Goal: Task Accomplishment & Management: Manage account settings

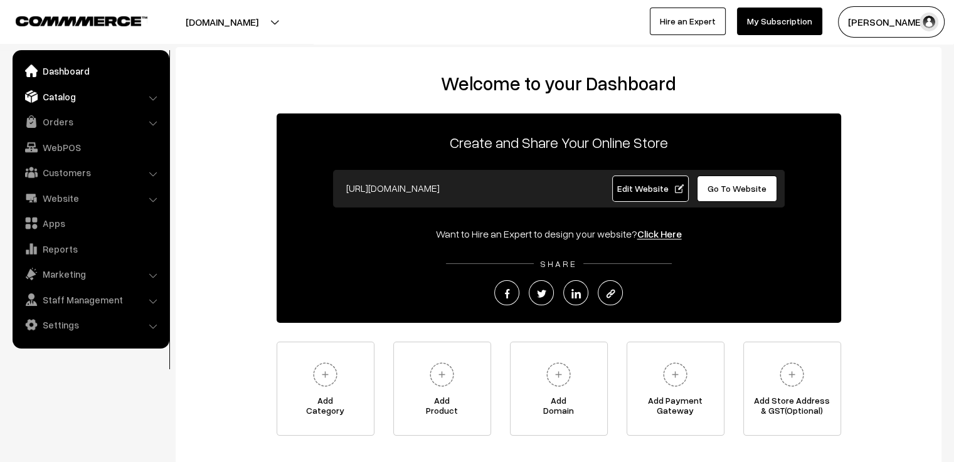
click at [58, 97] on link "Catalog" at bounding box center [90, 96] width 149 height 23
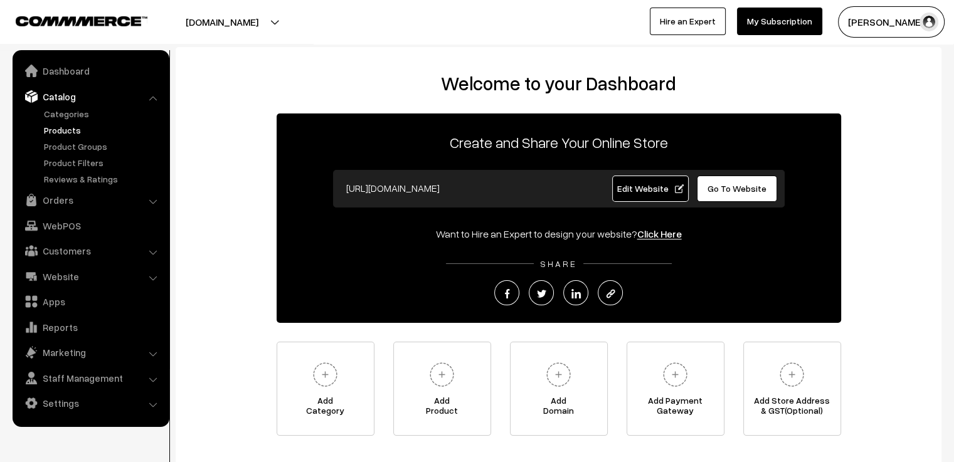
click at [57, 126] on link "Products" at bounding box center [103, 130] width 124 height 13
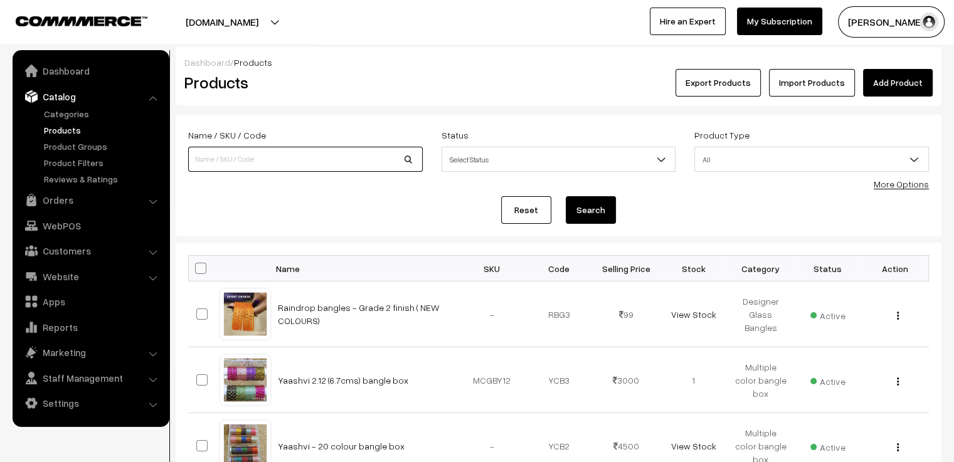
click at [295, 164] on input at bounding box center [305, 159] width 235 height 25
type input "premium"
click at [566, 196] on button "Search" at bounding box center [591, 210] width 50 height 28
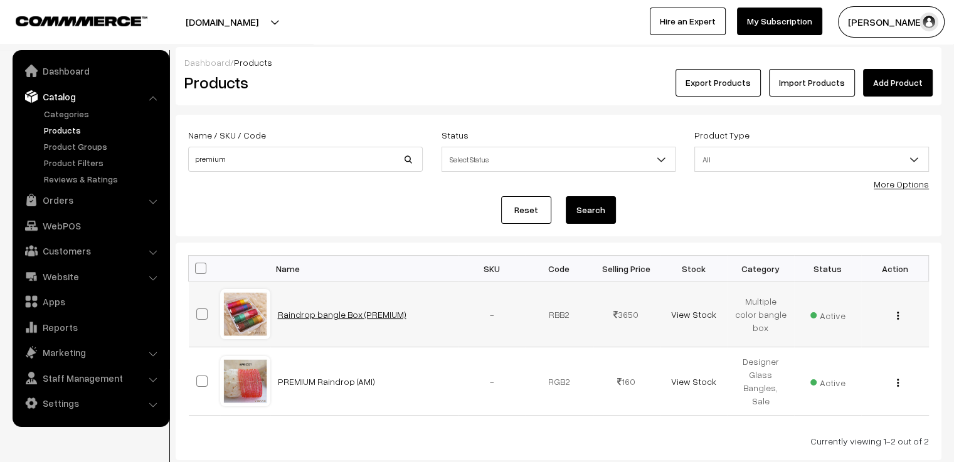
click at [329, 314] on link "Raindrop bangle Box (PREMIUM)" at bounding box center [342, 314] width 129 height 11
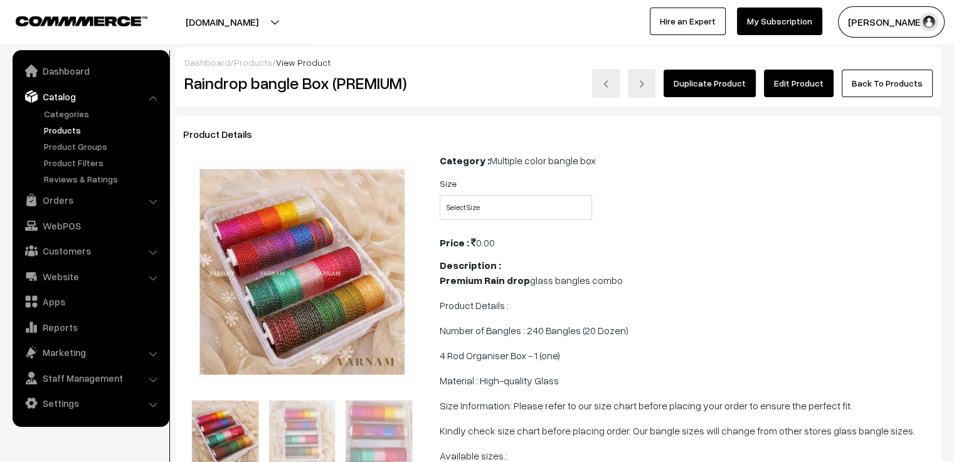
click at [804, 85] on link "Edit Product" at bounding box center [799, 84] width 70 height 28
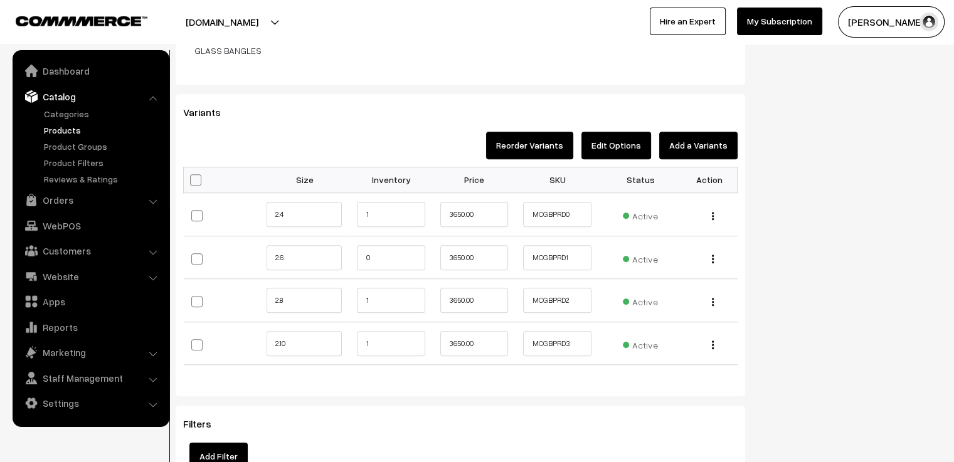
scroll to position [1129, 0]
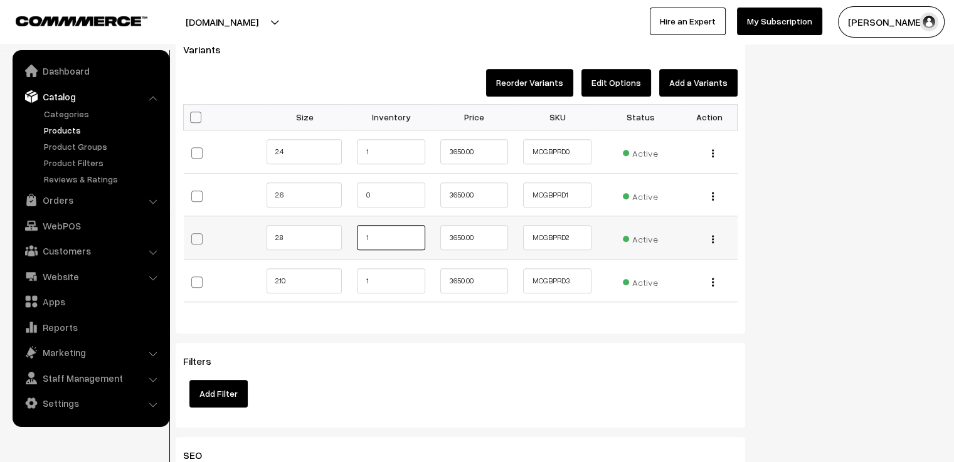
drag, startPoint x: 386, startPoint y: 225, endPoint x: 332, endPoint y: 228, distance: 54.7
click at [332, 228] on tr "2.8 1" at bounding box center [461, 237] width 554 height 43
type input "3"
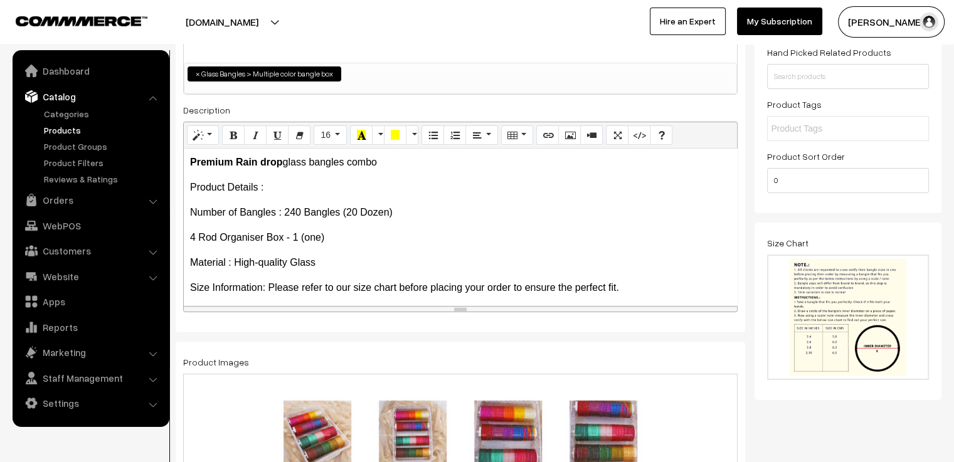
scroll to position [0, 0]
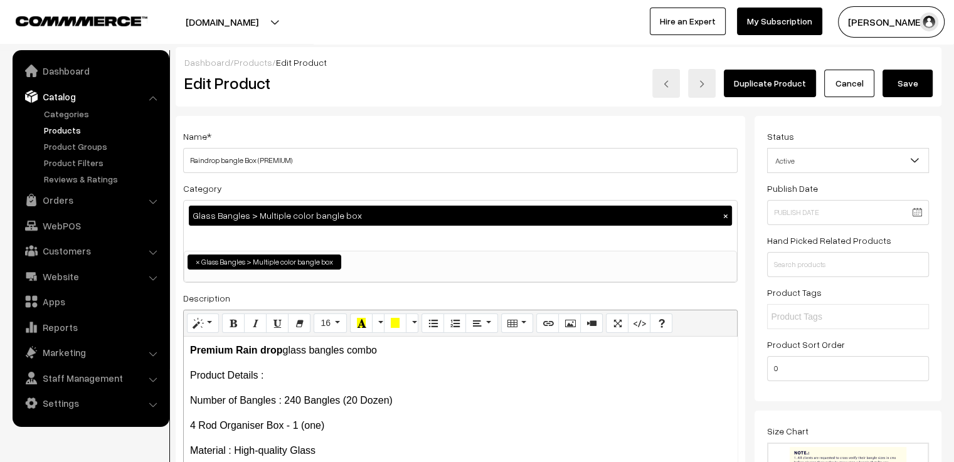
click at [906, 77] on button "Save" at bounding box center [908, 84] width 50 height 28
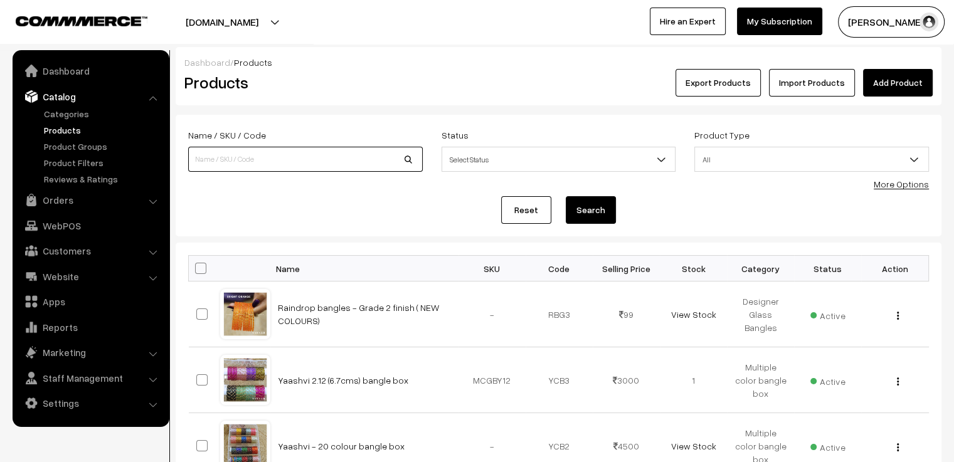
click at [252, 155] on input at bounding box center [305, 159] width 235 height 25
type input "large"
click at [566, 196] on button "Search" at bounding box center [591, 210] width 50 height 28
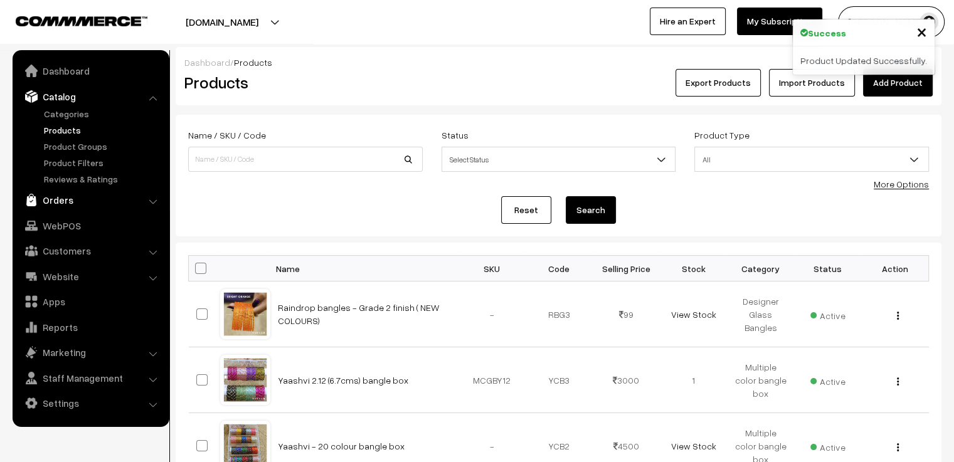
click at [54, 201] on link "Orders" at bounding box center [90, 200] width 149 height 23
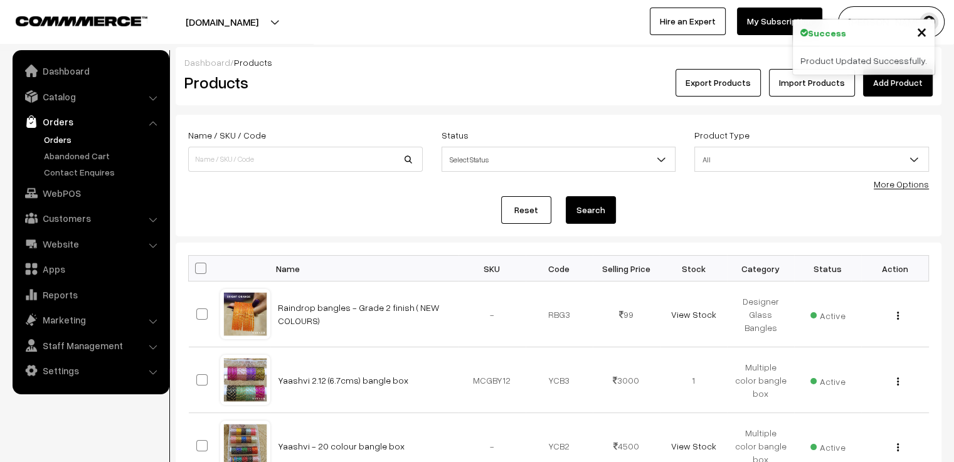
click at [63, 138] on link "Orders" at bounding box center [103, 139] width 124 height 13
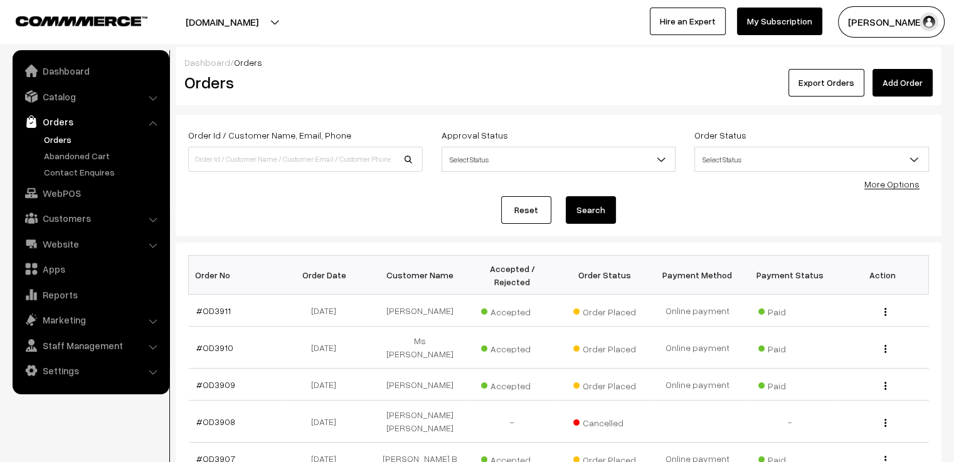
click at [903, 81] on link "Add Order" at bounding box center [903, 83] width 60 height 28
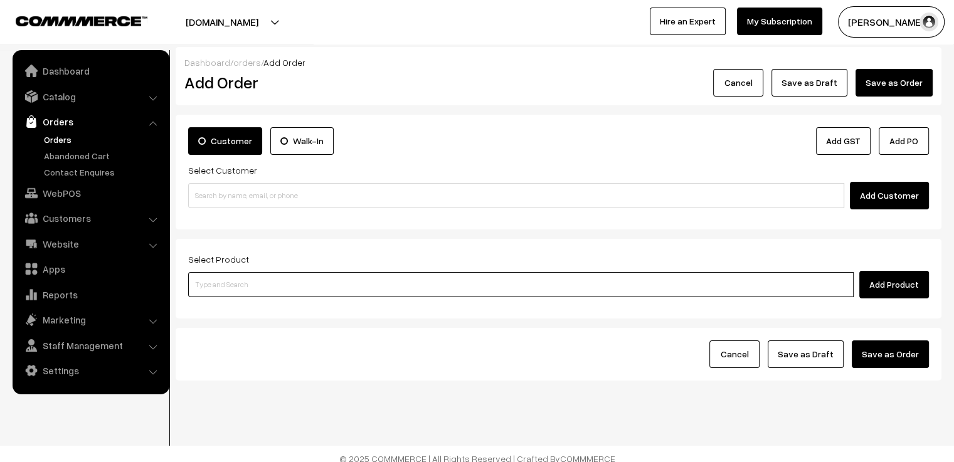
click at [400, 288] on input at bounding box center [521, 284] width 666 height 25
type input "p"
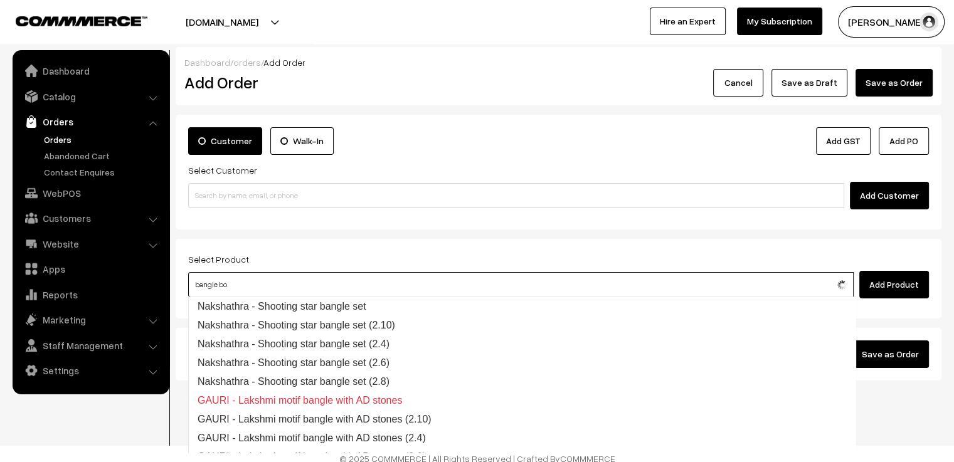
type input "bangle box"
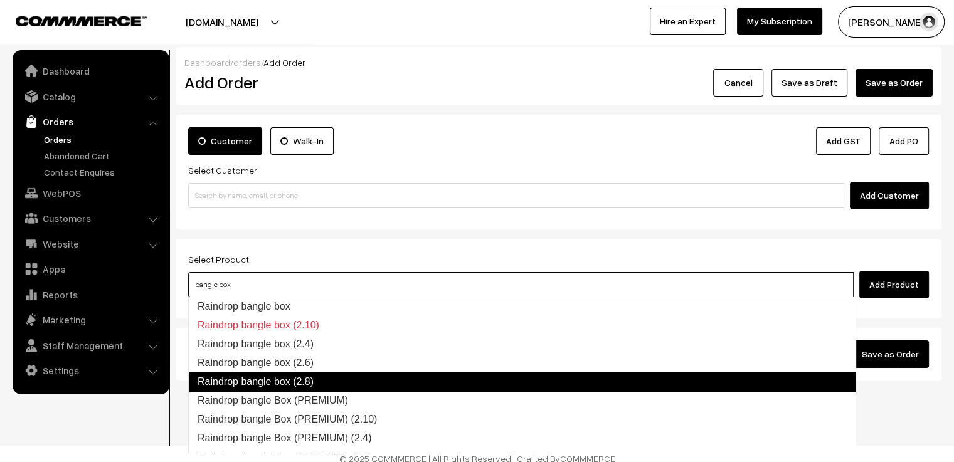
click at [380, 377] on link "Raindrop bangle box (2.8)" at bounding box center [522, 382] width 668 height 20
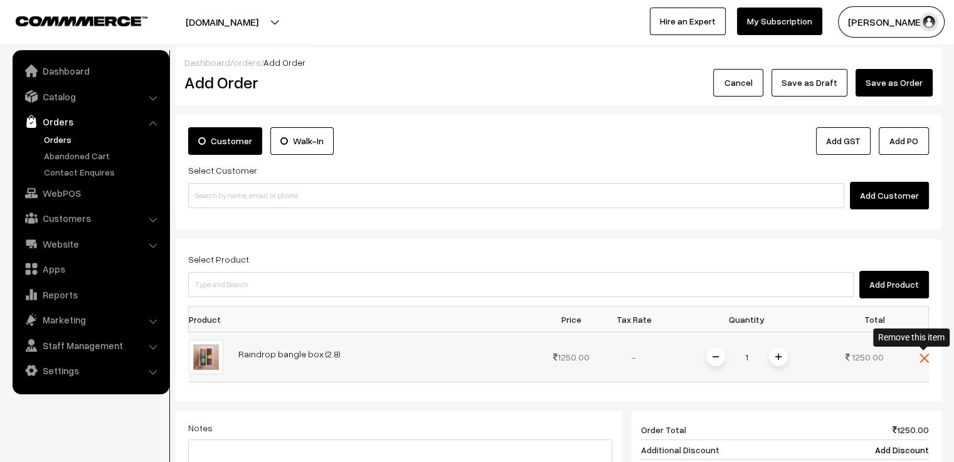
click at [922, 357] on img at bounding box center [924, 358] width 9 height 9
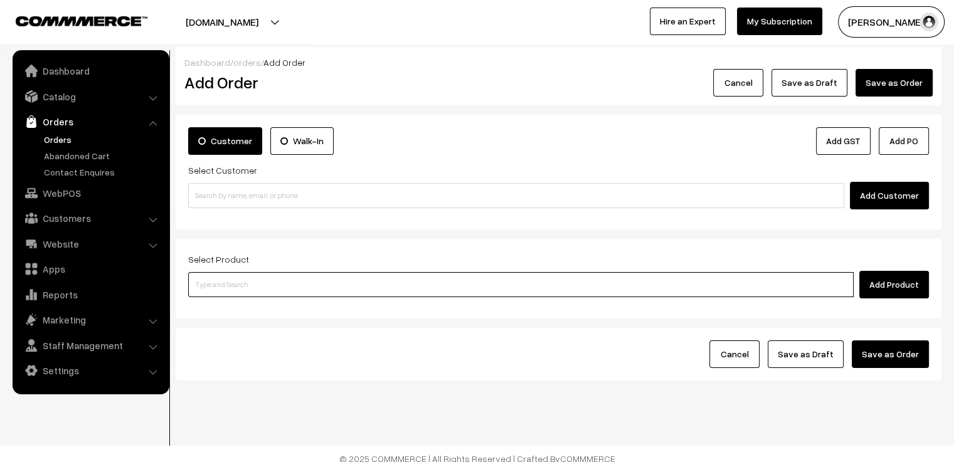
click at [375, 280] on input at bounding box center [521, 284] width 666 height 25
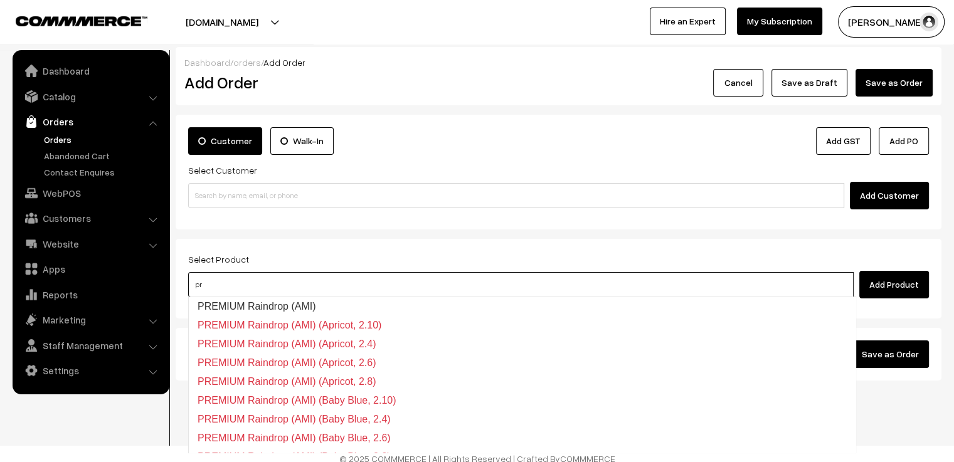
type input "p"
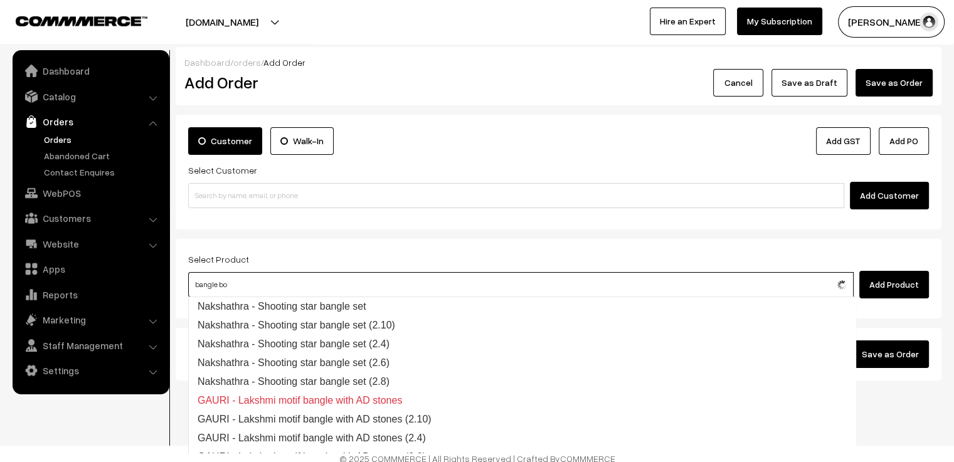
type input "bangle box"
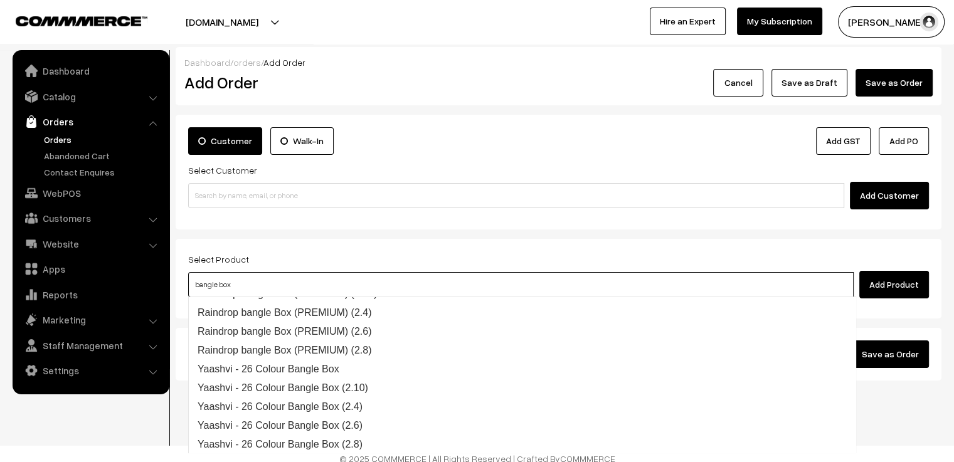
scroll to position [125, 0]
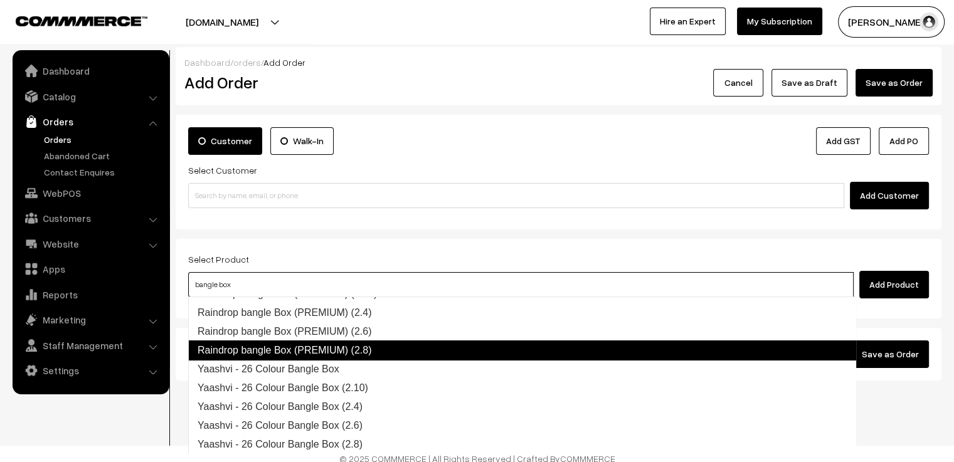
click at [390, 350] on link "Raindrop bangle Box (PREMIUM) (2.8)" at bounding box center [522, 351] width 668 height 20
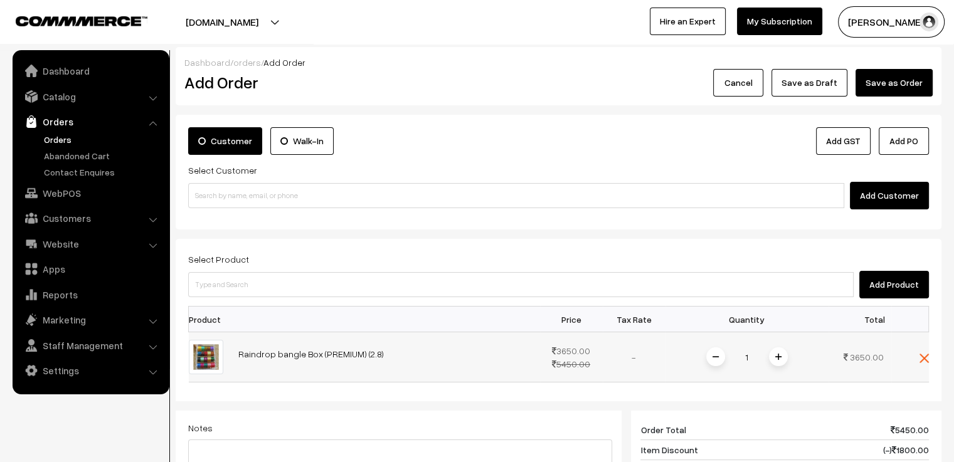
click at [778, 356] on img at bounding box center [778, 357] width 6 height 6
click at [891, 288] on button "Add Product" at bounding box center [894, 285] width 70 height 28
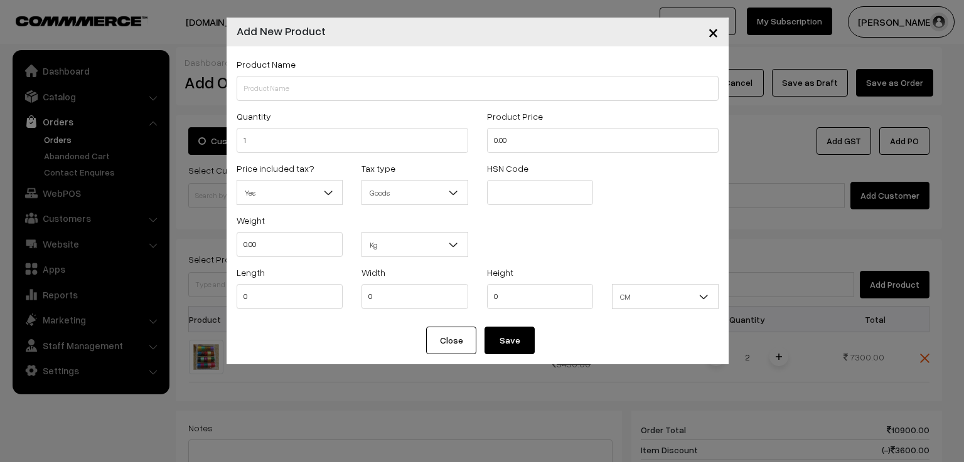
click at [710, 28] on span "×" at bounding box center [713, 31] width 11 height 23
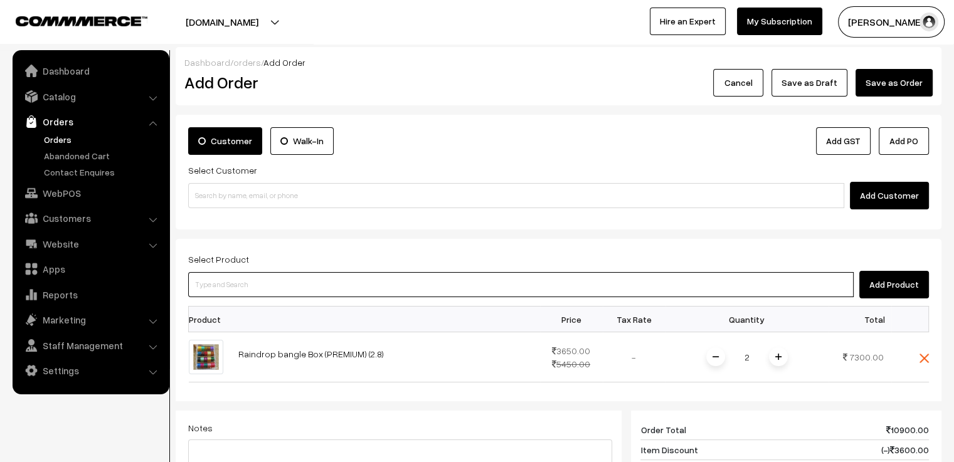
click at [543, 286] on input at bounding box center [521, 284] width 666 height 25
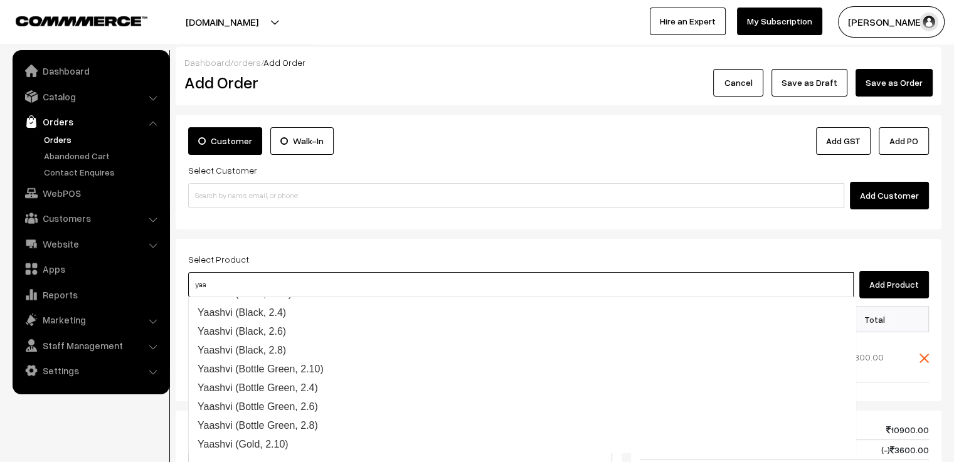
type input "yaas"
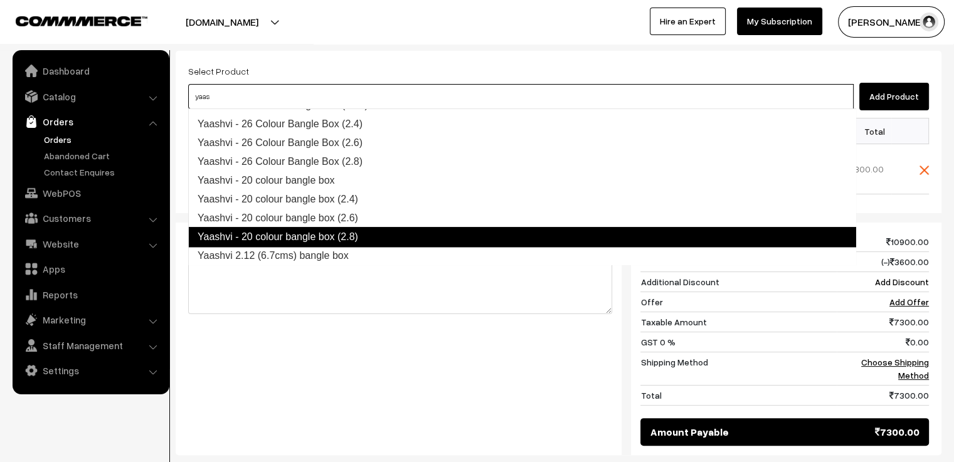
scroll to position [1236, 0]
click at [397, 238] on link "Yaashvi - 20 colour bangle box (2.8)" at bounding box center [522, 237] width 668 height 20
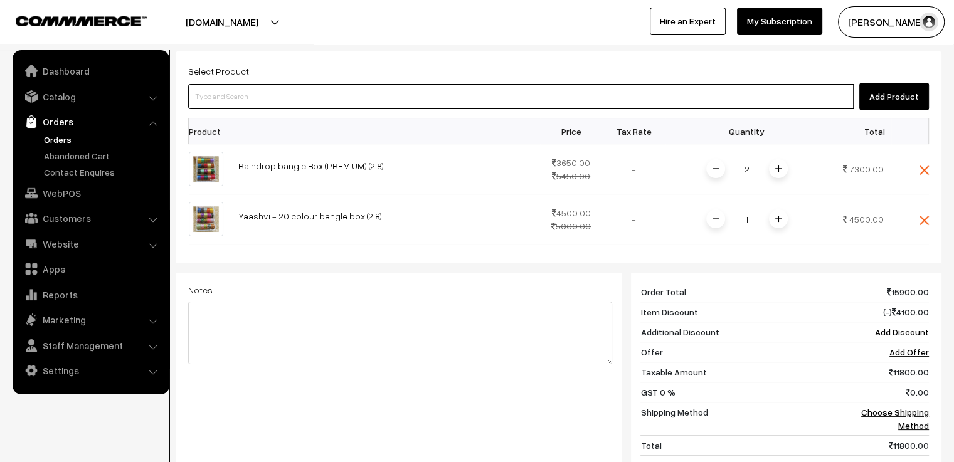
click at [250, 87] on input at bounding box center [521, 96] width 666 height 25
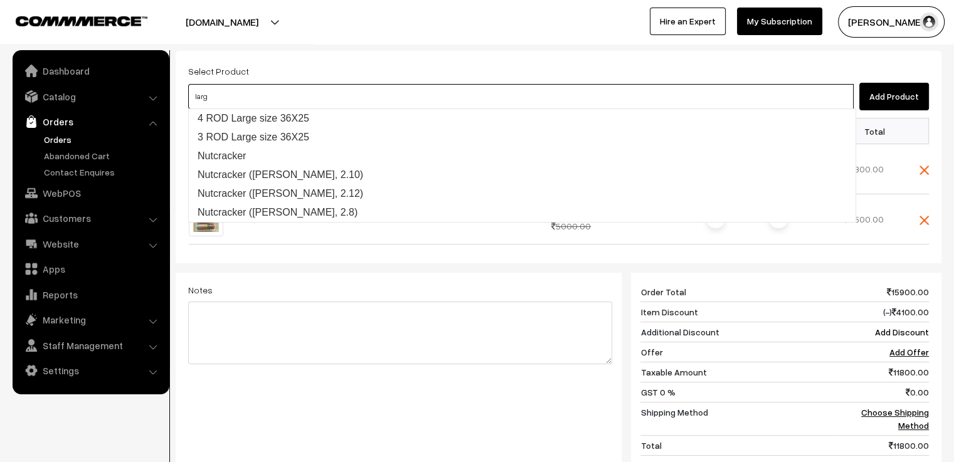
scroll to position [0, 0]
type input "large"
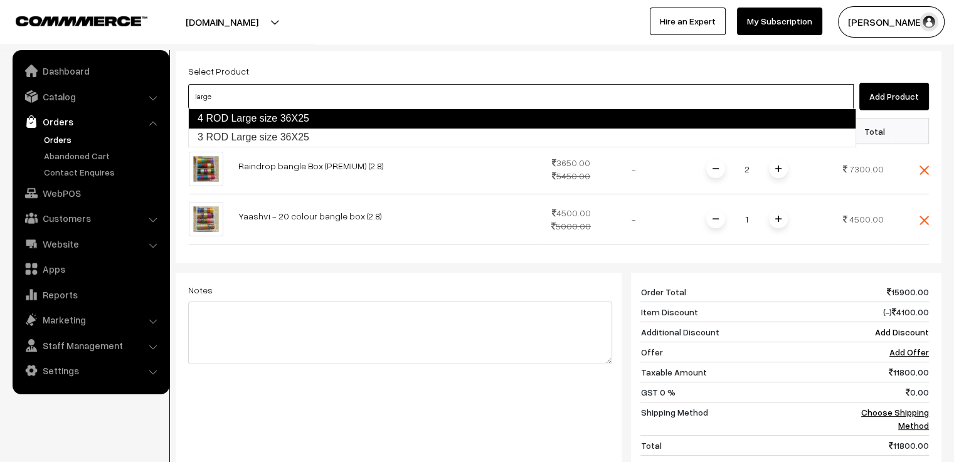
click at [314, 117] on link "4 ROD Large size 36X25" at bounding box center [522, 119] width 668 height 20
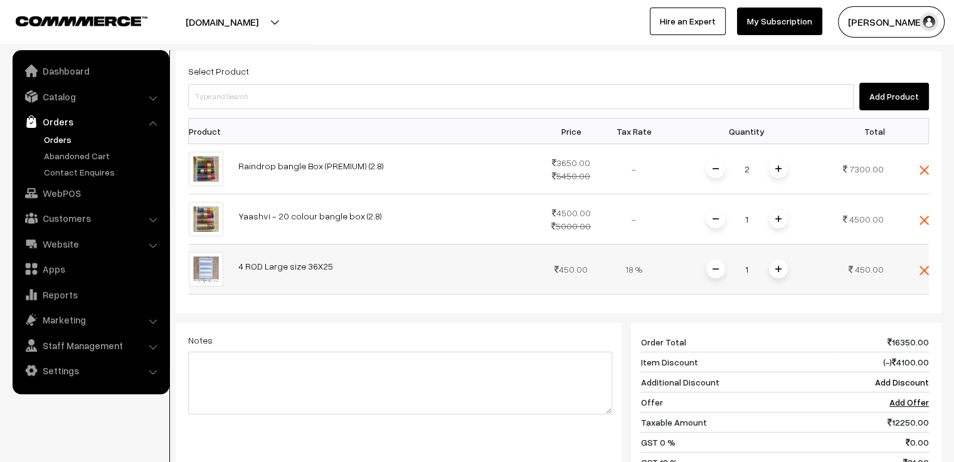
click at [752, 271] on input "1" at bounding box center [747, 269] width 25 height 22
type input "12"
click at [742, 292] on div "Dashboard / orders / Add Order Add Order Cancel Save as Draft Save as Order Sav…" at bounding box center [559, 248] width 766 height 779
click at [927, 264] on span at bounding box center [924, 269] width 9 height 11
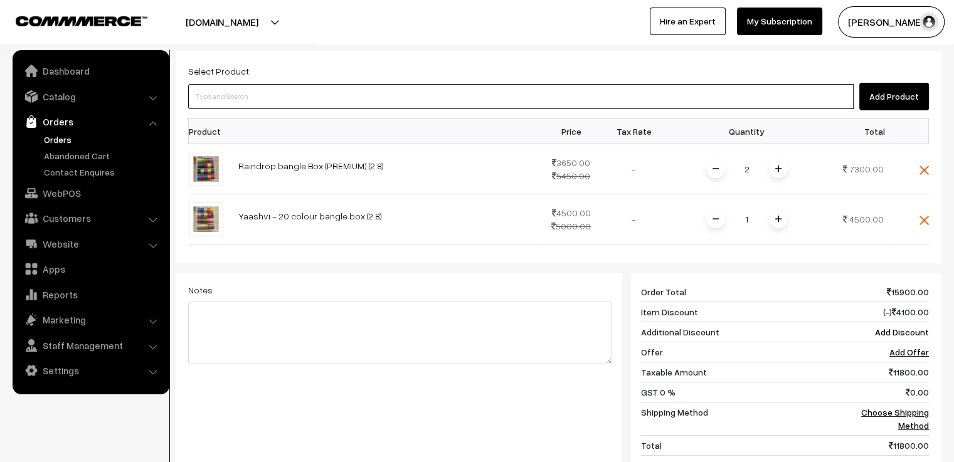
click at [247, 104] on input at bounding box center [521, 96] width 666 height 25
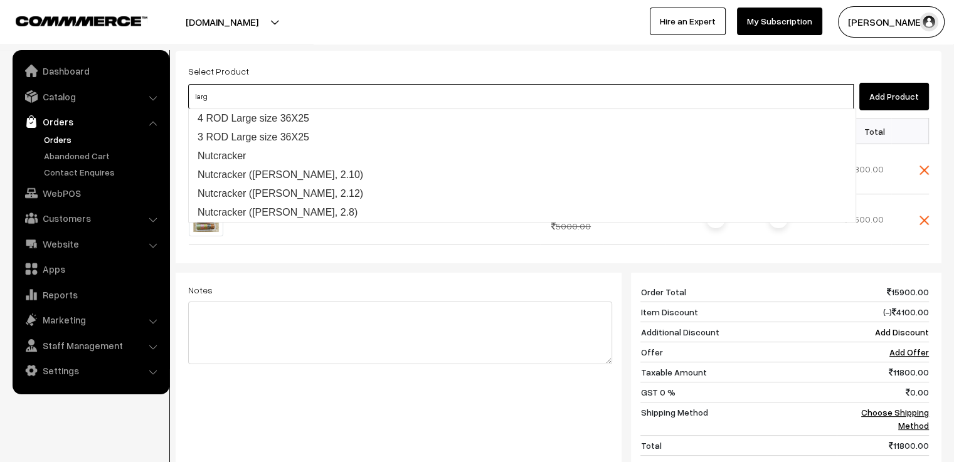
type input "large"
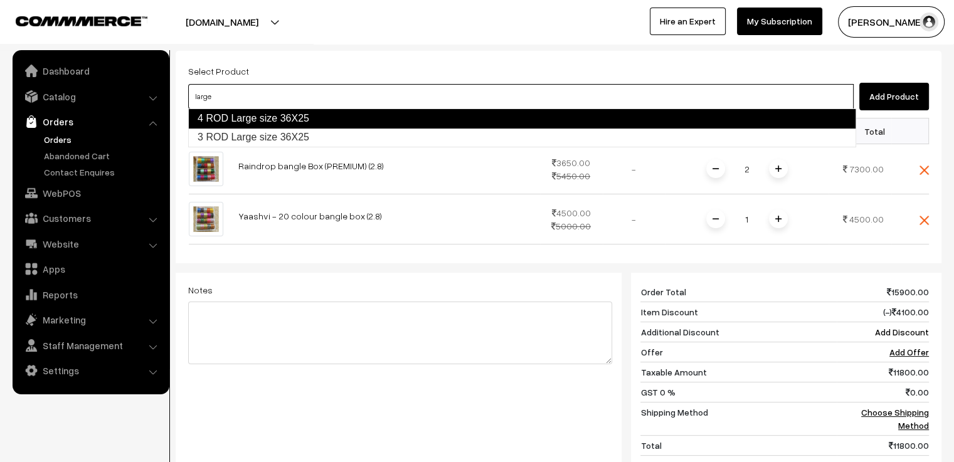
click at [268, 119] on link "4 ROD Large size 36X25" at bounding box center [522, 119] width 668 height 20
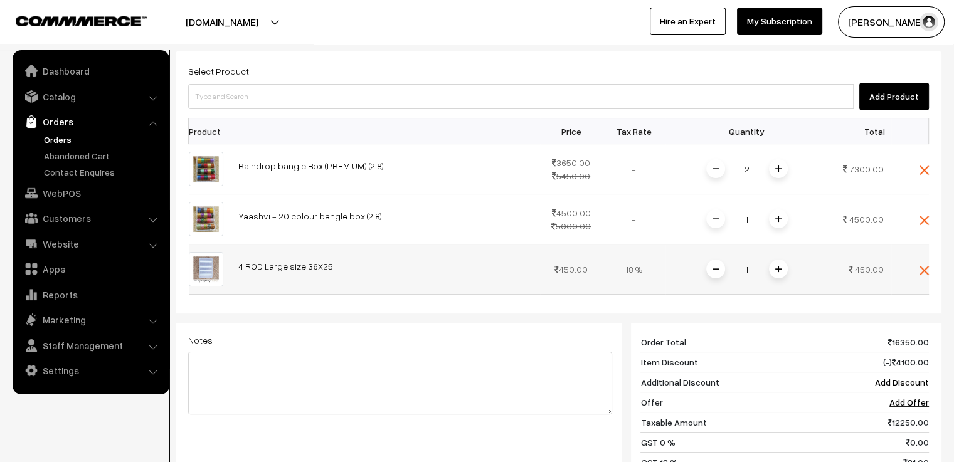
click at [755, 272] on input "1" at bounding box center [747, 269] width 25 height 22
type input "12"
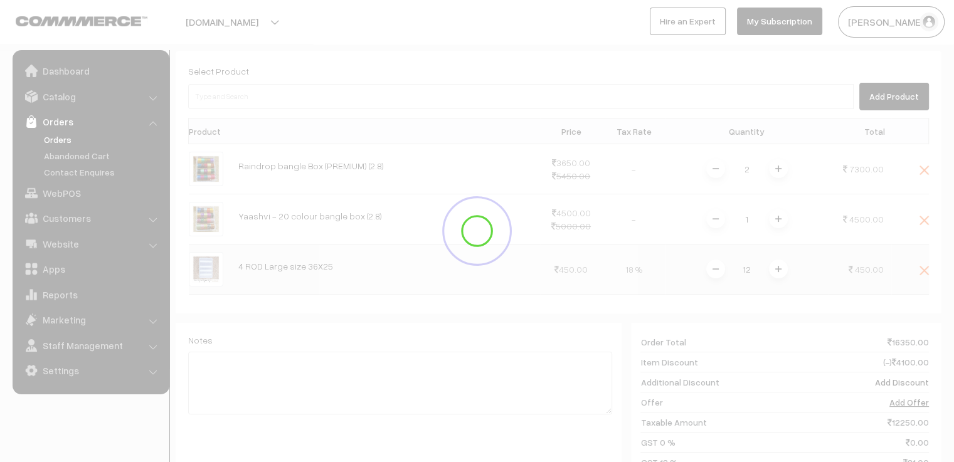
click at [625, 290] on div "Dashboard / orders / Add Order Add Order Cancel Save as Draft Save as Order Sav…" at bounding box center [559, 248] width 766 height 779
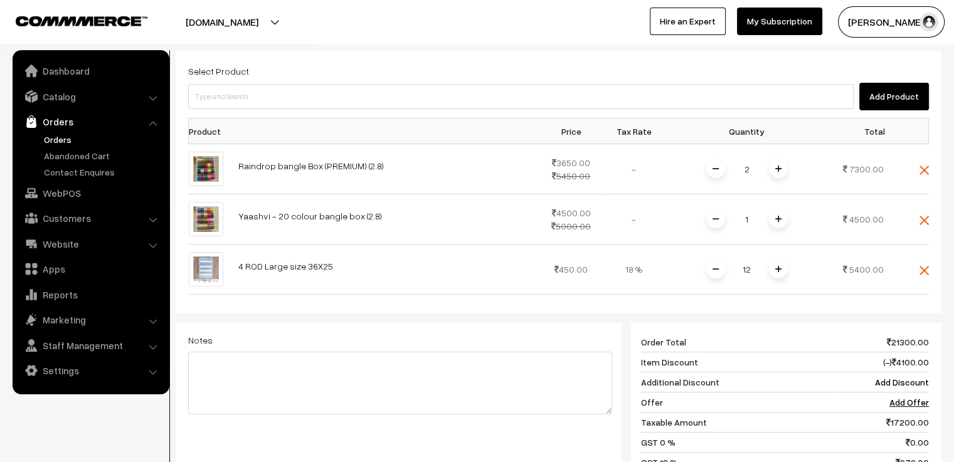
click at [893, 97] on button "Add Product" at bounding box center [894, 97] width 70 height 28
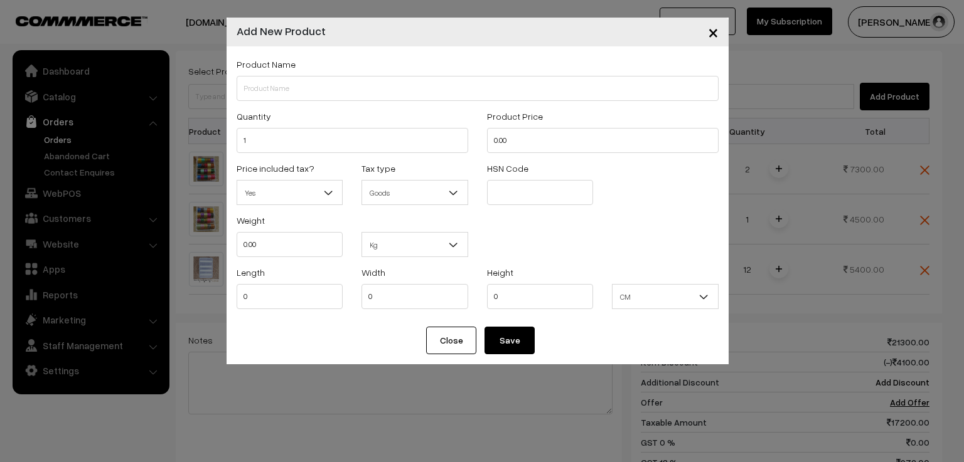
click at [706, 35] on button "×" at bounding box center [713, 32] width 31 height 39
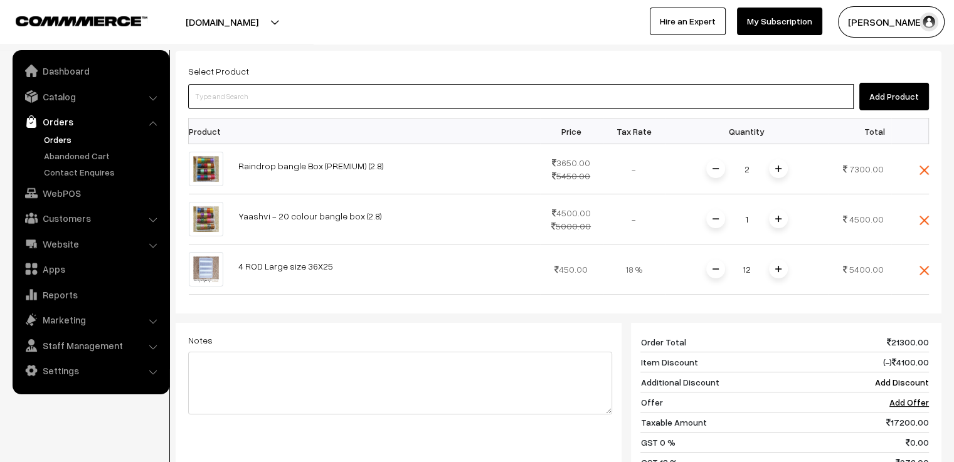
click at [394, 100] on input at bounding box center [521, 96] width 666 height 25
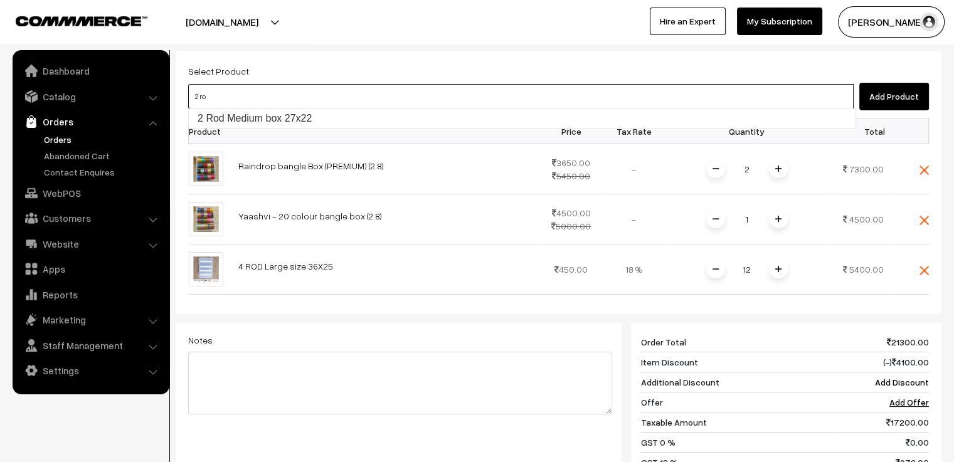
type input "2 rod"
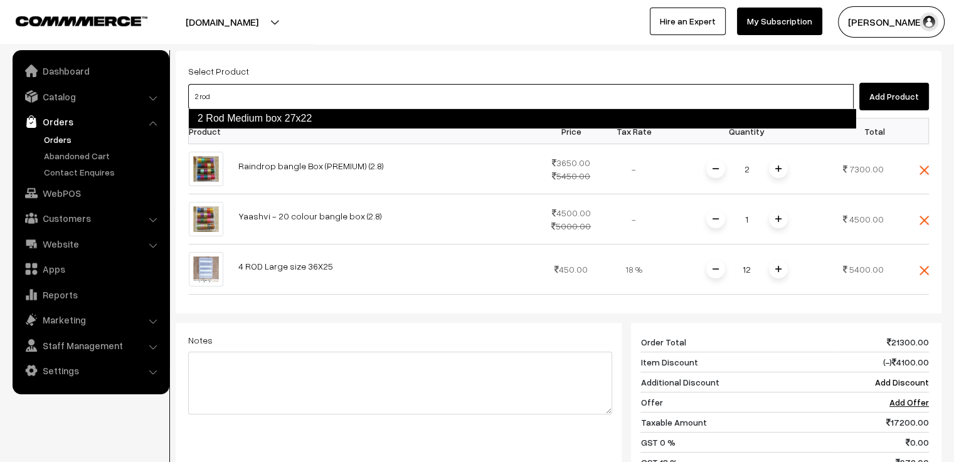
click at [346, 125] on link "2 Rod Medium box 27x22" at bounding box center [522, 119] width 668 height 20
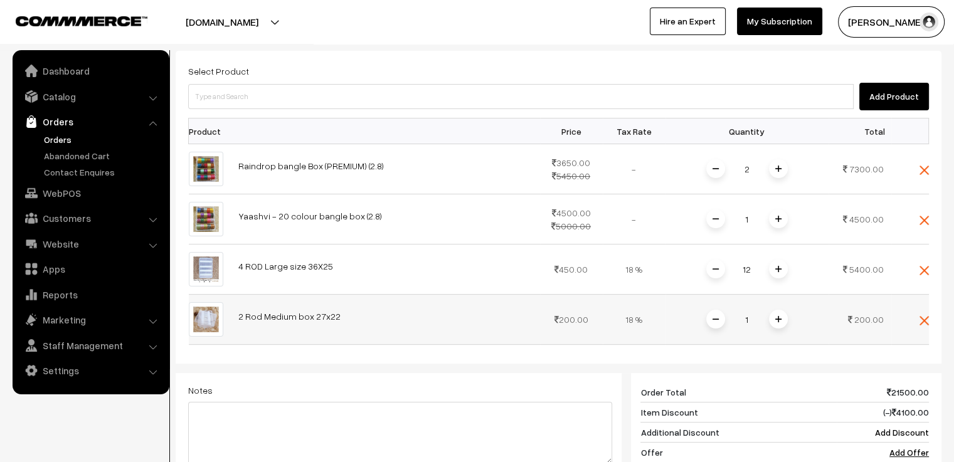
click at [780, 319] on img at bounding box center [778, 319] width 6 height 6
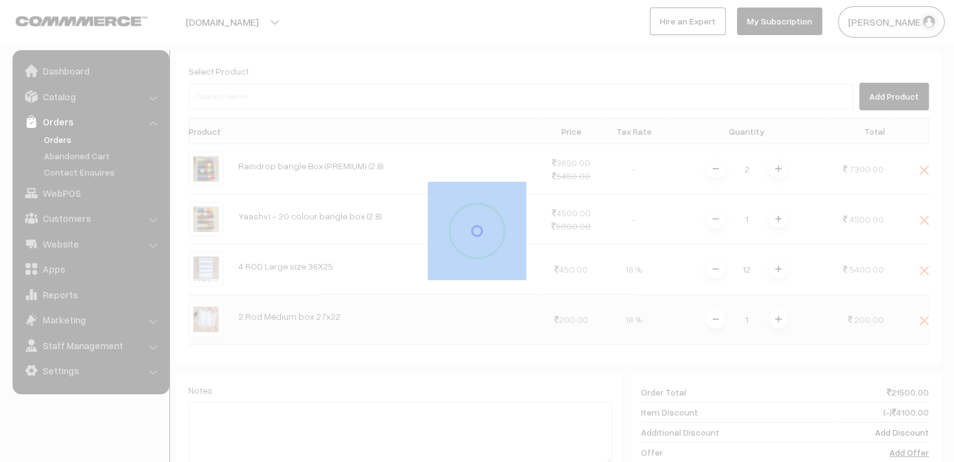
click at [780, 319] on div at bounding box center [477, 231] width 954 height 462
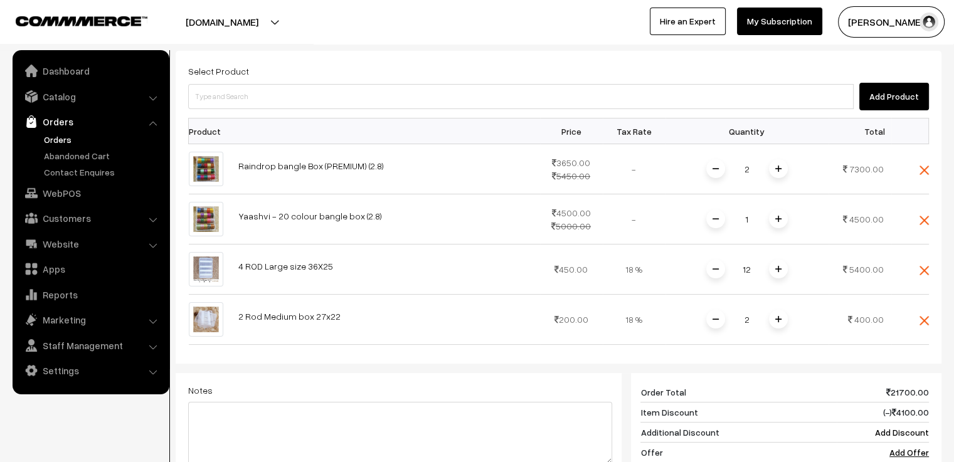
click at [780, 319] on img at bounding box center [778, 319] width 6 height 6
click at [887, 96] on button "Add Product" at bounding box center [894, 97] width 70 height 28
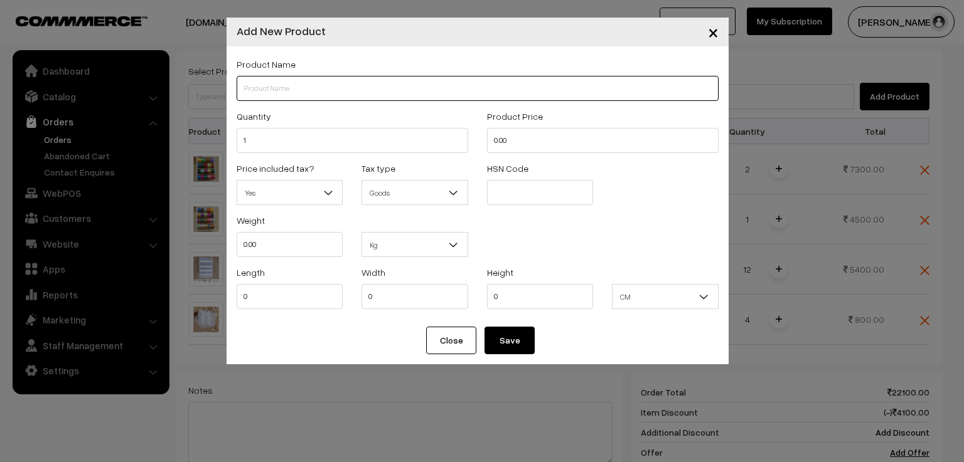
click at [268, 82] on input "text" at bounding box center [477, 88] width 482 height 25
type input "lotus bangles"
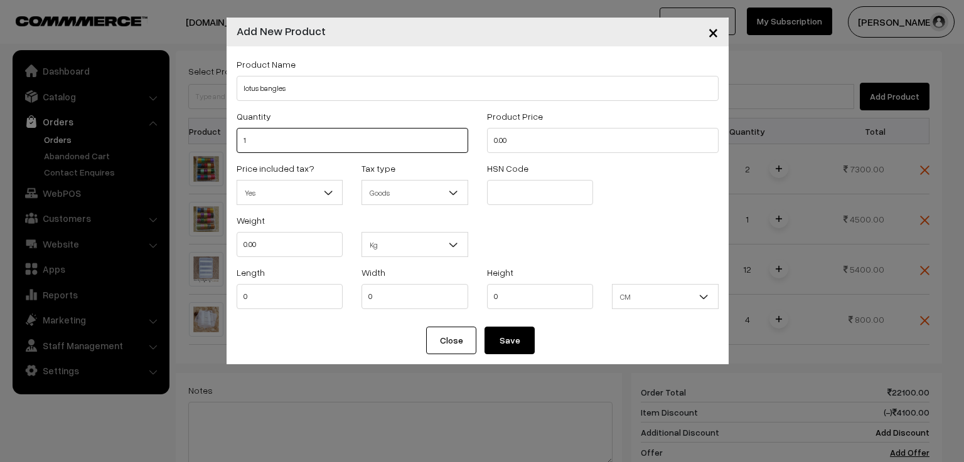
click at [260, 143] on input "1" at bounding box center [351, 140] width 231 height 25
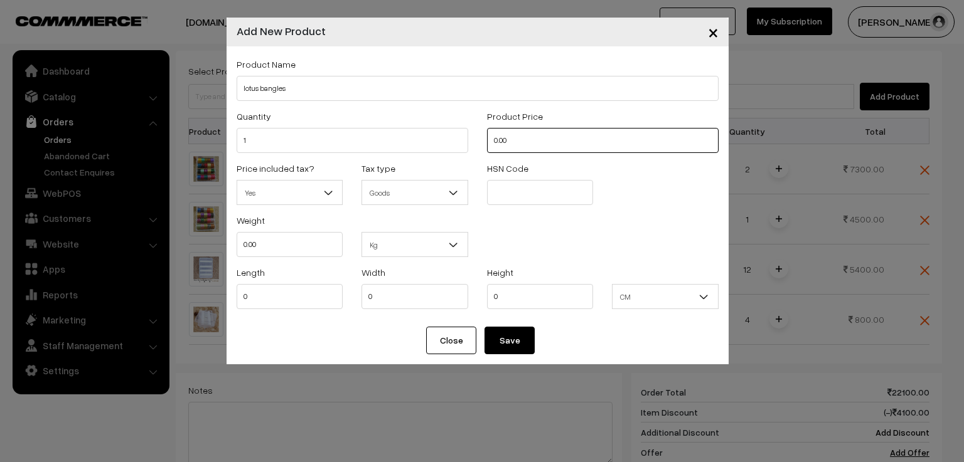
drag, startPoint x: 534, startPoint y: 142, endPoint x: 456, endPoint y: 141, distance: 78.4
click at [456, 141] on div "Quantity 1 Product Price 0.00" at bounding box center [477, 135] width 501 height 52
type input "500"
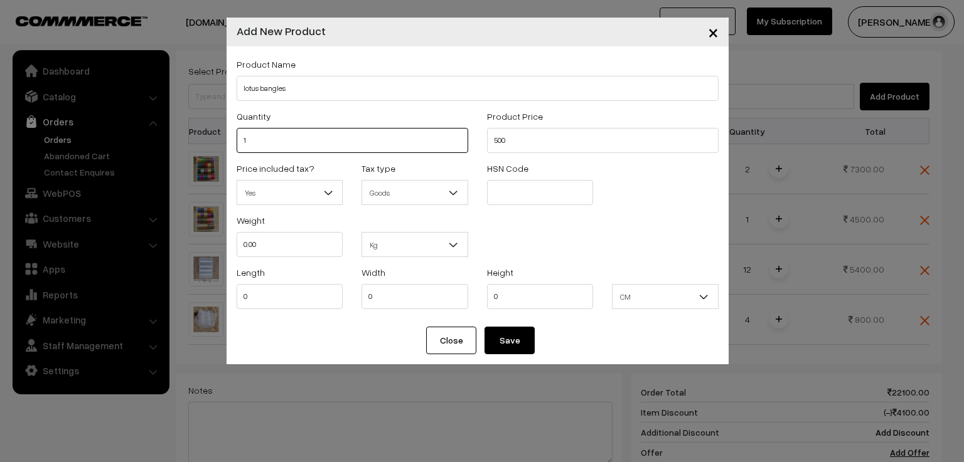
drag, startPoint x: 262, startPoint y: 138, endPoint x: 211, endPoint y: 139, distance: 50.8
click at [211, 139] on div "× Add New Product Product Name lotus bangles Quantity 1 Product Price 500 Yes Y…" at bounding box center [482, 231] width 964 height 462
type input "3"
click at [504, 344] on button "Save" at bounding box center [509, 341] width 50 height 28
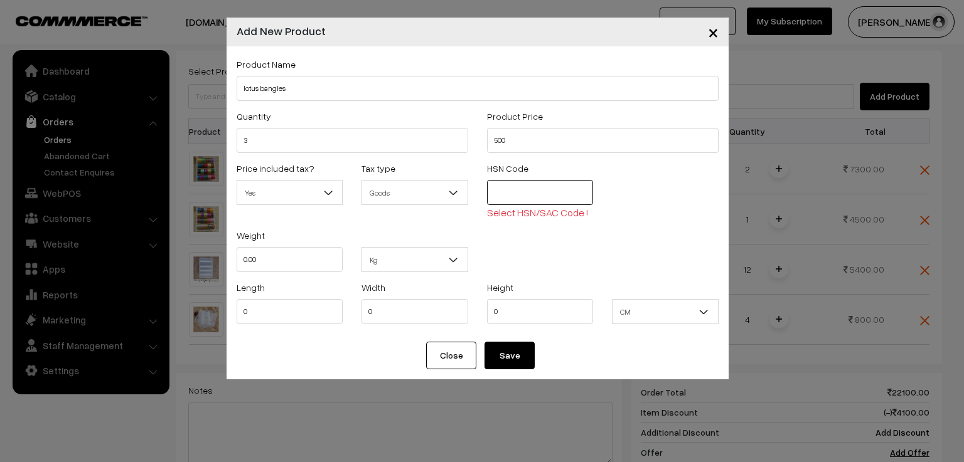
click at [514, 191] on input "text" at bounding box center [540, 192] width 107 height 25
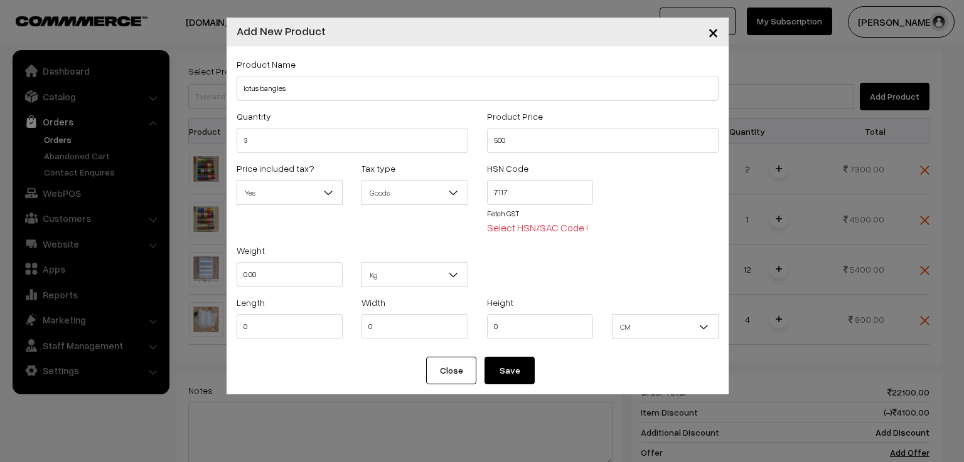
click at [502, 373] on button "Save" at bounding box center [509, 371] width 50 height 28
click at [522, 195] on input "7117" at bounding box center [540, 192] width 107 height 25
type input "71171010"
click at [499, 376] on button "Save" at bounding box center [509, 371] width 50 height 28
click at [507, 229] on span "Select HSN/SAC Code !" at bounding box center [537, 227] width 101 height 13
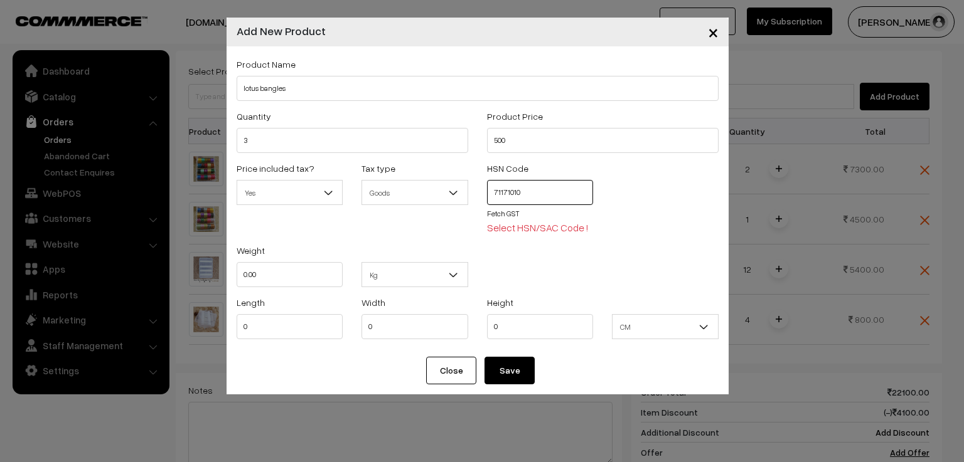
drag, startPoint x: 533, startPoint y: 196, endPoint x: 453, endPoint y: 196, distance: 80.3
click at [453, 196] on div "Price included tax? Yes No, Tax excluded Yes Tax type Goods Service Goods HSN C…" at bounding box center [477, 202] width 501 height 82
type input "71171010"
click at [514, 372] on button "Save" at bounding box center [509, 371] width 50 height 28
click at [711, 32] on span "×" at bounding box center [713, 31] width 11 height 23
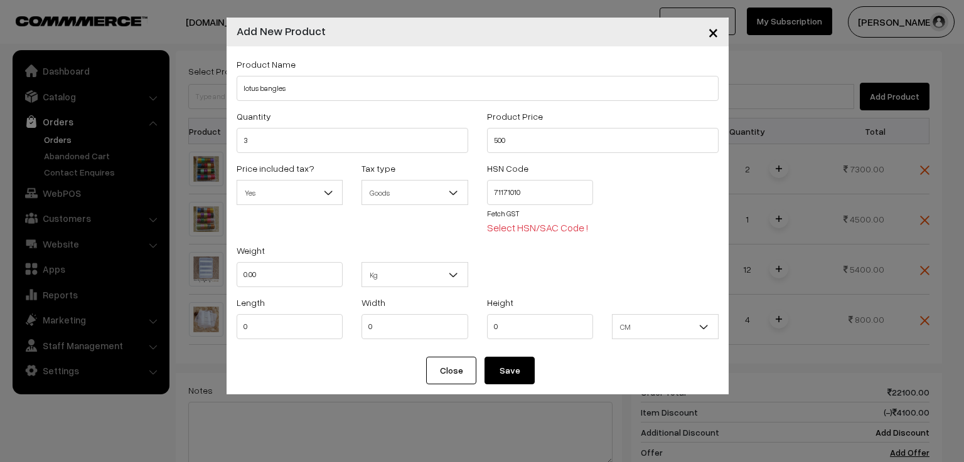
type input "1"
type input "0.00"
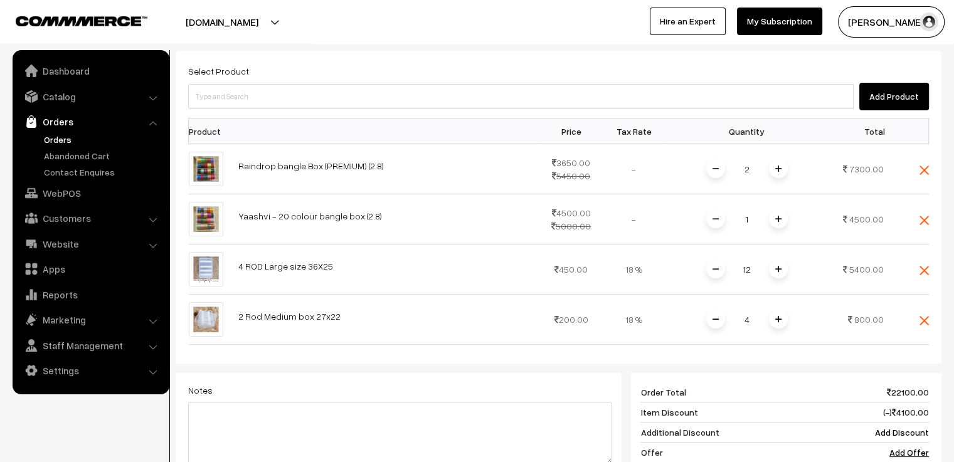
click at [896, 90] on button "Add Product" at bounding box center [894, 97] width 70 height 28
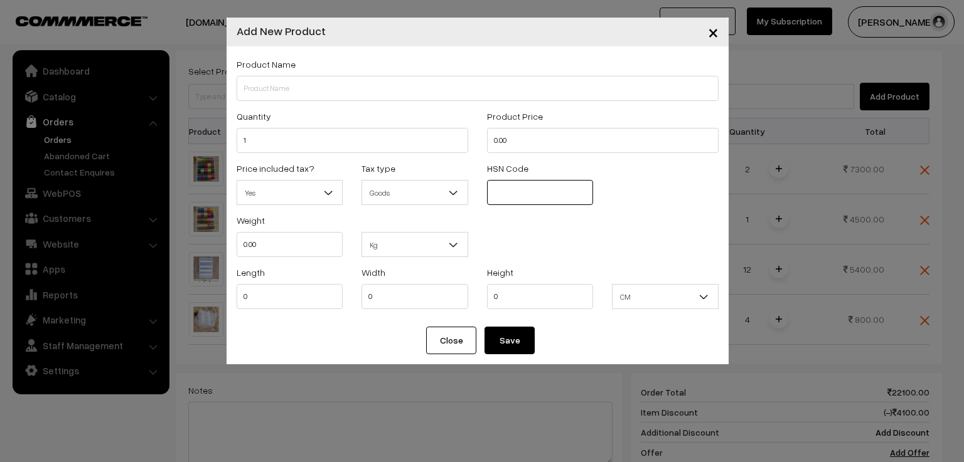
click at [533, 194] on input "text" at bounding box center [540, 192] width 107 height 25
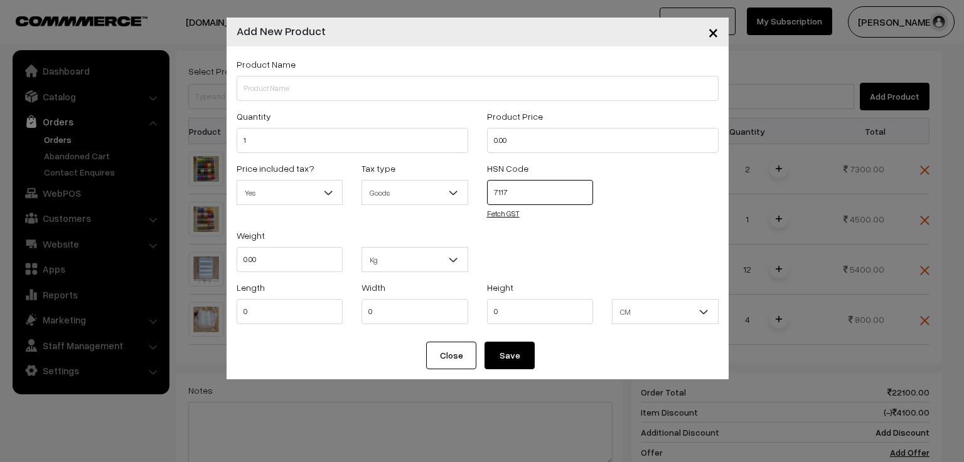
type input "7117"
click at [501, 213] on link "Fetch GST" at bounding box center [503, 213] width 33 height 9
type input "7117"
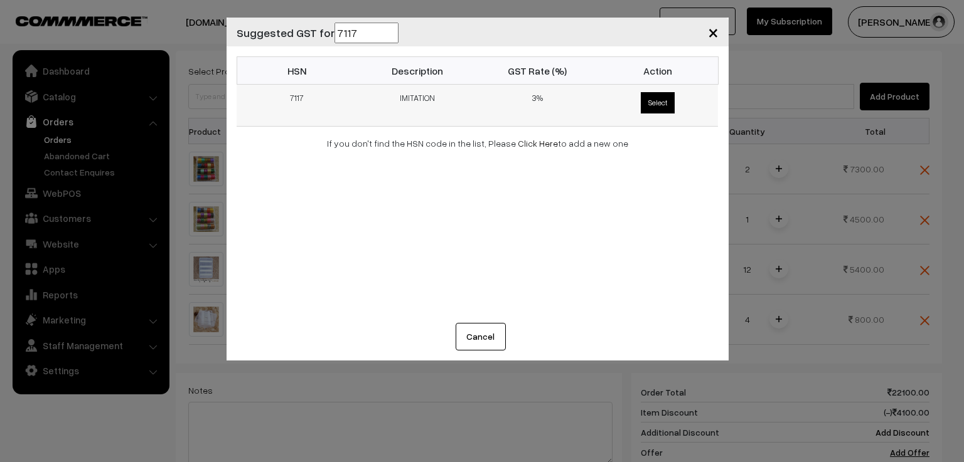
click at [657, 104] on span "Select" at bounding box center [657, 102] width 34 height 21
click at [642, 94] on input "Select" at bounding box center [638, 90] width 8 height 8
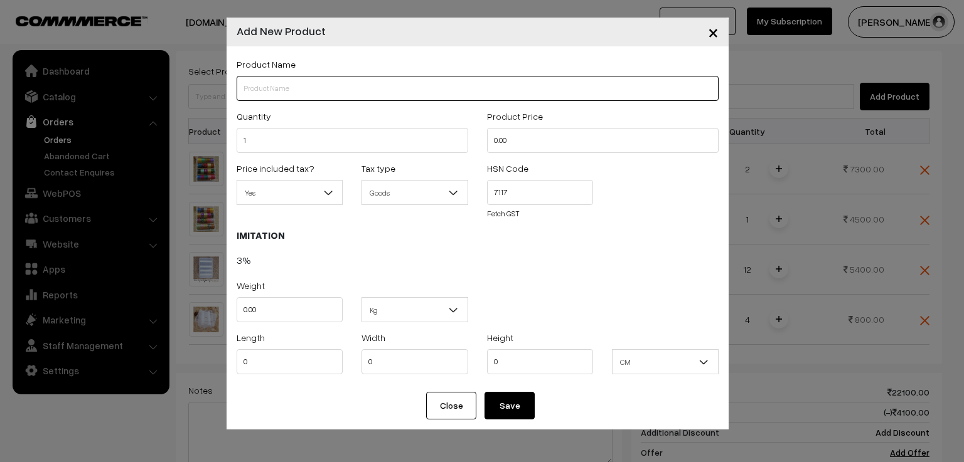
click at [299, 90] on input "text" at bounding box center [477, 88] width 482 height 25
type input "lotus bangles"
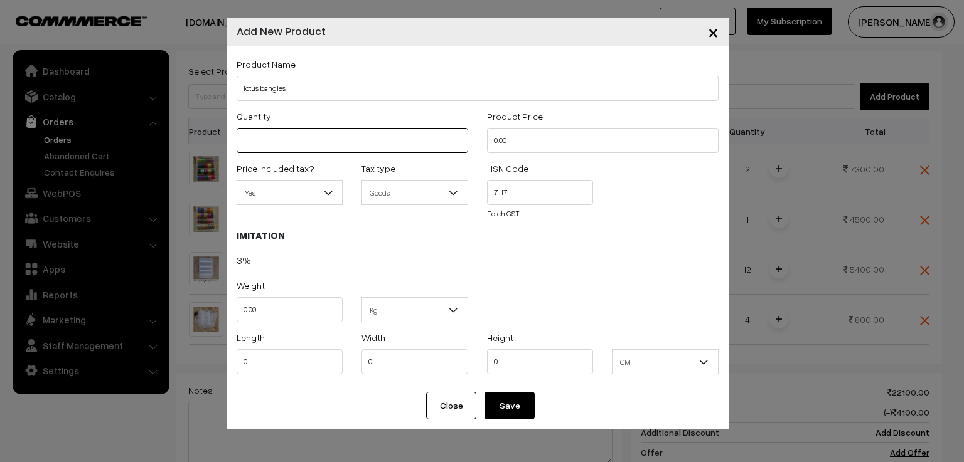
click at [285, 143] on input "1" at bounding box center [351, 140] width 231 height 25
type input "3"
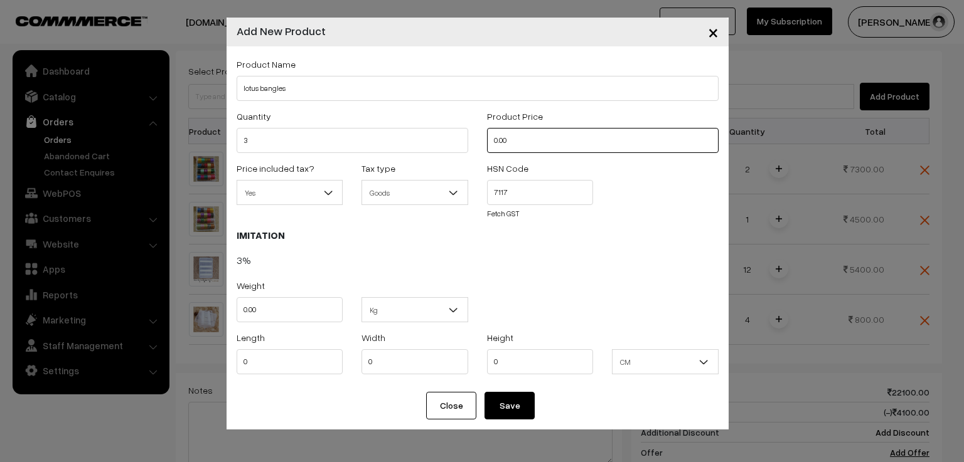
drag, startPoint x: 504, startPoint y: 140, endPoint x: 487, endPoint y: 139, distance: 16.9
click at [487, 139] on input "0.00" at bounding box center [602, 140] width 231 height 25
drag, startPoint x: 514, startPoint y: 140, endPoint x: 469, endPoint y: 140, distance: 44.5
click at [469, 140] on div "Quantity 3 Product Price 0.00" at bounding box center [477, 135] width 501 height 52
type input "500"
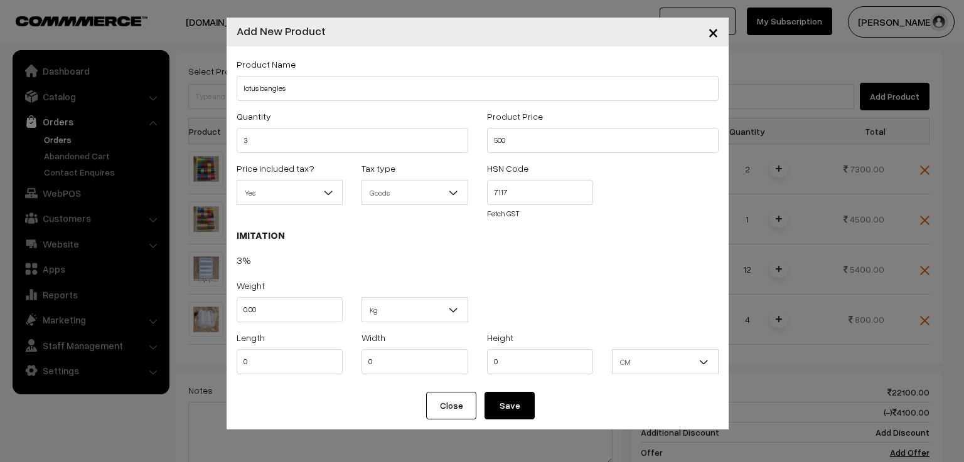
click at [571, 312] on div "Weight 0.00 Kg Kg" at bounding box center [477, 304] width 501 height 52
drag, startPoint x: 518, startPoint y: 137, endPoint x: 483, endPoint y: 142, distance: 35.6
click at [483, 142] on div "Product Price 500" at bounding box center [602, 135] width 250 height 52
click at [507, 403] on button "Save" at bounding box center [509, 406] width 50 height 28
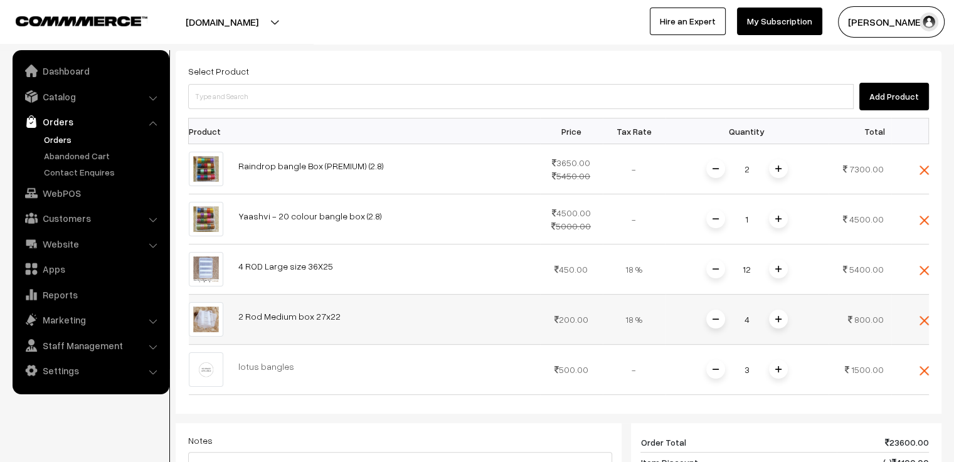
scroll to position [125, 0]
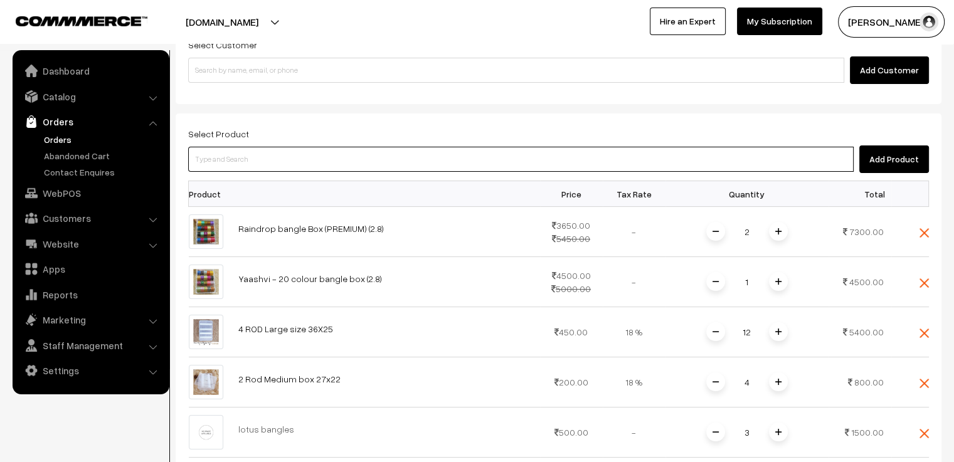
click at [325, 157] on input at bounding box center [521, 159] width 666 height 25
type input "naya"
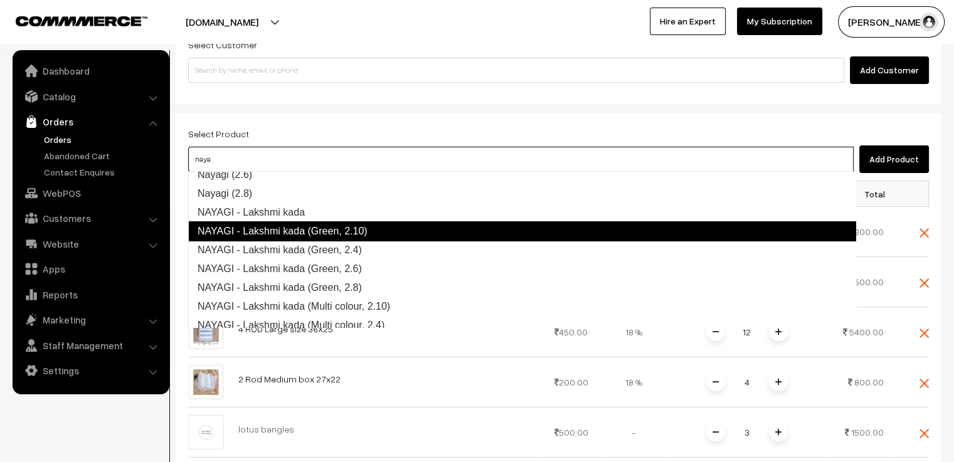
scroll to position [63, 0]
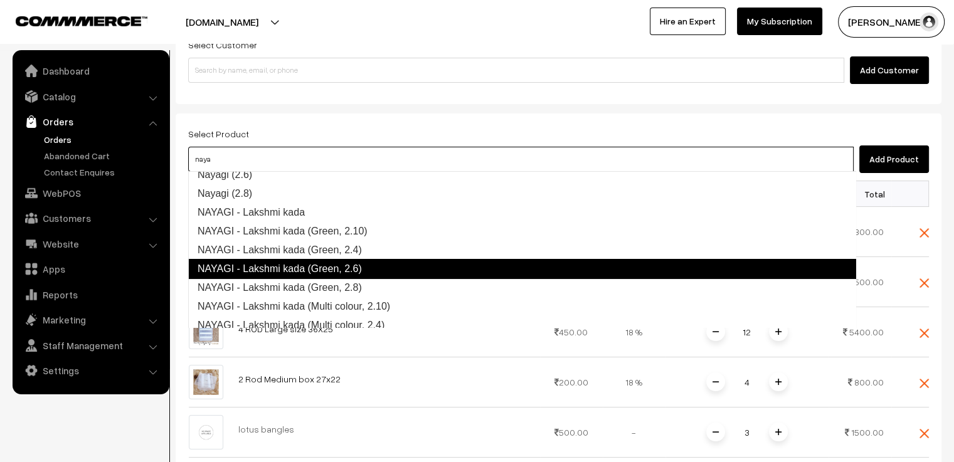
click at [356, 265] on link "NAYAGI - Lakshmi kada (Green, 2.6)" at bounding box center [522, 269] width 668 height 20
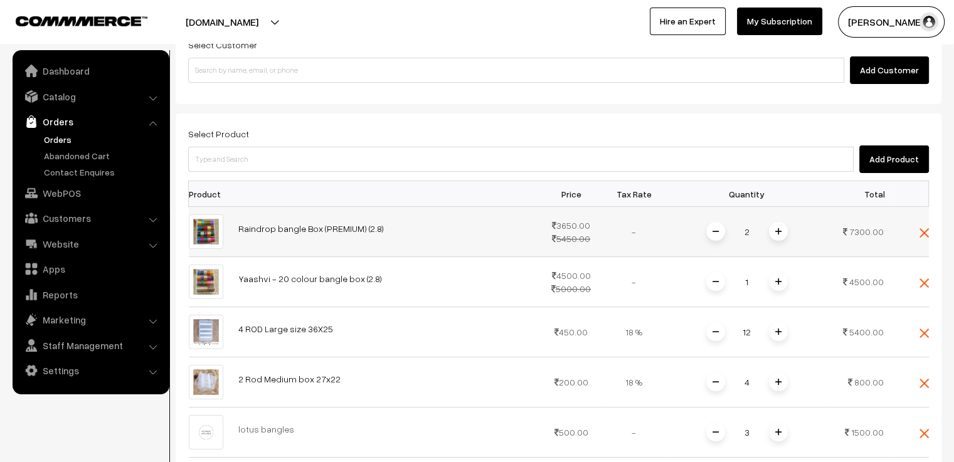
scroll to position [251, 0]
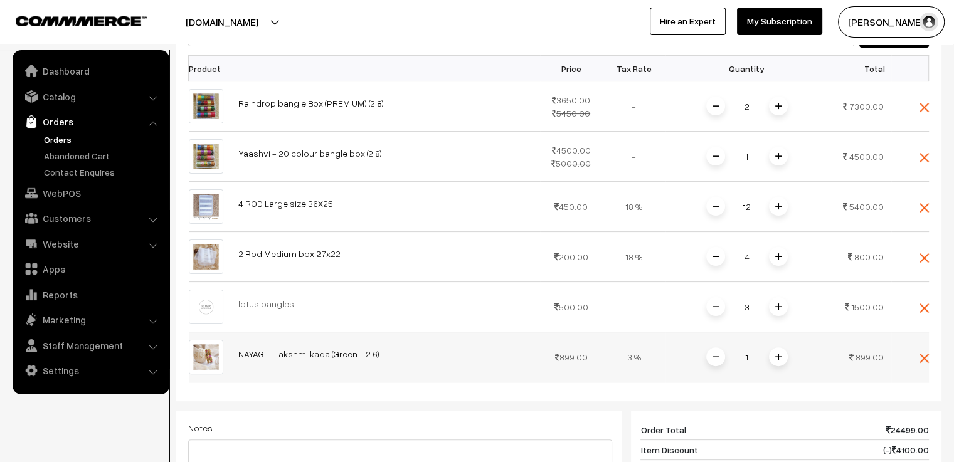
click at [777, 358] on img at bounding box center [778, 357] width 6 height 6
click at [922, 357] on img at bounding box center [924, 358] width 9 height 9
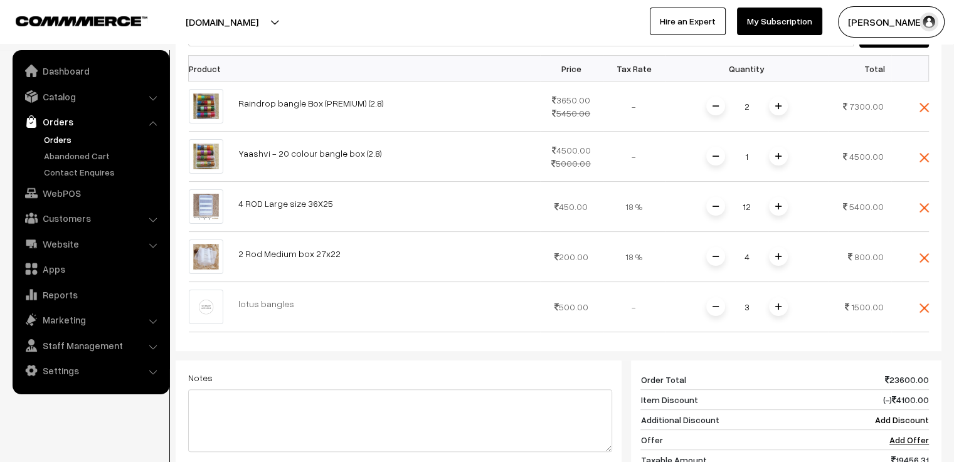
scroll to position [125, 0]
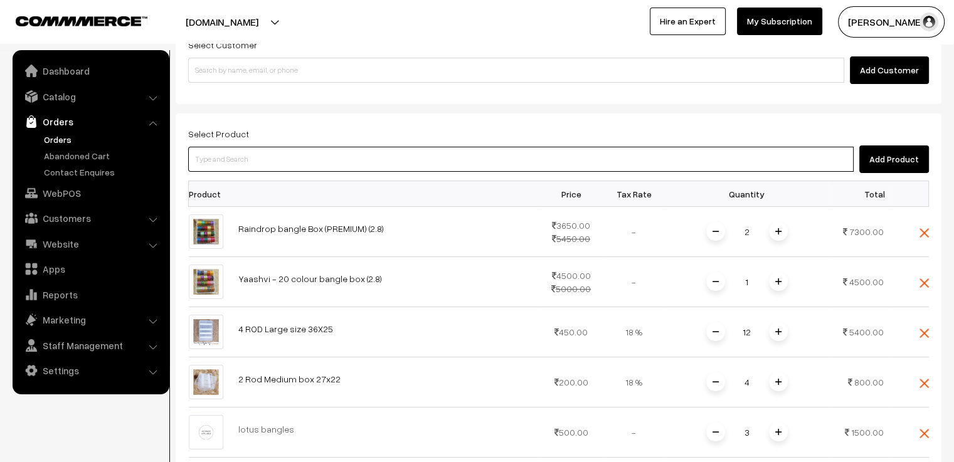
click at [572, 160] on input at bounding box center [521, 159] width 666 height 25
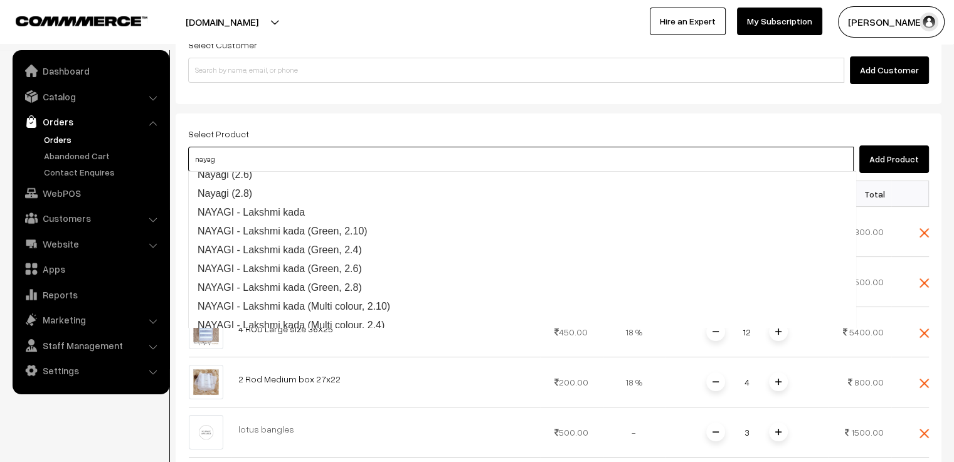
type input "nayagi"
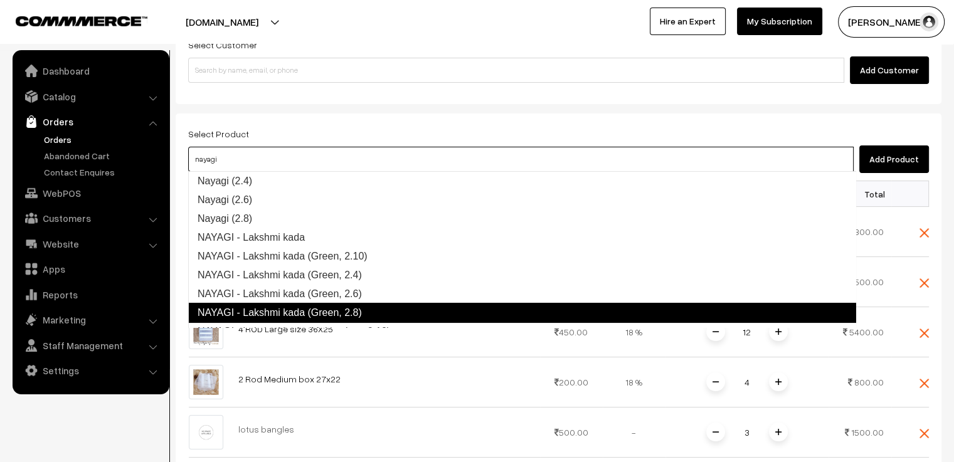
click at [401, 312] on link "NAYAGI - Lakshmi kada (Green, 2.8)" at bounding box center [522, 313] width 668 height 20
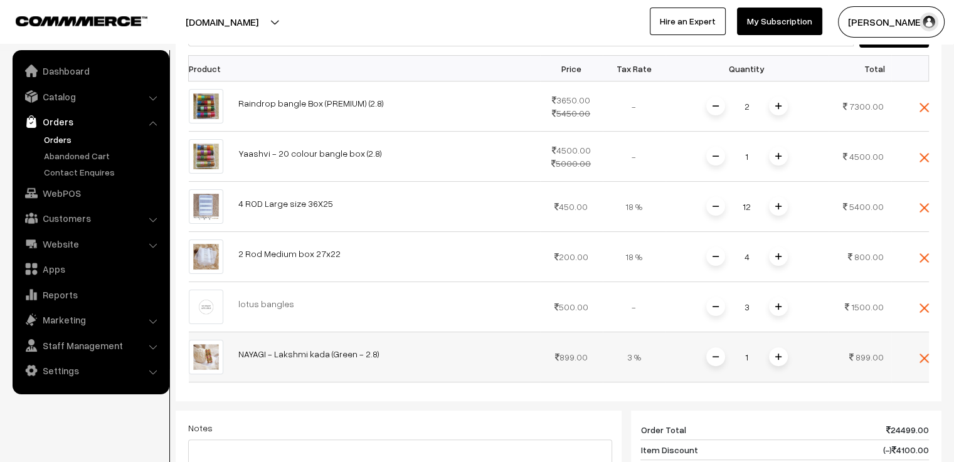
scroll to position [314, 0]
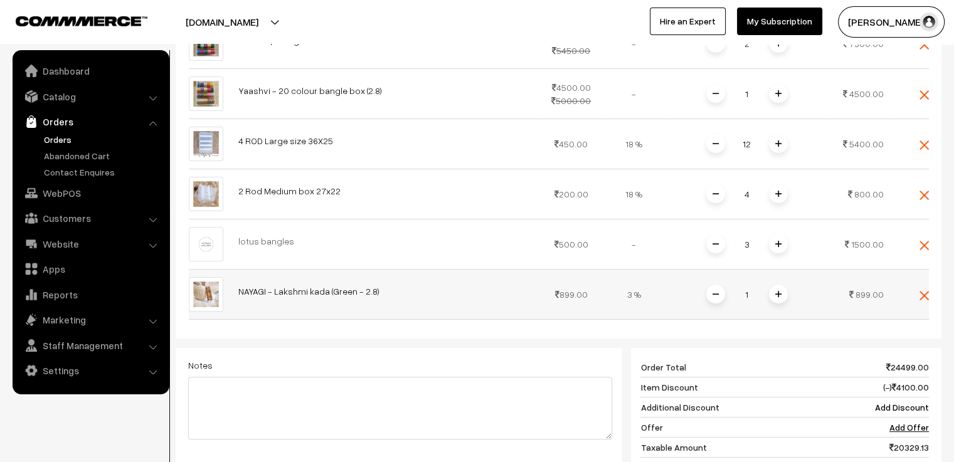
click at [775, 294] on img at bounding box center [778, 294] width 6 height 6
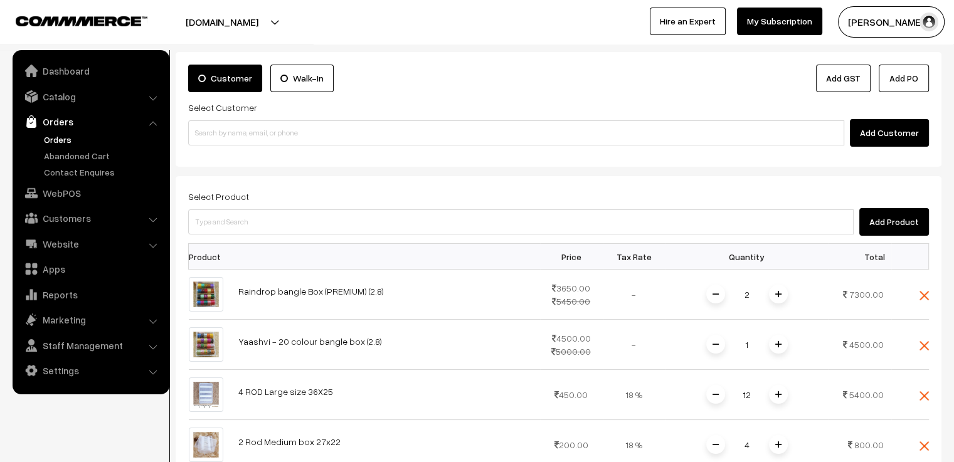
scroll to position [0, 0]
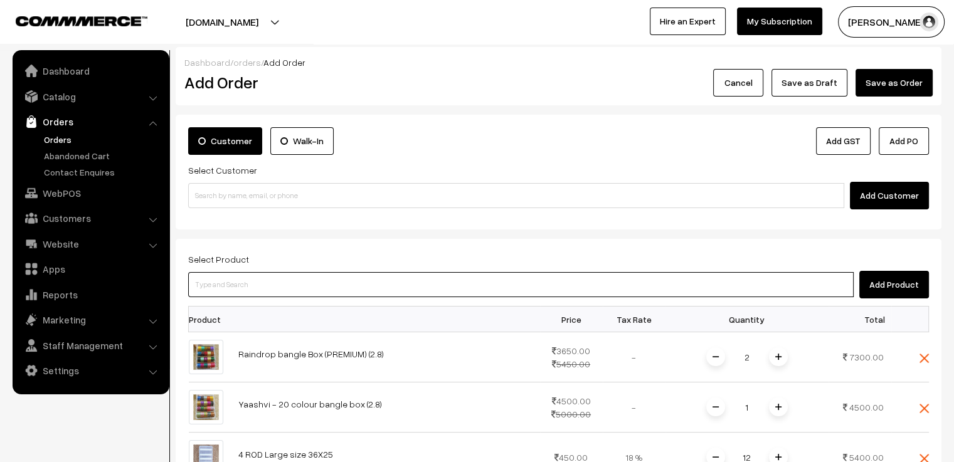
click at [307, 280] on input at bounding box center [521, 284] width 666 height 25
type input "khasi"
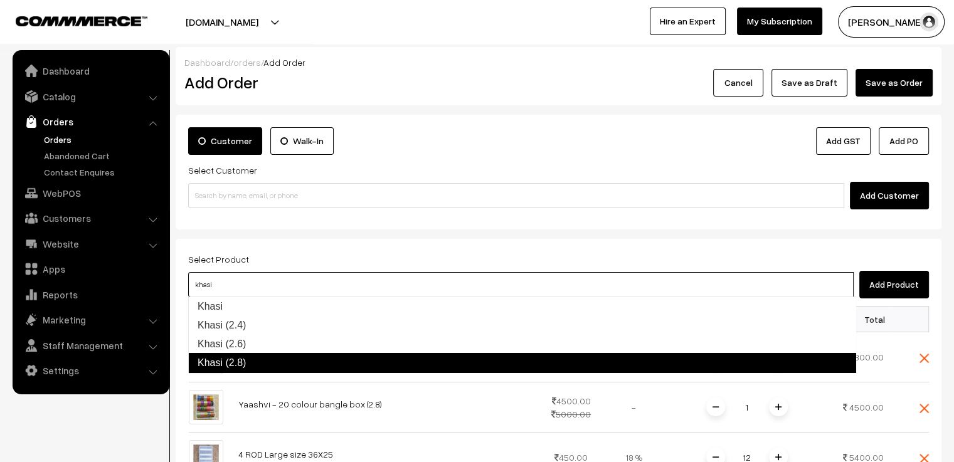
click at [301, 361] on link "Khasi (2.8)" at bounding box center [522, 363] width 668 height 20
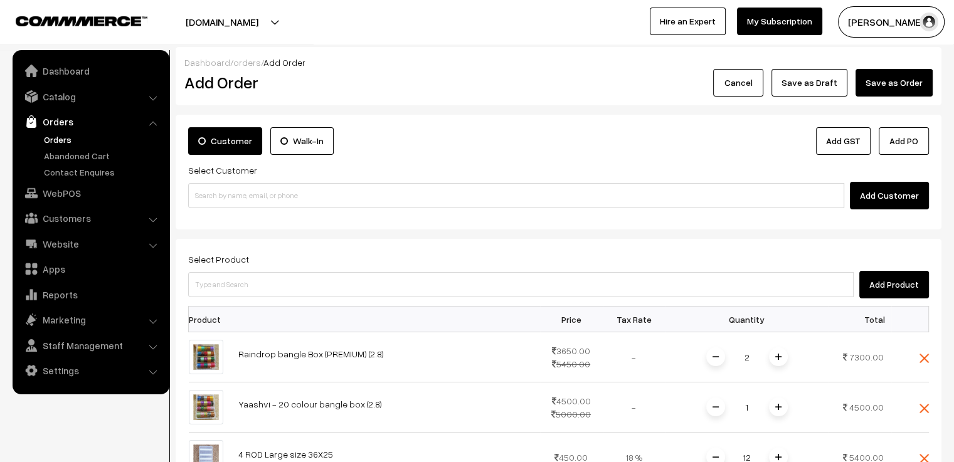
scroll to position [376, 0]
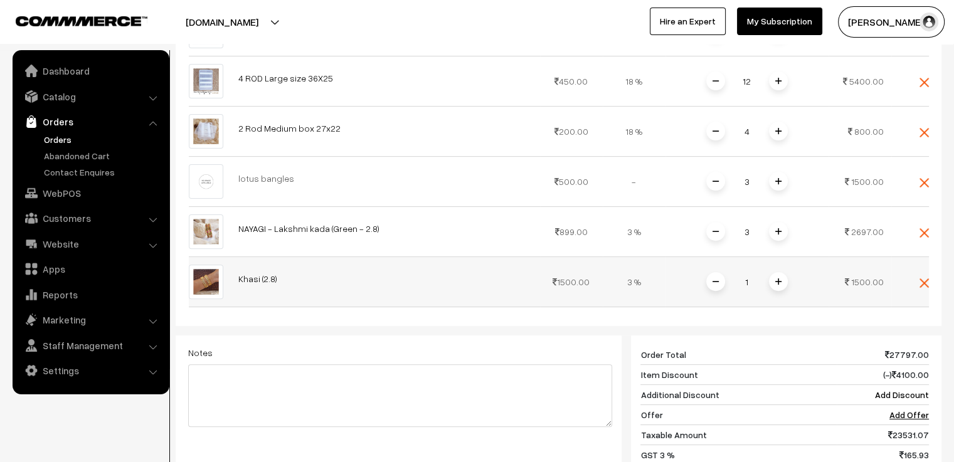
click at [778, 283] on img at bounding box center [778, 282] width 6 height 6
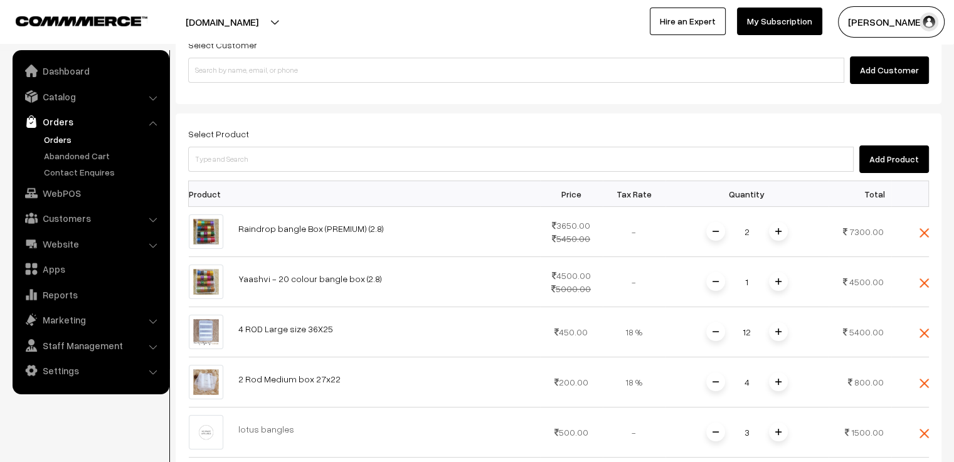
scroll to position [63, 0]
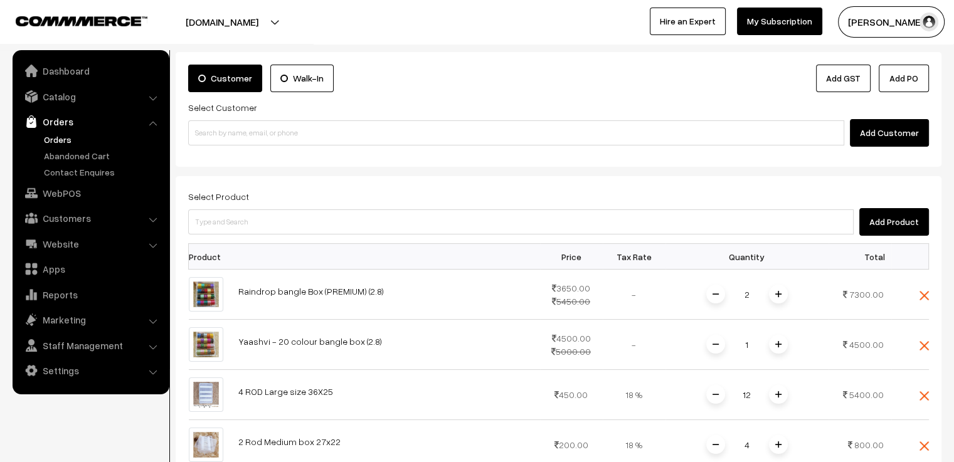
click at [890, 226] on button "Add Product" at bounding box center [894, 222] width 70 height 28
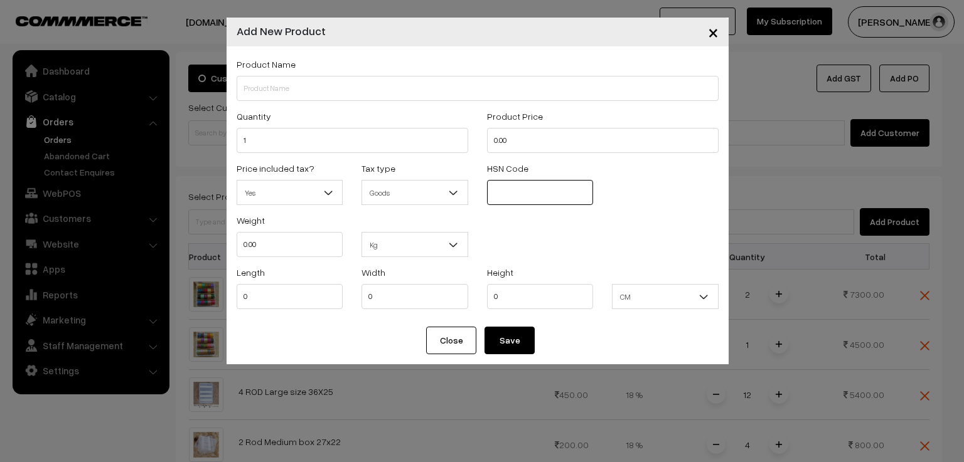
click at [519, 197] on input "text" at bounding box center [540, 192] width 107 height 25
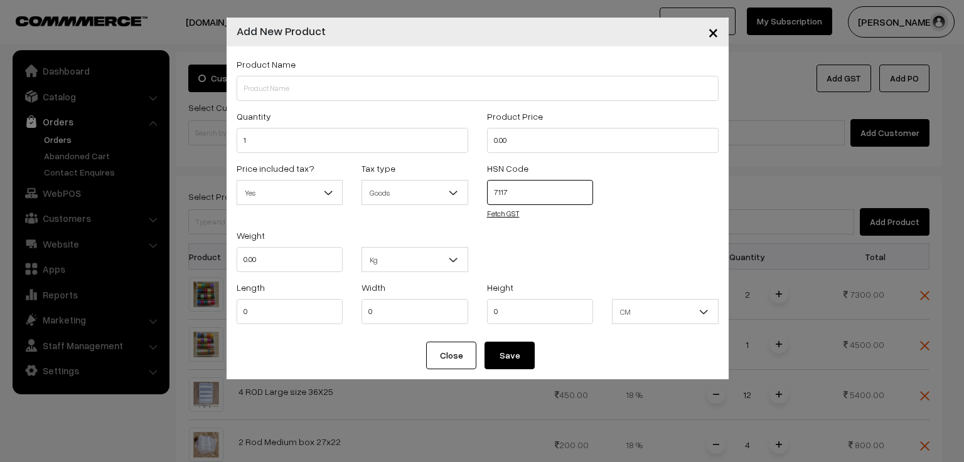
type input "7117"
click at [509, 210] on link "Fetch GST" at bounding box center [503, 213] width 33 height 9
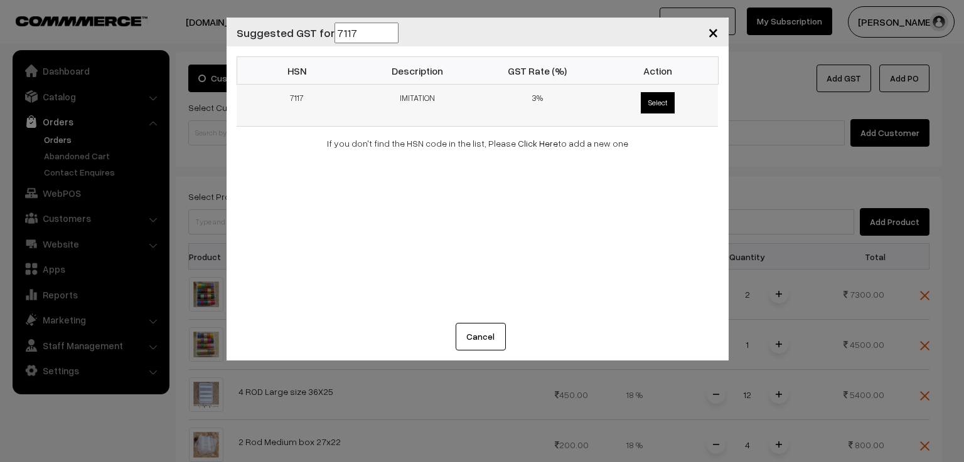
click at [661, 102] on span "Select" at bounding box center [657, 102] width 34 height 21
click at [642, 94] on input "Select" at bounding box center [638, 90] width 8 height 8
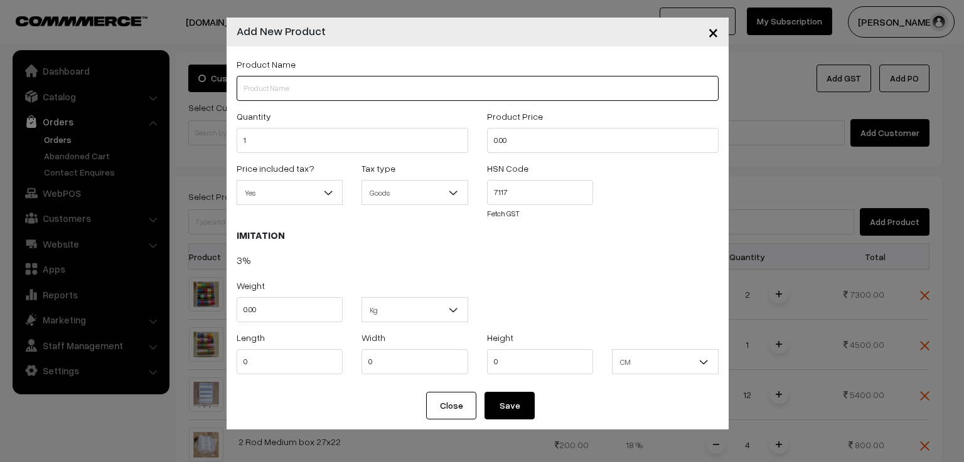
click at [331, 87] on input "text" at bounding box center [477, 88] width 482 height 25
click at [245, 91] on input "laya" at bounding box center [477, 88] width 482 height 25
type input "Laya"
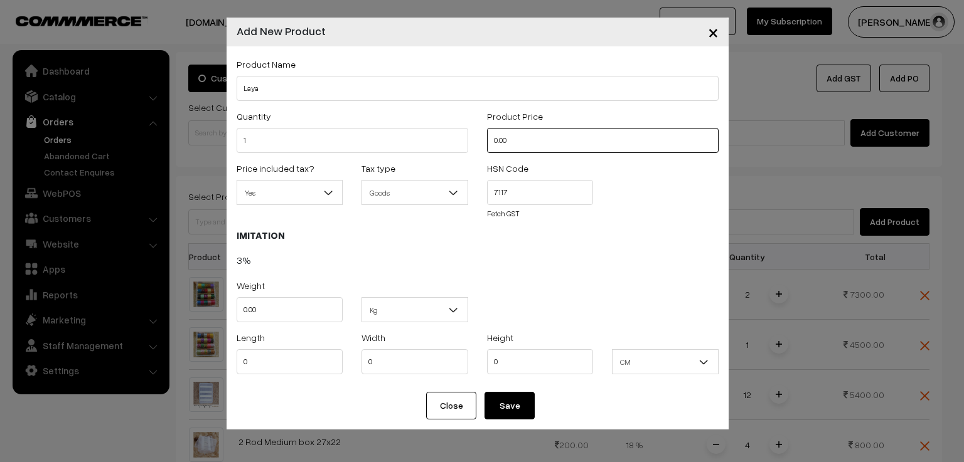
drag, startPoint x: 527, startPoint y: 146, endPoint x: 476, endPoint y: 146, distance: 51.4
click at [476, 146] on div "Quantity 1 Product Price 0.00" at bounding box center [477, 135] width 501 height 52
type input "2375"
click at [507, 411] on button "Save" at bounding box center [509, 406] width 50 height 28
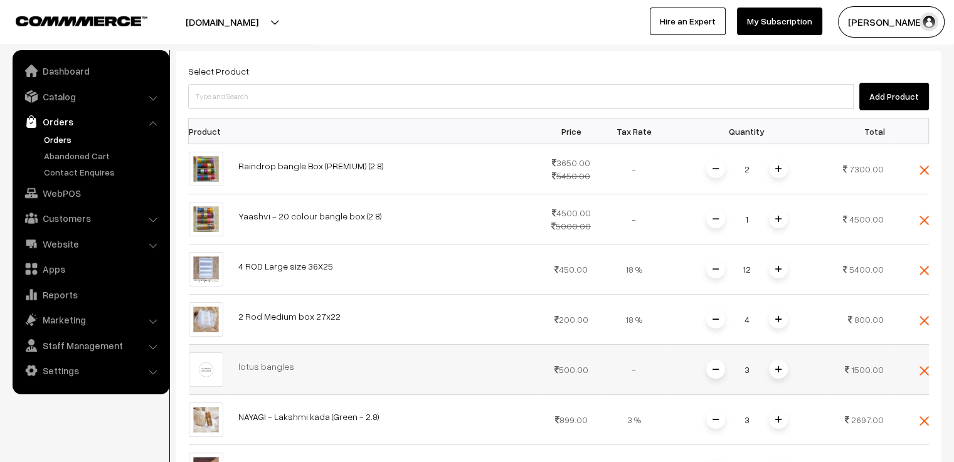
scroll to position [251, 0]
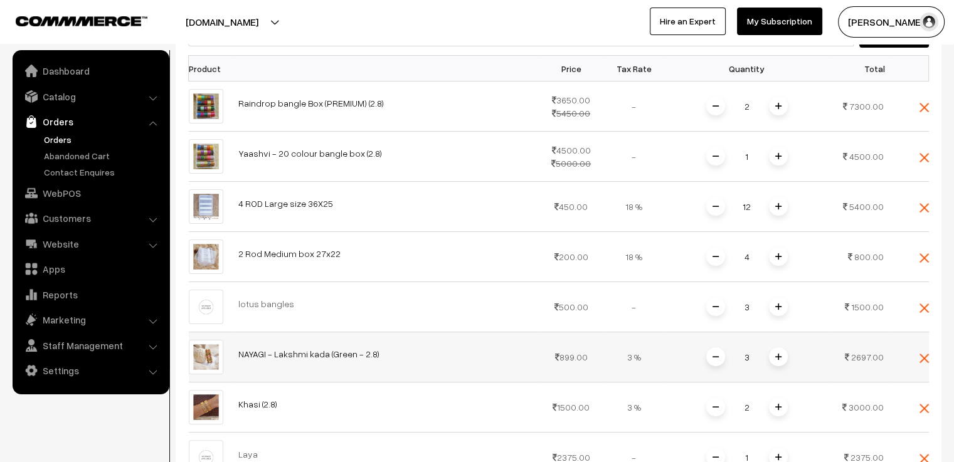
click at [715, 355] on img at bounding box center [716, 357] width 6 height 6
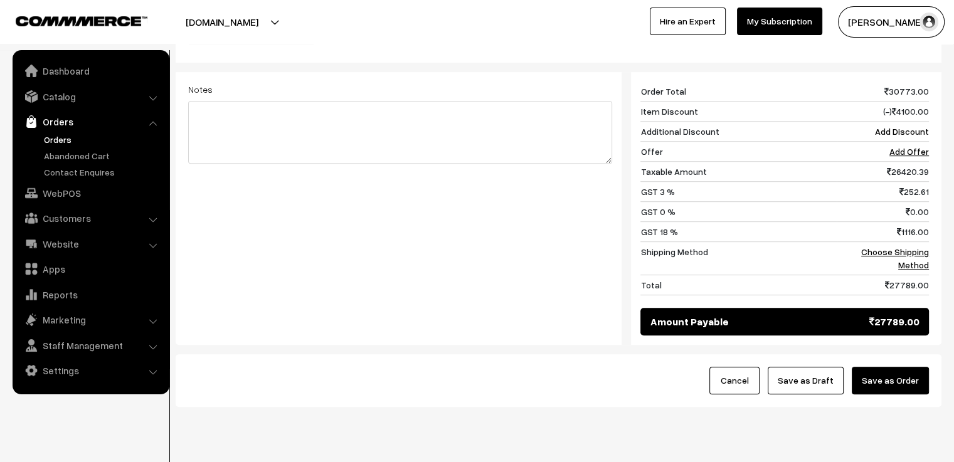
scroll to position [565, 0]
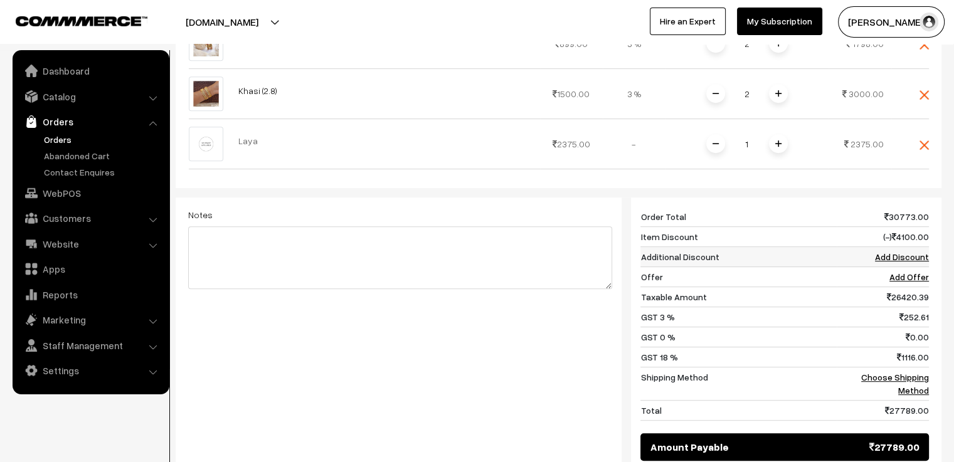
click at [901, 255] on link "Add Discount" at bounding box center [902, 257] width 54 height 11
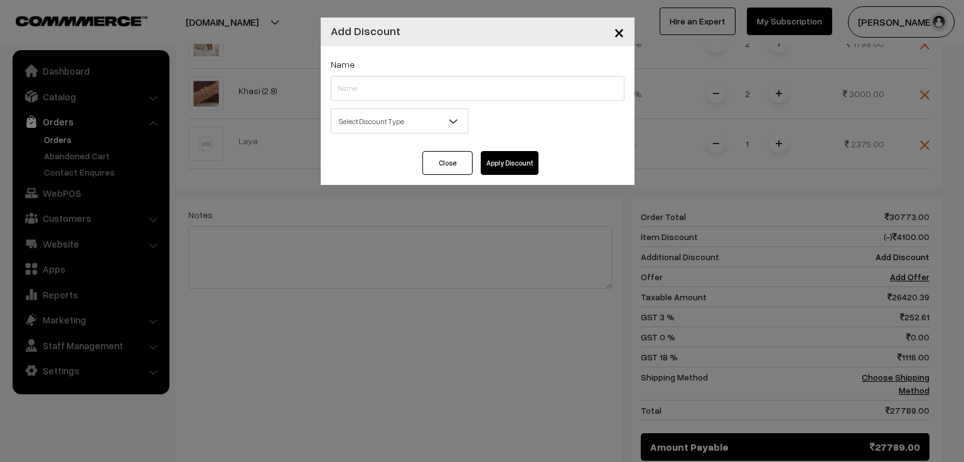
click at [447, 122] on b at bounding box center [453, 121] width 13 height 13
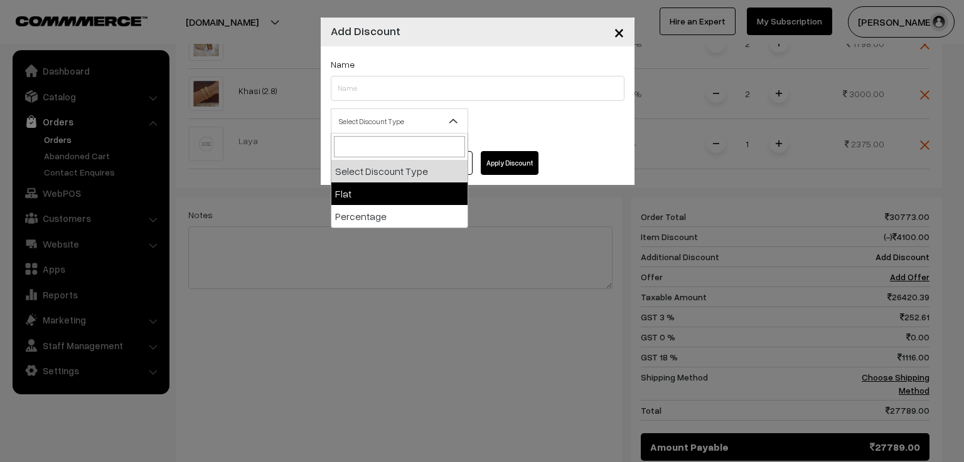
select select "flat"
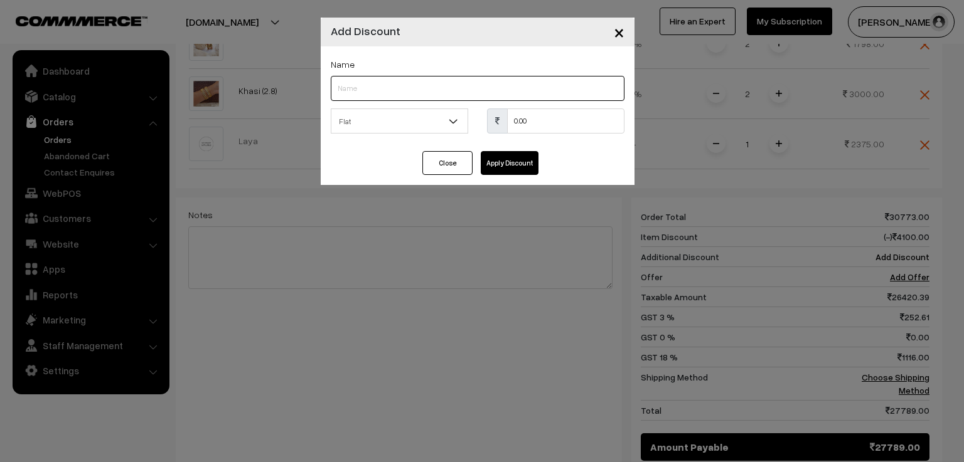
click at [430, 85] on input "text" at bounding box center [478, 88] width 294 height 25
type input "new"
click at [542, 119] on input "0.00" at bounding box center [565, 121] width 117 height 25
type input "0"
type input "22173"
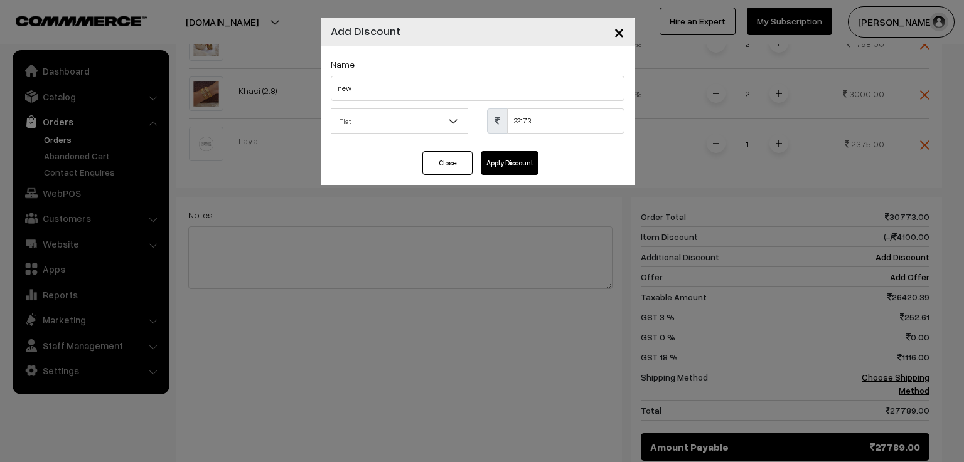
click at [511, 163] on button "Apply Discount" at bounding box center [510, 163] width 58 height 24
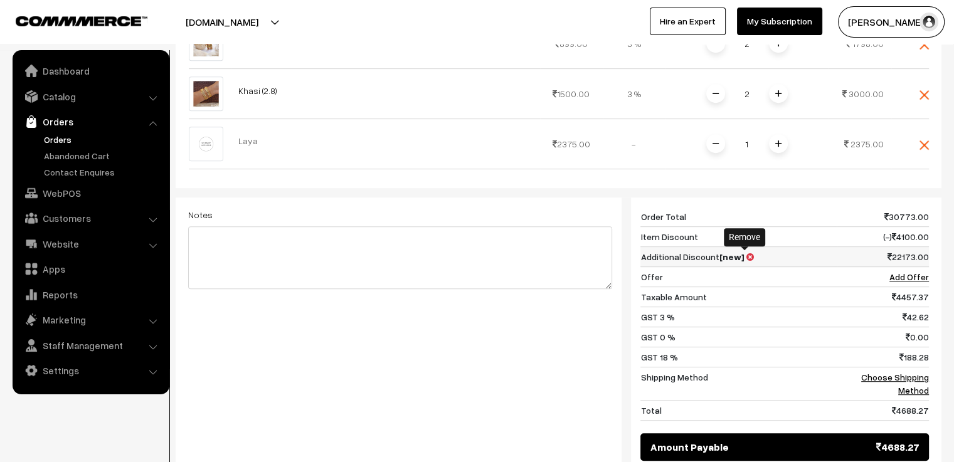
click at [746, 256] on icon at bounding box center [750, 257] width 8 height 9
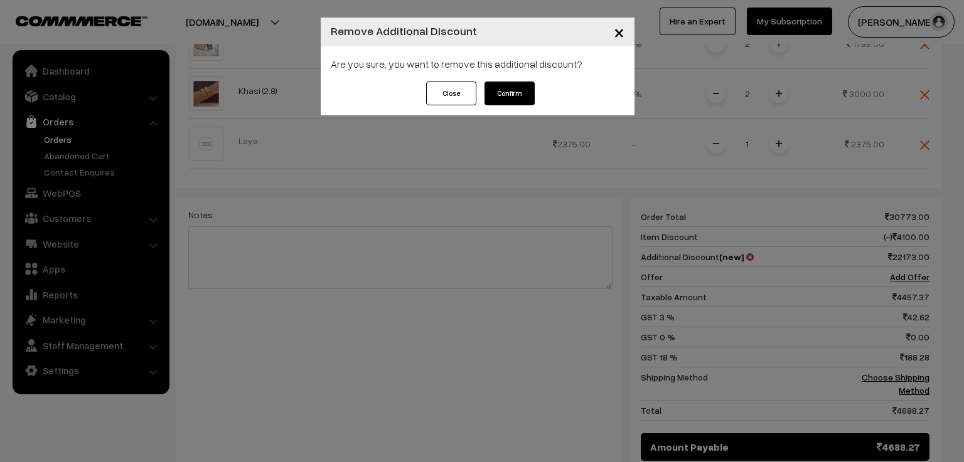
click at [516, 95] on button "Confirm" at bounding box center [509, 94] width 50 height 24
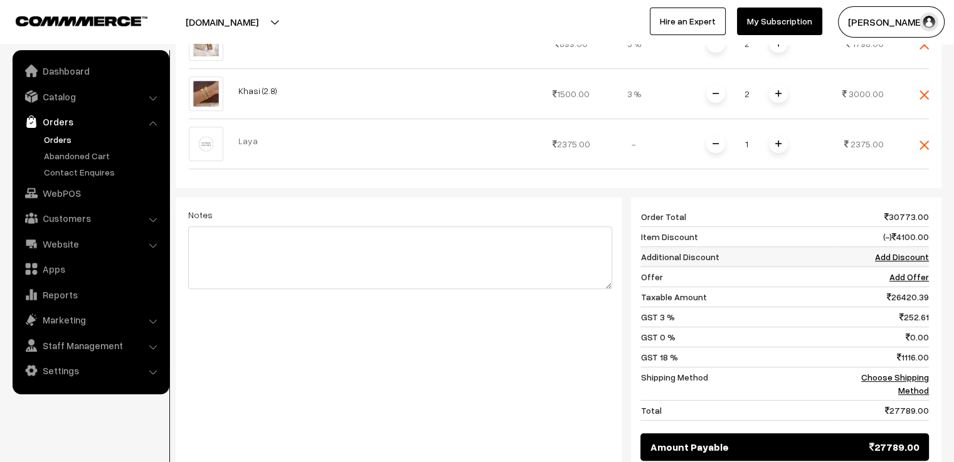
click at [901, 257] on link "Add Discount" at bounding box center [902, 257] width 54 height 11
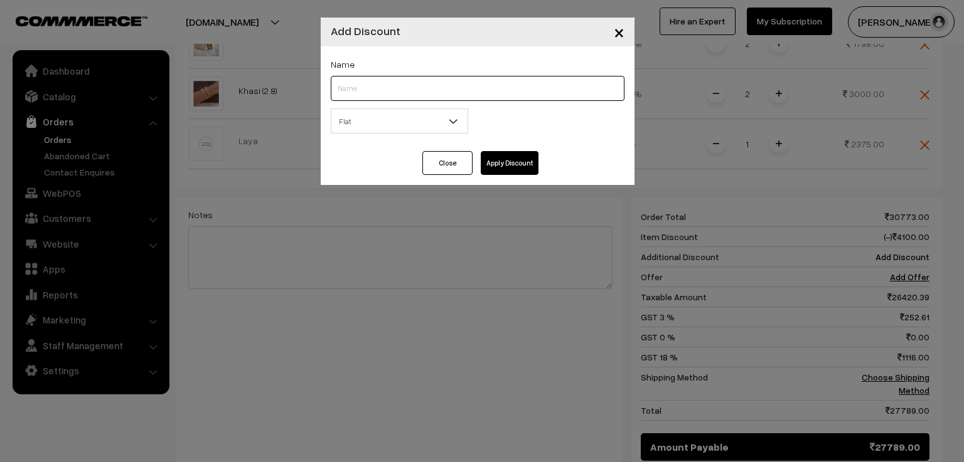
click at [399, 87] on input "text" at bounding box center [478, 88] width 294 height 25
type input "new1"
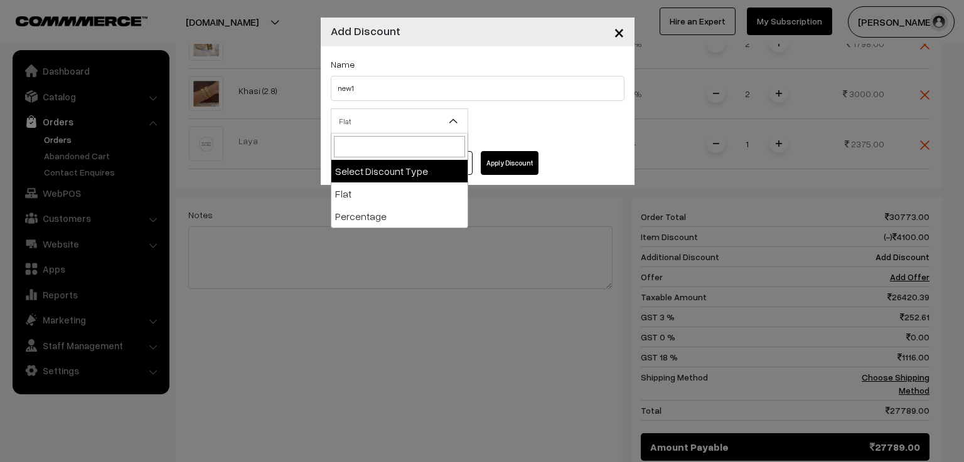
click at [422, 122] on span "Flat" at bounding box center [399, 121] width 136 height 22
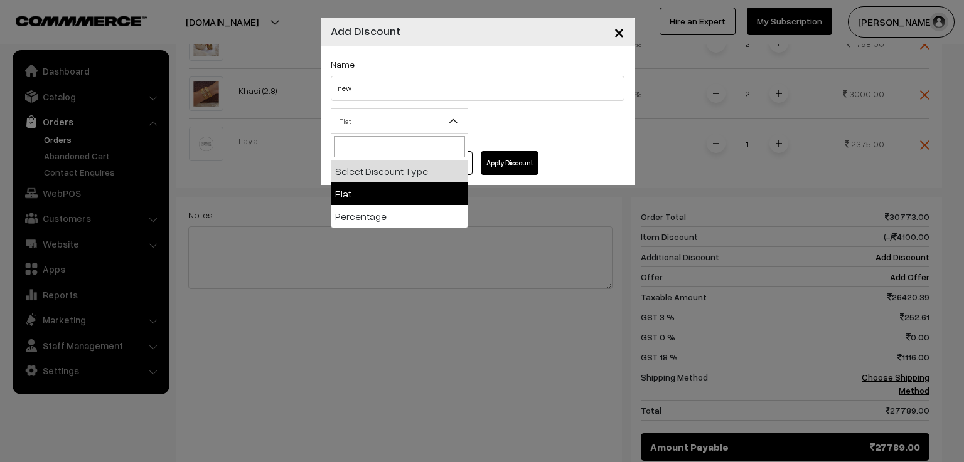
select select "flat"
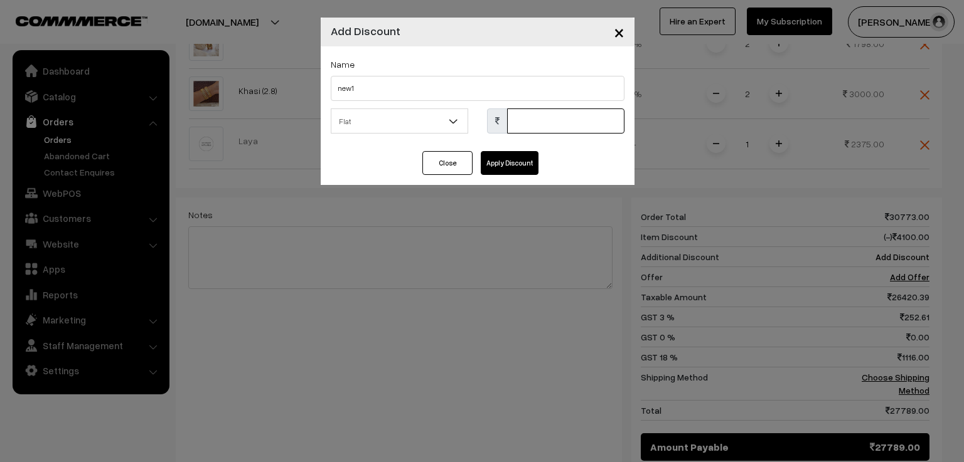
click at [531, 121] on input "text" at bounding box center [565, 121] width 117 height 25
click at [536, 125] on input "text" at bounding box center [565, 121] width 117 height 25
type input "5616"
click at [509, 160] on button "Apply Discount" at bounding box center [510, 163] width 58 height 24
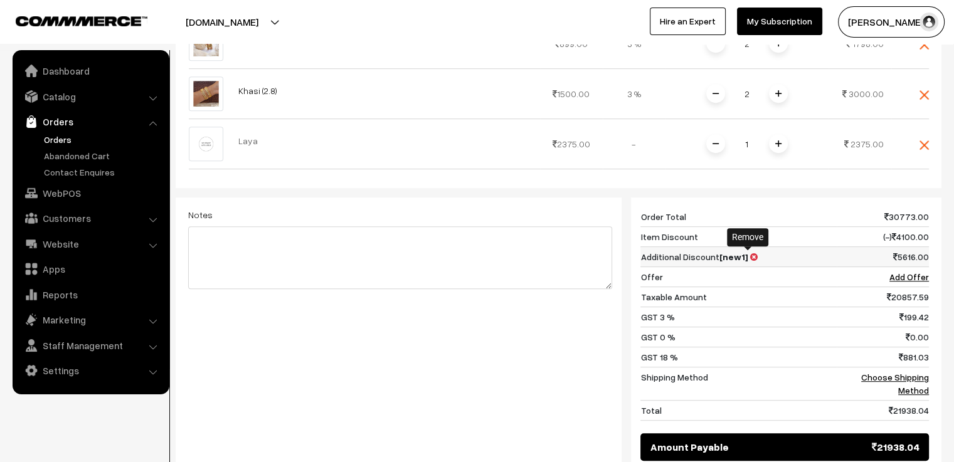
click at [750, 255] on icon at bounding box center [754, 257] width 8 height 9
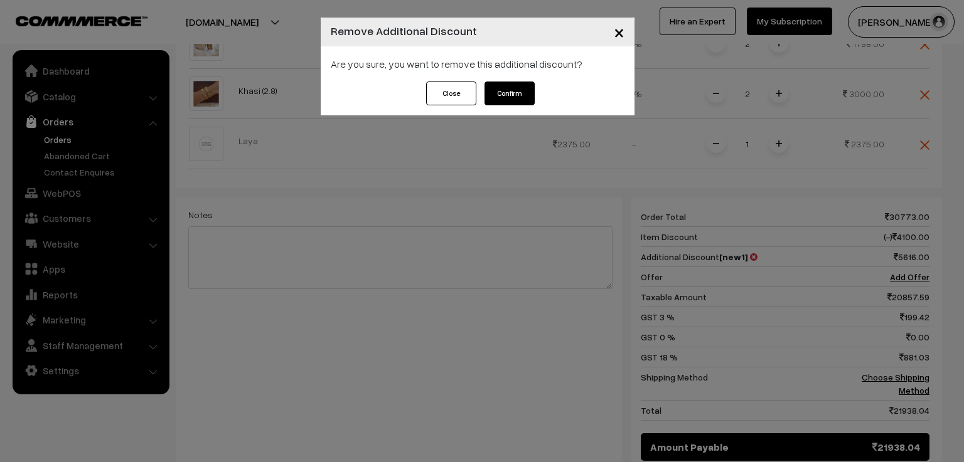
click at [498, 95] on button "Confirm" at bounding box center [509, 94] width 50 height 24
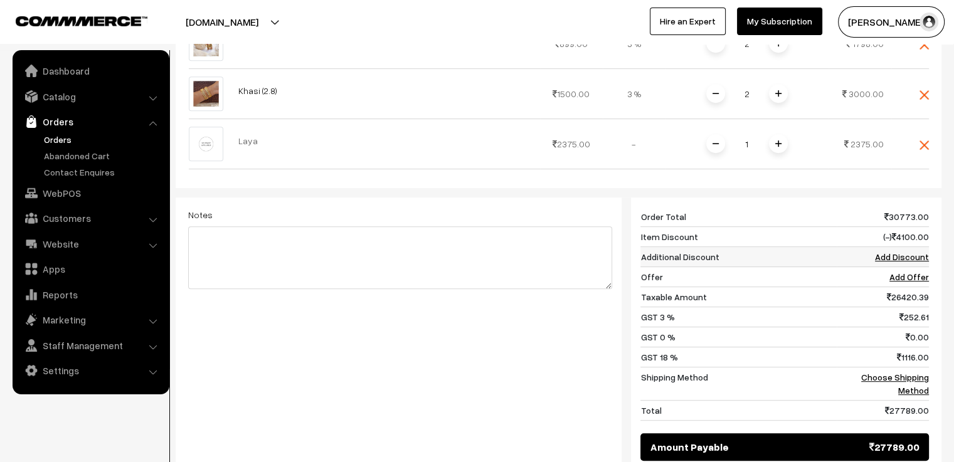
click at [885, 255] on link "Add Discount" at bounding box center [902, 257] width 54 height 11
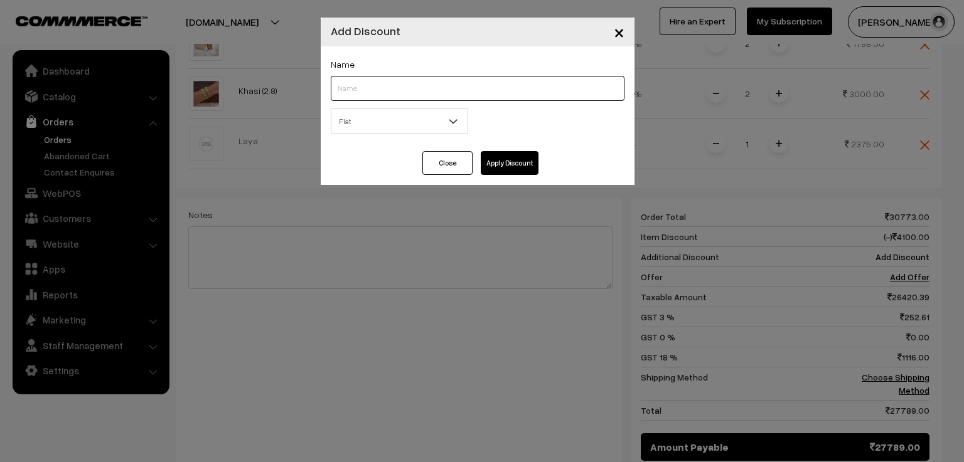
click at [429, 92] on input "text" at bounding box center [478, 88] width 294 height 25
type input "new1"
click at [517, 159] on button "Apply Discount" at bounding box center [510, 163] width 58 height 24
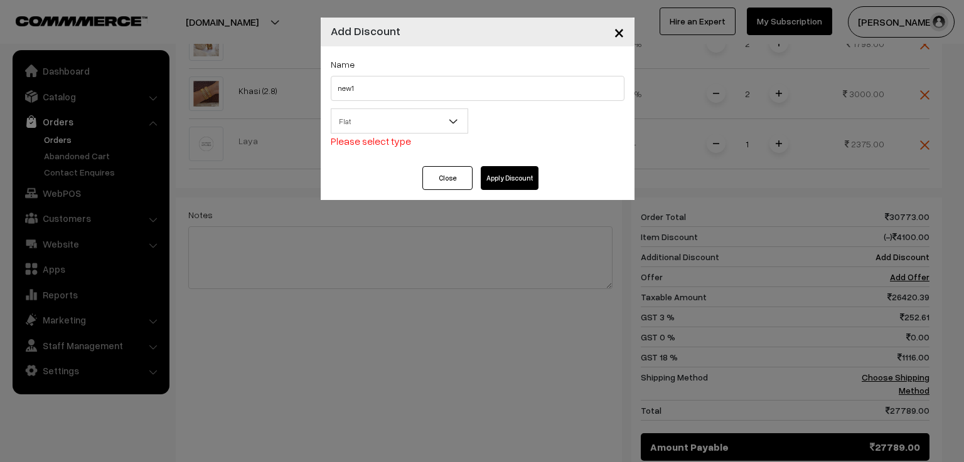
click at [408, 119] on span "Flat" at bounding box center [399, 121] width 136 height 22
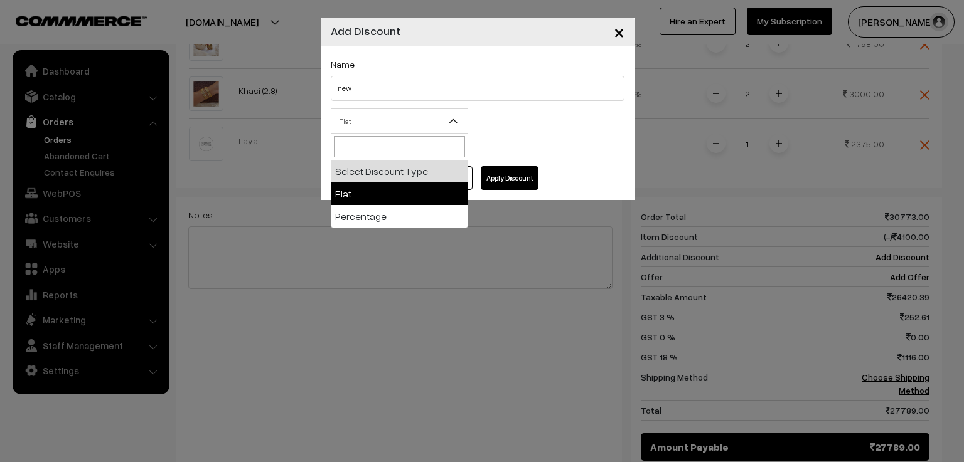
select select "flat"
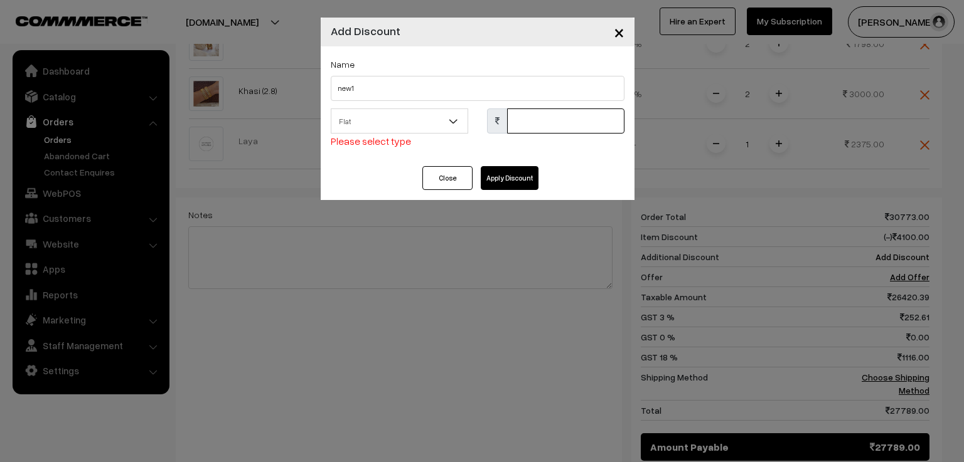
click at [532, 122] on input "text" at bounding box center [565, 121] width 117 height 25
drag, startPoint x: 531, startPoint y: 122, endPoint x: 507, endPoint y: 122, distance: 23.8
click at [507, 122] on input "5616" at bounding box center [565, 121] width 117 height 25
type input "5000"
click at [511, 180] on button "Apply Discount" at bounding box center [510, 178] width 58 height 24
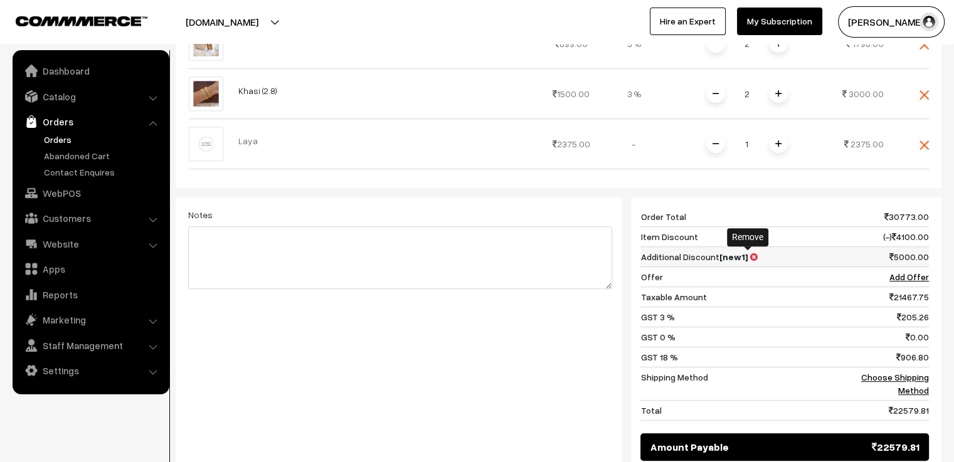
click at [750, 254] on icon at bounding box center [754, 257] width 8 height 9
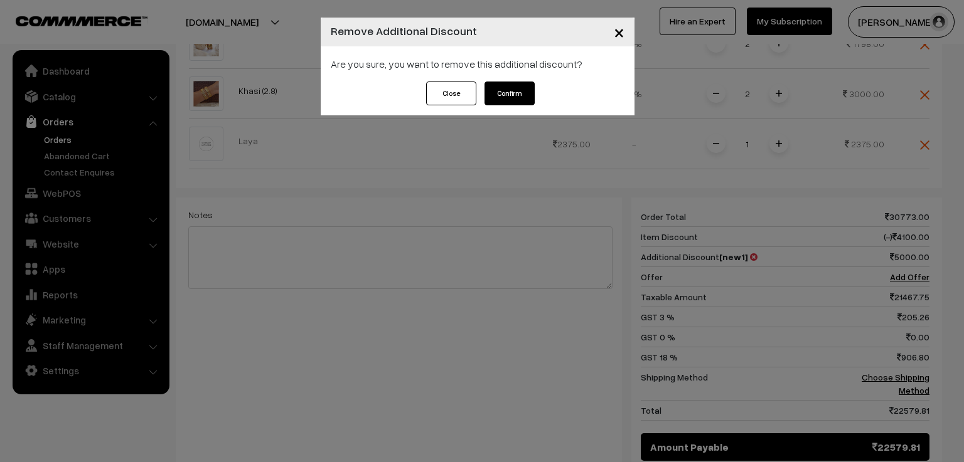
click at [513, 90] on button "Confirm" at bounding box center [509, 94] width 50 height 24
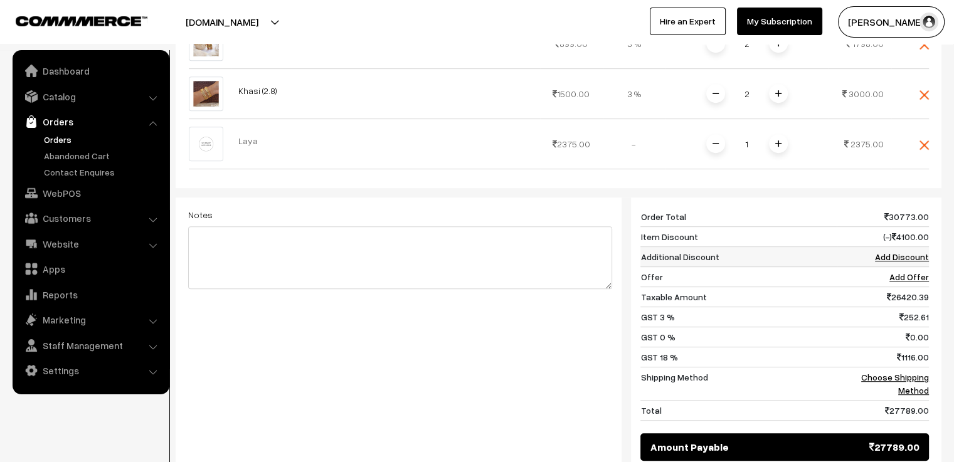
click at [897, 254] on link "Add Discount" at bounding box center [902, 257] width 54 height 11
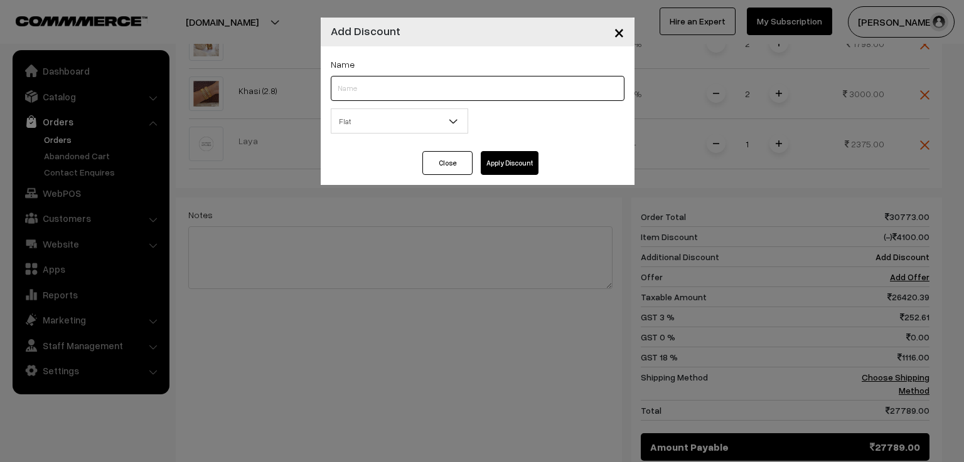
click at [439, 87] on input "text" at bounding box center [478, 88] width 294 height 25
type input "new"
click at [410, 119] on span "Flat" at bounding box center [399, 121] width 136 height 22
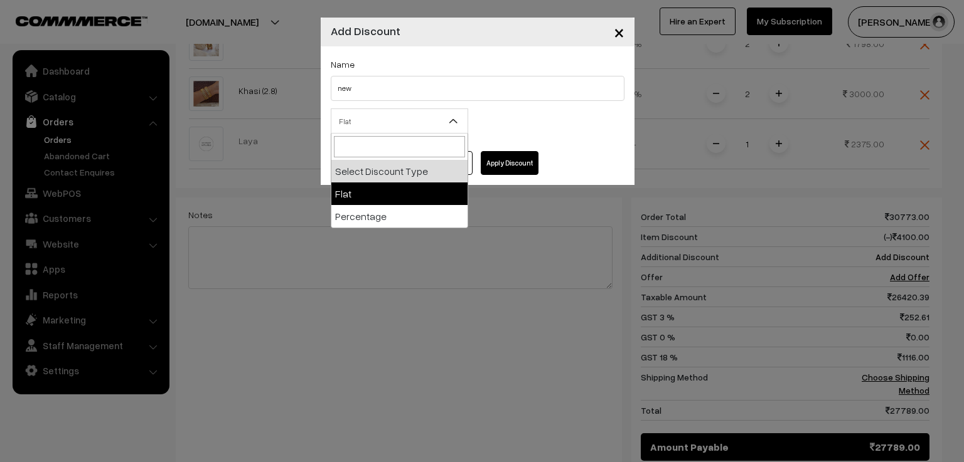
select select "flat"
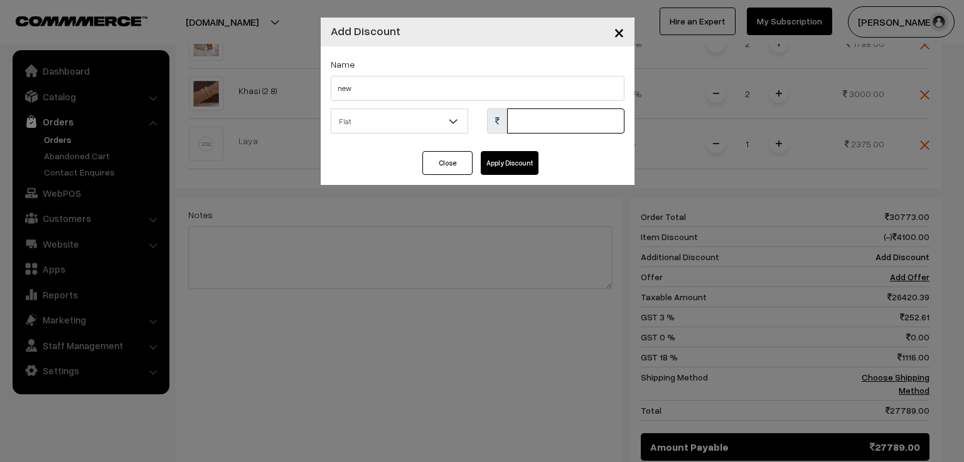
click at [541, 126] on input "text" at bounding box center [565, 121] width 117 height 25
type input "5406"
click at [501, 164] on button "Apply Discount" at bounding box center [510, 163] width 58 height 24
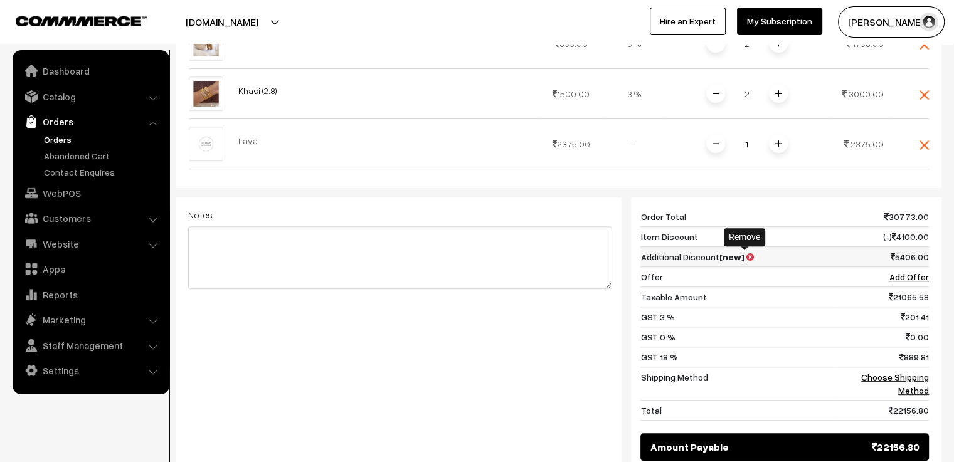
click at [746, 255] on icon at bounding box center [750, 257] width 8 height 9
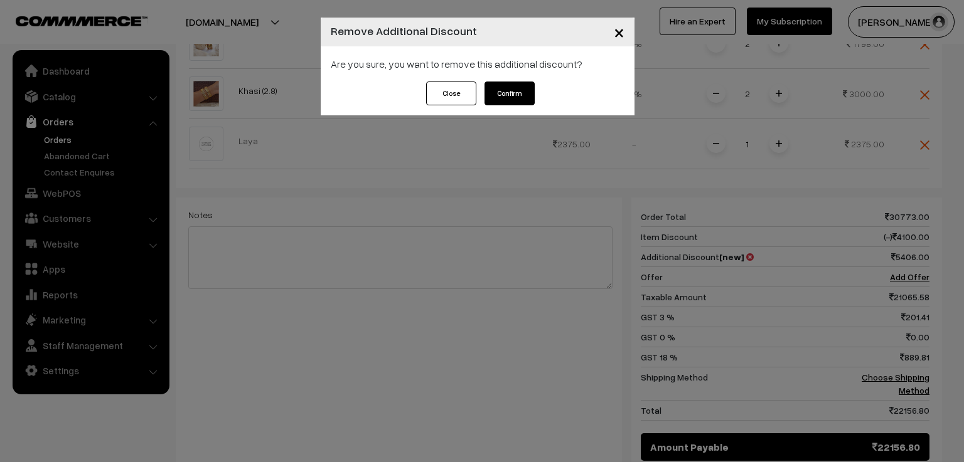
click at [500, 89] on button "Confirm" at bounding box center [509, 94] width 50 height 24
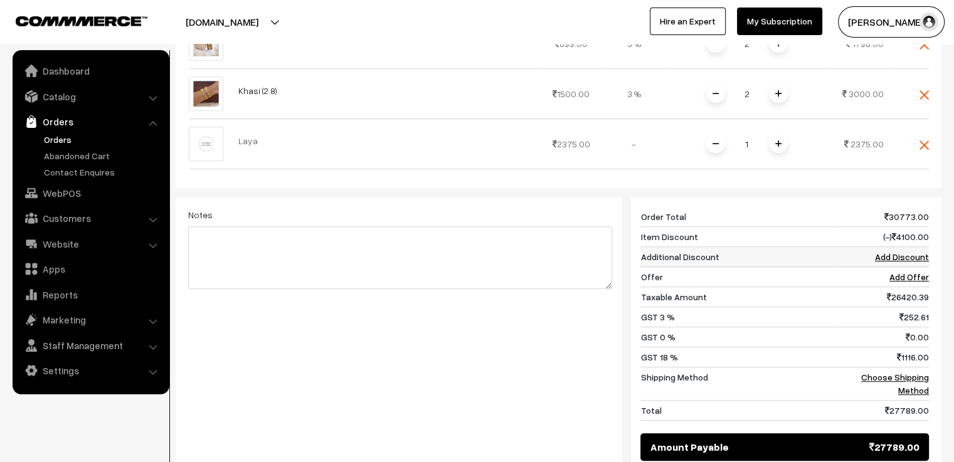
click at [906, 255] on link "Add Discount" at bounding box center [902, 257] width 54 height 11
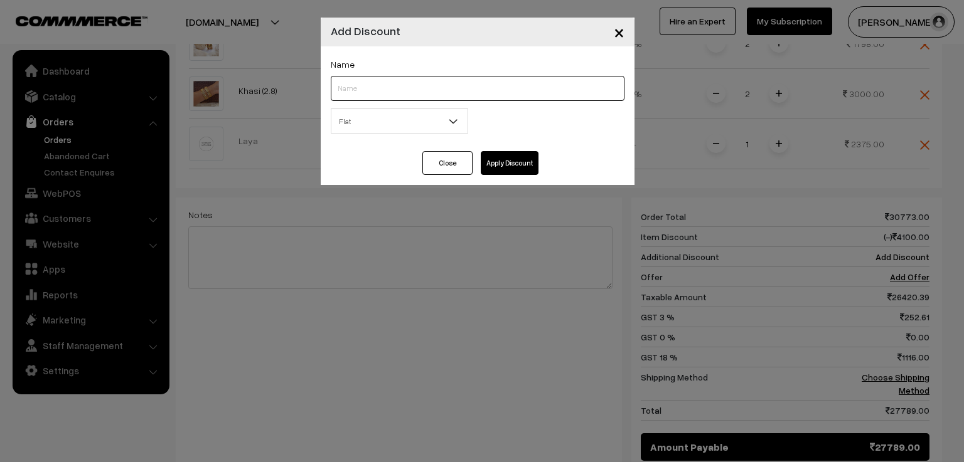
click at [415, 85] on input "text" at bounding box center [478, 88] width 294 height 25
type input "new"
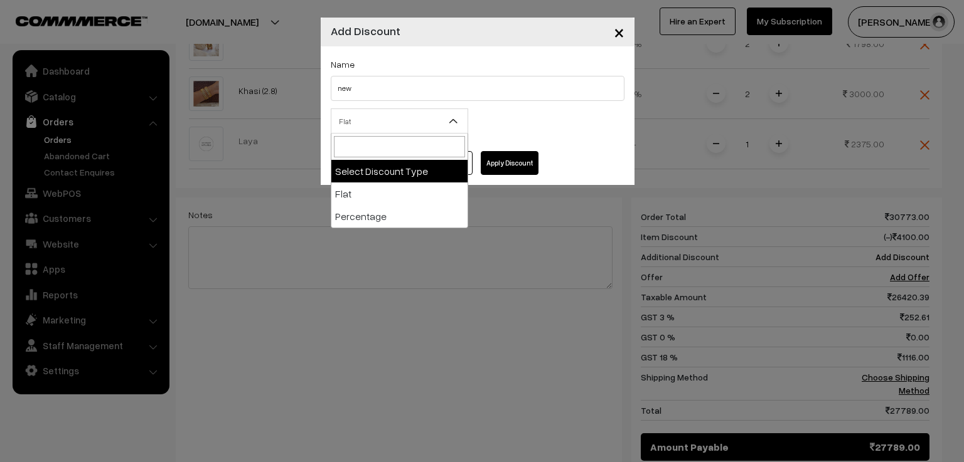
click at [359, 117] on span "Flat" at bounding box center [399, 121] width 136 height 22
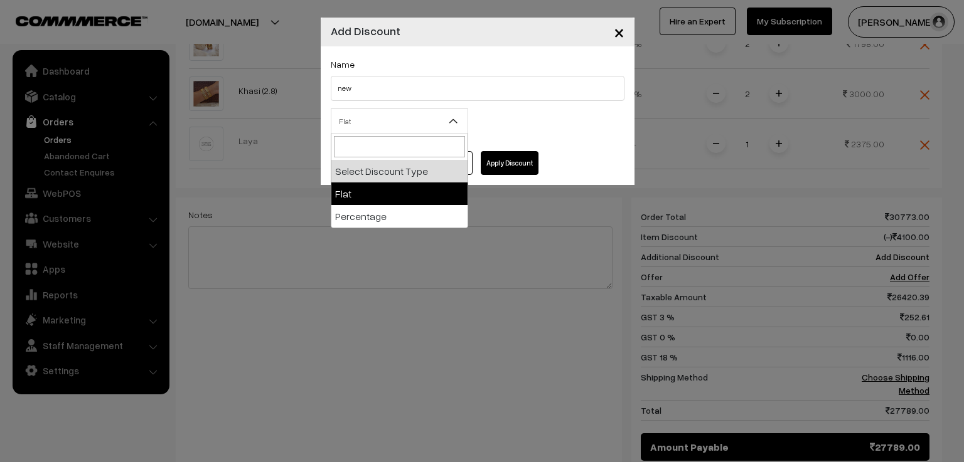
select select "flat"
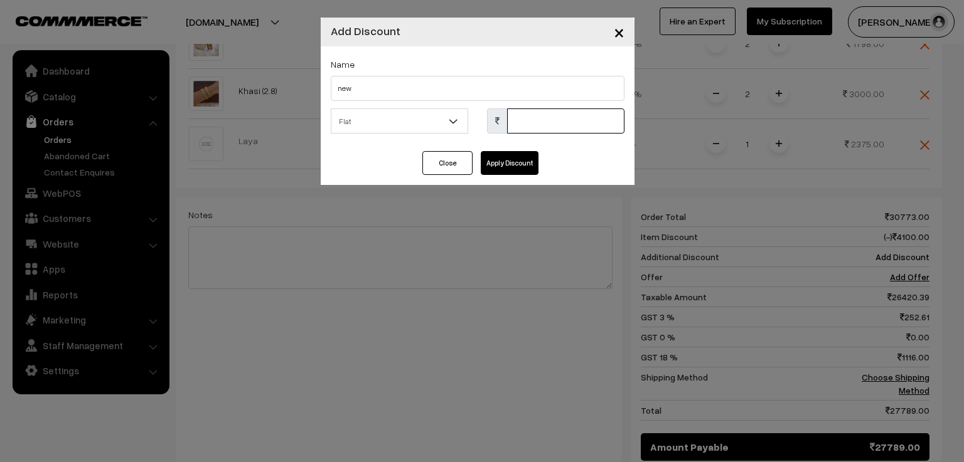
click at [543, 126] on input "text" at bounding box center [565, 121] width 117 height 25
type input "5423"
click at [513, 168] on button "Apply Discount" at bounding box center [510, 163] width 58 height 24
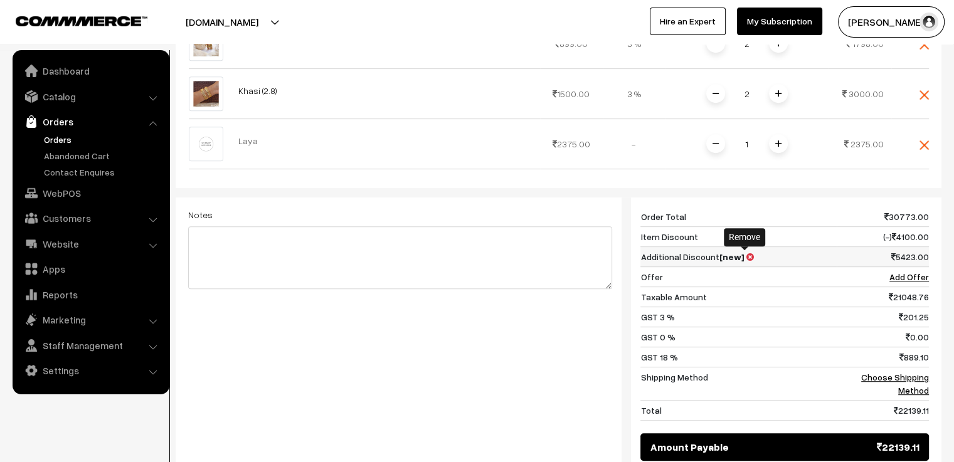
click at [746, 254] on icon at bounding box center [750, 257] width 8 height 9
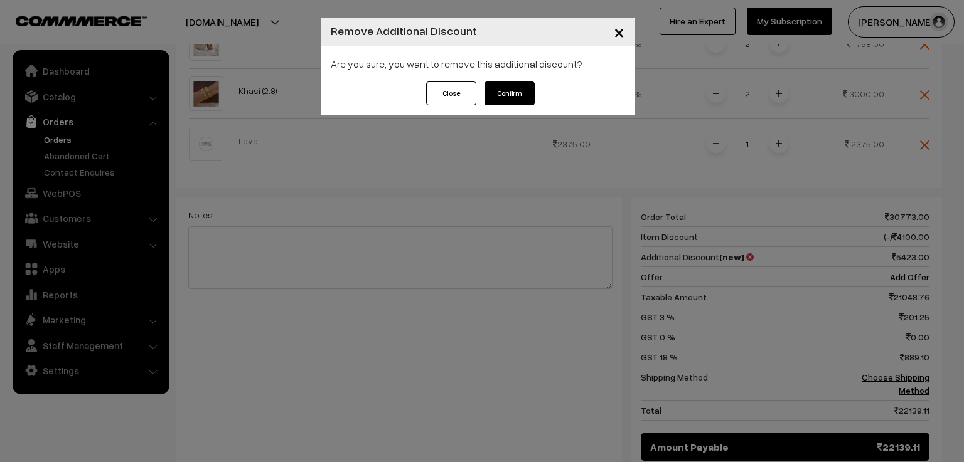
click at [517, 102] on button "Confirm" at bounding box center [509, 94] width 50 height 24
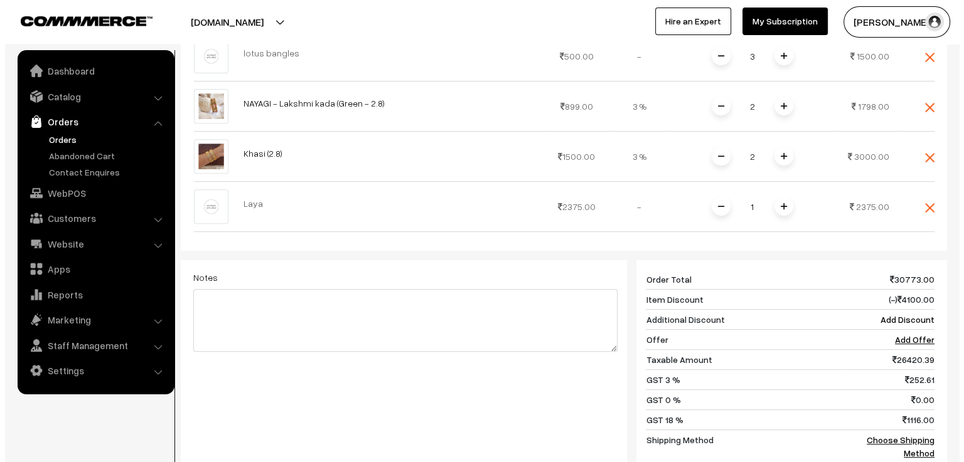
scroll to position [0, 0]
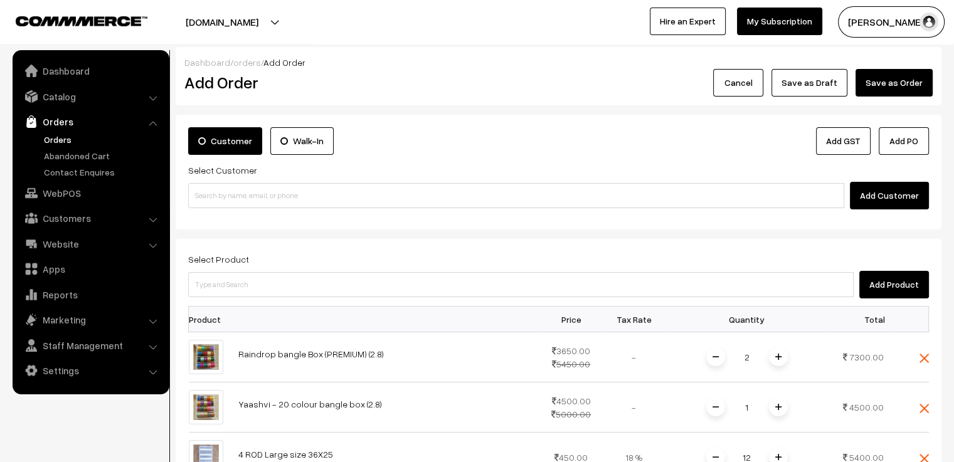
click at [900, 193] on button "Add Customer" at bounding box center [889, 196] width 79 height 28
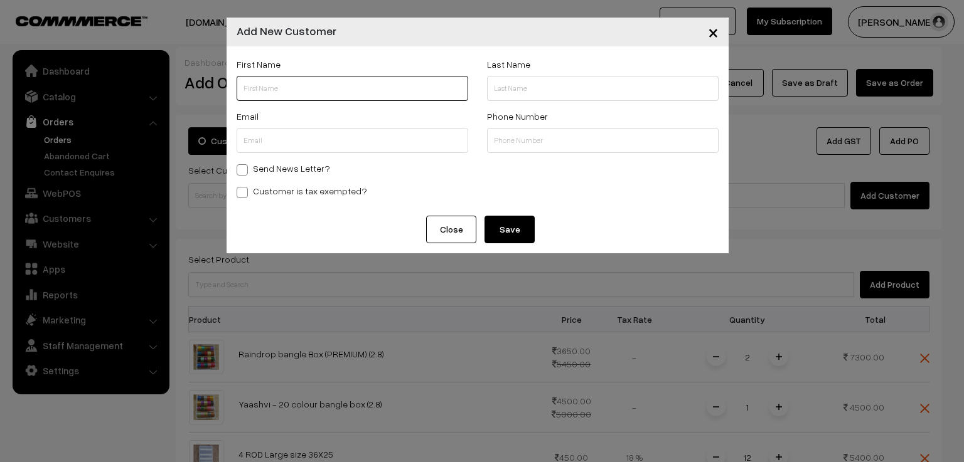
click at [297, 78] on input "text" at bounding box center [351, 88] width 231 height 25
paste input "Anupama Nandyala"
drag, startPoint x: 316, startPoint y: 91, endPoint x: 276, endPoint y: 102, distance: 41.7
click at [276, 102] on div "First Name Anupama Nandyala" at bounding box center [352, 82] width 250 height 52
type input "Anupama"
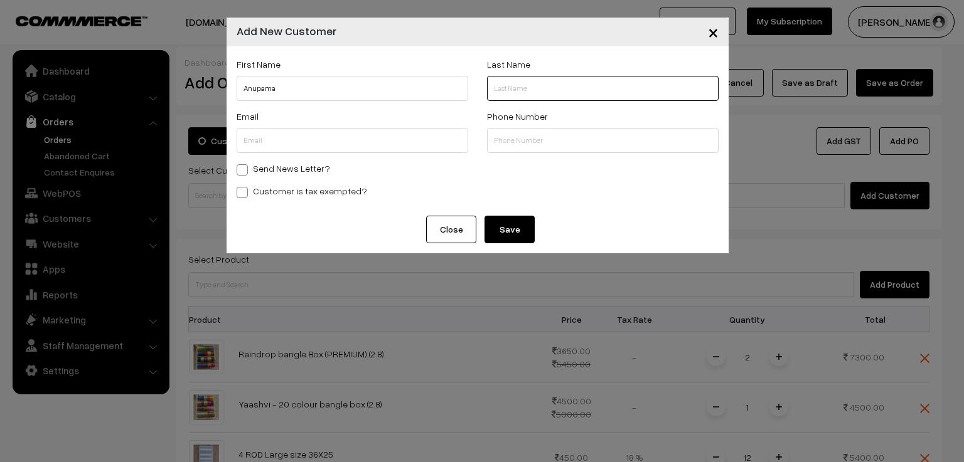
click at [516, 93] on input "text" at bounding box center [602, 88] width 231 height 25
paste input "Nandyala"
type input "Nandyala"
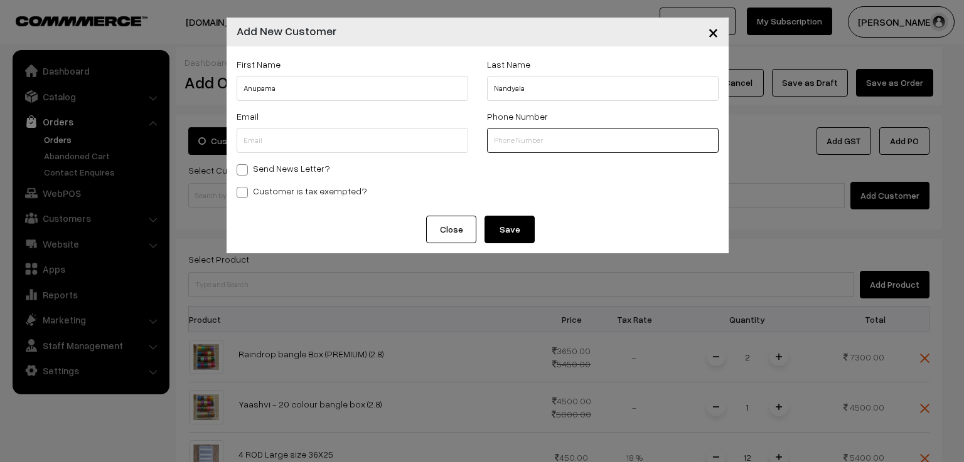
click at [504, 146] on input "text" at bounding box center [602, 140] width 231 height 25
paste input "+614488824"
click at [499, 142] on input "+614488824" at bounding box center [602, 140] width 231 height 25
type input "4488824"
drag, startPoint x: 541, startPoint y: 146, endPoint x: 465, endPoint y: 132, distance: 76.5
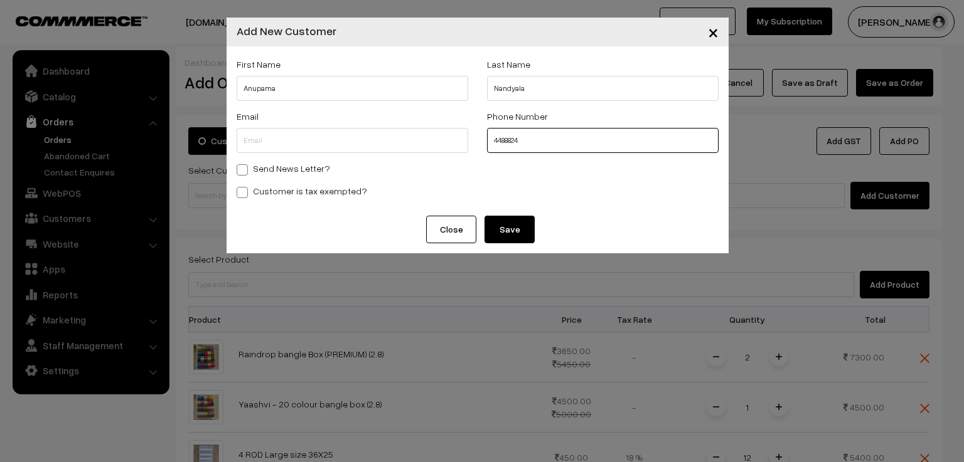
click at [465, 132] on div "Email Phone Number 4488824" at bounding box center [477, 135] width 501 height 52
click at [517, 141] on input "text" at bounding box center [602, 140] width 231 height 25
paste input "448882415‬"
type input "448882415‬"
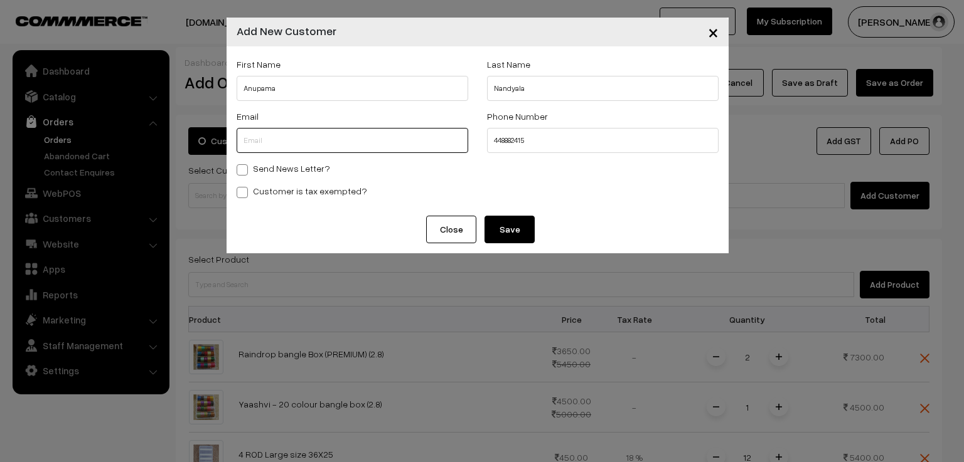
click at [298, 146] on input "text" at bounding box center [351, 140] width 231 height 25
paste input "Anupama.nandyala@gmail.com"
type input "Anupama.nandyala@gmail.com"
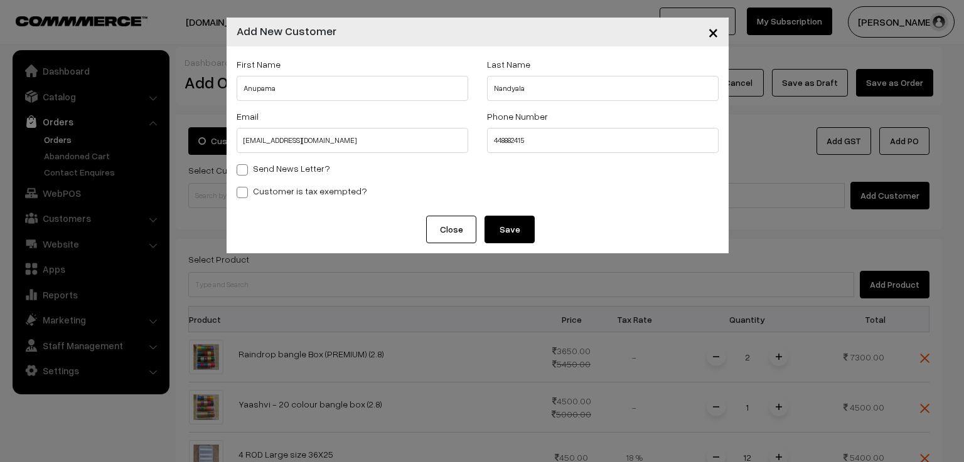
click at [520, 233] on button "Save" at bounding box center [509, 230] width 50 height 28
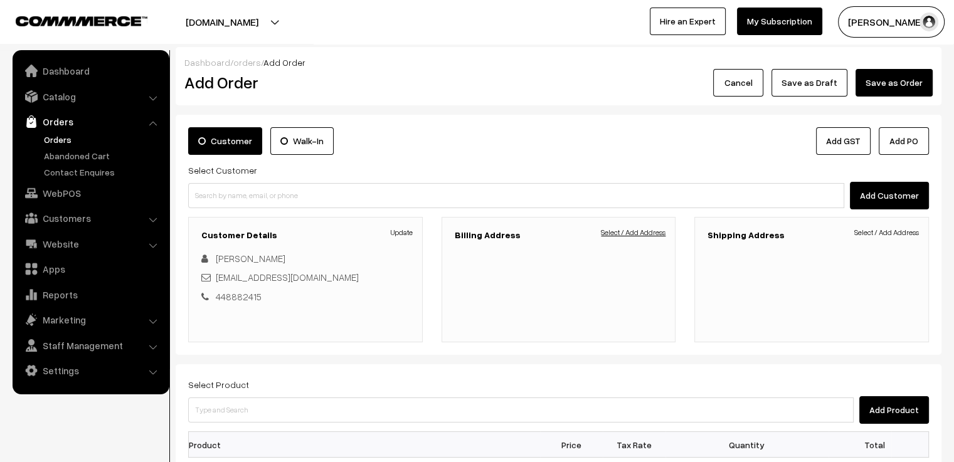
click at [610, 228] on link "Select / Add Address" at bounding box center [633, 232] width 65 height 11
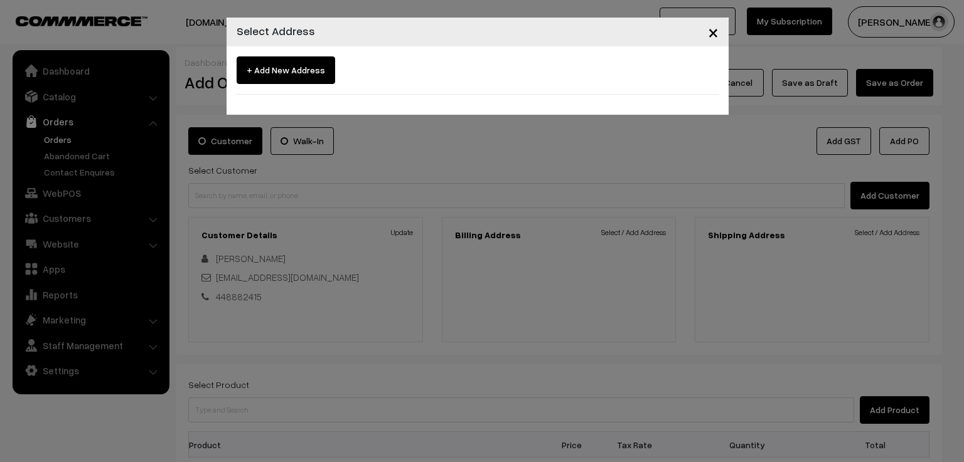
click at [298, 70] on span "+ Add New Address" at bounding box center [285, 70] width 98 height 28
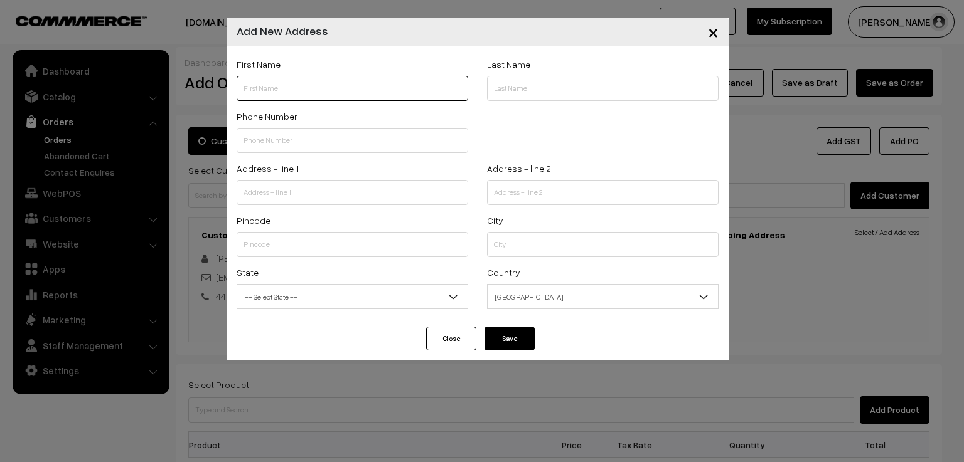
click at [294, 90] on input "text" at bounding box center [351, 88] width 231 height 25
paste input "Anupama Nandyala"
type input "Anupama Nandyala"
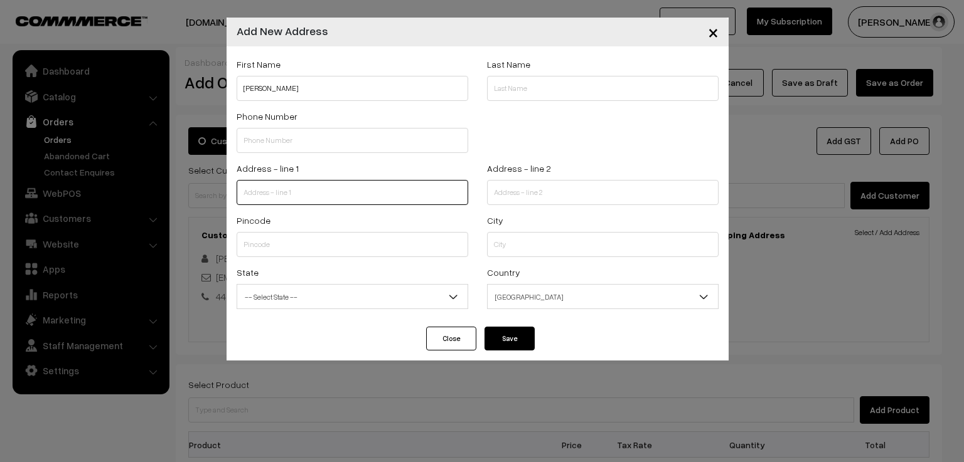
click at [314, 193] on input "text" at bounding box center [351, 192] width 231 height 25
paste input "9 Kanimbla street , The ponds Sydney"
type input "9 Kanimbla street , The ponds Sydney"
click at [546, 300] on span "India" at bounding box center [602, 297] width 230 height 22
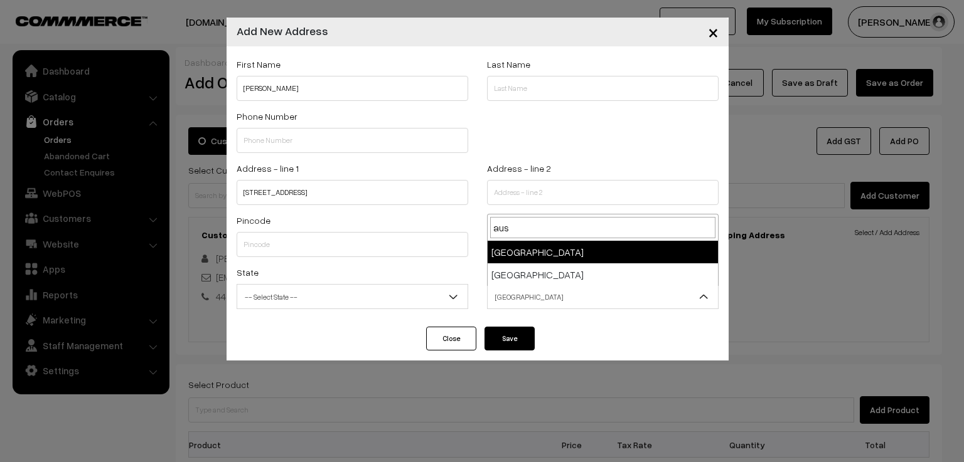
type input "aus"
select select "13"
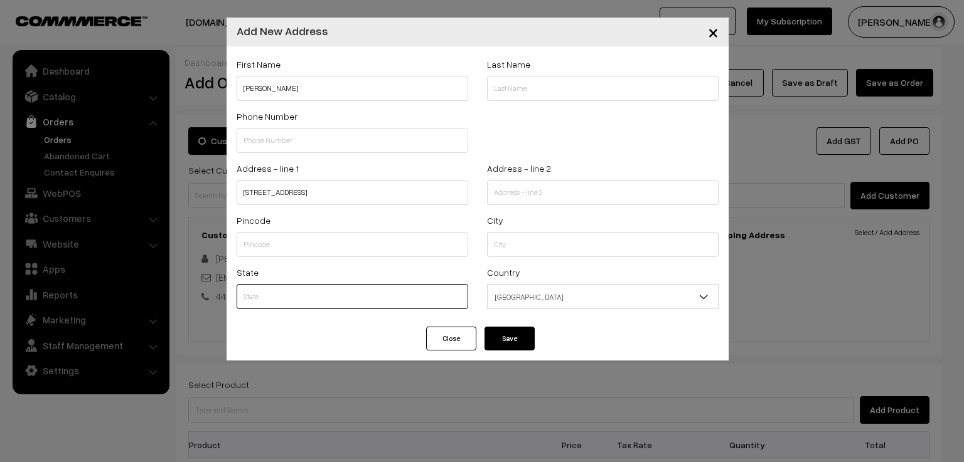
click at [362, 295] on input "text" at bounding box center [351, 296] width 231 height 25
type input "NSW"
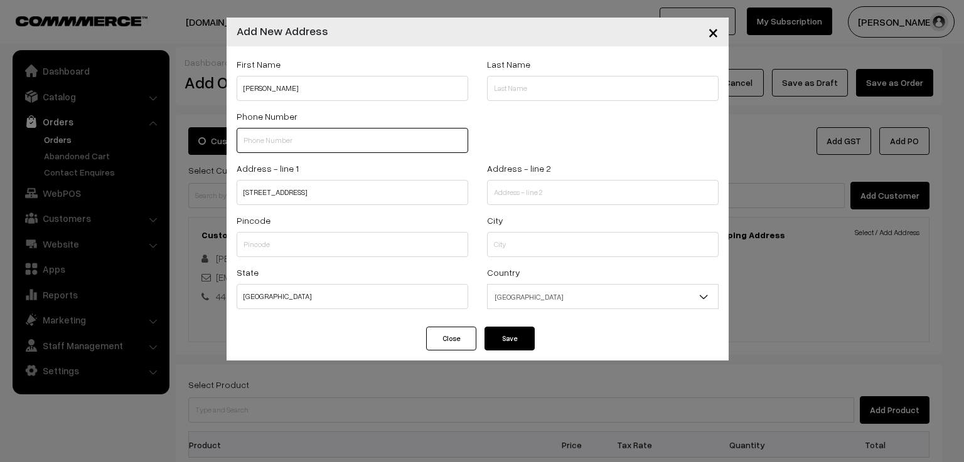
click at [349, 135] on input "text" at bounding box center [351, 140] width 231 height 25
paste input "+614488824"
type input "+614488824"
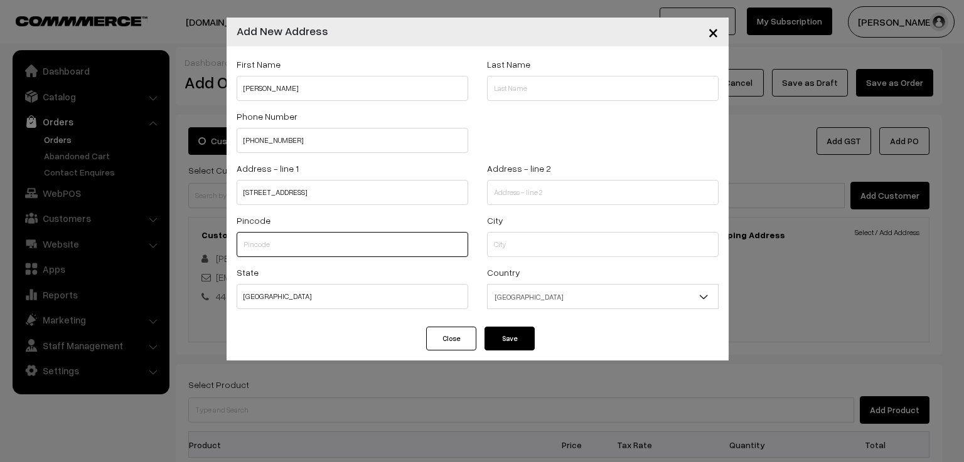
click at [296, 248] on input "text" at bounding box center [351, 244] width 231 height 25
paste input "2769"
type input "2769"
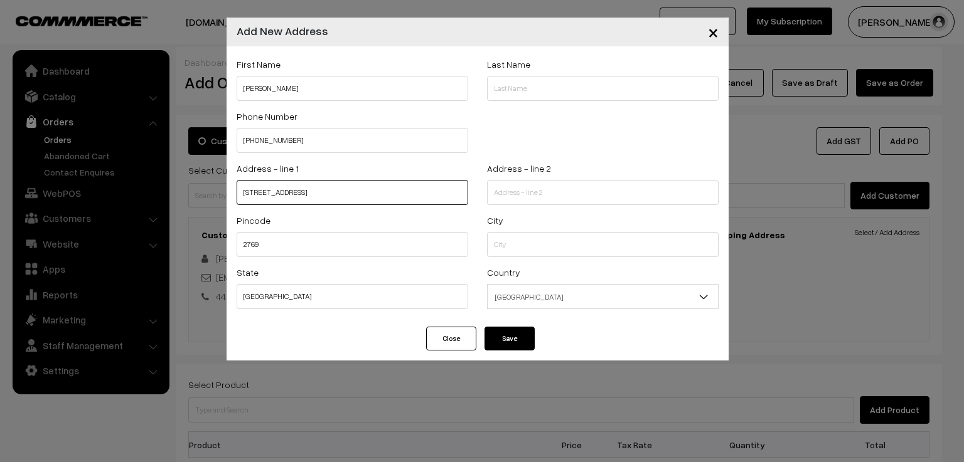
drag, startPoint x: 376, startPoint y: 193, endPoint x: 338, endPoint y: 199, distance: 38.3
click at [338, 199] on input "9 Kanimbla street , The ponds Sydney" at bounding box center [351, 192] width 231 height 25
type input "9 Kanimbla street , The ponds"
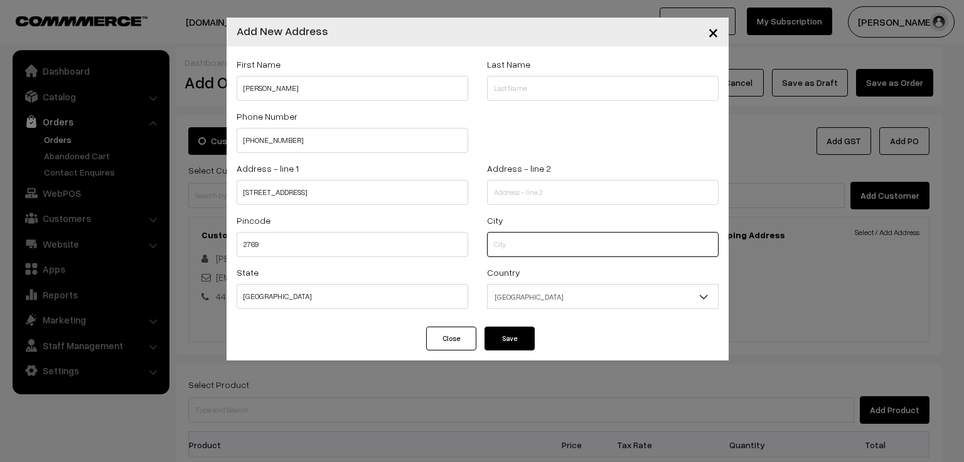
click at [506, 243] on input "text" at bounding box center [602, 244] width 231 height 25
paste input "Sydney"
type input "Sydney"
click at [514, 345] on button "Save" at bounding box center [509, 339] width 50 height 24
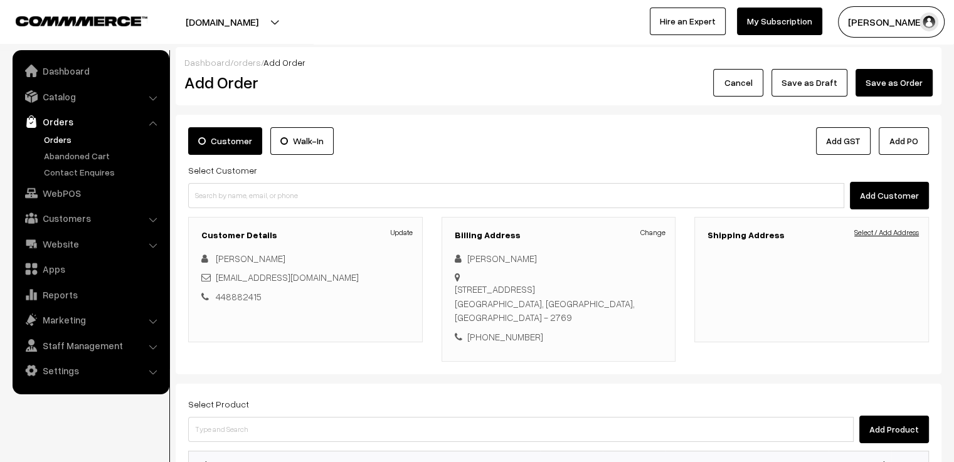
click at [875, 233] on link "Select / Add Address" at bounding box center [886, 232] width 65 height 11
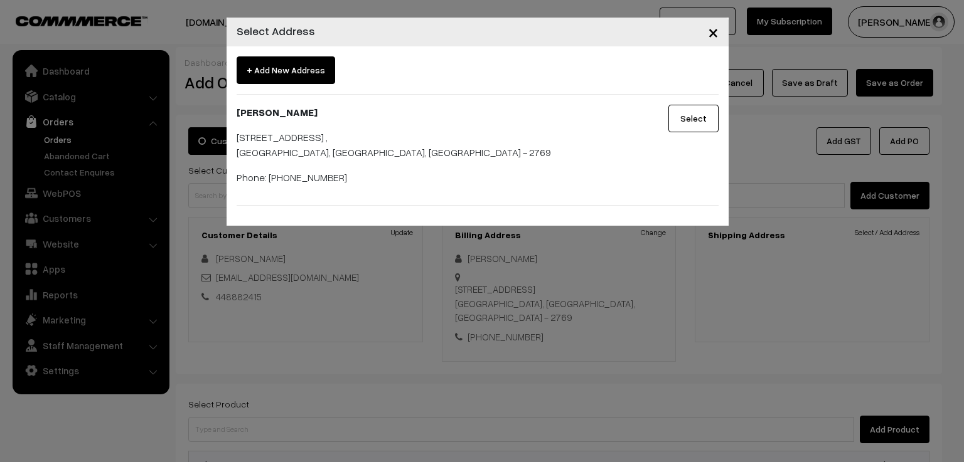
click at [691, 120] on button "Select" at bounding box center [693, 119] width 50 height 28
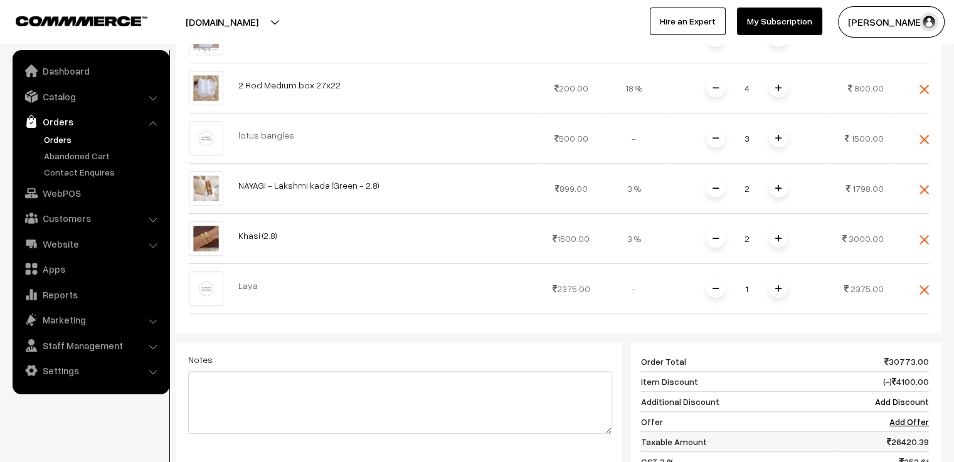
scroll to position [753, 0]
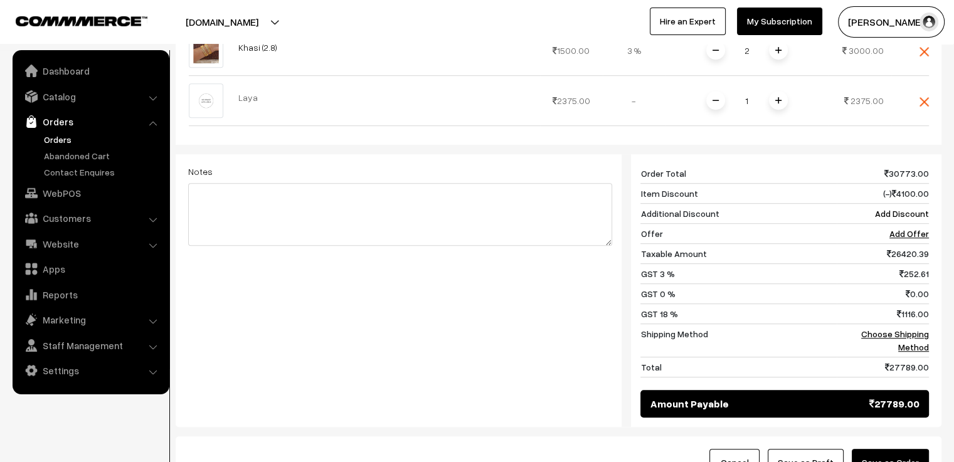
click at [450, 247] on div "Notes Giftcards ( Upgrade ) Apply" at bounding box center [400, 284] width 443 height 260
click at [912, 228] on link "Add Offer" at bounding box center [910, 233] width 40 height 11
select select
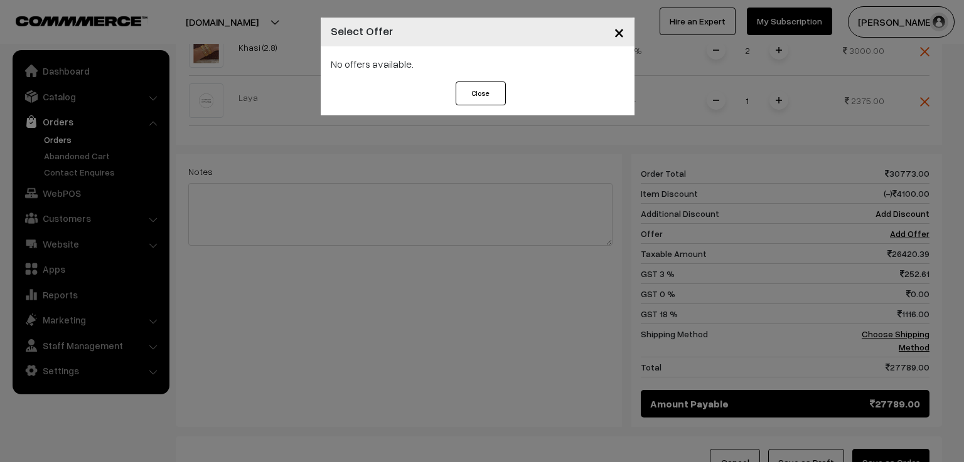
click at [617, 32] on span "×" at bounding box center [619, 31] width 11 height 23
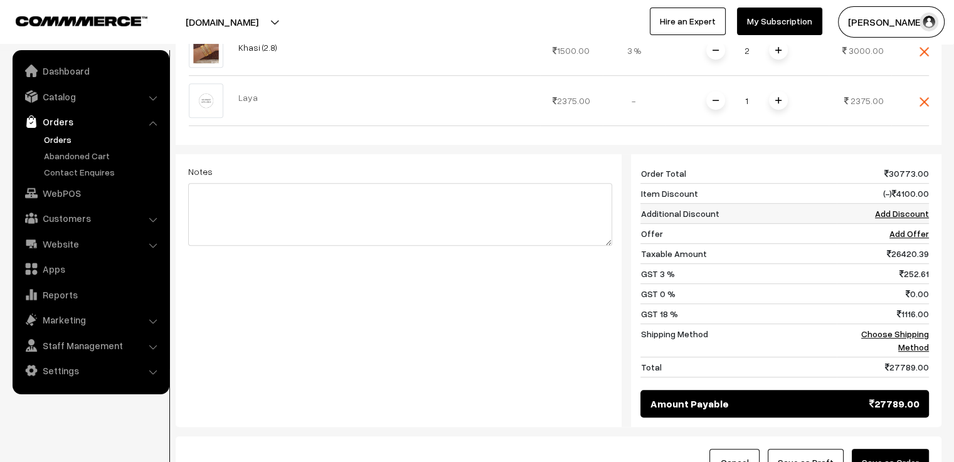
click at [900, 208] on link "Add Discount" at bounding box center [902, 213] width 54 height 11
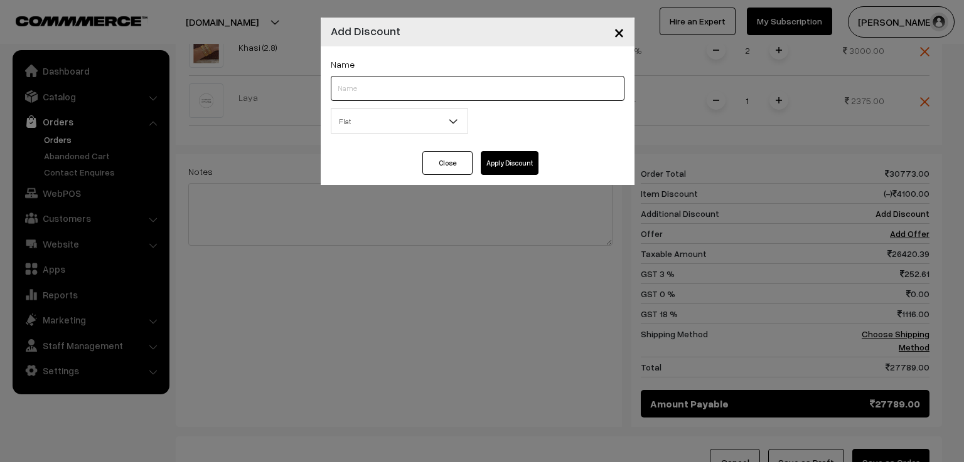
click at [358, 87] on input "text" at bounding box center [478, 88] width 294 height 25
type input "NEW"
click at [359, 115] on span "Flat" at bounding box center [399, 121] width 136 height 22
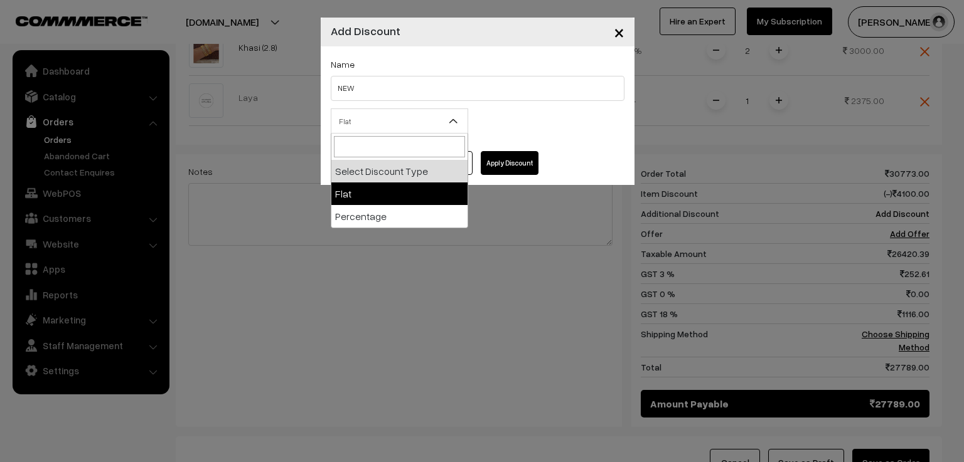
select select "flat"
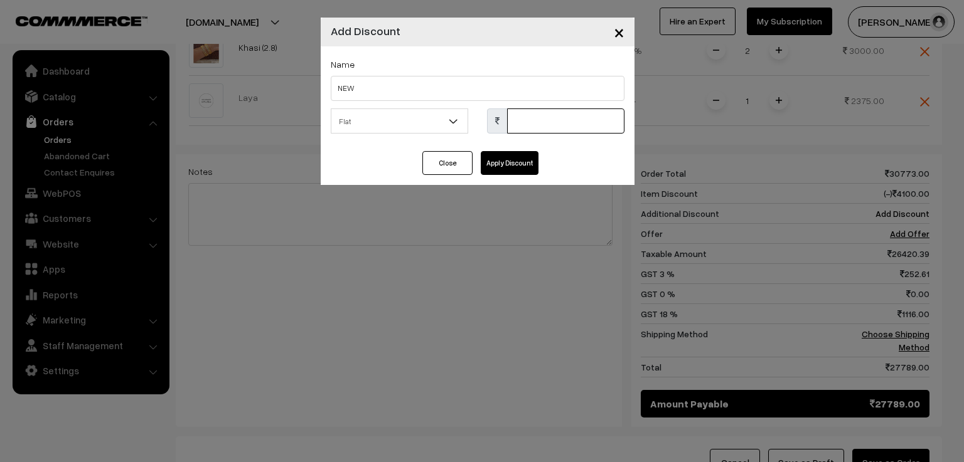
click at [535, 117] on input "text" at bounding box center [565, 121] width 117 height 25
type input "5616"
click at [507, 162] on button "Apply Discount" at bounding box center [510, 163] width 58 height 24
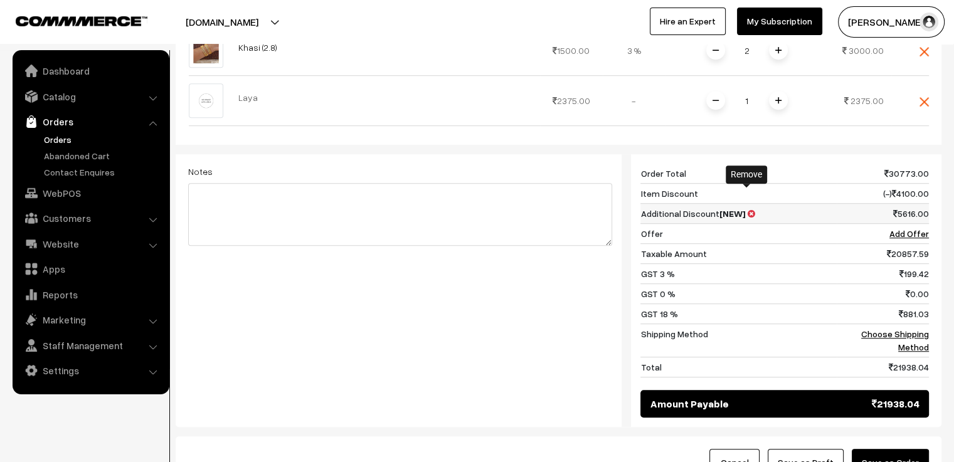
click at [747, 210] on icon at bounding box center [751, 214] width 8 height 9
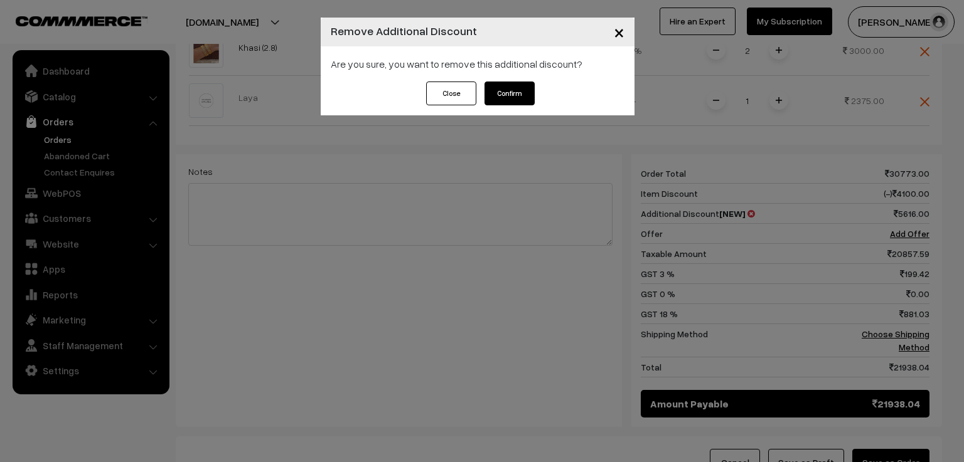
click at [492, 94] on button "Confirm" at bounding box center [509, 94] width 50 height 24
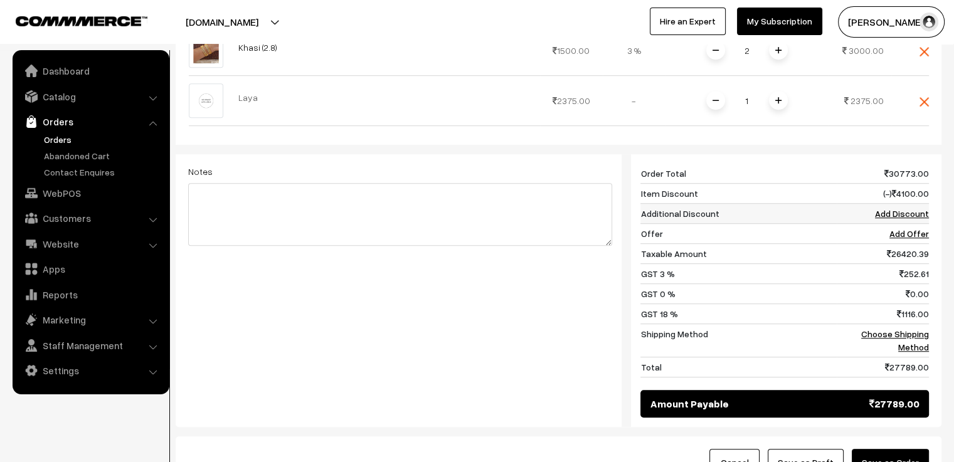
click at [890, 208] on link "Add Discount" at bounding box center [902, 213] width 54 height 11
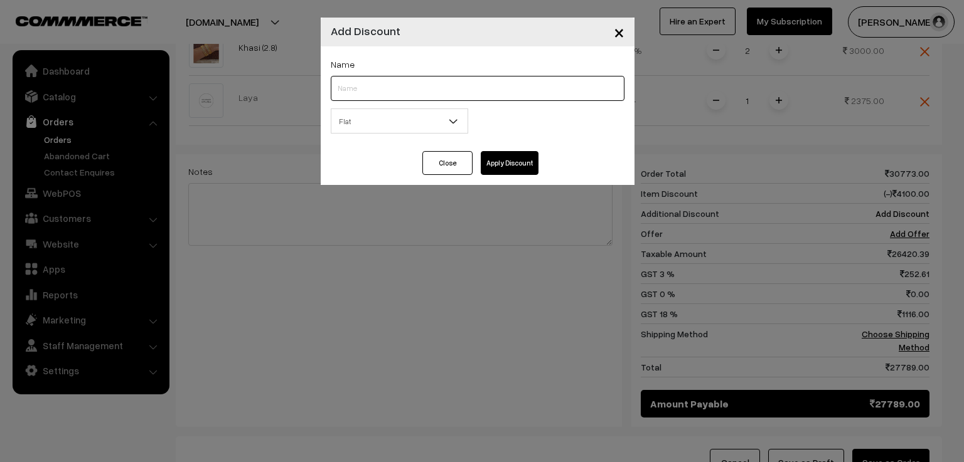
click at [405, 88] on input "text" at bounding box center [478, 88] width 294 height 25
type input "NEW"
click at [406, 128] on span "Flat" at bounding box center [399, 121] width 136 height 22
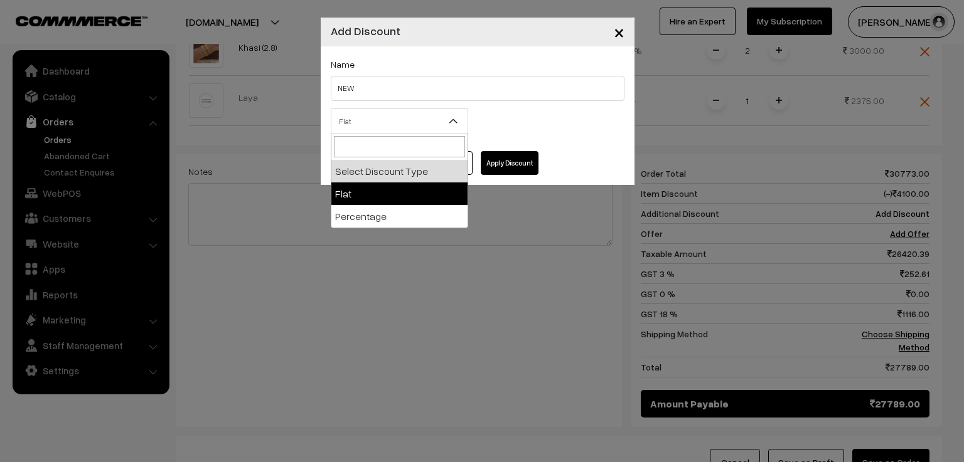
select select "flat"
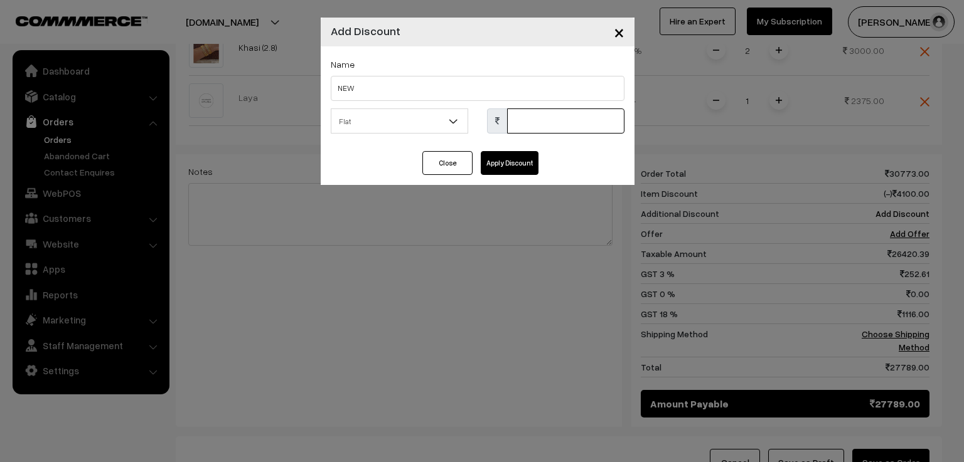
click at [520, 124] on input "text" at bounding box center [565, 121] width 117 height 25
type input "5851"
click at [506, 161] on button "Apply Discount" at bounding box center [510, 163] width 58 height 24
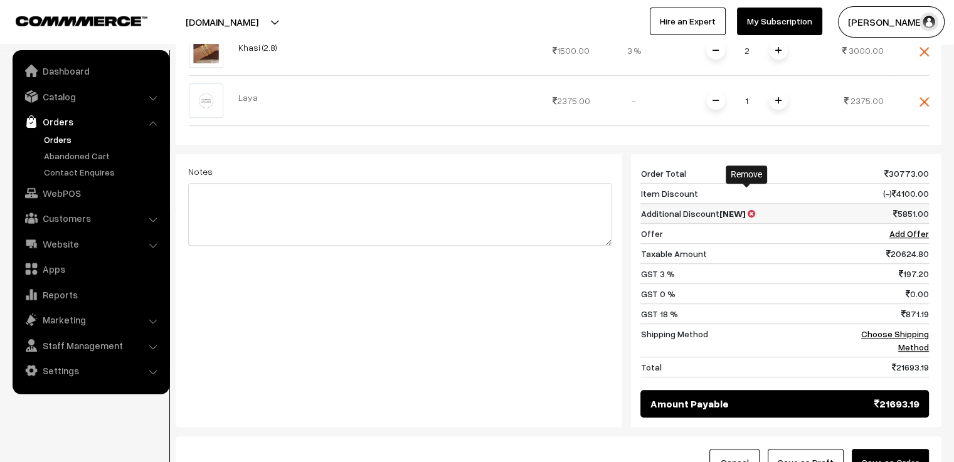
click at [748, 210] on icon at bounding box center [751, 214] width 8 height 9
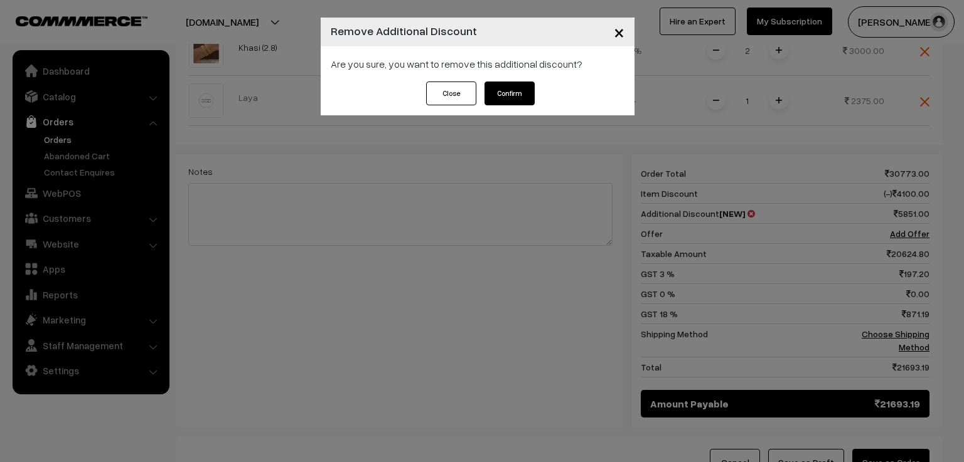
click at [509, 95] on button "Confirm" at bounding box center [509, 94] width 50 height 24
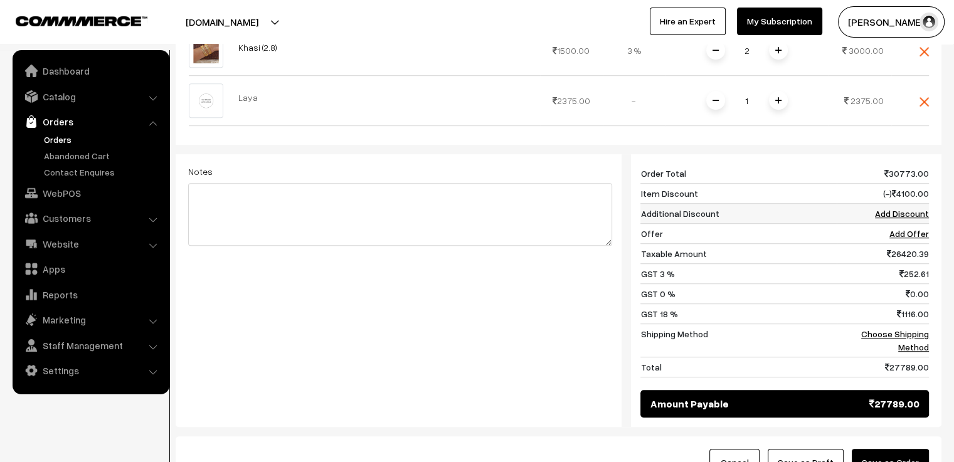
click at [896, 208] on link "Add Discount" at bounding box center [902, 213] width 54 height 11
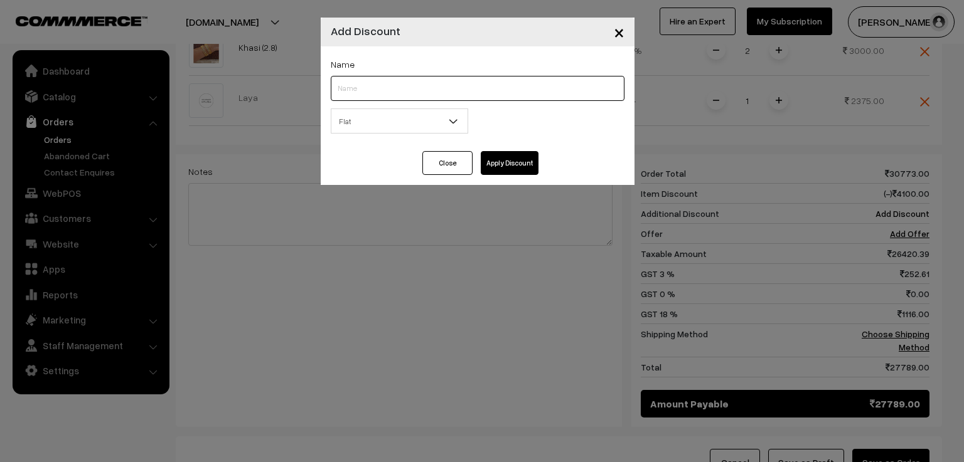
click at [400, 92] on input "text" at bounding box center [478, 88] width 294 height 25
type input "NEW"
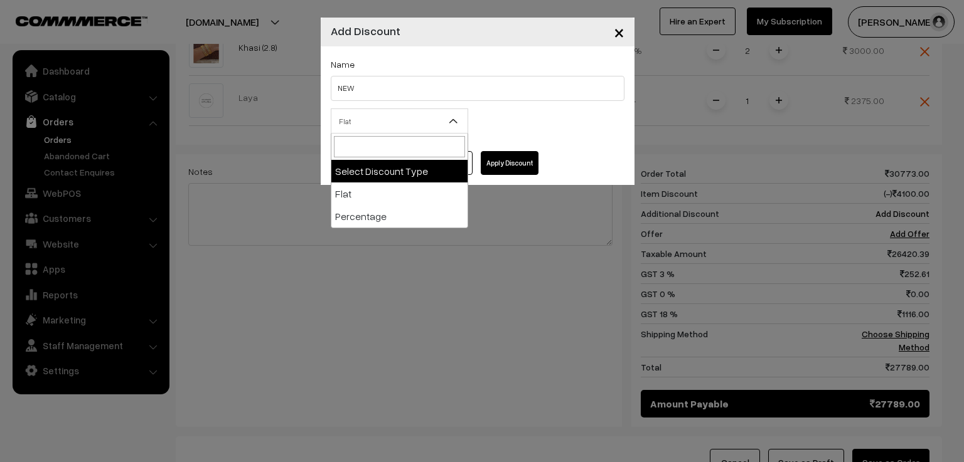
click at [393, 124] on span "Flat" at bounding box center [399, 121] width 136 height 22
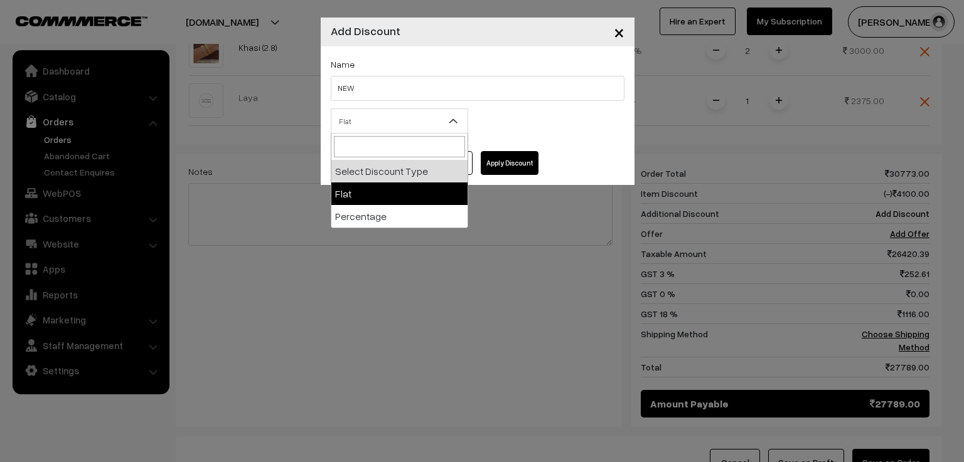
select select "flat"
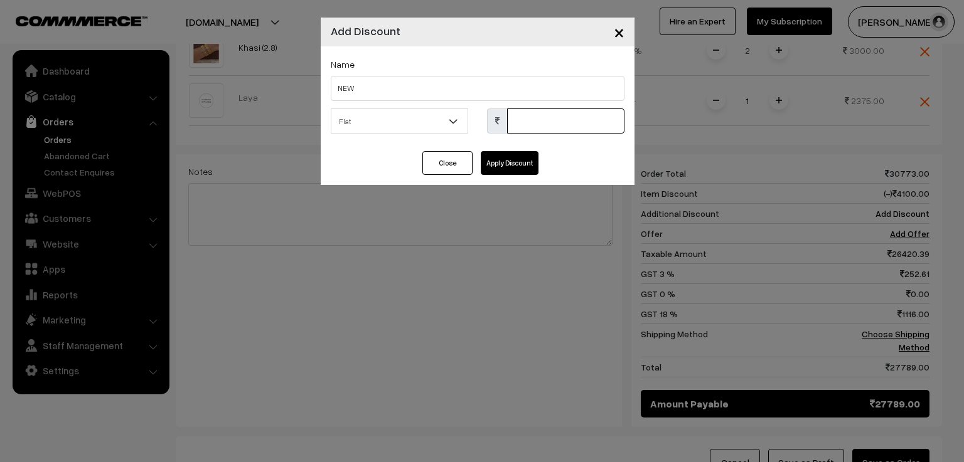
click at [535, 122] on input "text" at bounding box center [565, 121] width 117 height 25
type input "5500"
click at [493, 161] on button "Apply Discount" at bounding box center [510, 163] width 58 height 24
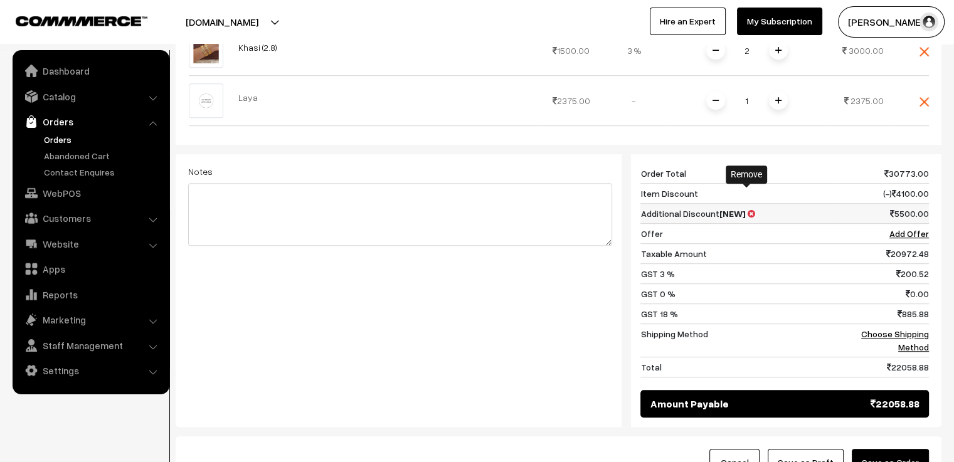
click at [748, 210] on icon at bounding box center [751, 214] width 8 height 9
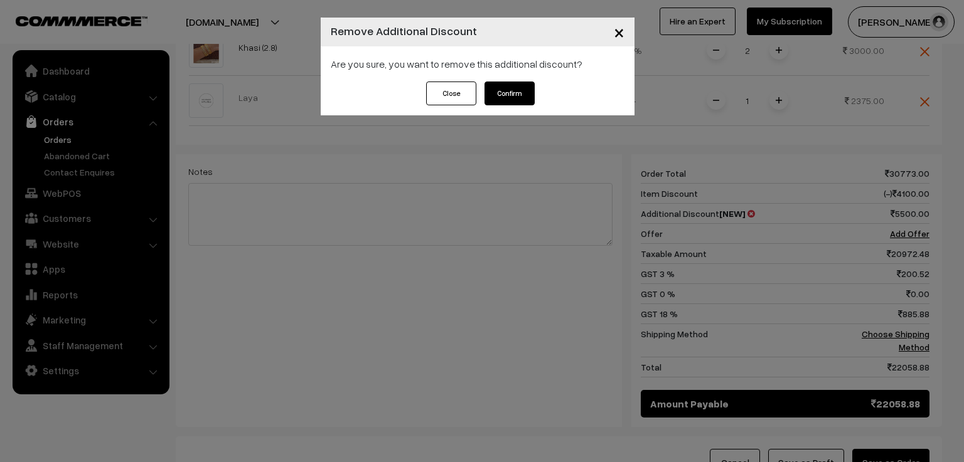
click at [499, 92] on button "Confirm" at bounding box center [509, 94] width 50 height 24
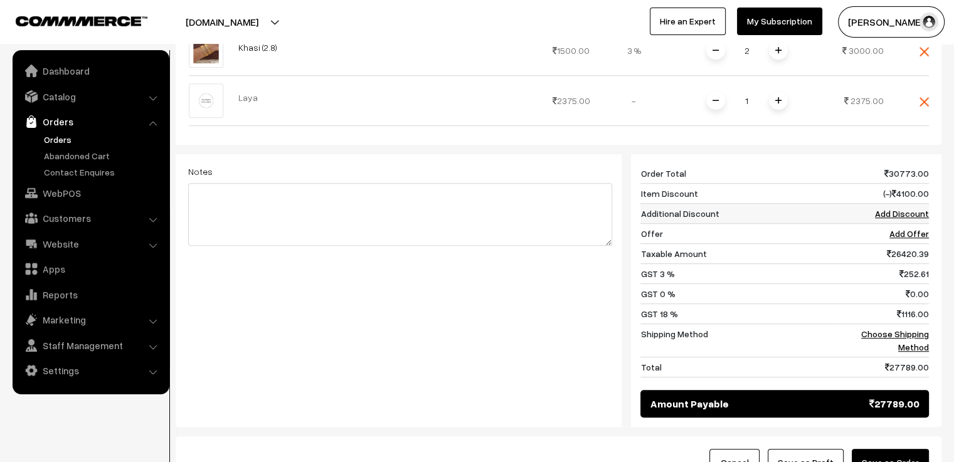
click at [899, 208] on link "Add Discount" at bounding box center [902, 213] width 54 height 11
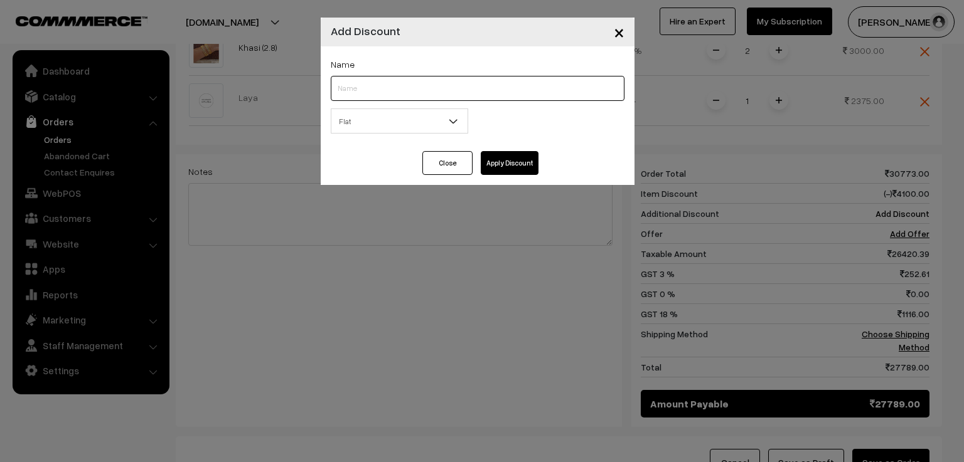
click at [428, 85] on input "text" at bounding box center [478, 88] width 294 height 25
type input "NEW"
click at [408, 119] on span "Flat" at bounding box center [399, 121] width 136 height 22
select select "flat"
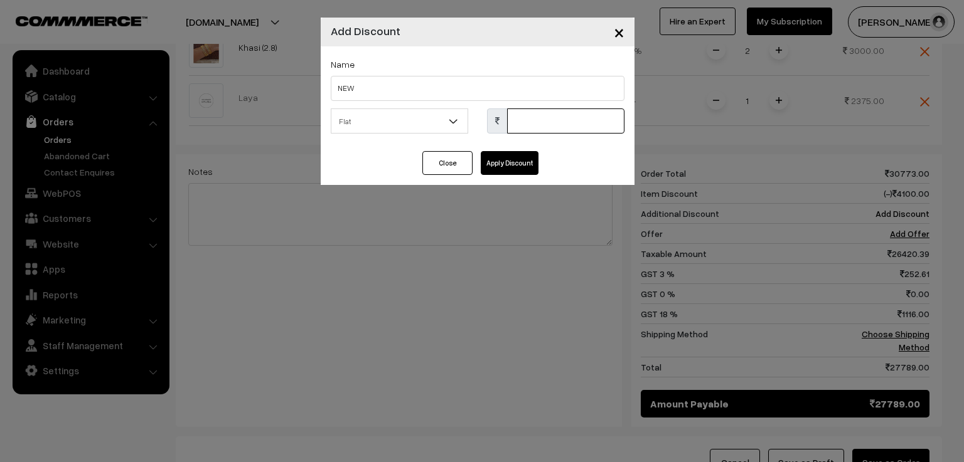
click at [528, 122] on input "text" at bounding box center [565, 121] width 117 height 25
type input "5450"
click at [509, 171] on button "Apply Discount" at bounding box center [510, 163] width 58 height 24
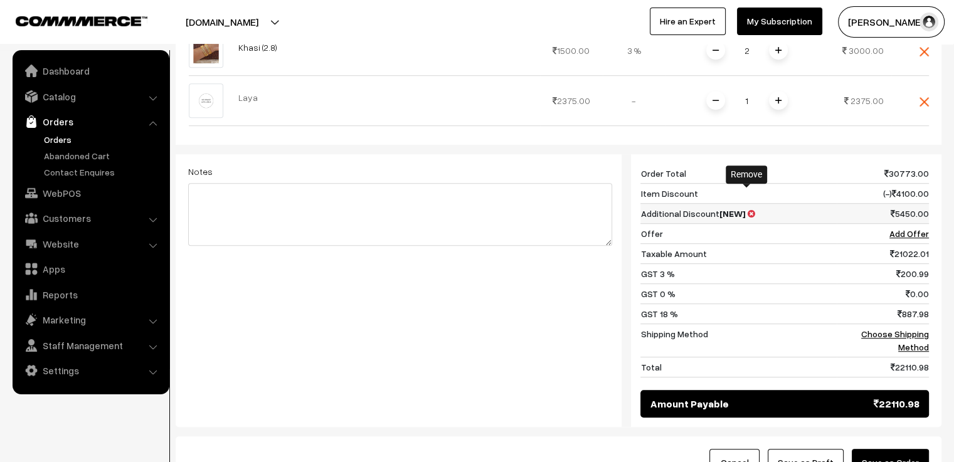
click at [748, 210] on icon at bounding box center [751, 214] width 8 height 9
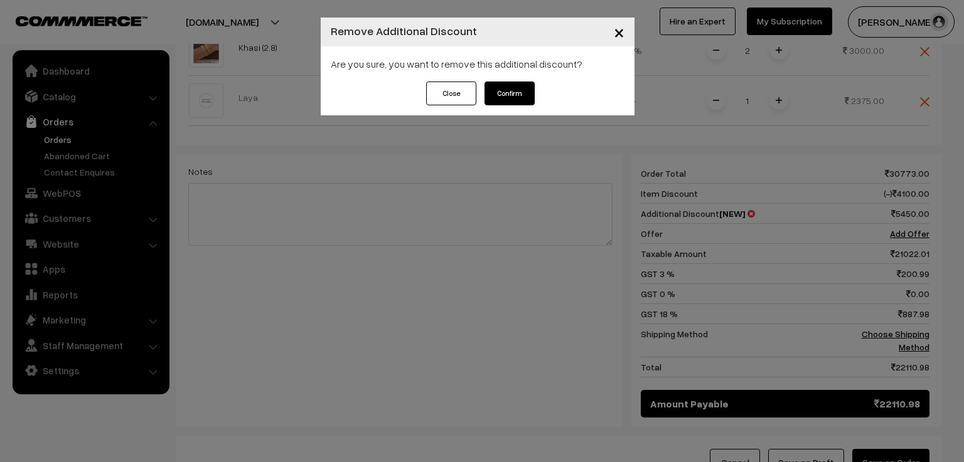
click at [515, 97] on button "Confirm" at bounding box center [509, 94] width 50 height 24
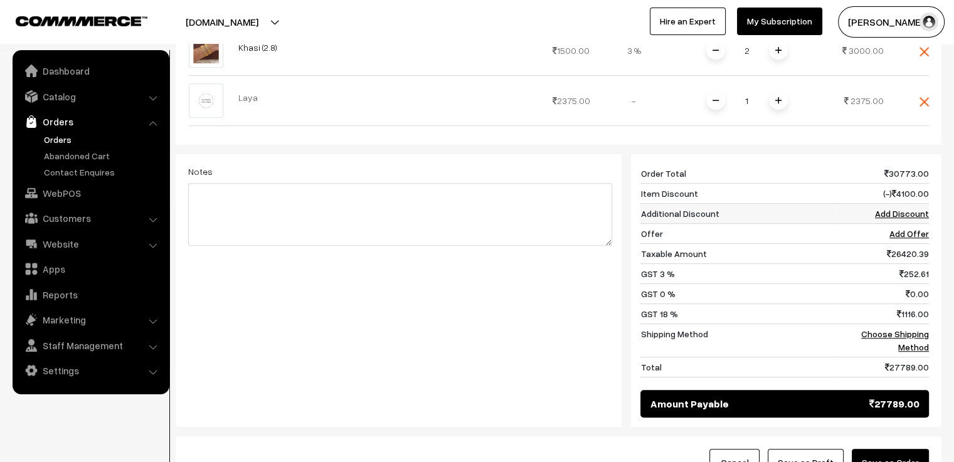
click at [895, 208] on link "Add Discount" at bounding box center [902, 213] width 54 height 11
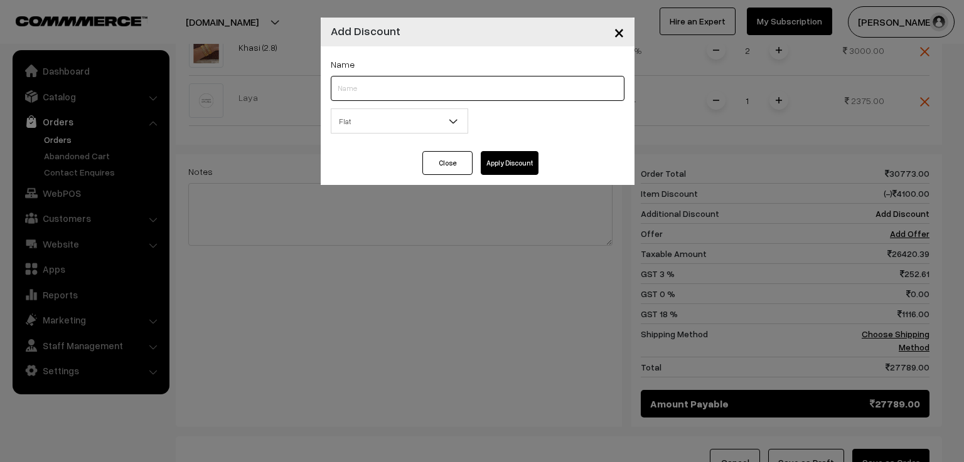
click at [504, 82] on input "text" at bounding box center [478, 88] width 294 height 25
type input "N"
click at [369, 129] on span "Flat" at bounding box center [399, 121] width 136 height 22
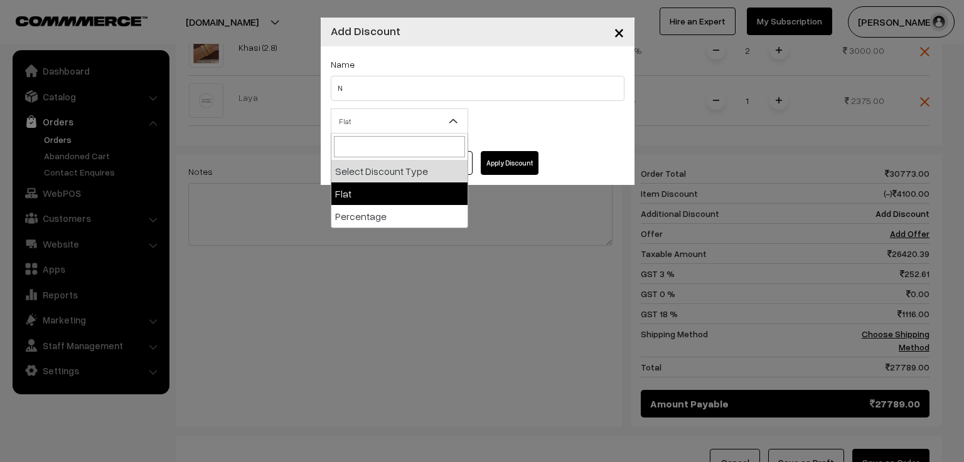
select select "flat"
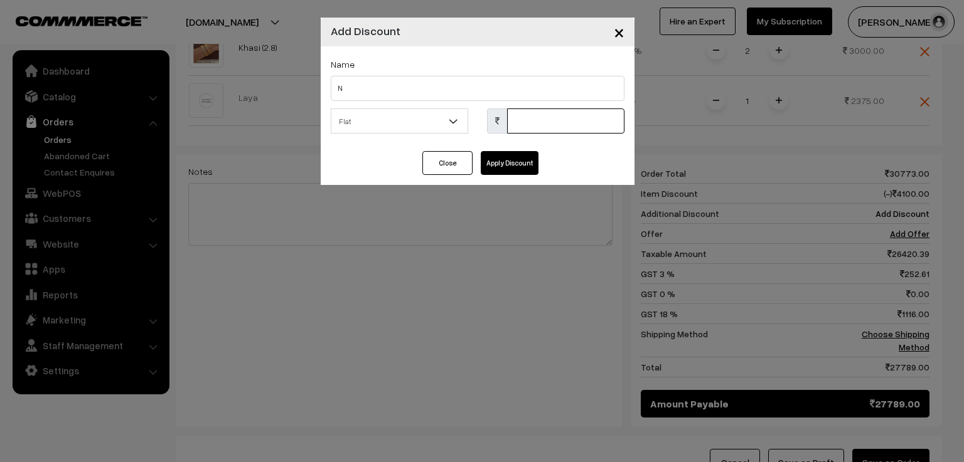
click at [546, 121] on input "text" at bounding box center [565, 121] width 117 height 25
type input "4560"
click at [517, 162] on button "Apply Discount" at bounding box center [510, 163] width 58 height 24
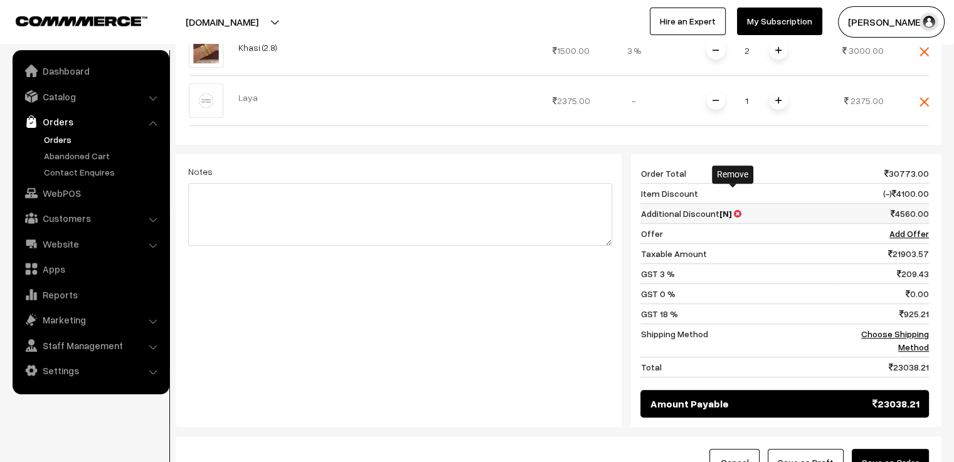
click at [733, 210] on icon at bounding box center [737, 214] width 8 height 9
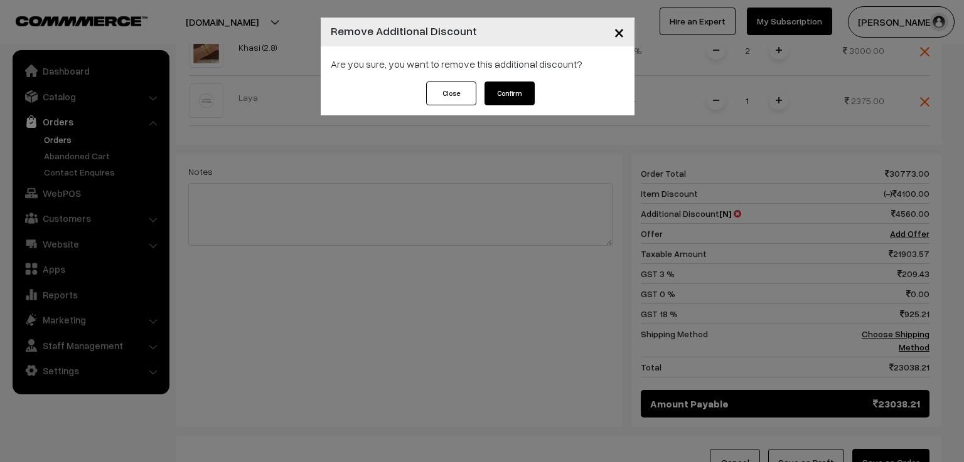
click at [507, 93] on button "Confirm" at bounding box center [509, 94] width 50 height 24
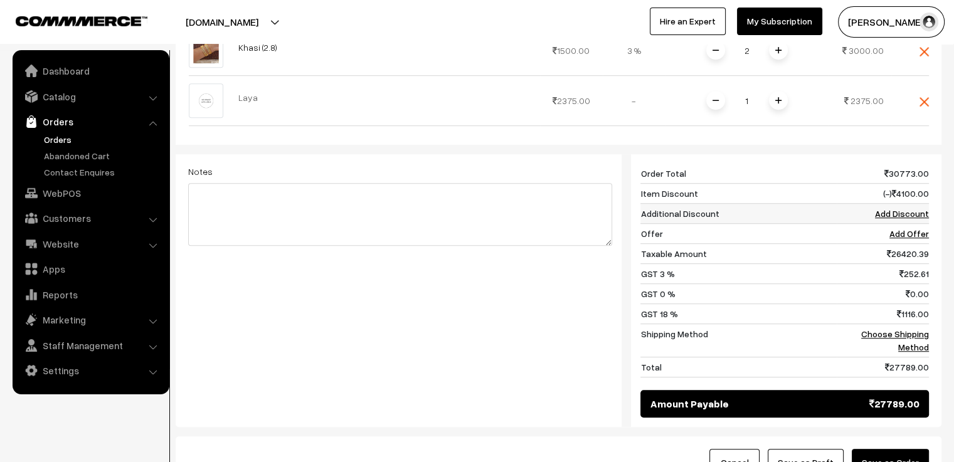
click at [889, 208] on link "Add Discount" at bounding box center [902, 213] width 54 height 11
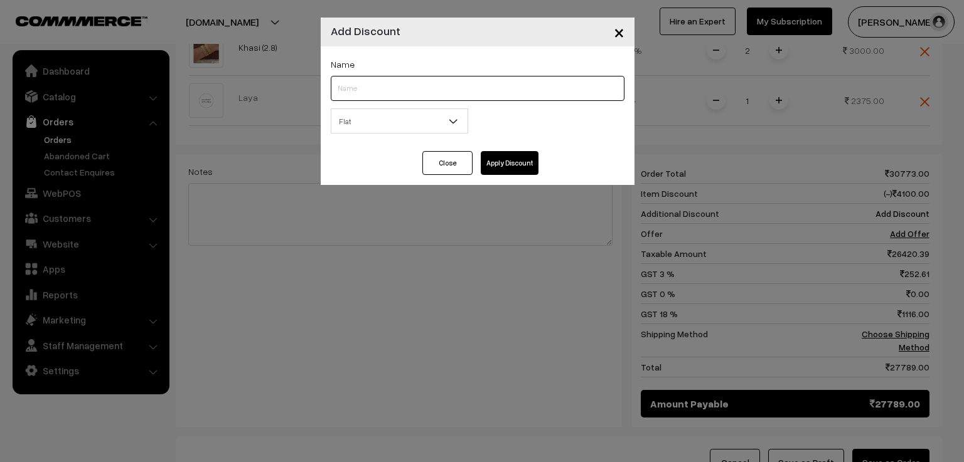
click at [388, 93] on input "text" at bounding box center [478, 88] width 294 height 25
type input "NEW"
click at [381, 127] on span "Flat" at bounding box center [399, 121] width 136 height 22
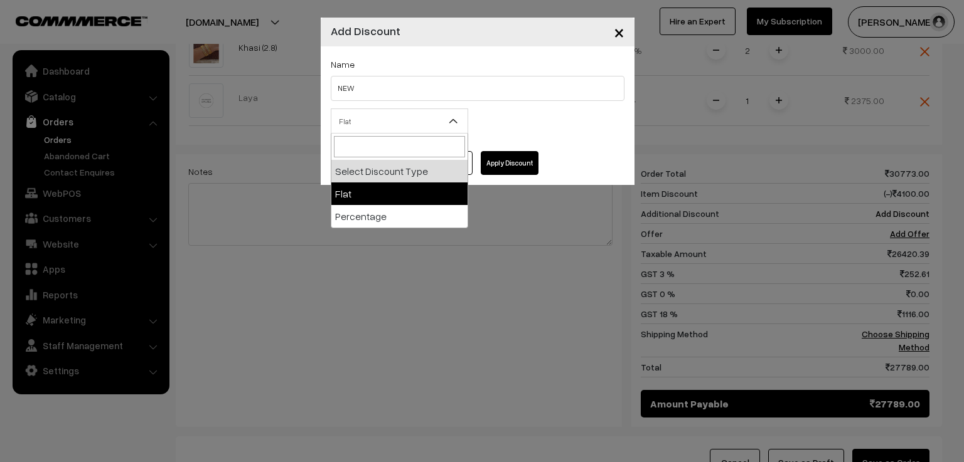
select select "flat"
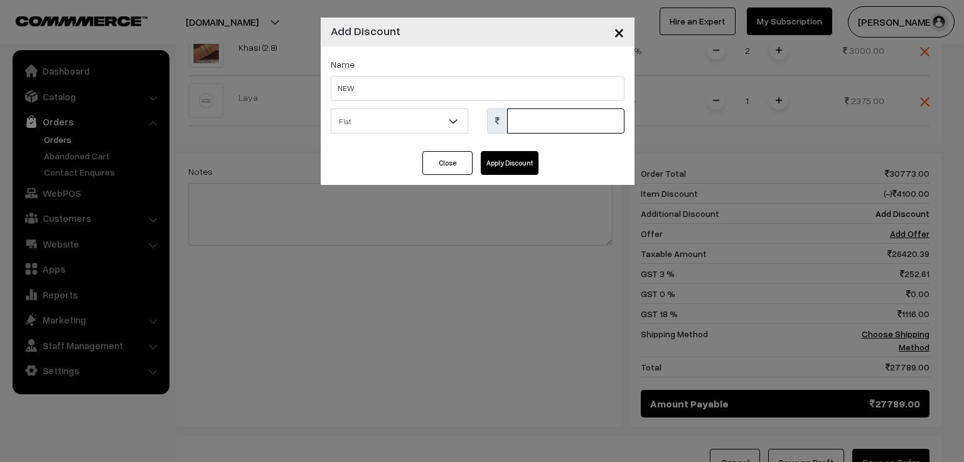
click at [535, 125] on input "text" at bounding box center [565, 121] width 117 height 25
type input "5455"
click at [516, 161] on button "Apply Discount" at bounding box center [510, 163] width 58 height 24
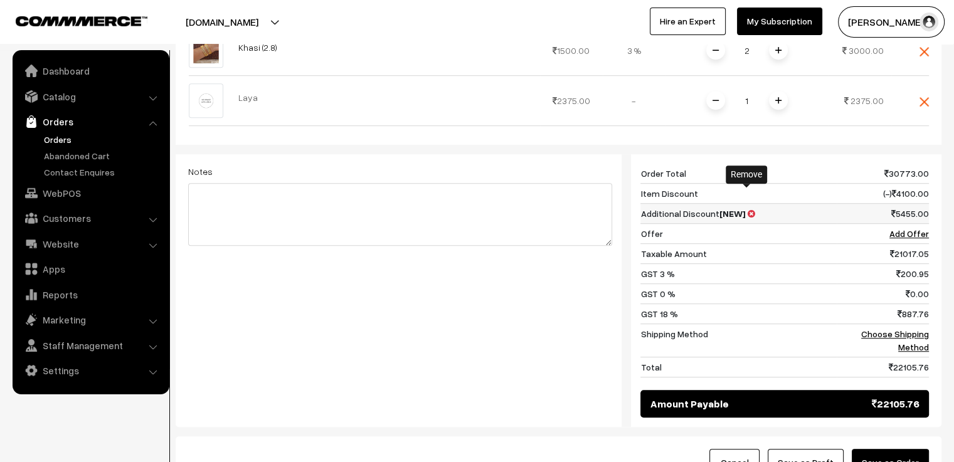
click at [748, 210] on icon at bounding box center [751, 214] width 8 height 9
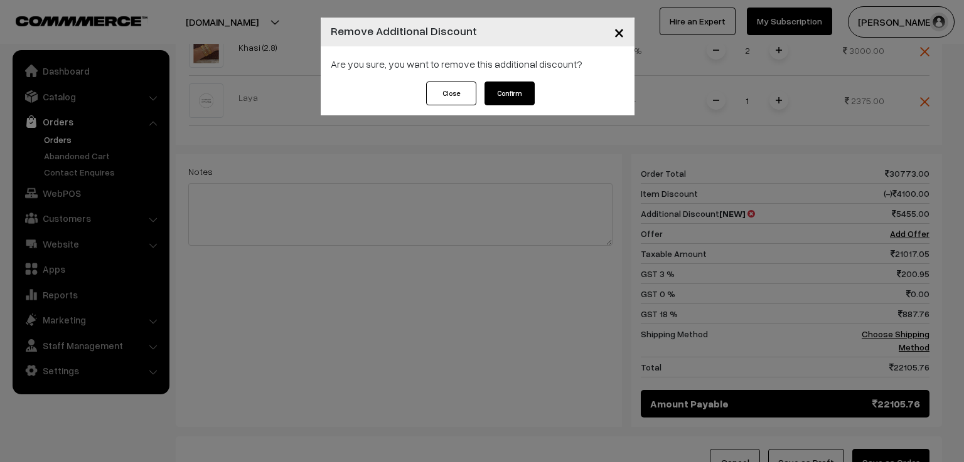
click at [523, 94] on button "Confirm" at bounding box center [509, 94] width 50 height 24
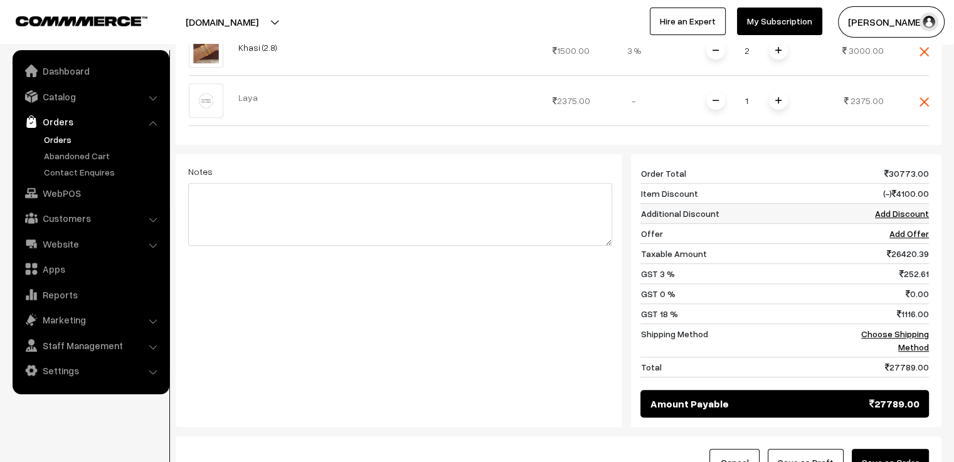
click at [909, 208] on link "Add Discount" at bounding box center [902, 213] width 54 height 11
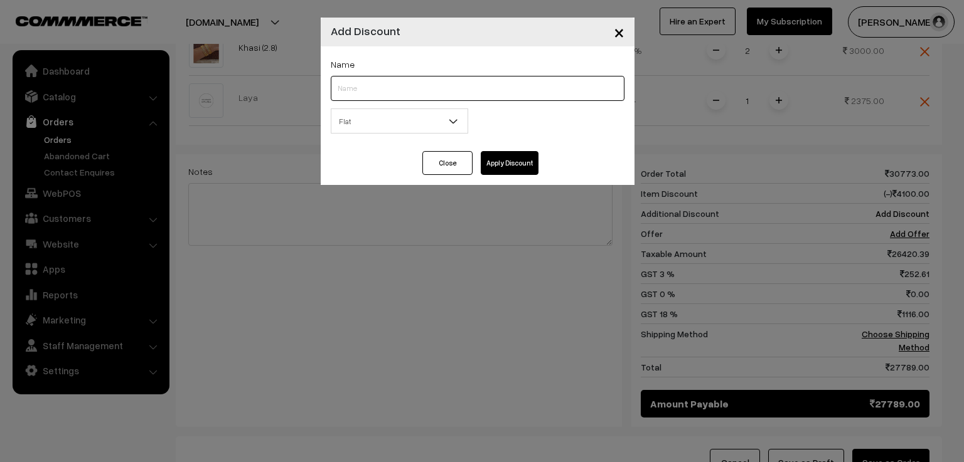
click at [438, 92] on input "text" at bounding box center [478, 88] width 294 height 25
type input "NEW"
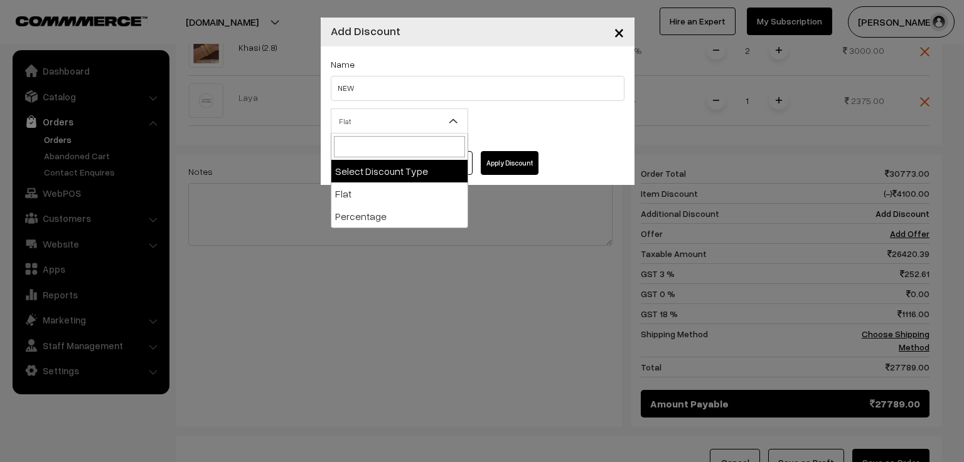
click at [405, 127] on span "Flat" at bounding box center [399, 121] width 136 height 22
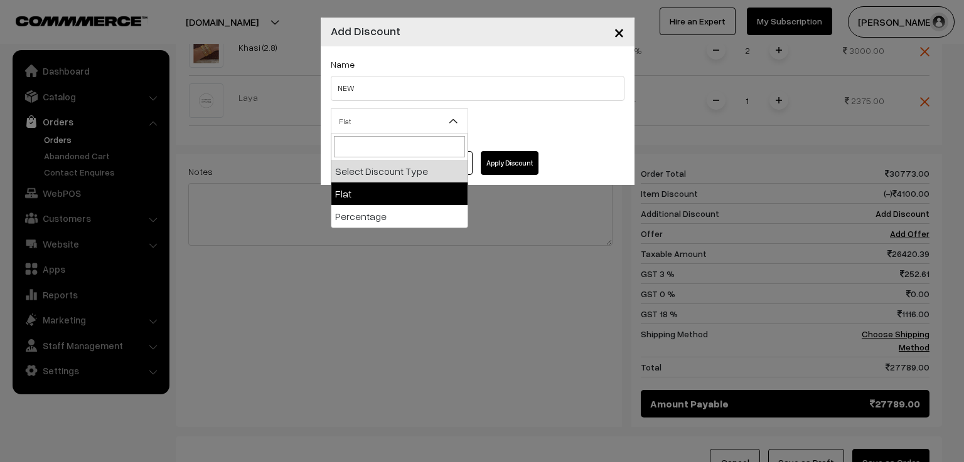
select select "flat"
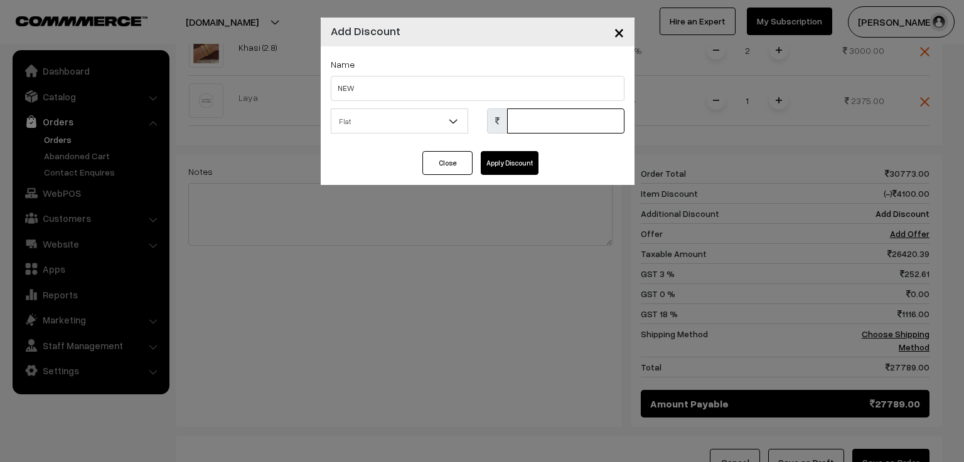
click at [533, 121] on input "text" at bounding box center [565, 121] width 117 height 25
type input "4"
type input "5457"
click at [496, 156] on button "Apply Discount" at bounding box center [510, 163] width 58 height 24
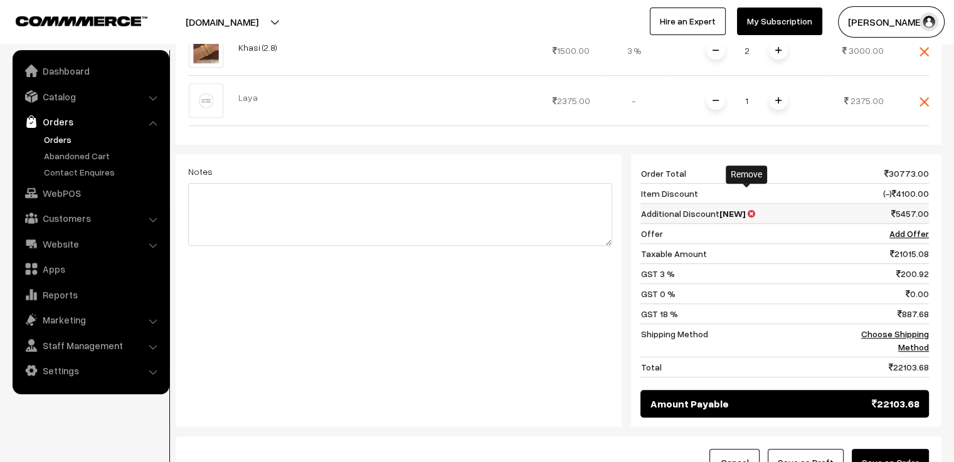
click at [747, 210] on icon at bounding box center [751, 214] width 8 height 9
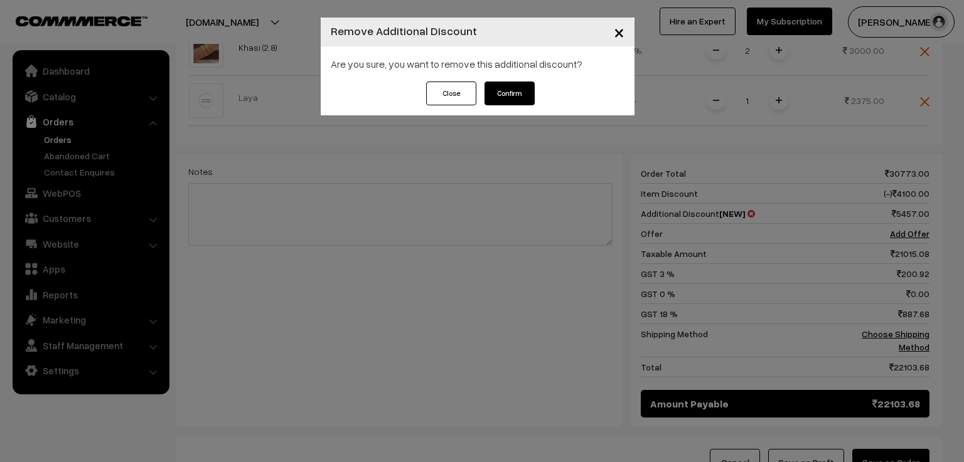
click at [500, 97] on button "Confirm" at bounding box center [509, 94] width 50 height 24
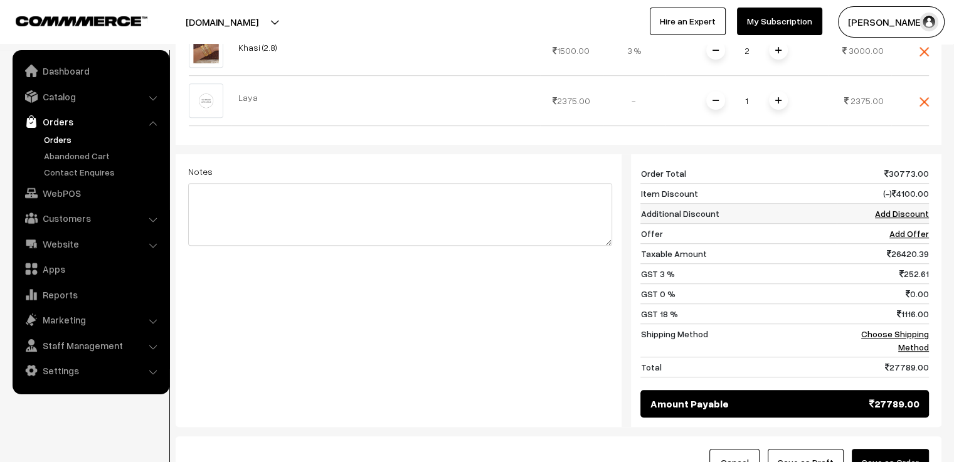
click at [898, 208] on link "Add Discount" at bounding box center [902, 213] width 54 height 11
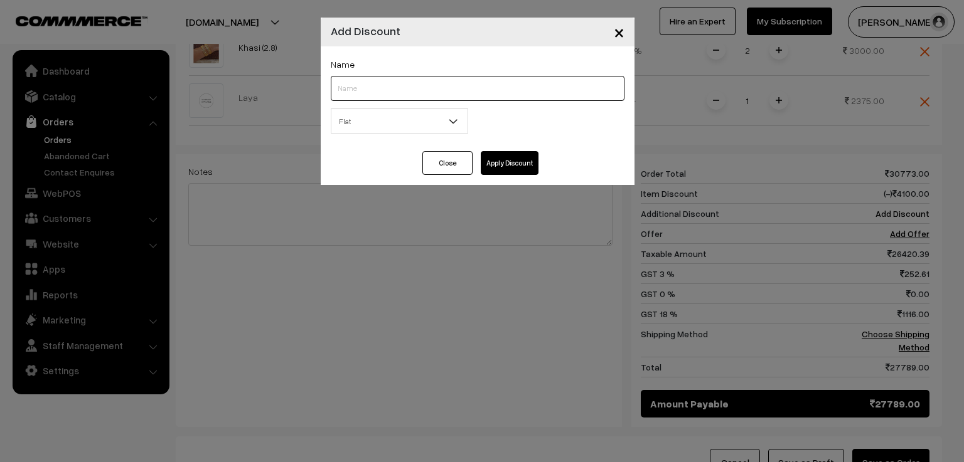
click at [430, 90] on input "text" at bounding box center [478, 88] width 294 height 25
type input "NEW"
click at [417, 129] on span "Flat" at bounding box center [399, 121] width 136 height 22
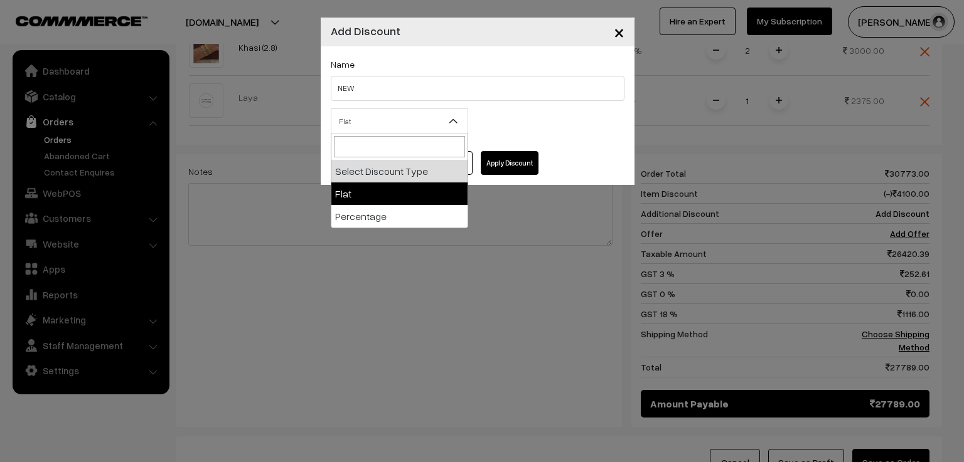
select select "flat"
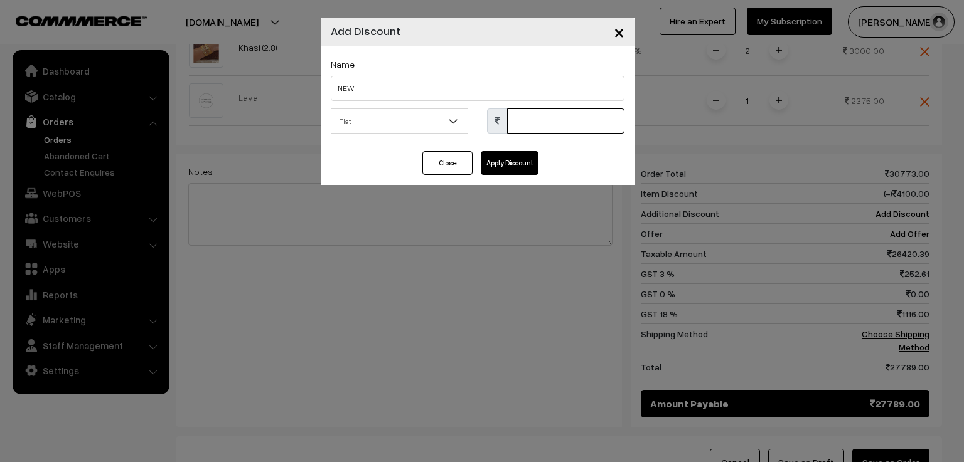
click at [539, 111] on input "text" at bounding box center [565, 121] width 117 height 25
type input "5440"
click at [509, 163] on button "Apply Discount" at bounding box center [510, 163] width 58 height 24
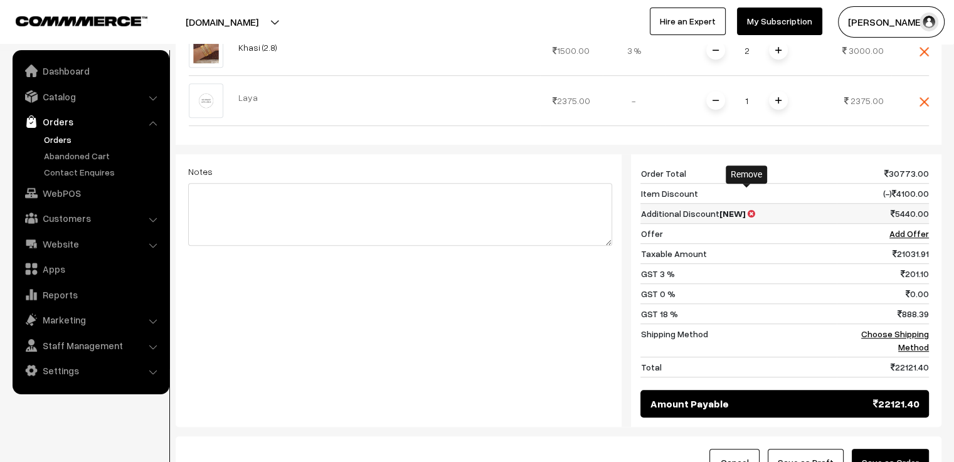
click at [747, 210] on icon at bounding box center [751, 214] width 8 height 9
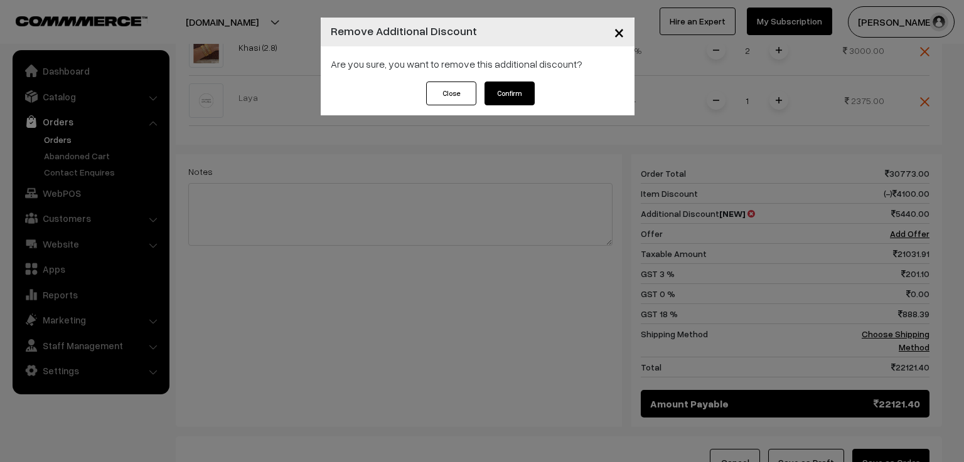
click at [504, 94] on button "Confirm" at bounding box center [509, 94] width 50 height 24
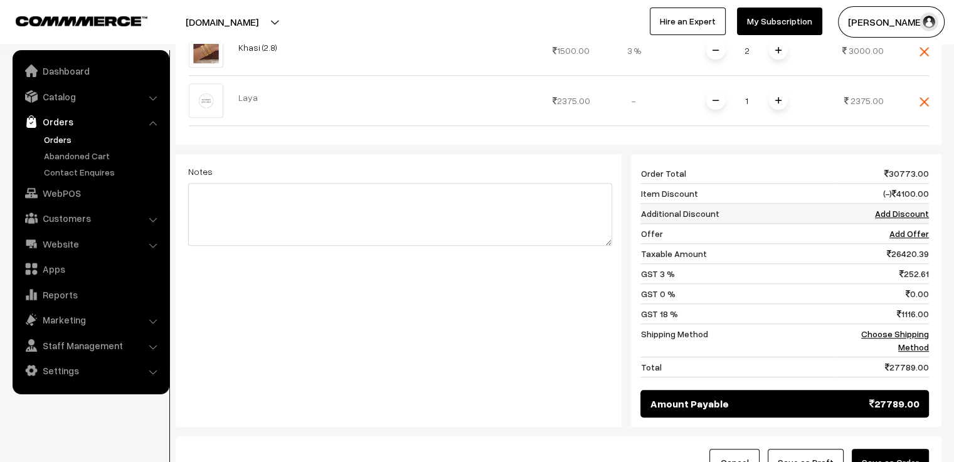
click at [886, 208] on link "Add Discount" at bounding box center [902, 213] width 54 height 11
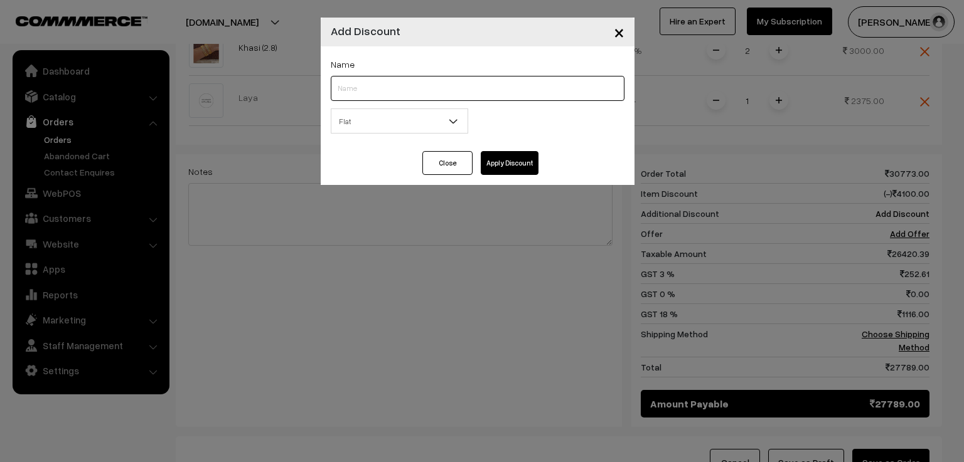
click at [436, 87] on input "text" at bounding box center [478, 88] width 294 height 25
type input "NEW"
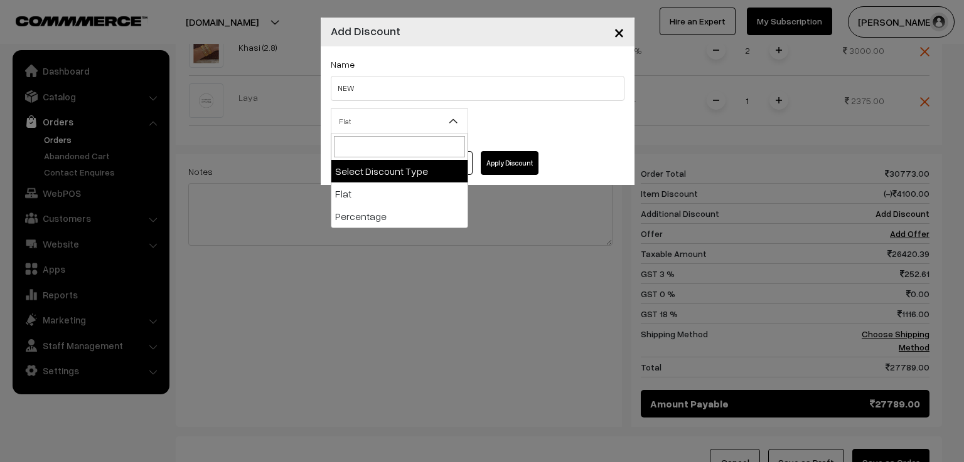
click at [417, 129] on span "Flat" at bounding box center [399, 121] width 136 height 22
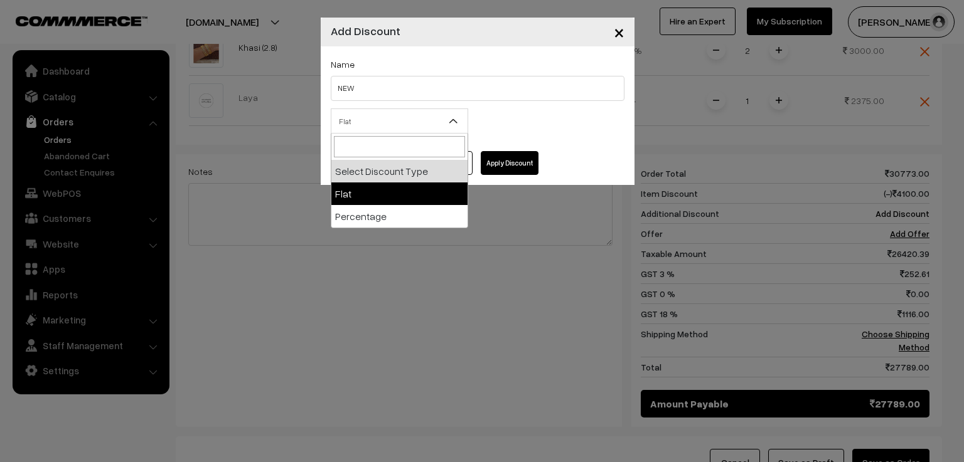
select select "flat"
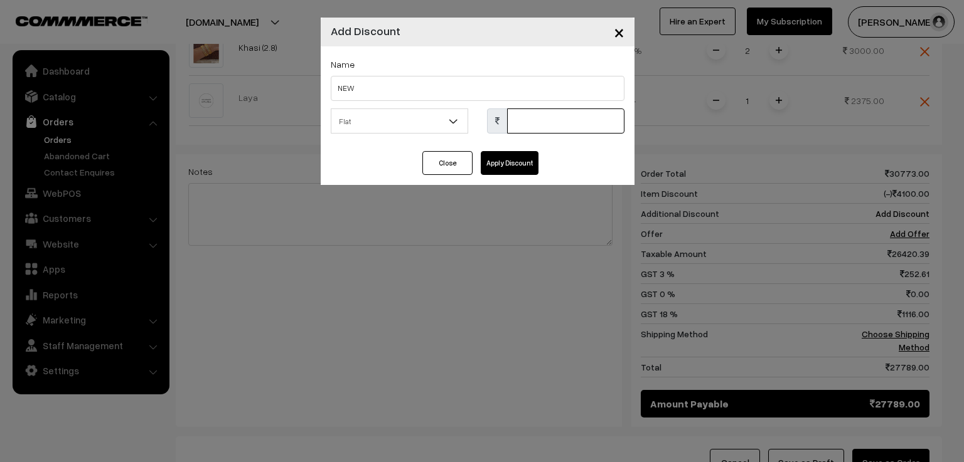
click at [527, 117] on input "text" at bounding box center [565, 121] width 117 height 25
type input "5430"
click at [513, 162] on button "Apply Discount" at bounding box center [510, 163] width 58 height 24
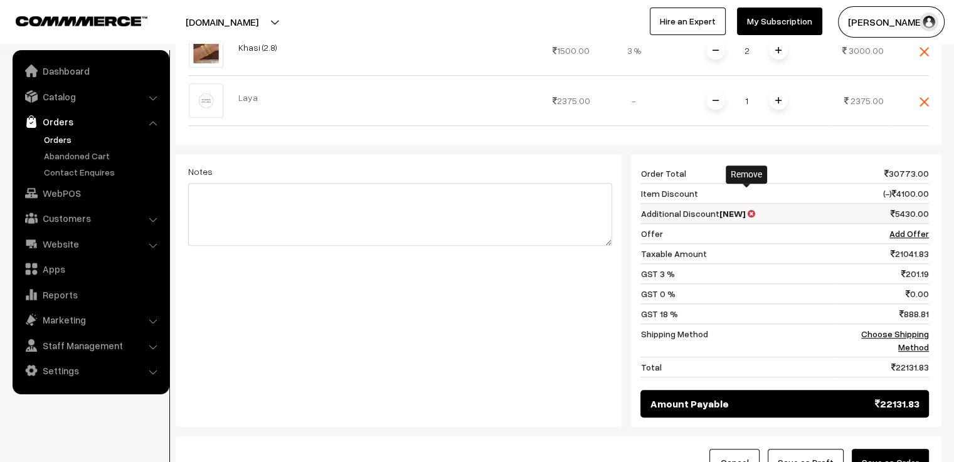
click at [747, 210] on icon at bounding box center [751, 214] width 8 height 9
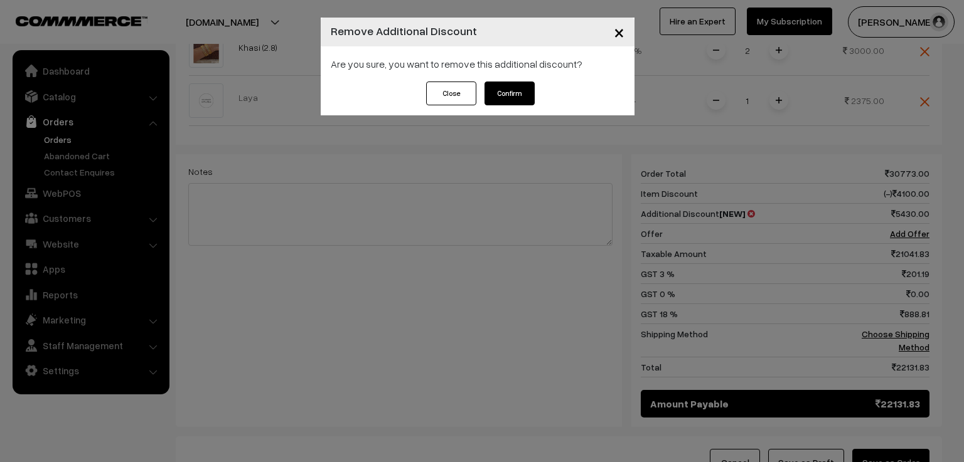
click at [515, 94] on button "Confirm" at bounding box center [509, 94] width 50 height 24
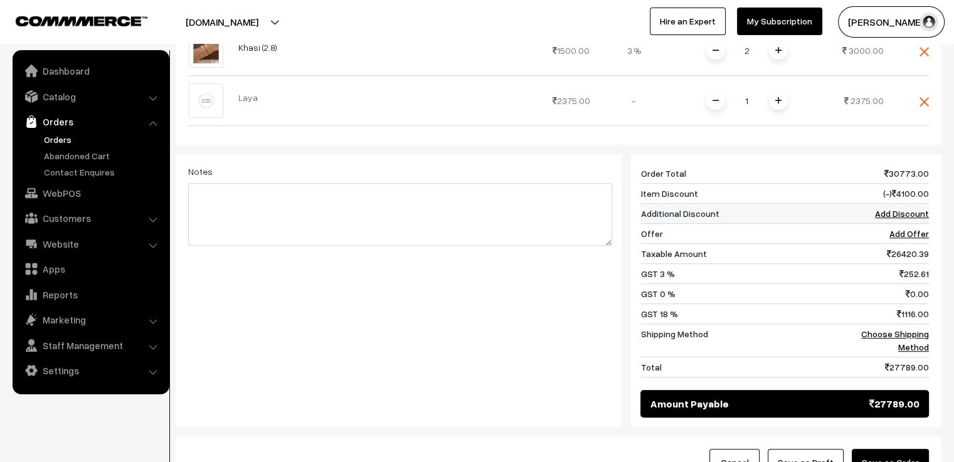
click at [883, 208] on link "Add Discount" at bounding box center [902, 213] width 54 height 11
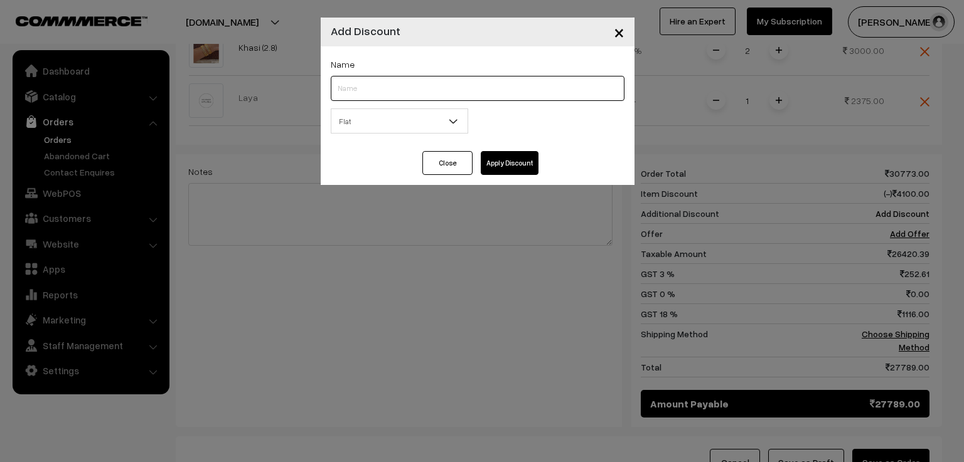
click at [374, 93] on input "text" at bounding box center [478, 88] width 294 height 25
type input "NEW"
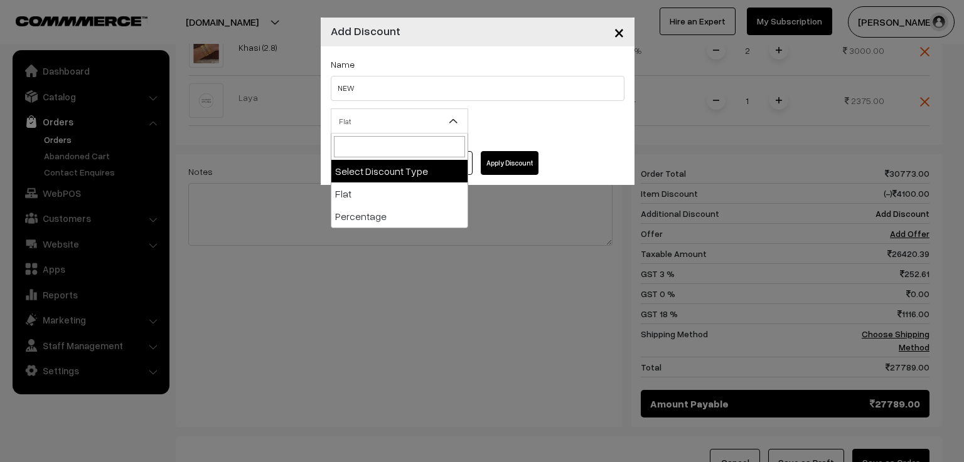
click at [395, 126] on span "Flat" at bounding box center [399, 121] width 136 height 22
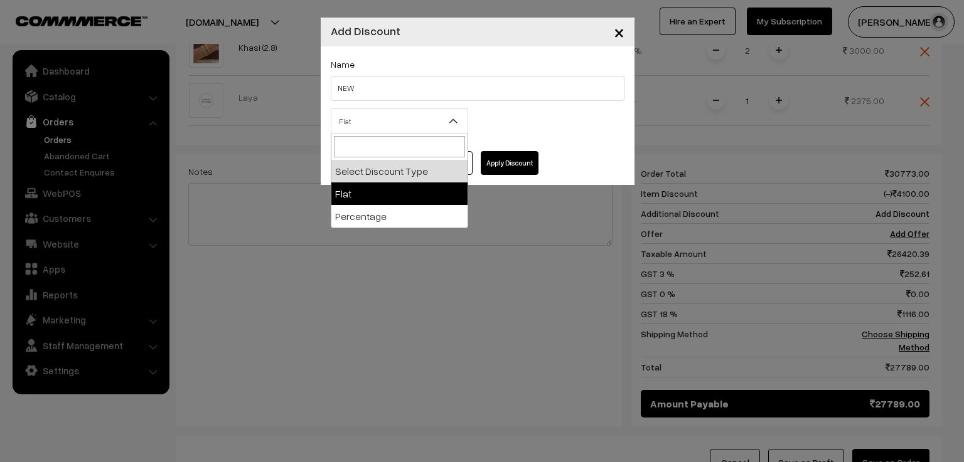
select select "flat"
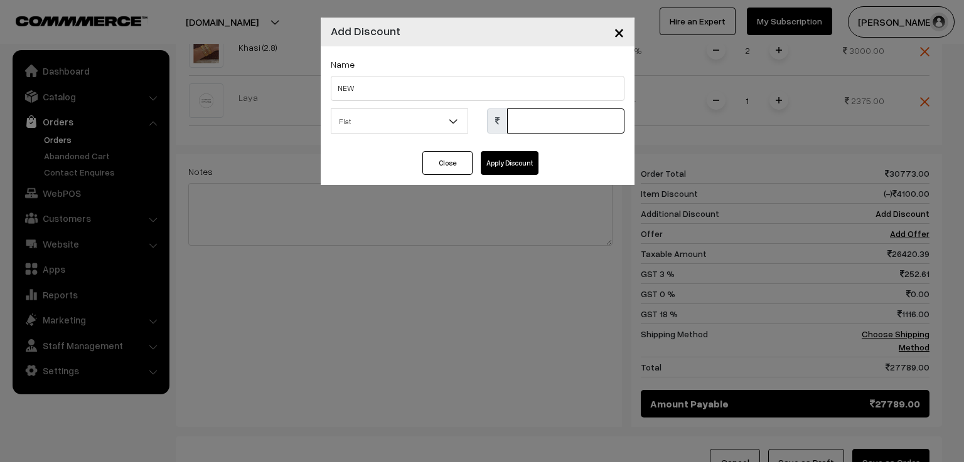
click at [537, 121] on input "text" at bounding box center [565, 121] width 117 height 25
type input "5300"
click at [506, 164] on button "Apply Discount" at bounding box center [510, 163] width 58 height 24
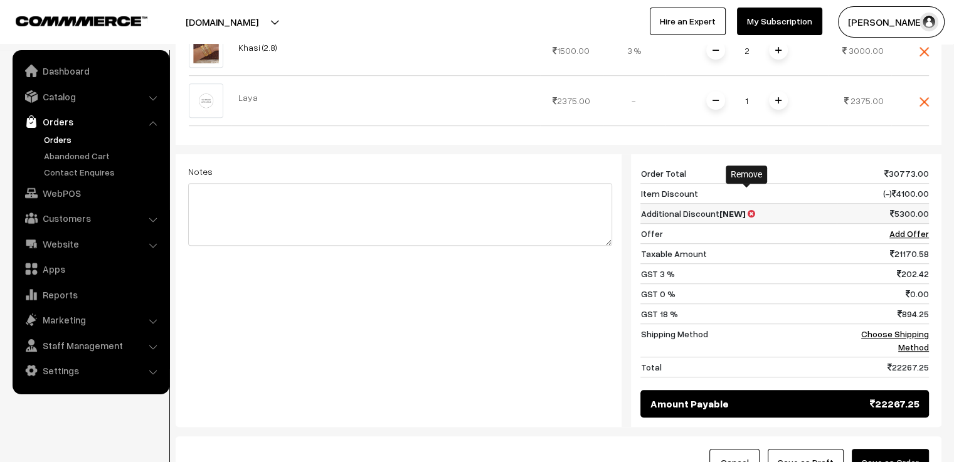
click at [747, 210] on icon at bounding box center [751, 214] width 8 height 9
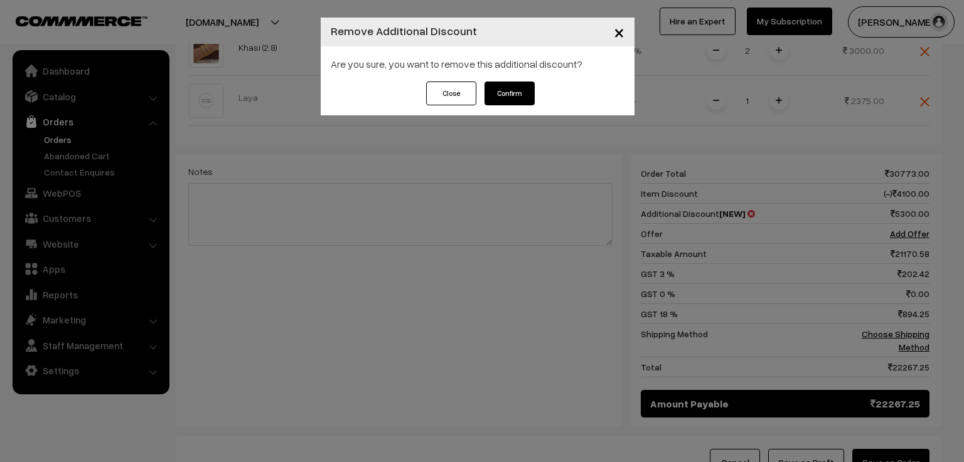
click at [516, 88] on button "Confirm" at bounding box center [509, 94] width 50 height 24
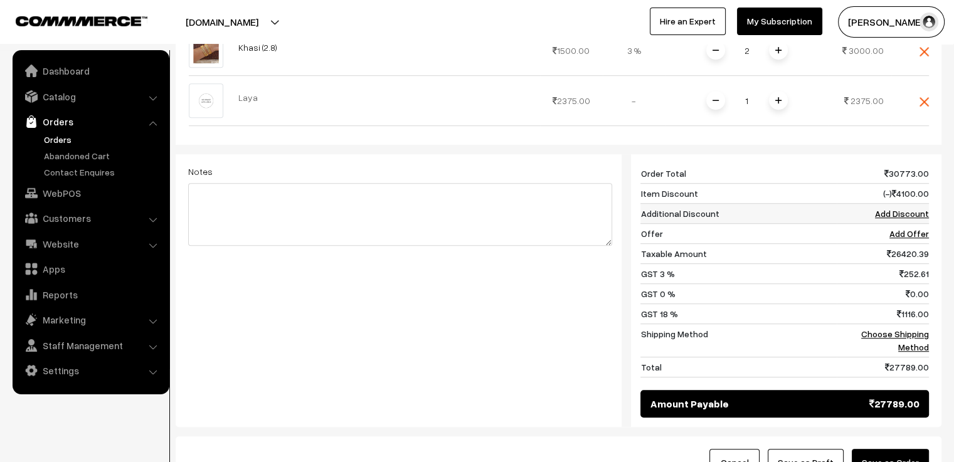
click at [893, 208] on link "Add Discount" at bounding box center [902, 213] width 54 height 11
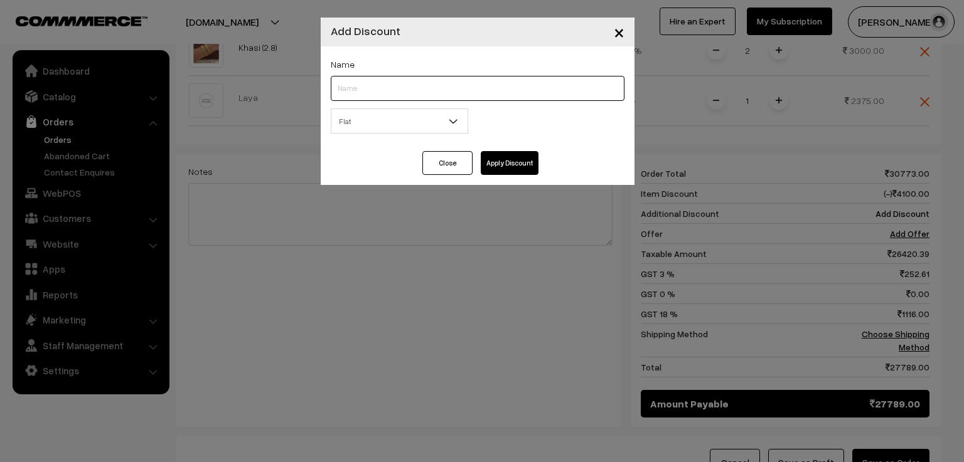
click at [469, 87] on input "text" at bounding box center [478, 88] width 294 height 25
type input "NEW"
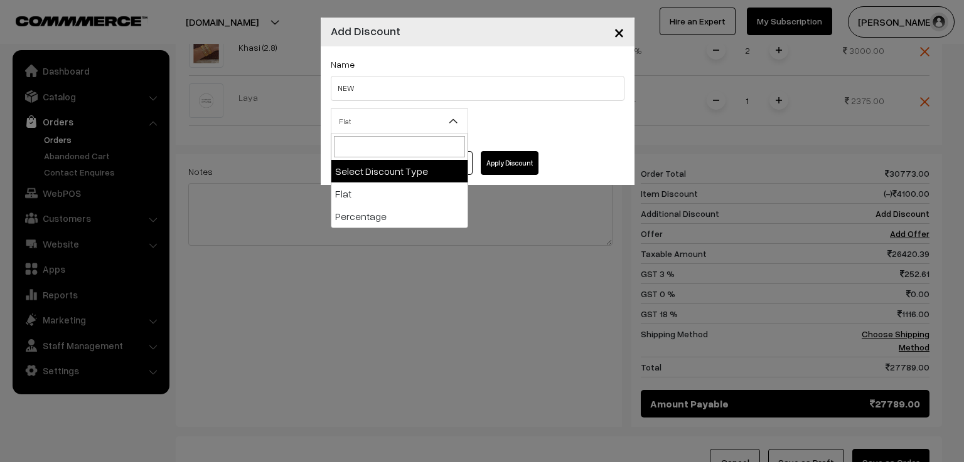
click at [416, 130] on span "Flat" at bounding box center [399, 121] width 136 height 22
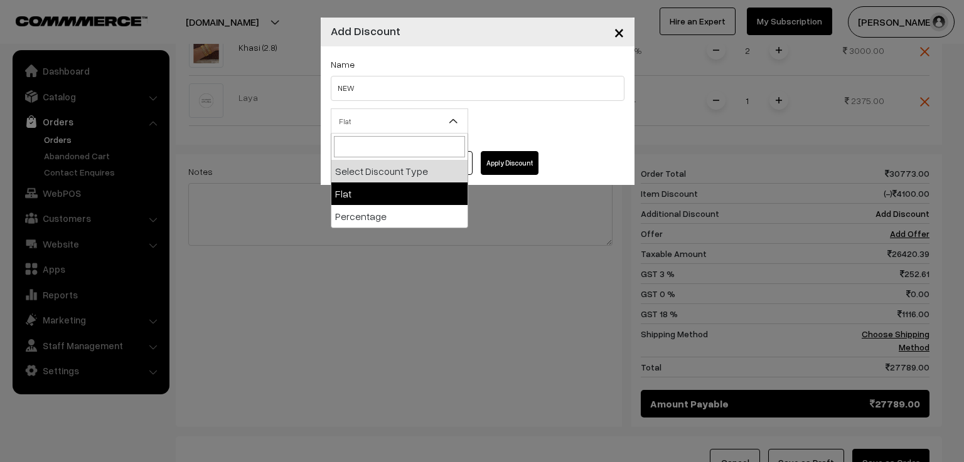
select select "flat"
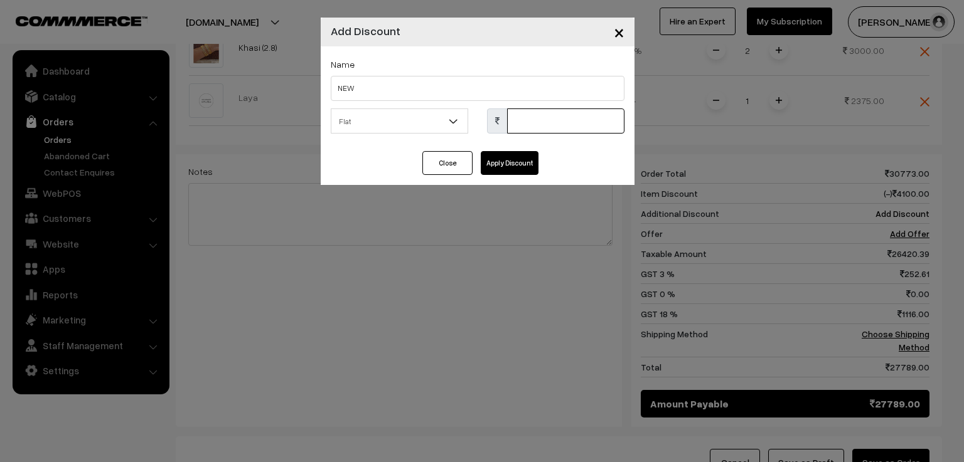
click at [539, 122] on input "text" at bounding box center [565, 121] width 117 height 25
type input "5350"
click at [517, 159] on button "Apply Discount" at bounding box center [510, 163] width 58 height 24
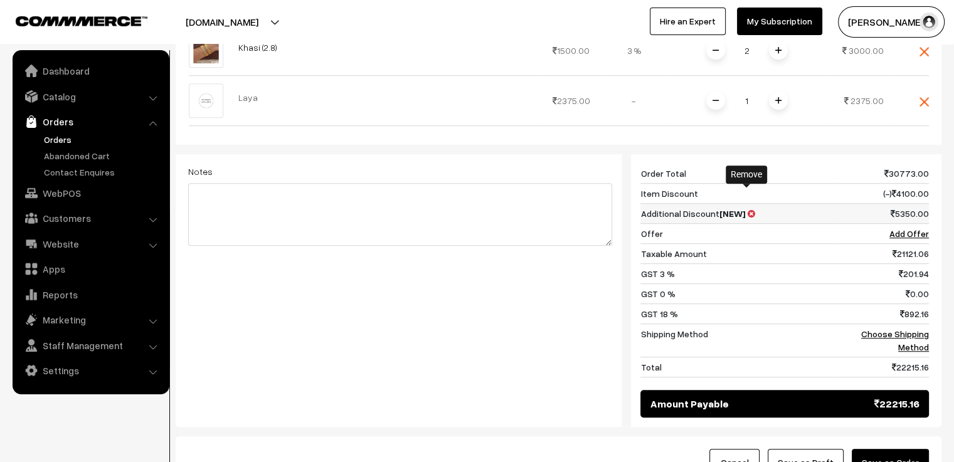
click at [747, 210] on icon at bounding box center [751, 214] width 8 height 9
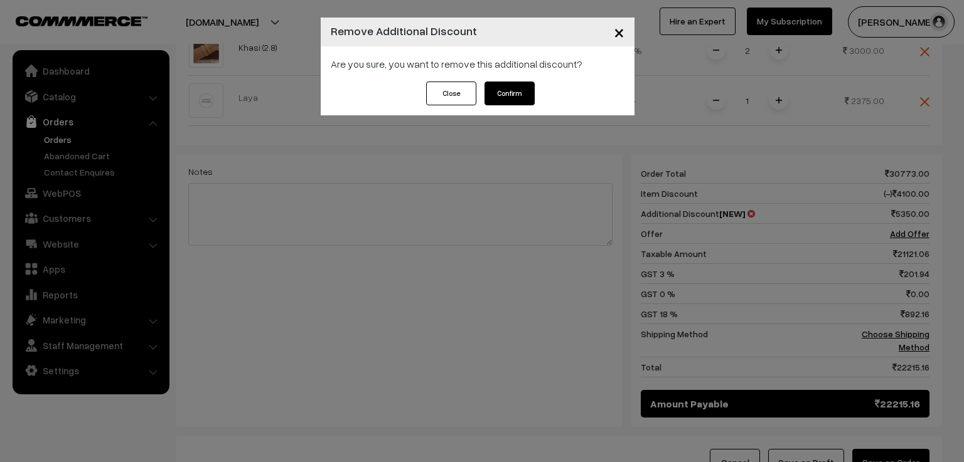
click at [525, 96] on button "Confirm" at bounding box center [509, 94] width 50 height 24
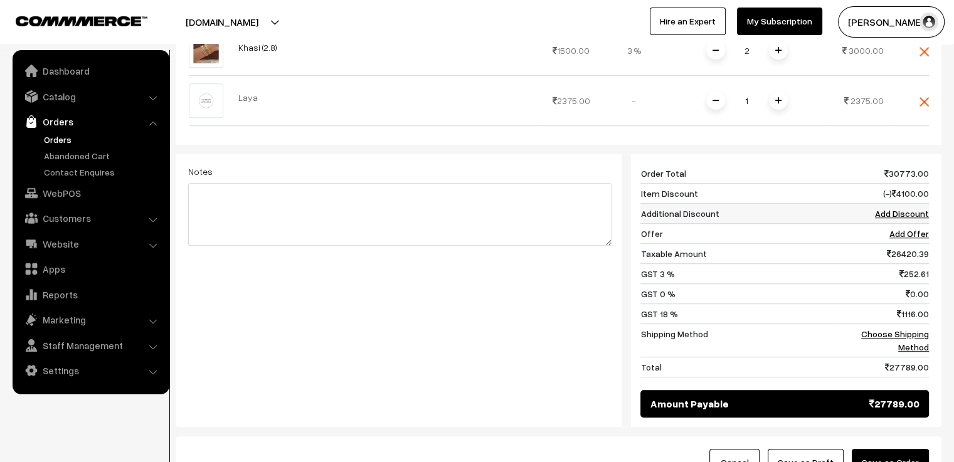
click at [886, 208] on link "Add Discount" at bounding box center [902, 213] width 54 height 11
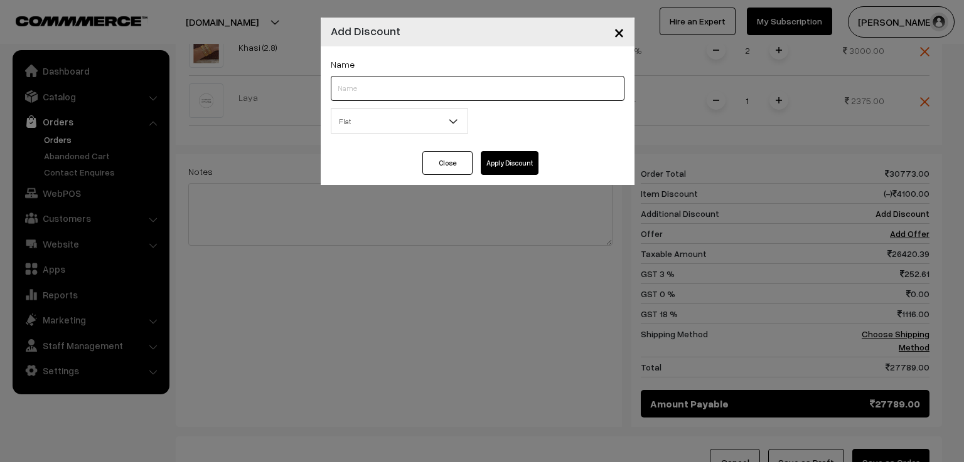
click at [450, 91] on input "text" at bounding box center [478, 88] width 294 height 25
type input "NEW"
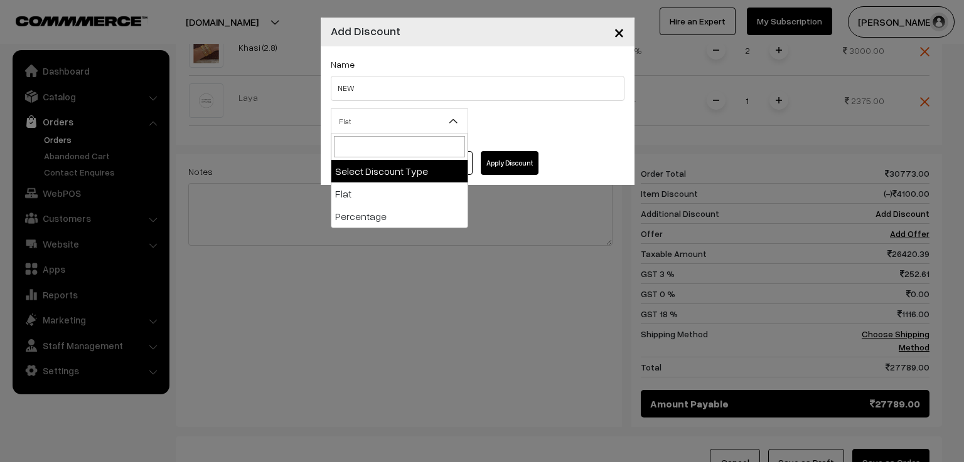
click at [395, 123] on span "Flat" at bounding box center [399, 121] width 136 height 22
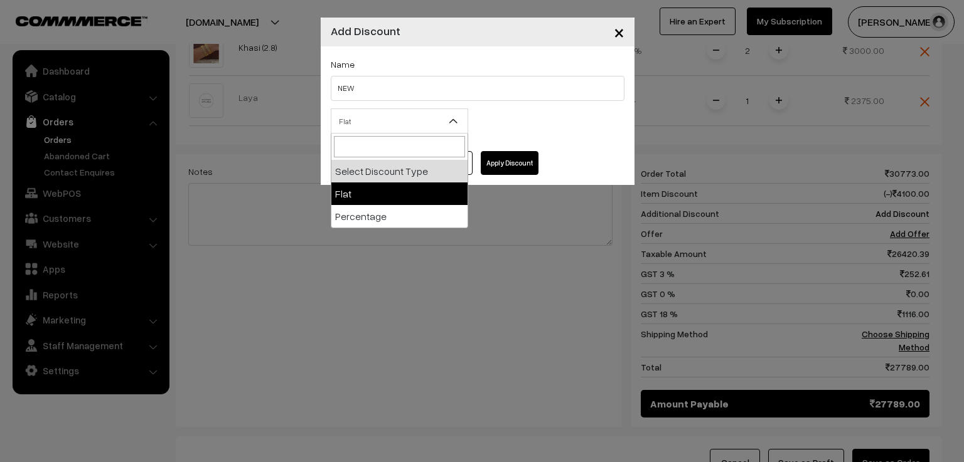
select select "flat"
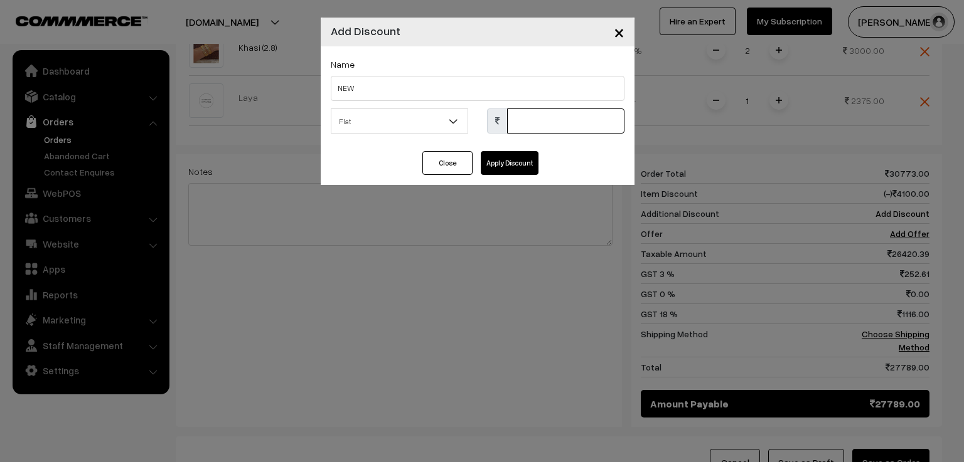
click at [538, 129] on input "text" at bounding box center [565, 121] width 117 height 25
type input "5360"
click at [514, 165] on button "Apply Discount" at bounding box center [510, 163] width 58 height 24
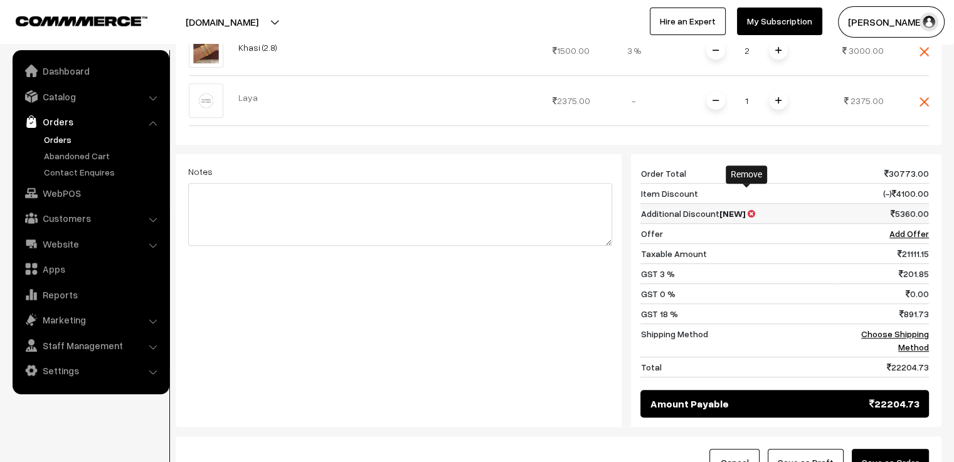
click at [747, 210] on icon at bounding box center [751, 214] width 8 height 9
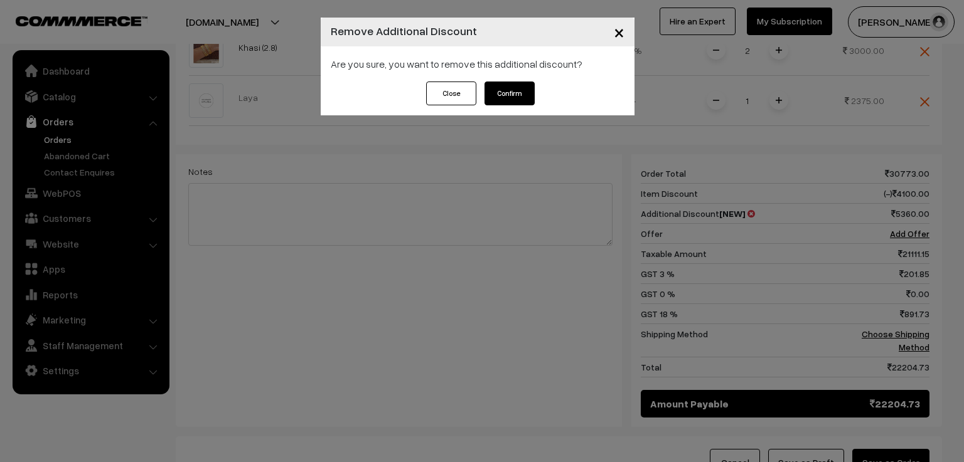
click at [511, 92] on button "Confirm" at bounding box center [509, 94] width 50 height 24
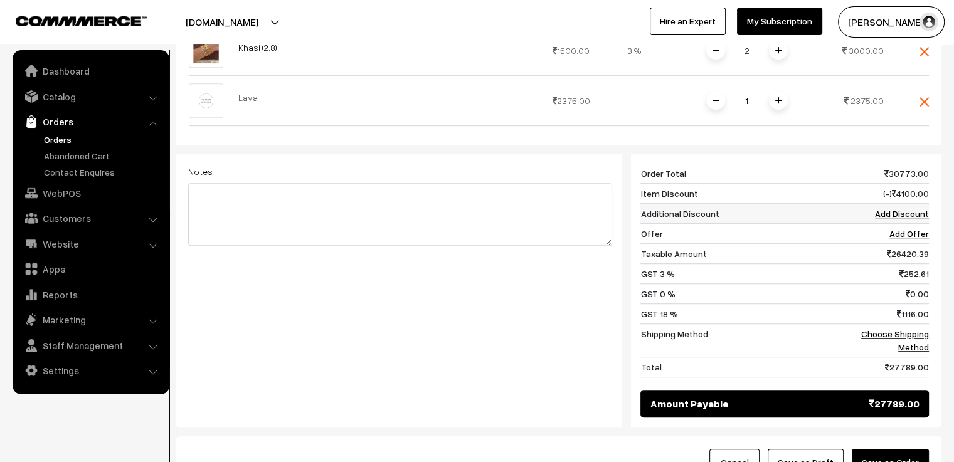
click at [892, 208] on link "Add Discount" at bounding box center [902, 213] width 54 height 11
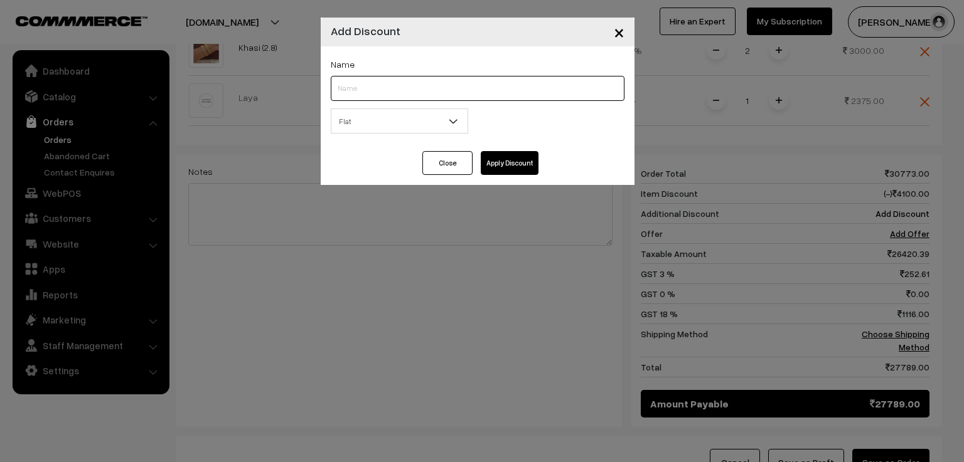
click at [422, 90] on input "text" at bounding box center [478, 88] width 294 height 25
type input "NEW"
click at [415, 123] on span "Flat" at bounding box center [399, 121] width 136 height 22
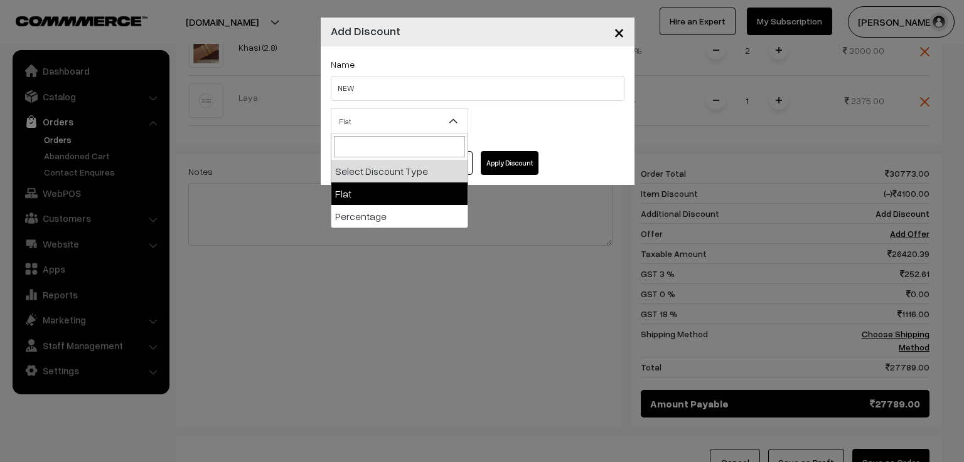
select select "flat"
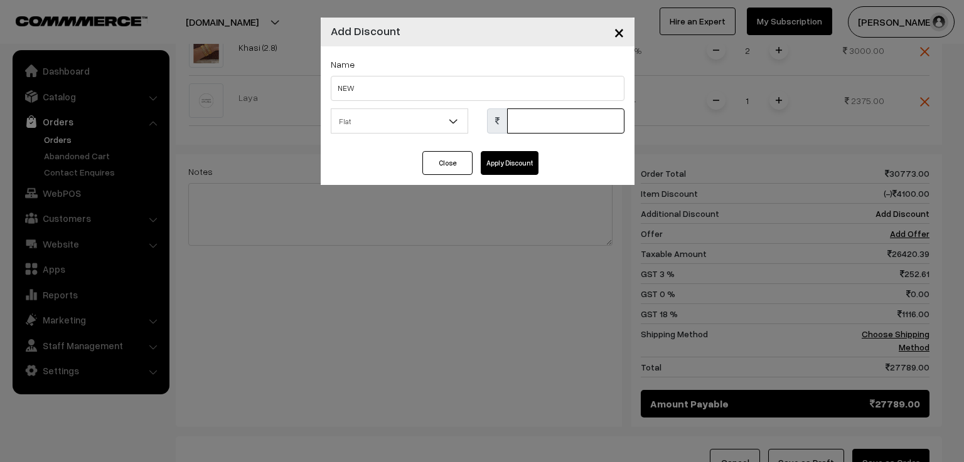
click at [519, 124] on input "text" at bounding box center [565, 121] width 117 height 25
type input "5370"
click at [510, 161] on button "Apply Discount" at bounding box center [510, 163] width 58 height 24
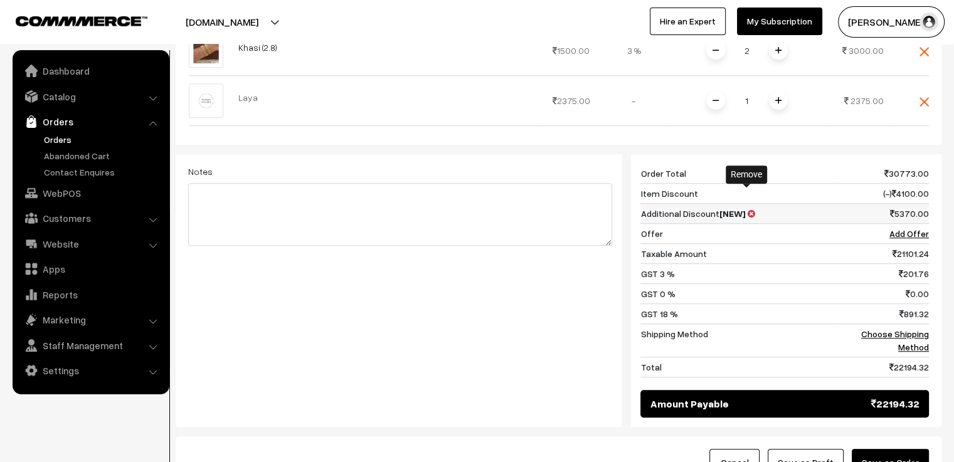
click at [747, 210] on icon at bounding box center [751, 214] width 8 height 9
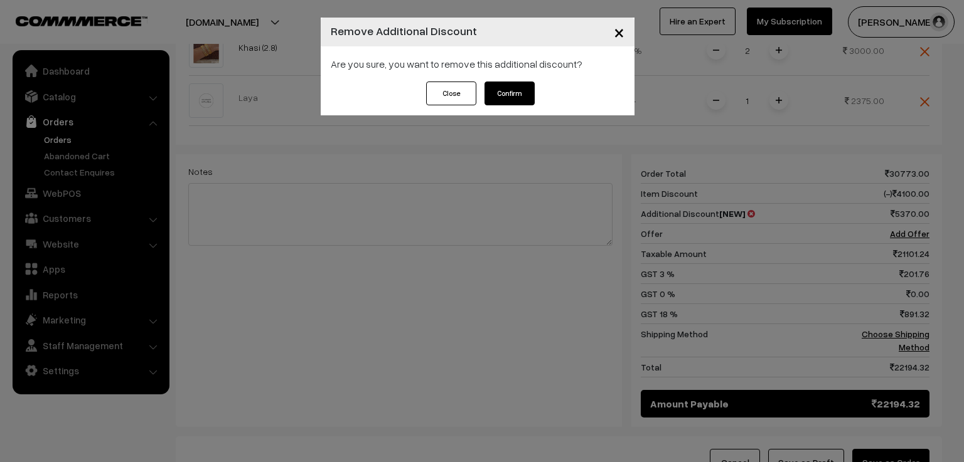
click at [518, 93] on button "Confirm" at bounding box center [509, 94] width 50 height 24
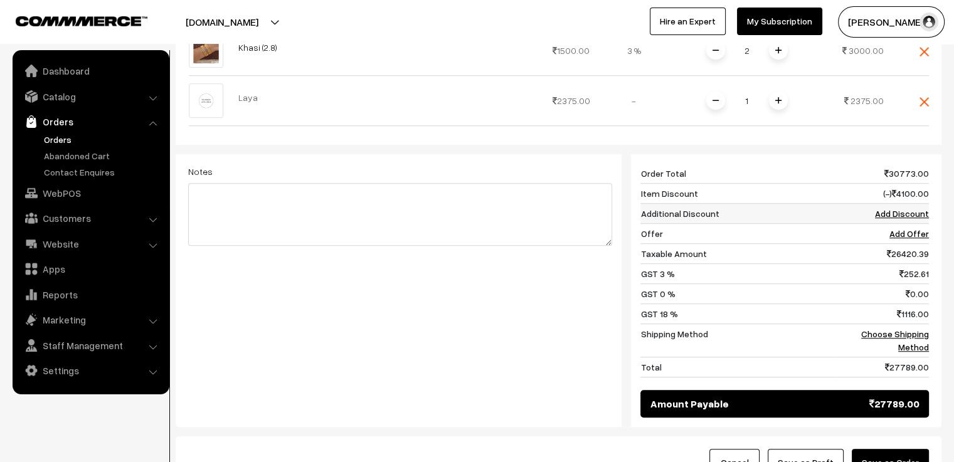
click at [895, 208] on link "Add Discount" at bounding box center [902, 213] width 54 height 11
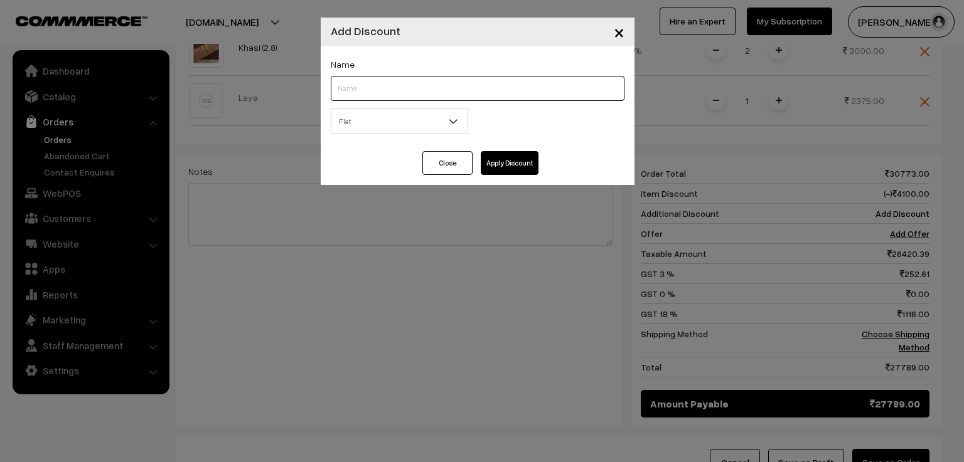
click at [495, 87] on input "text" at bounding box center [478, 88] width 294 height 25
type input "NEW"
click at [400, 125] on span "Flat" at bounding box center [399, 121] width 136 height 22
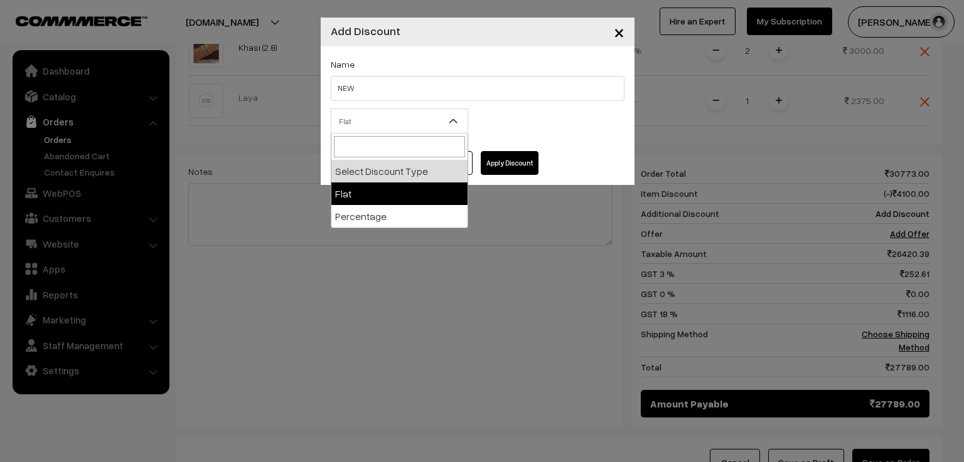
select select "flat"
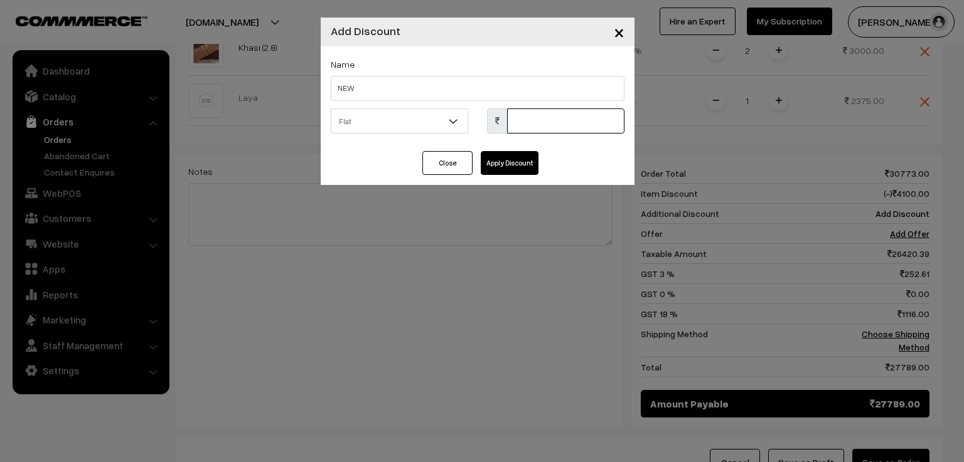
click at [531, 122] on input "text" at bounding box center [565, 121] width 117 height 25
type input "5380"
click at [502, 161] on button "Apply Discount" at bounding box center [510, 163] width 58 height 24
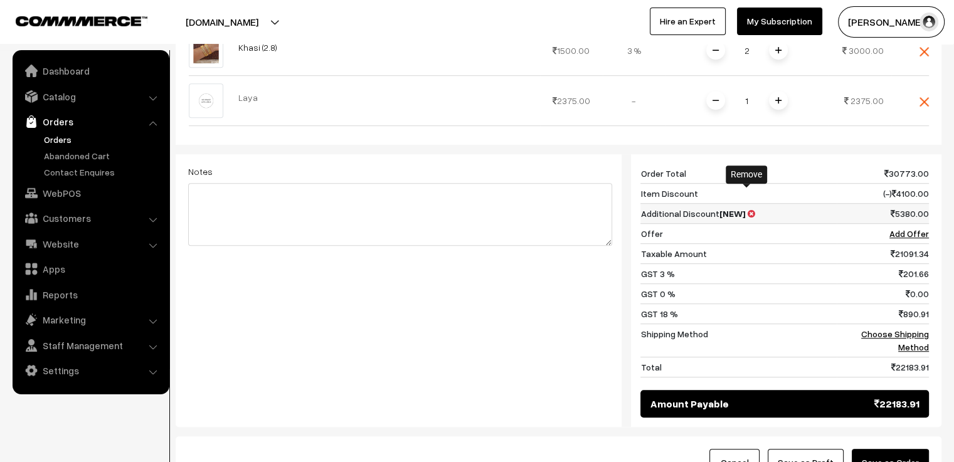
click at [747, 210] on icon at bounding box center [751, 214] width 8 height 9
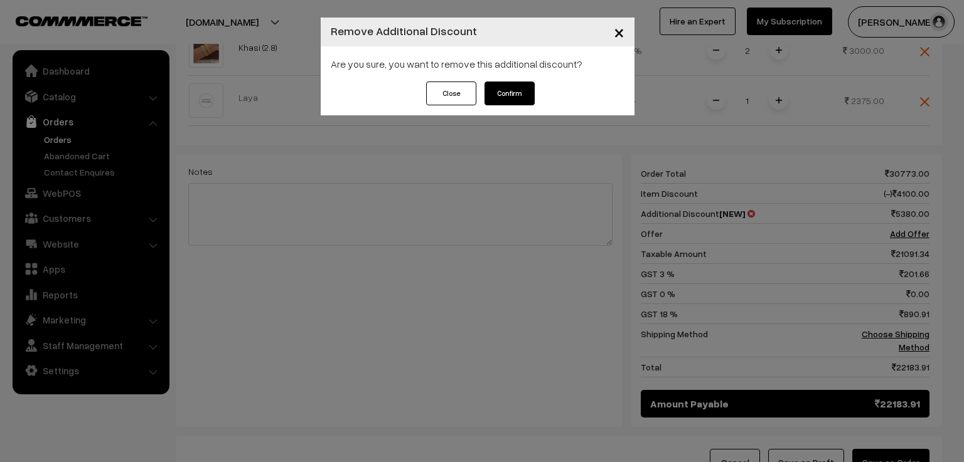
click at [515, 92] on button "Confirm" at bounding box center [509, 94] width 50 height 24
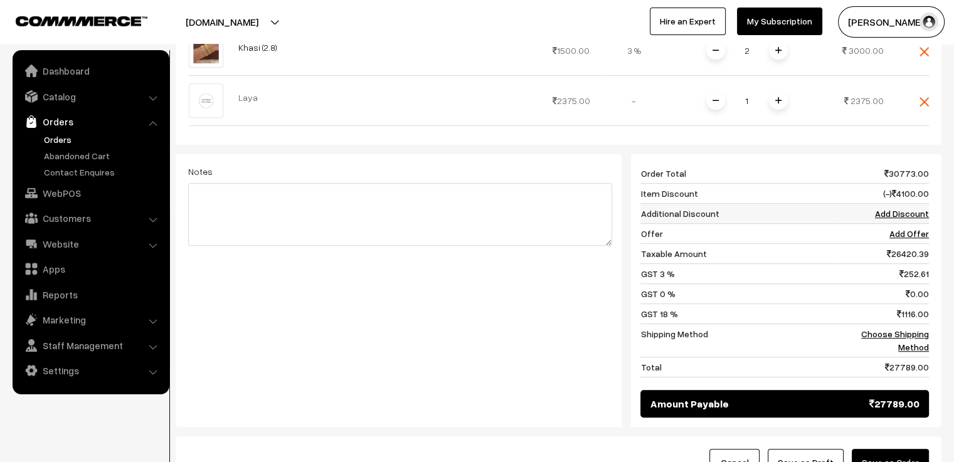
click at [898, 208] on link "Add Discount" at bounding box center [902, 213] width 54 height 11
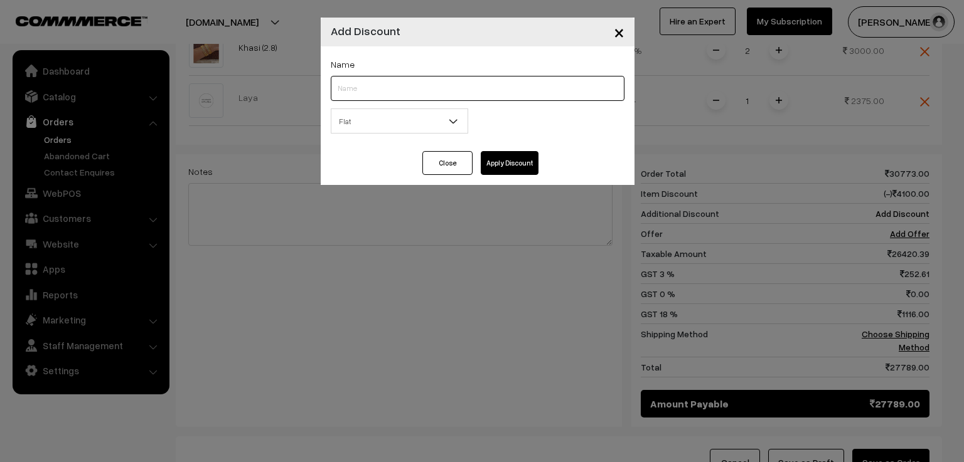
click at [421, 87] on input "text" at bounding box center [478, 88] width 294 height 25
type input "NEW"
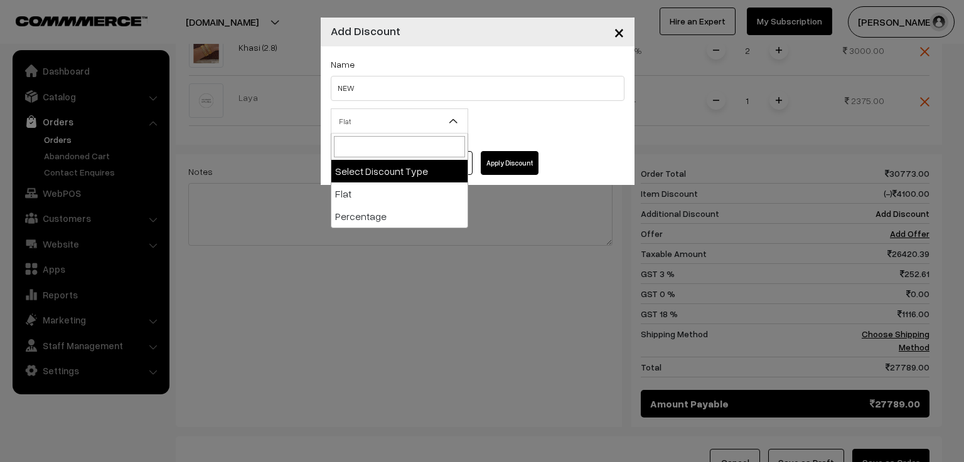
click at [416, 129] on span "Flat" at bounding box center [399, 121] width 136 height 22
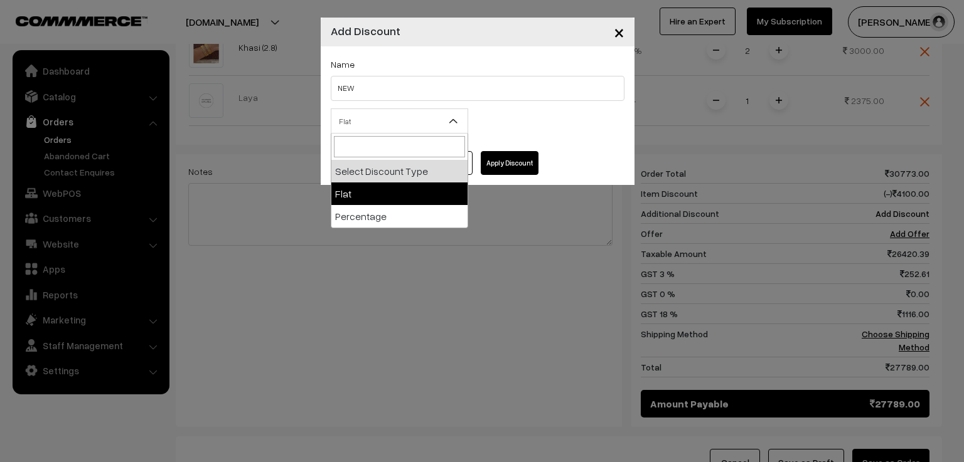
select select "flat"
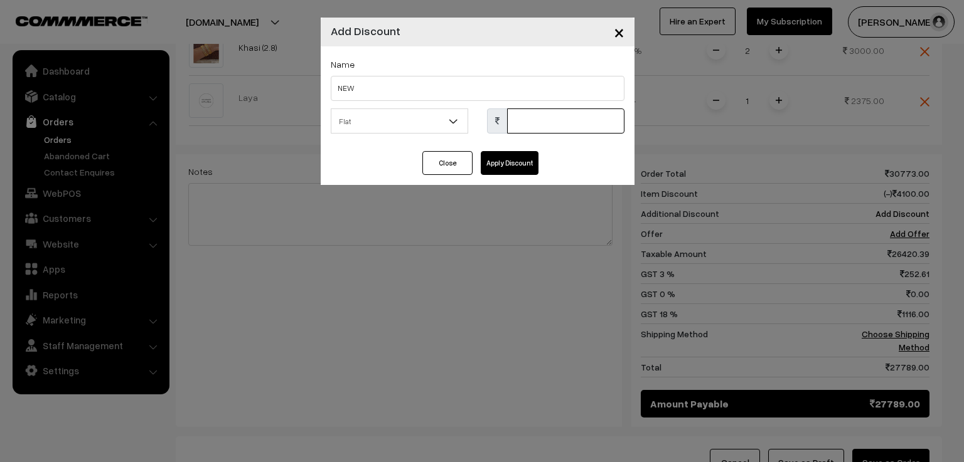
click at [538, 124] on input "text" at bounding box center [565, 121] width 117 height 25
type input "5390"
click at [502, 166] on button "Apply Discount" at bounding box center [510, 163] width 58 height 24
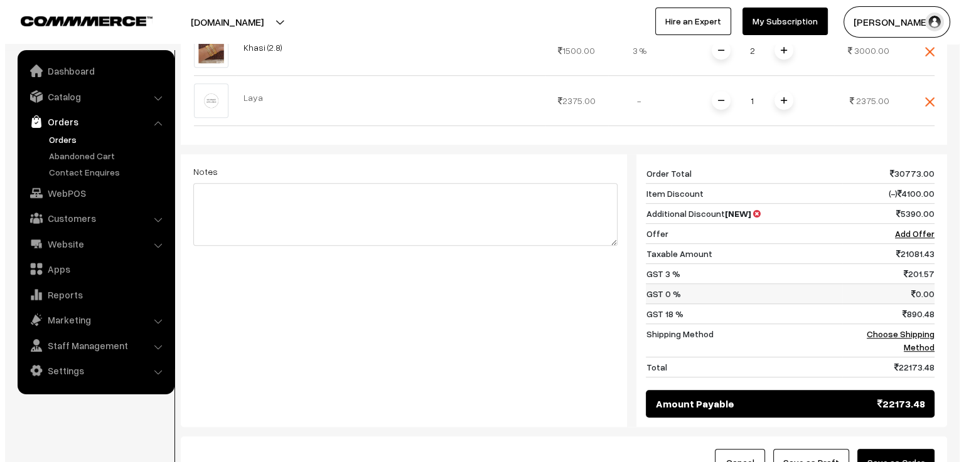
scroll to position [816, 0]
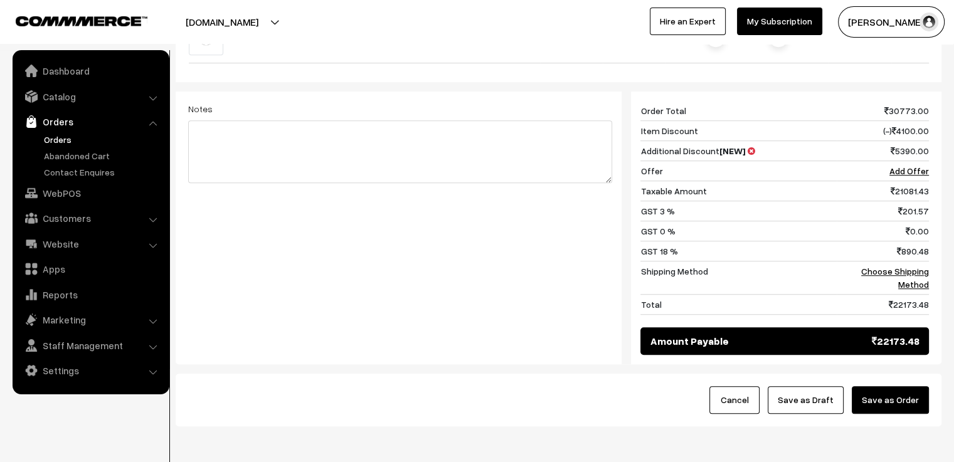
click at [905, 386] on button "Save as Order" at bounding box center [890, 400] width 77 height 28
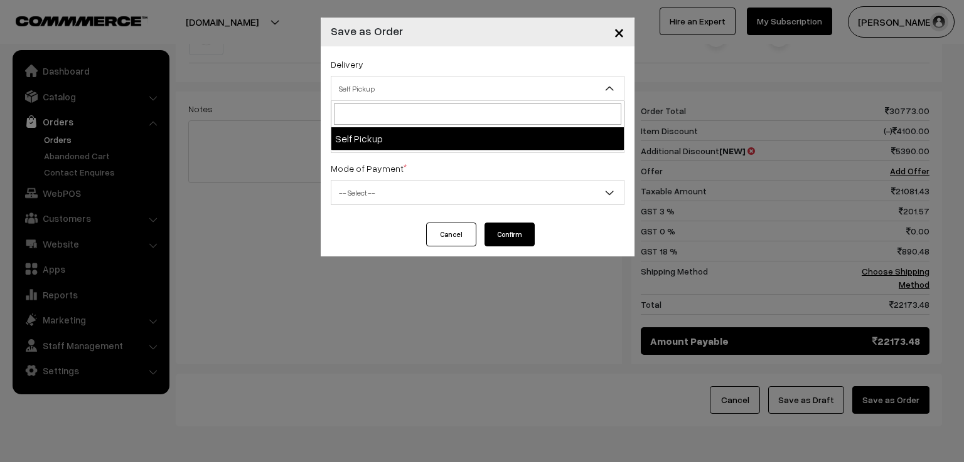
click at [464, 85] on span "Self Pickup" at bounding box center [477, 89] width 292 height 22
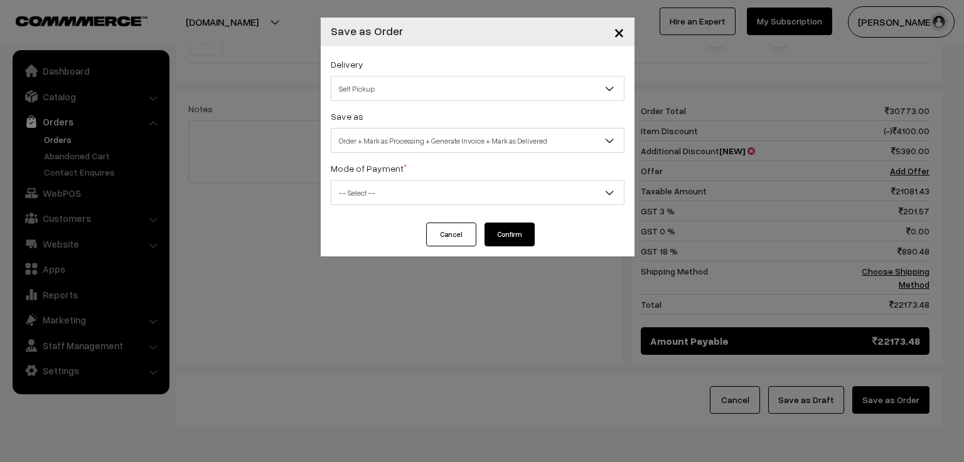
click at [444, 140] on span "Order + Mark as Processing + Generate Invoice + Mark as Delivered" at bounding box center [477, 141] width 292 height 22
click at [423, 146] on span "Order" at bounding box center [477, 141] width 292 height 22
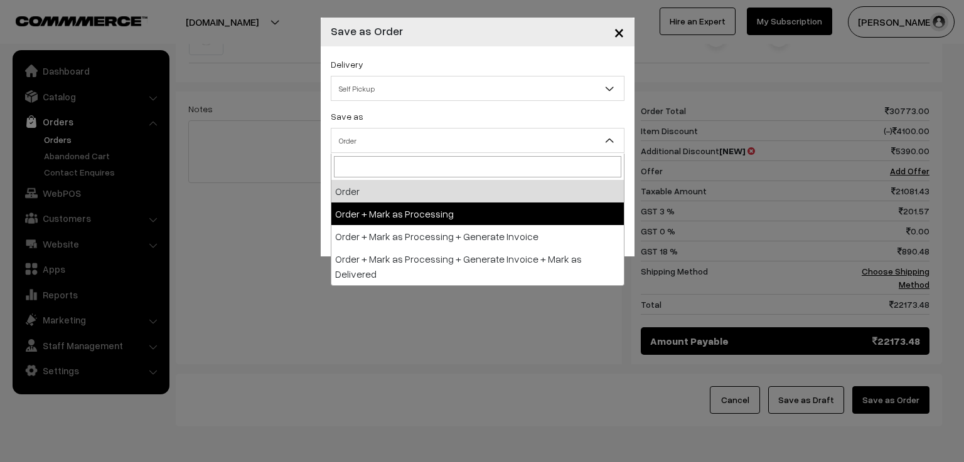
select select "2"
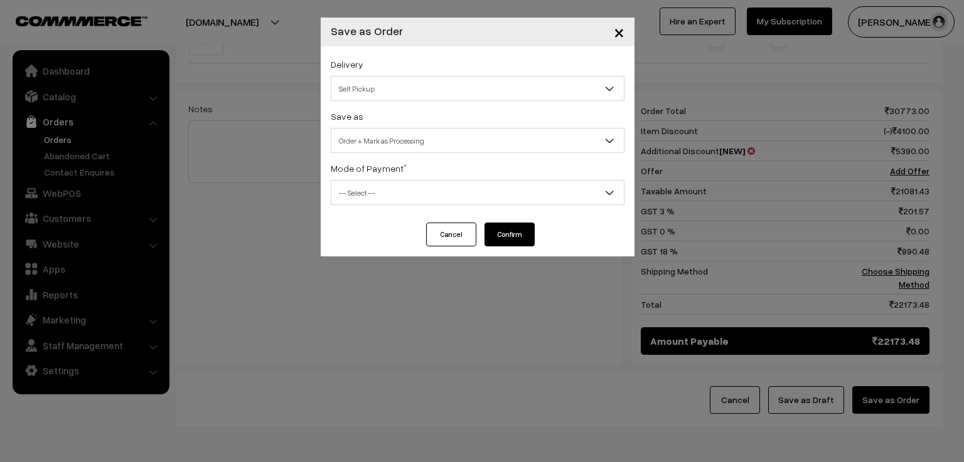
click at [420, 194] on span "-- Select --" at bounding box center [477, 193] width 292 height 22
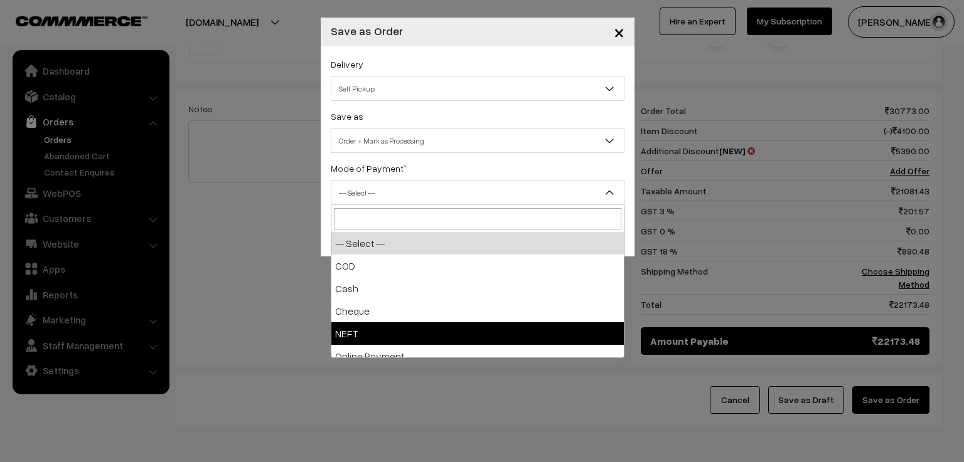
scroll to position [55, 0]
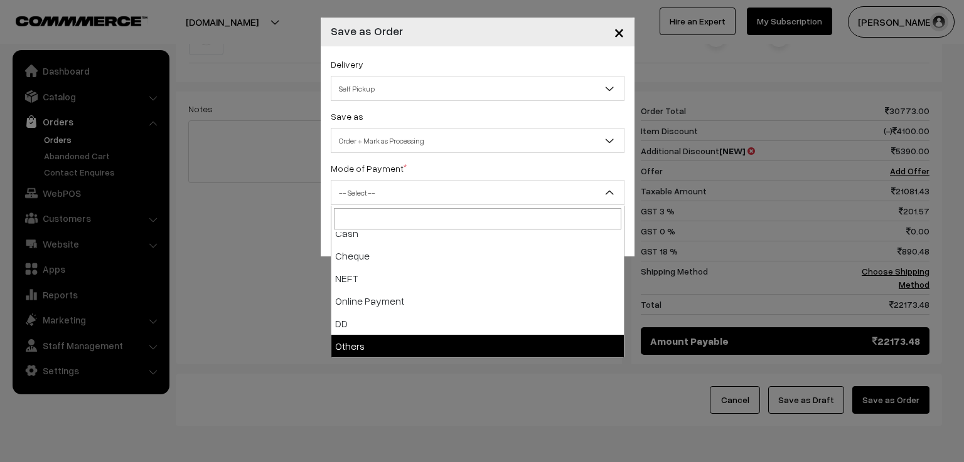
select select "7"
checkbox input "true"
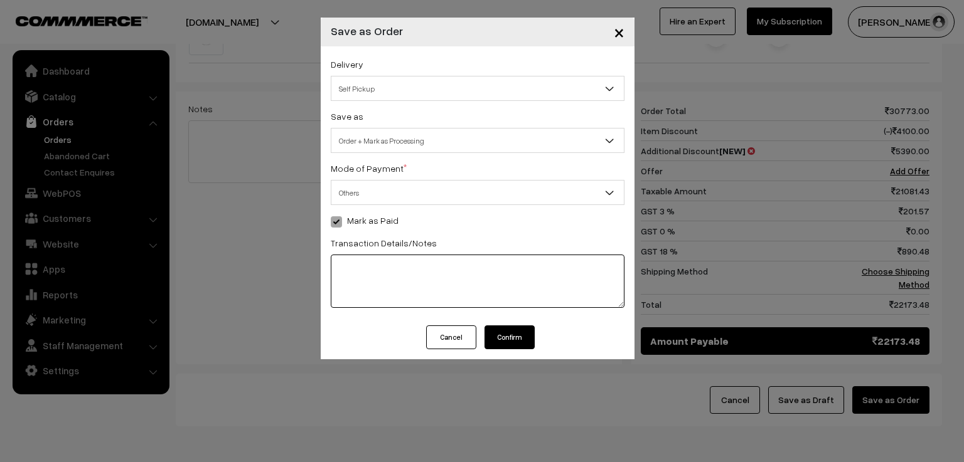
click at [400, 284] on textarea at bounding box center [478, 281] width 294 height 53
click at [334, 267] on textarea "528511888323" at bounding box center [478, 281] width 294 height 53
type textarea "ACC TRANSFER ; 528511888323"
click at [523, 339] on button "Confirm" at bounding box center [509, 338] width 50 height 24
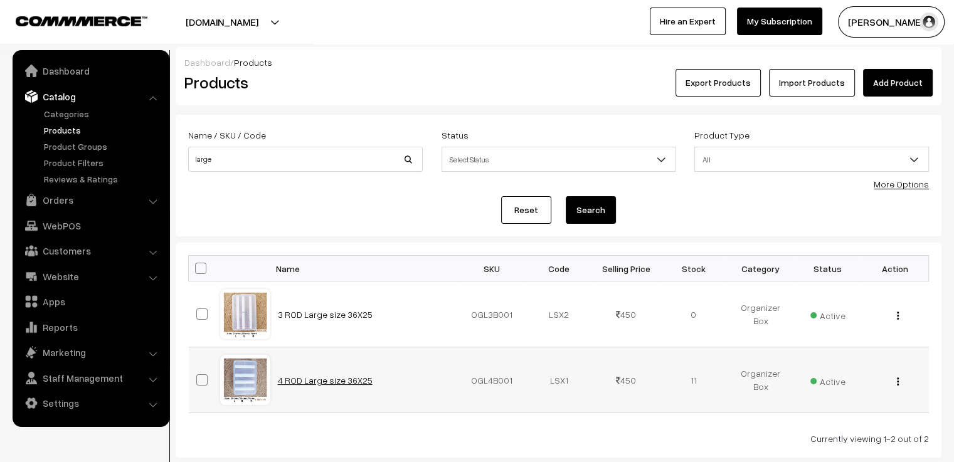
click at [334, 380] on link "4 ROD Large size 36X25" at bounding box center [325, 380] width 95 height 11
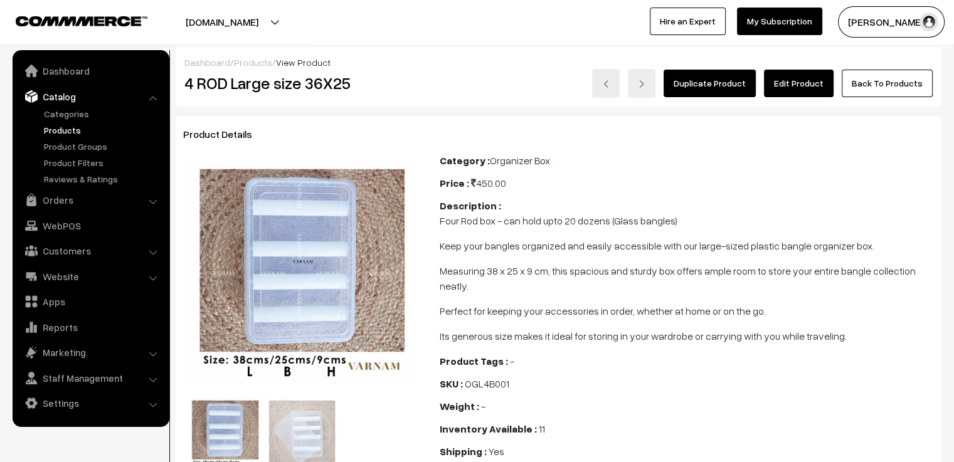
click at [799, 81] on link "Edit Product" at bounding box center [799, 84] width 70 height 28
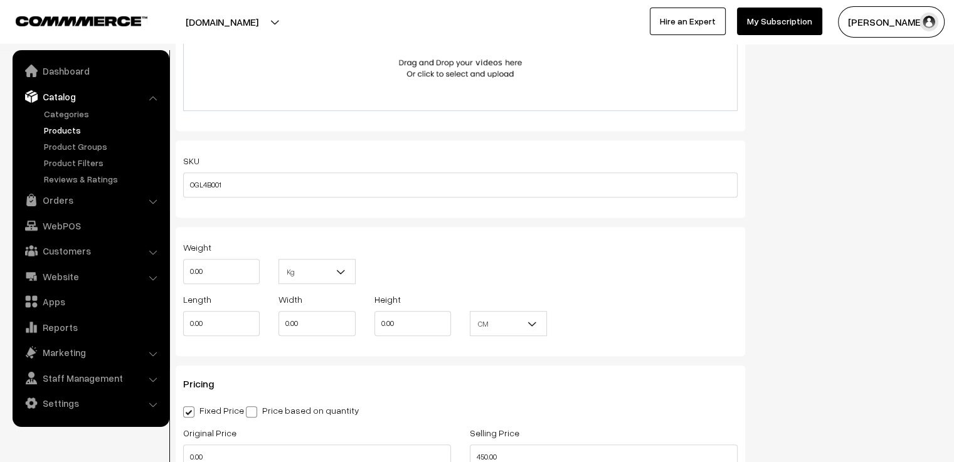
scroll to position [1129, 0]
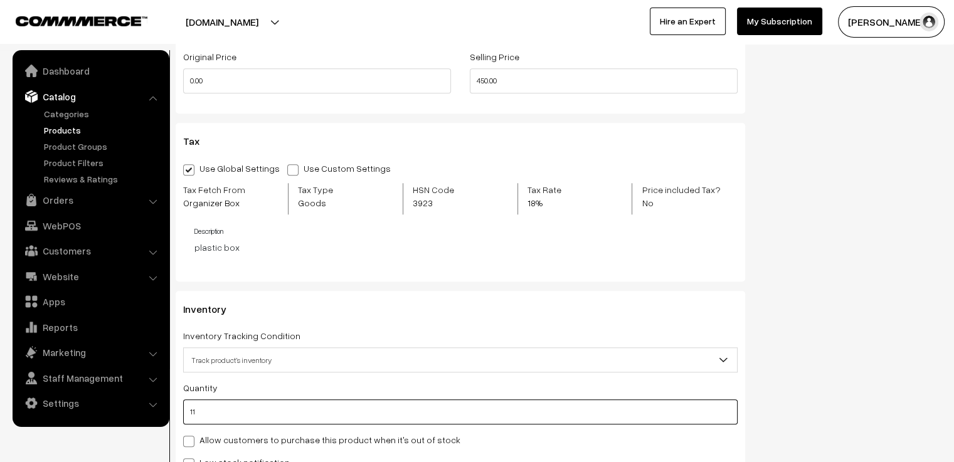
click at [210, 414] on input "11" at bounding box center [460, 412] width 555 height 25
type input "1"
type input "12"
type input "15"
type input "26"
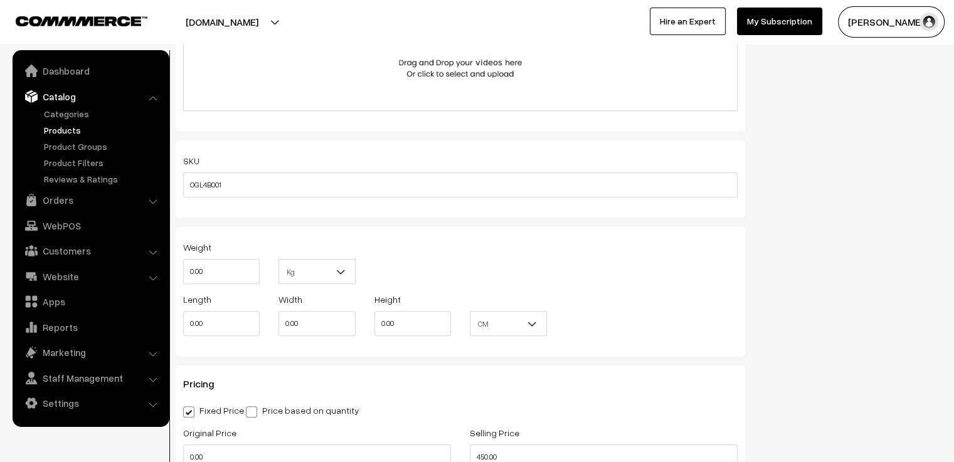
scroll to position [1255, 0]
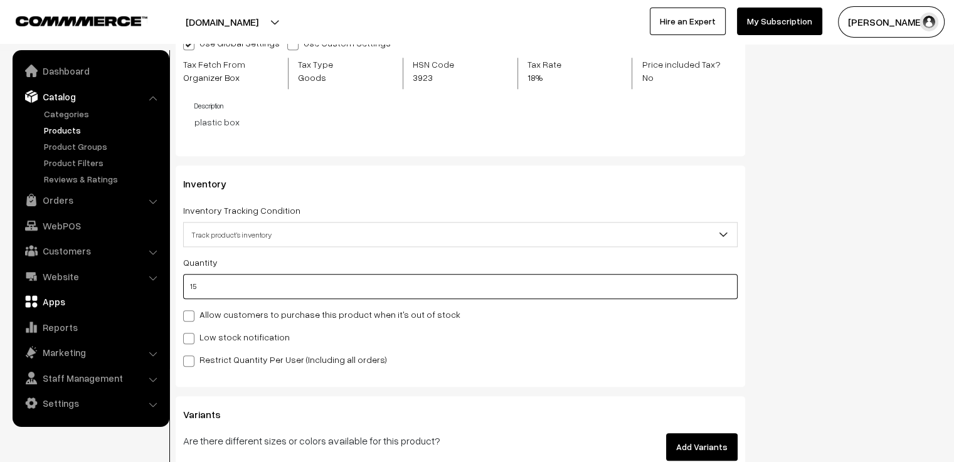
drag, startPoint x: 248, startPoint y: 284, endPoint x: 160, endPoint y: 294, distance: 88.5
click at [160, 294] on body "Thank you for showing interest. Our team will call you shortly. Close varnambya…" at bounding box center [477, 93] width 954 height 2696
type input "20"
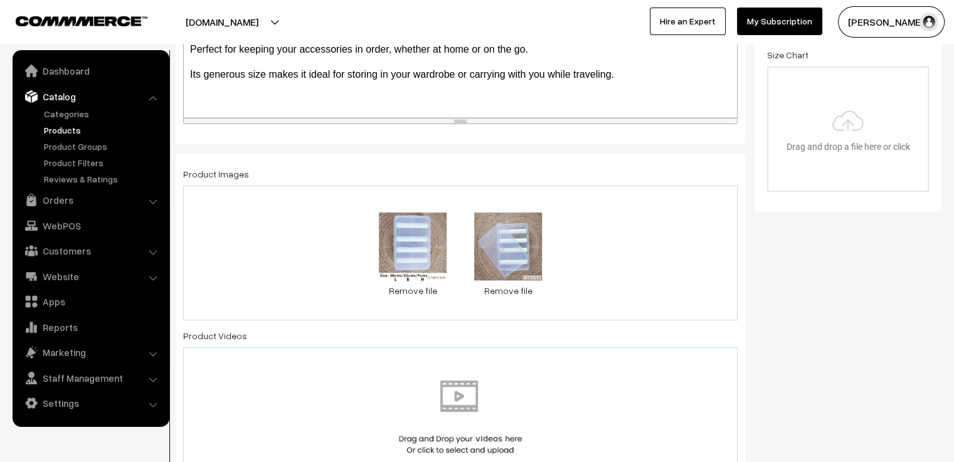
scroll to position [0, 0]
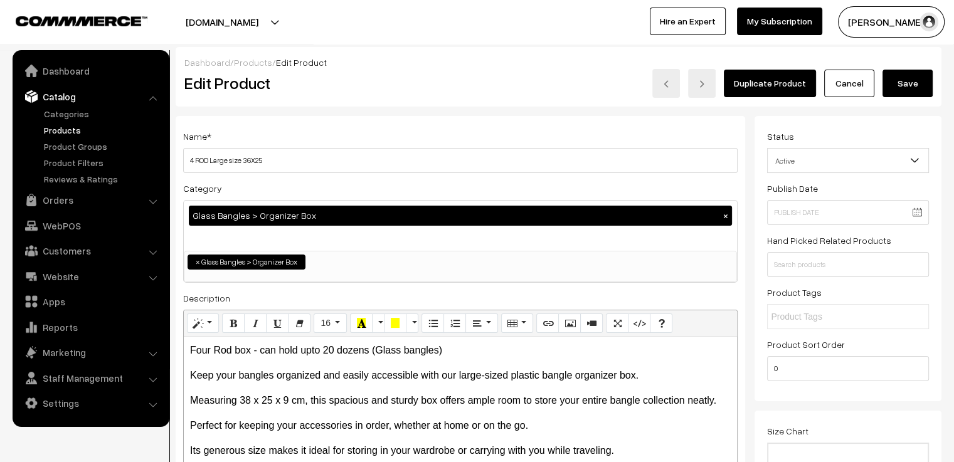
click at [908, 85] on button "Save" at bounding box center [908, 84] width 50 height 28
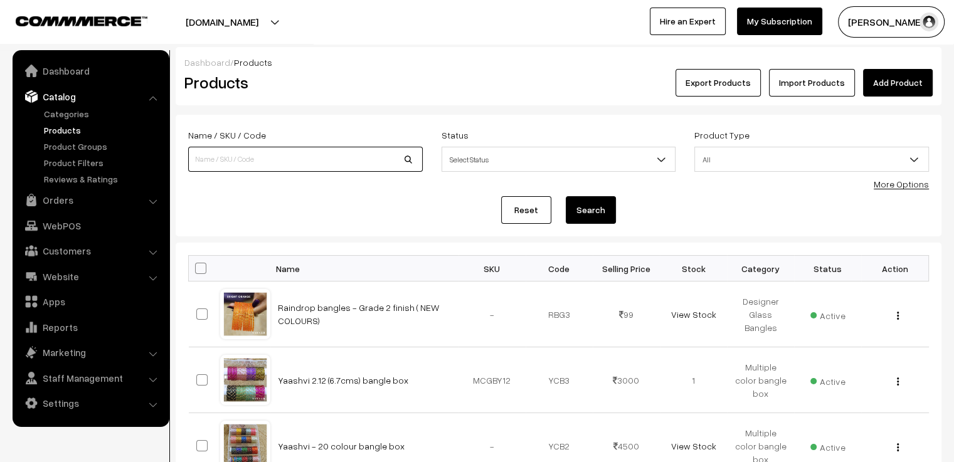
click at [299, 163] on input at bounding box center [305, 159] width 235 height 25
type input "NAYAGI - Lakshmi kada"
click at [599, 213] on button "Search" at bounding box center [591, 210] width 50 height 28
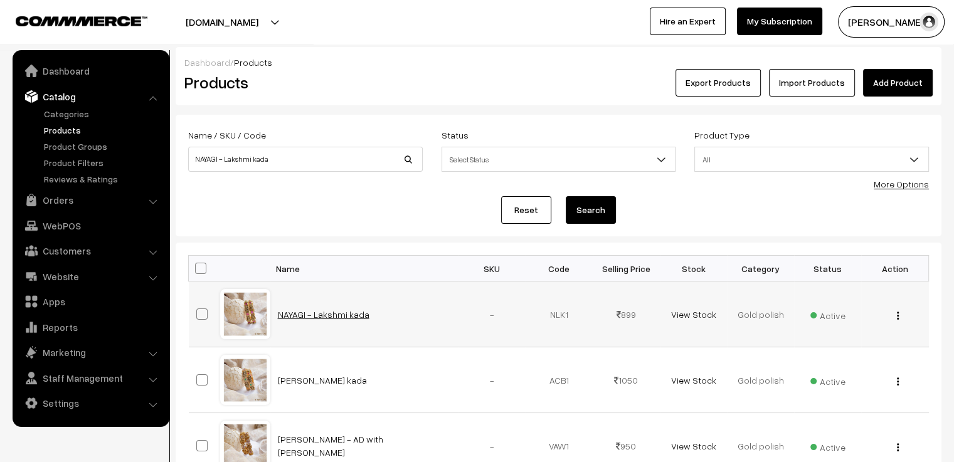
click at [339, 315] on link "NAYAGI - Lakshmi kada" at bounding box center [324, 314] width 92 height 11
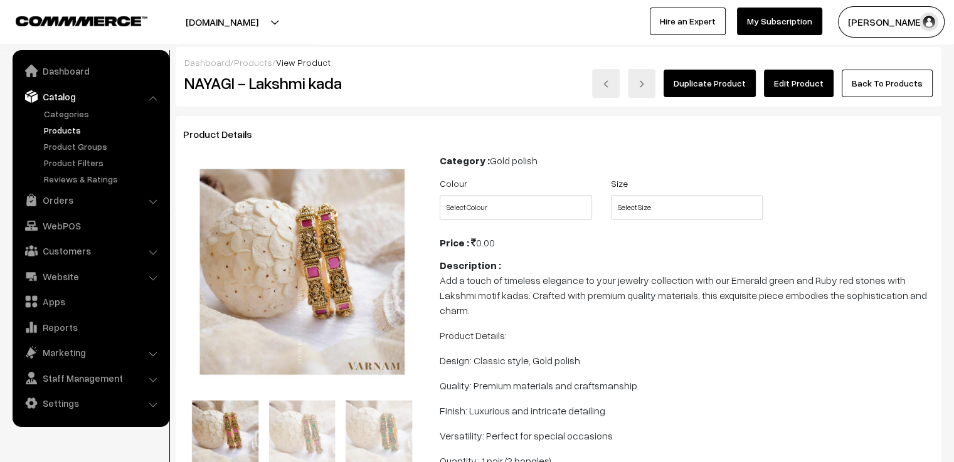
click at [797, 77] on link "Edit Product" at bounding box center [799, 84] width 70 height 28
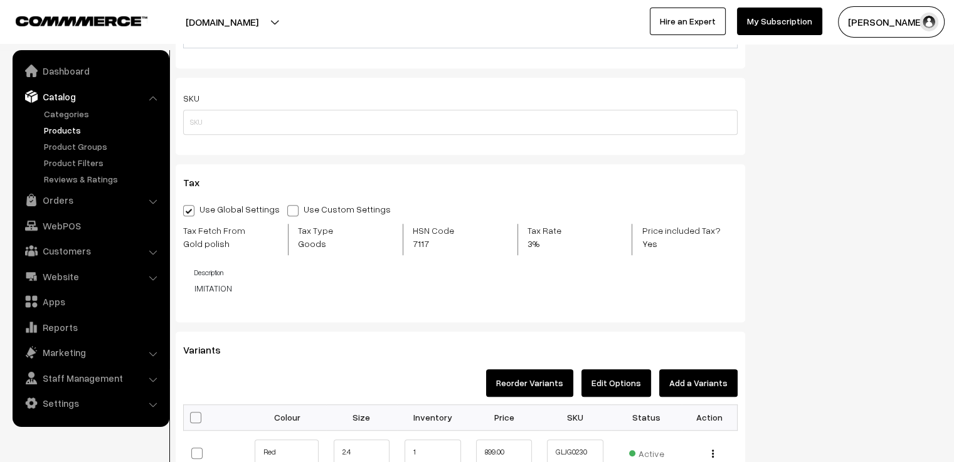
scroll to position [1192, 0]
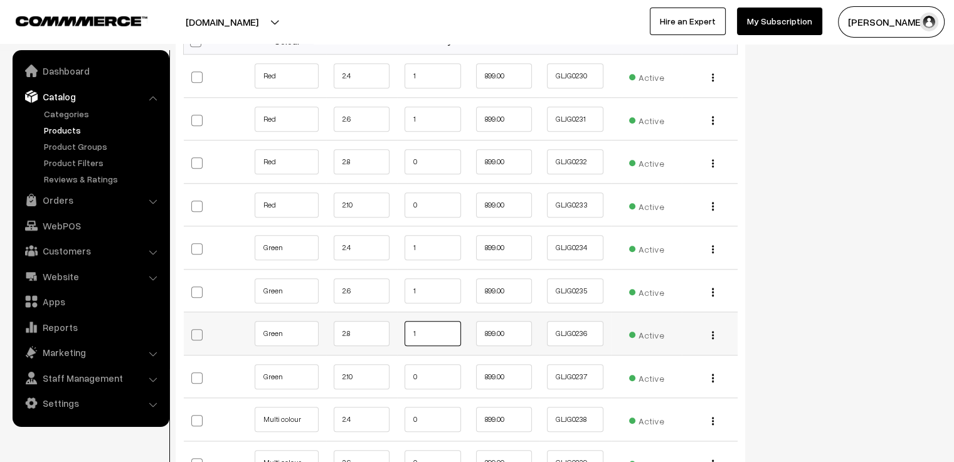
drag, startPoint x: 422, startPoint y: 333, endPoint x: 405, endPoint y: 336, distance: 17.7
click at [405, 336] on input "1" at bounding box center [433, 333] width 56 height 25
type input "4"
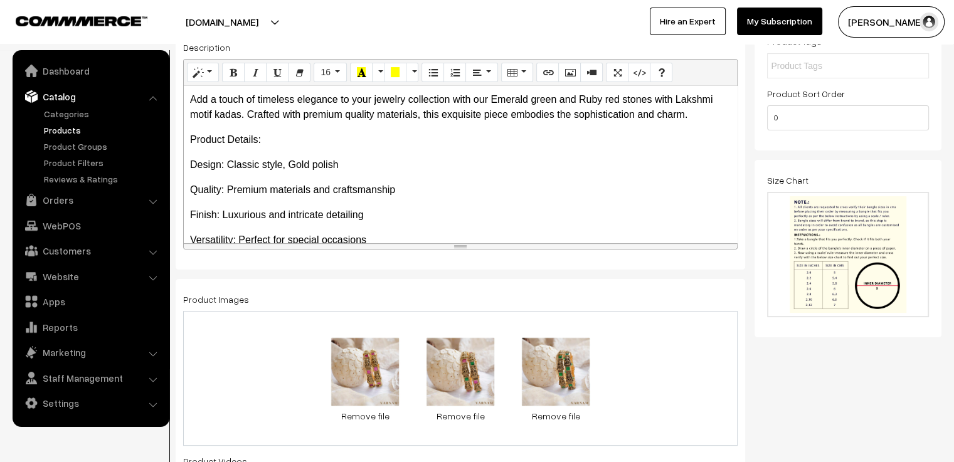
scroll to position [0, 0]
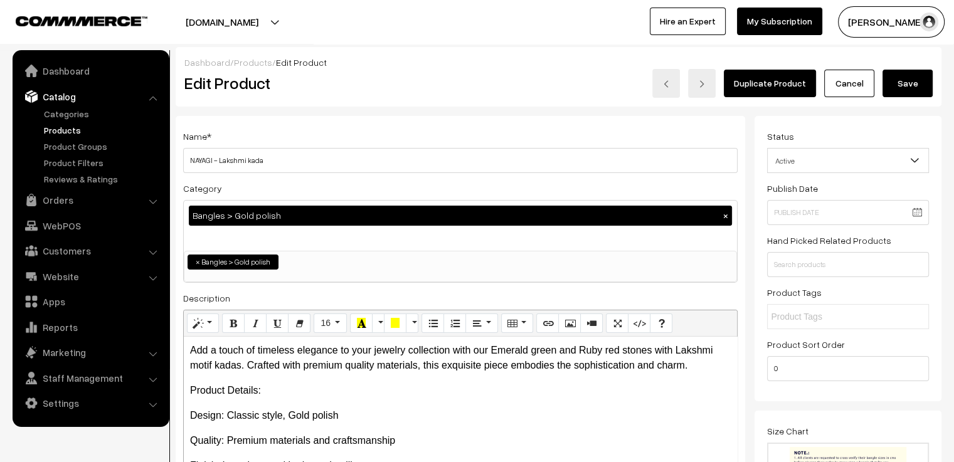
click at [915, 88] on button "Save" at bounding box center [908, 84] width 50 height 28
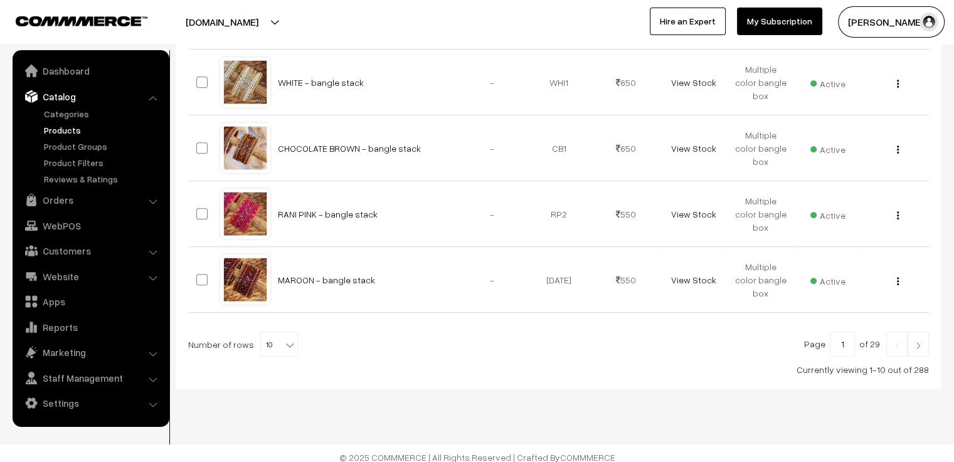
scroll to position [634, 0]
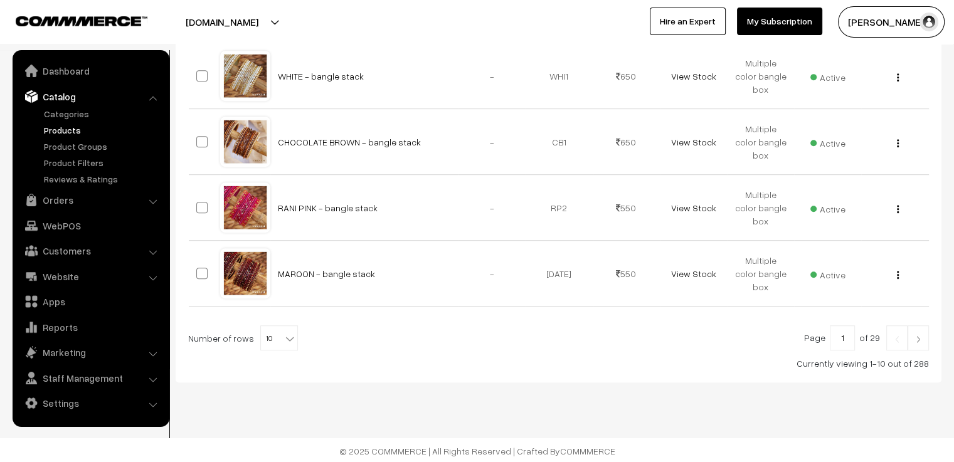
click at [273, 338] on span "10" at bounding box center [279, 338] width 36 height 25
select select "100"
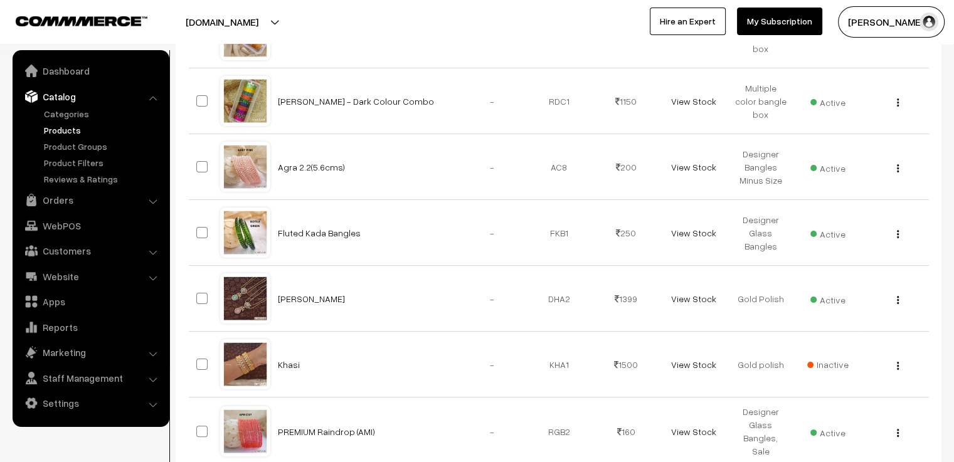
scroll to position [5081, 0]
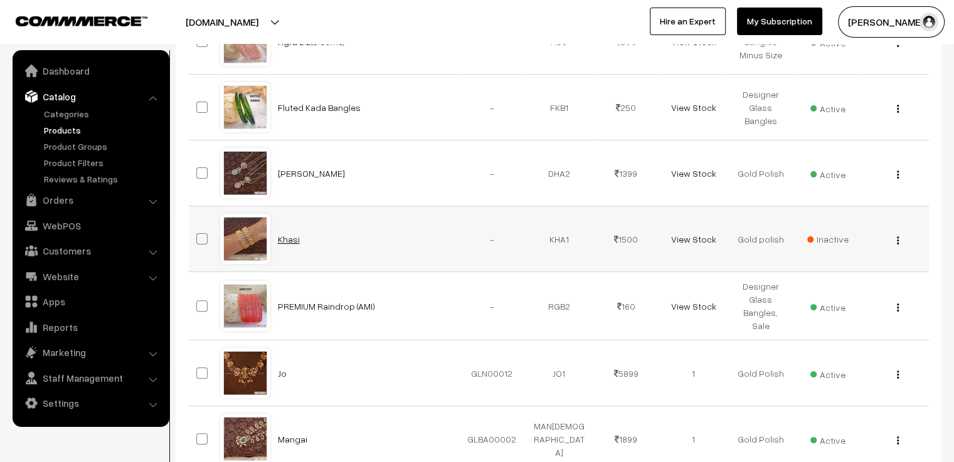
click at [289, 234] on link "Khasi" at bounding box center [289, 239] width 22 height 11
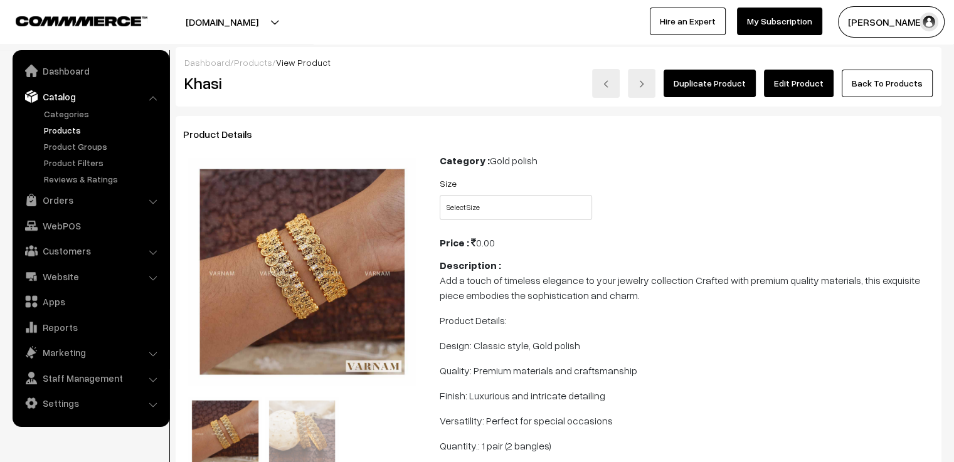
click at [783, 77] on link "Edit Product" at bounding box center [799, 84] width 70 height 28
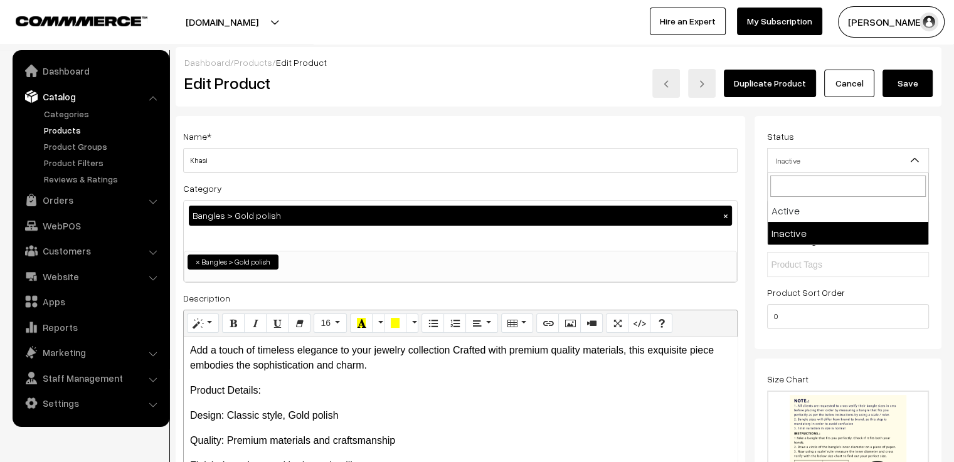
click at [846, 161] on span "Inactive" at bounding box center [848, 161] width 161 height 22
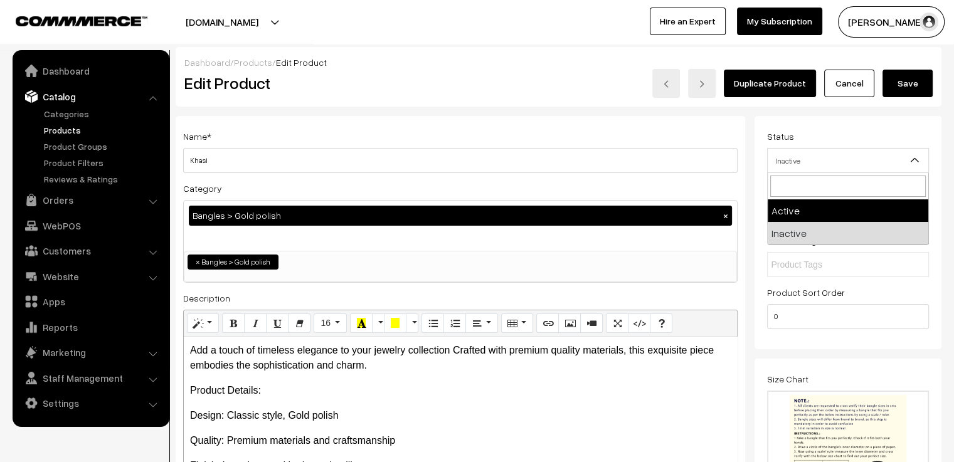
select select "1"
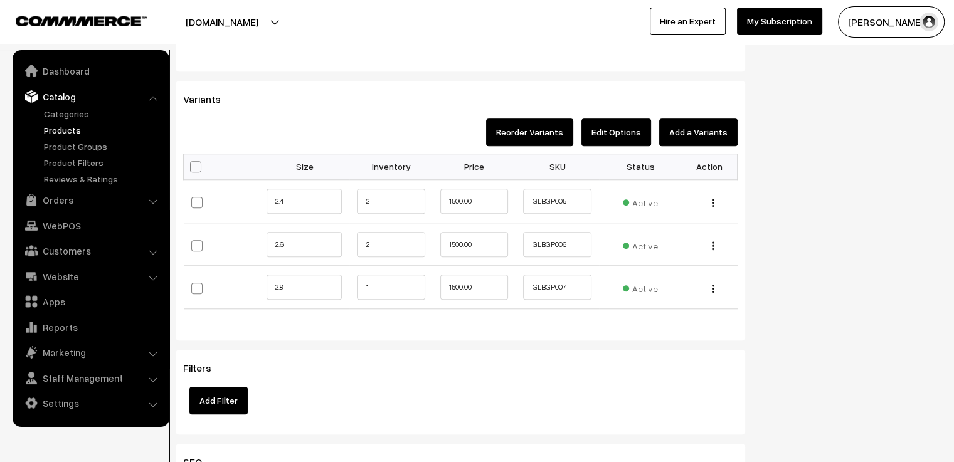
scroll to position [1129, 0]
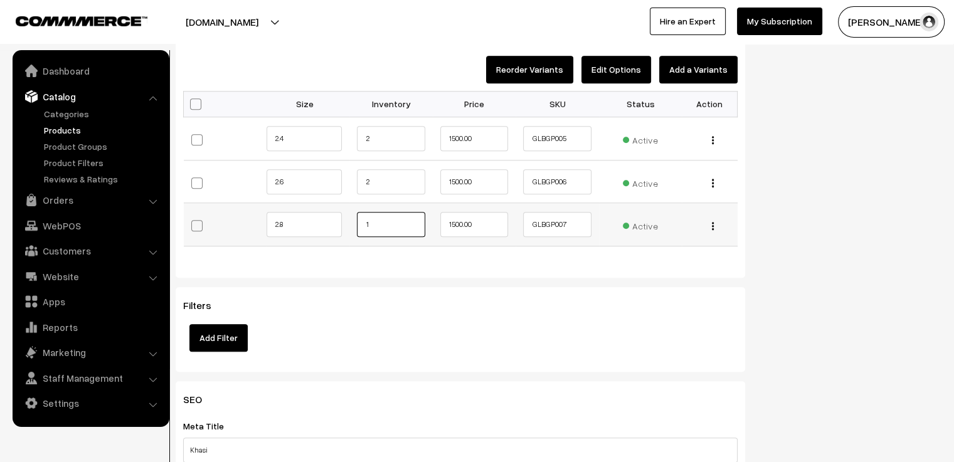
drag, startPoint x: 385, startPoint y: 226, endPoint x: 327, endPoint y: 217, distance: 58.4
click at [327, 217] on tr "2.8 1" at bounding box center [461, 224] width 554 height 43
type input "2"
drag, startPoint x: 373, startPoint y: 179, endPoint x: 343, endPoint y: 179, distance: 30.1
click at [343, 179] on tr "2.6 2" at bounding box center [461, 181] width 554 height 43
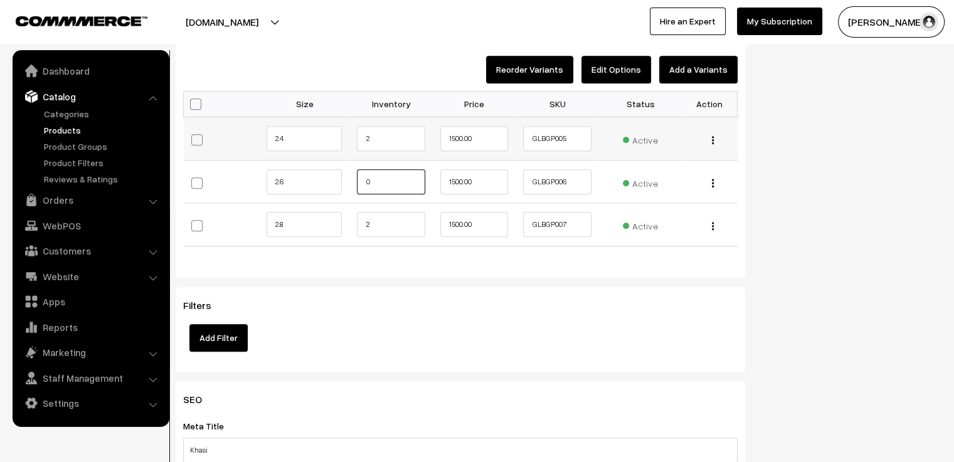
type input "0"
drag, startPoint x: 389, startPoint y: 144, endPoint x: 348, endPoint y: 139, distance: 41.1
click at [348, 139] on tr "2.4 2" at bounding box center [461, 138] width 554 height 43
type input "0"
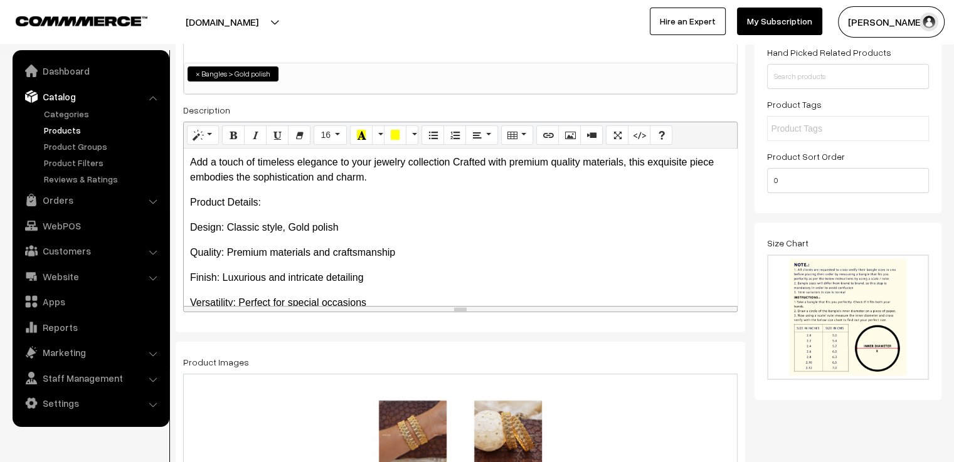
scroll to position [0, 0]
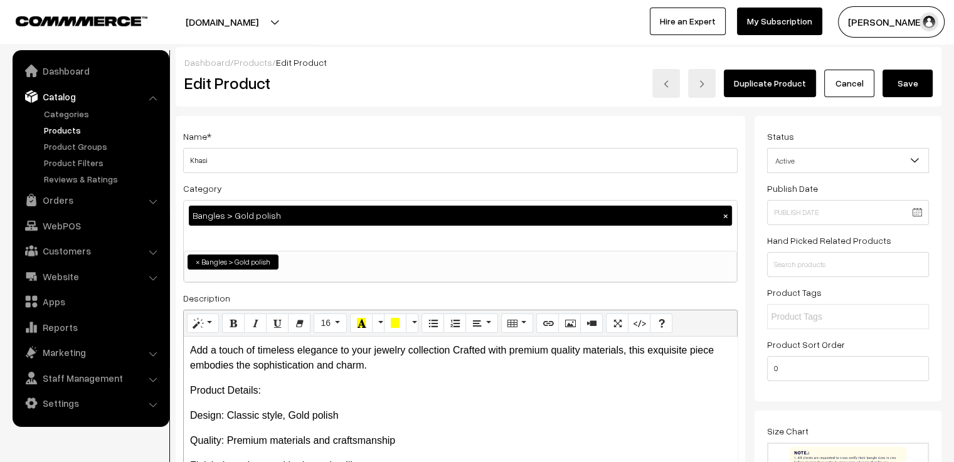
click at [908, 75] on button "Save" at bounding box center [908, 84] width 50 height 28
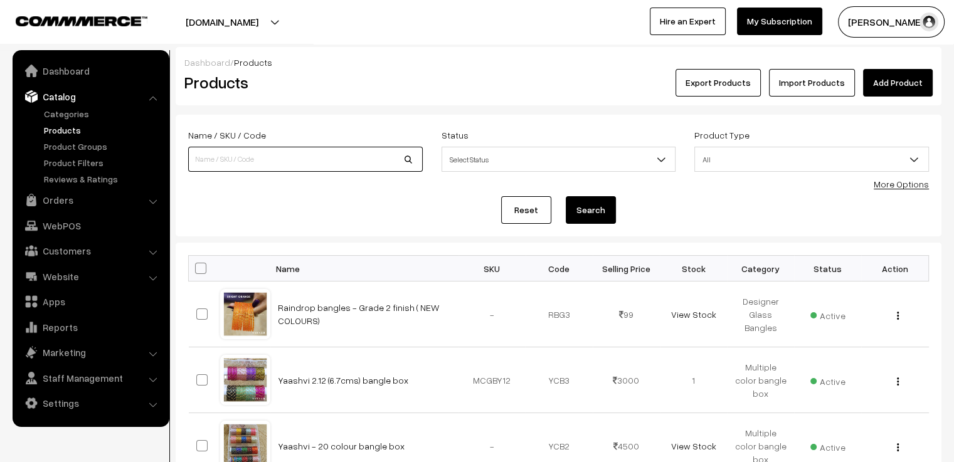
click at [251, 158] on input at bounding box center [305, 159] width 235 height 25
type input "YUKTHI"
click at [566, 196] on button "Search" at bounding box center [591, 210] width 50 height 28
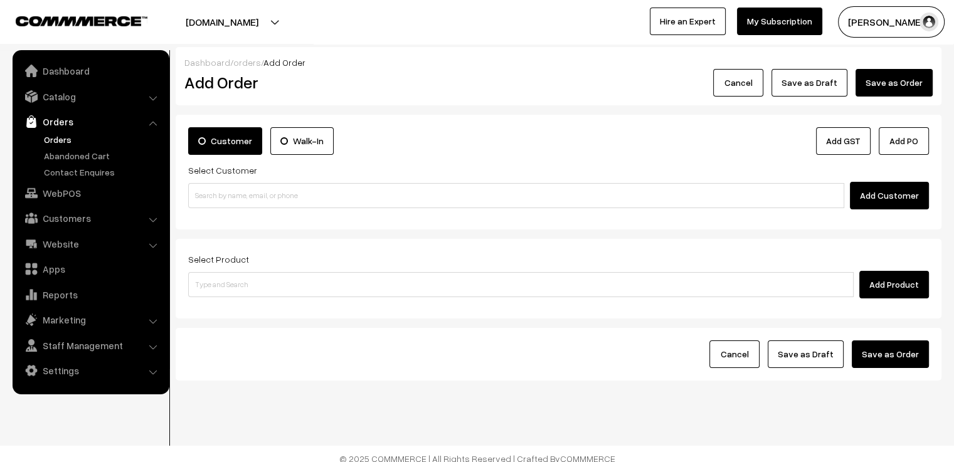
click at [242, 65] on link "orders" at bounding box center [247, 62] width 28 height 11
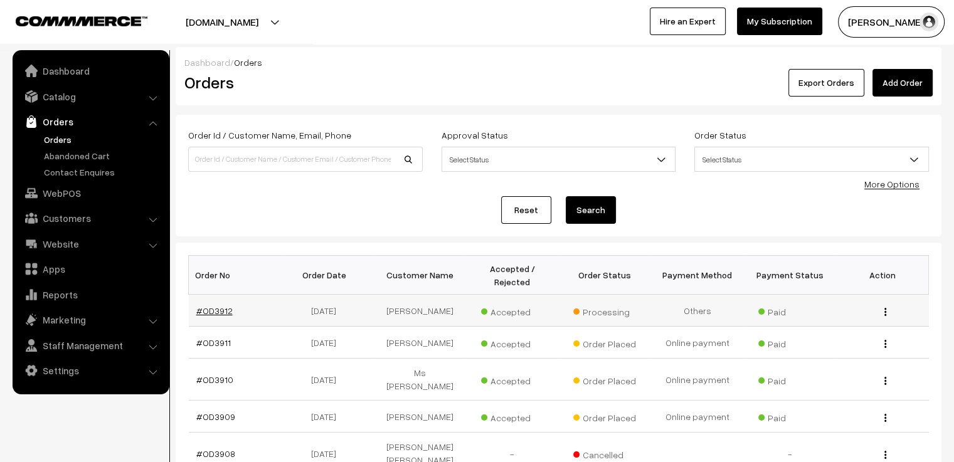
click at [224, 306] on link "#OD3912" at bounding box center [214, 311] width 36 height 11
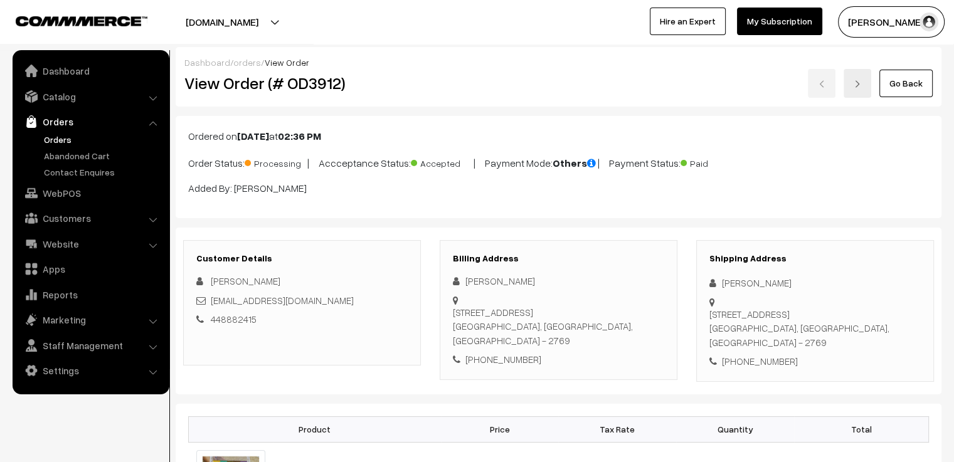
click at [592, 314] on div "[PERSON_NAME] [STREET_ADDRESS] [PHONE_NUMBER]" at bounding box center [558, 320] width 211 height 93
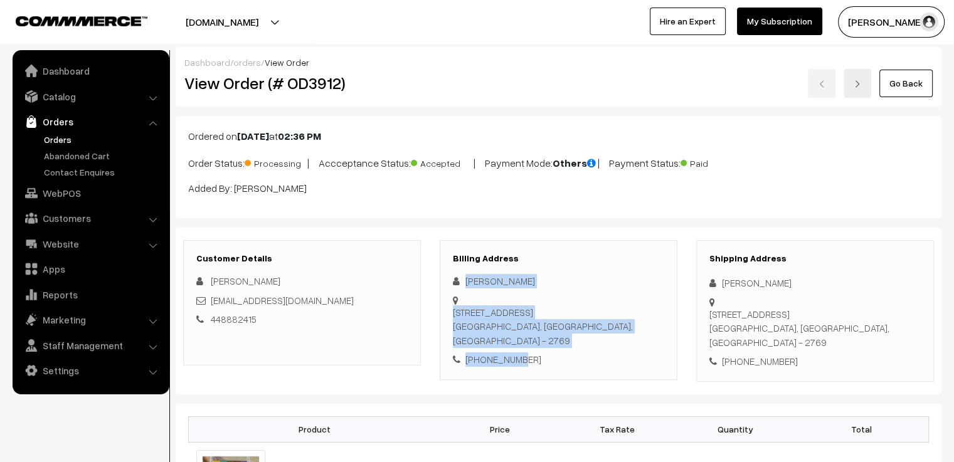
drag, startPoint x: 598, startPoint y: 313, endPoint x: 460, endPoint y: 277, distance: 142.1
click at [460, 277] on div "Anupama Nandyala 9 Kanimbla street , The ponds Sydney, NSW, Australia - 2769 +6…" at bounding box center [558, 320] width 211 height 93
copy div "Anupama Nandyala 9 Kanimbla street , The ponds Sydney, NSW, Australia - 2769 +6…"
click at [247, 63] on link "orders" at bounding box center [247, 62] width 28 height 11
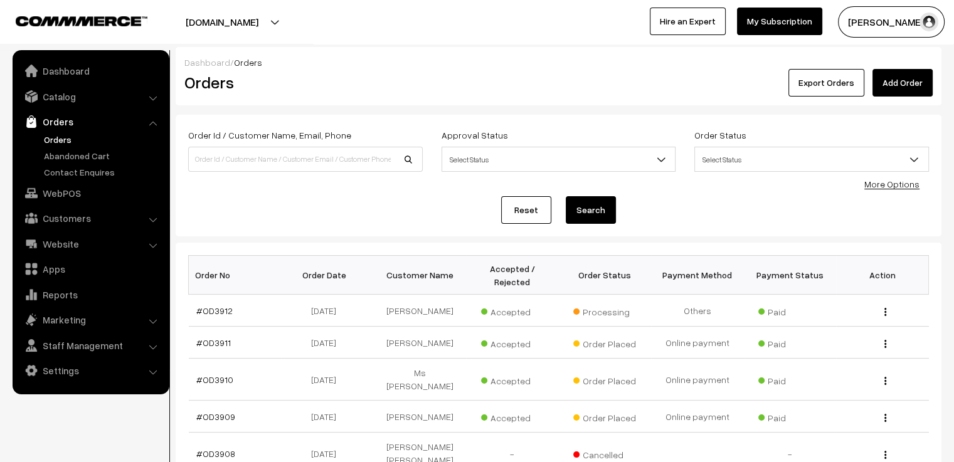
scroll to position [63, 0]
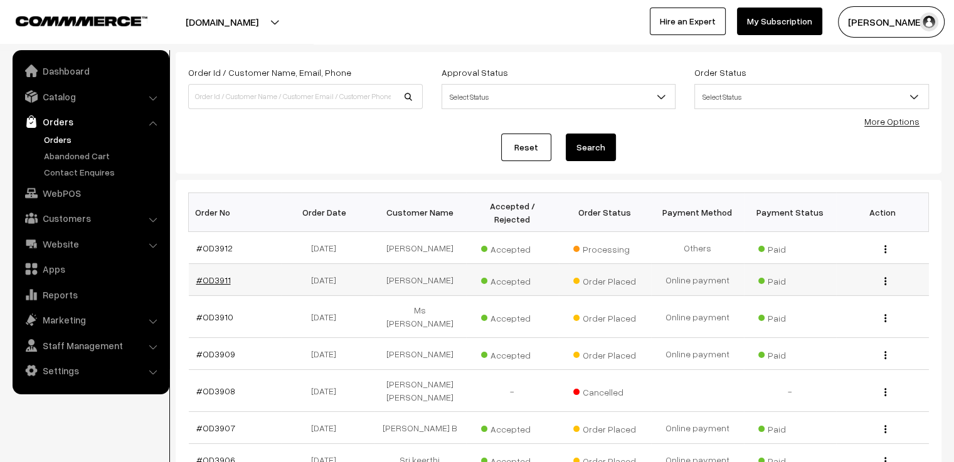
click at [216, 275] on link "#OD3911" at bounding box center [213, 280] width 35 height 11
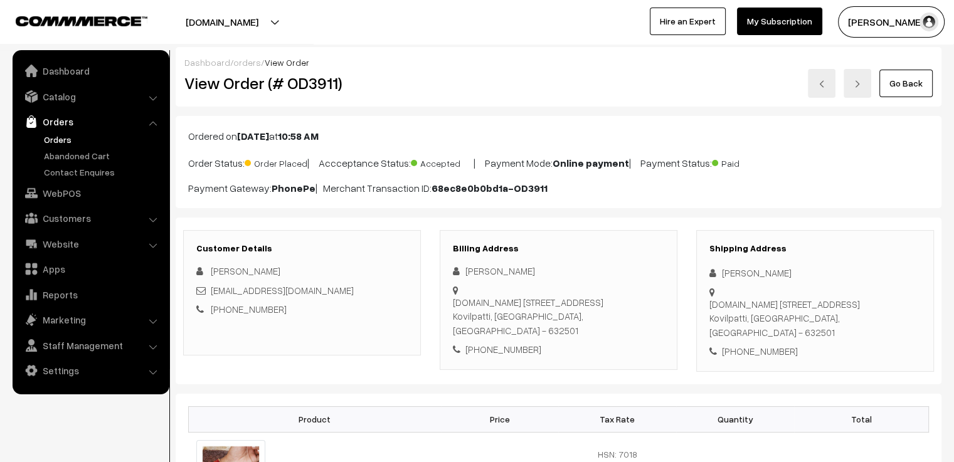
click at [853, 90] on link at bounding box center [858, 83] width 28 height 29
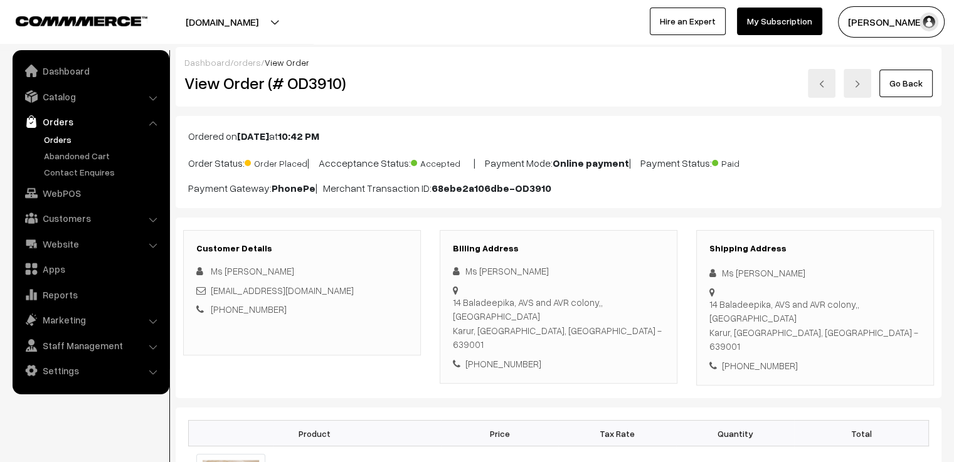
click at [857, 85] on img at bounding box center [858, 84] width 8 height 8
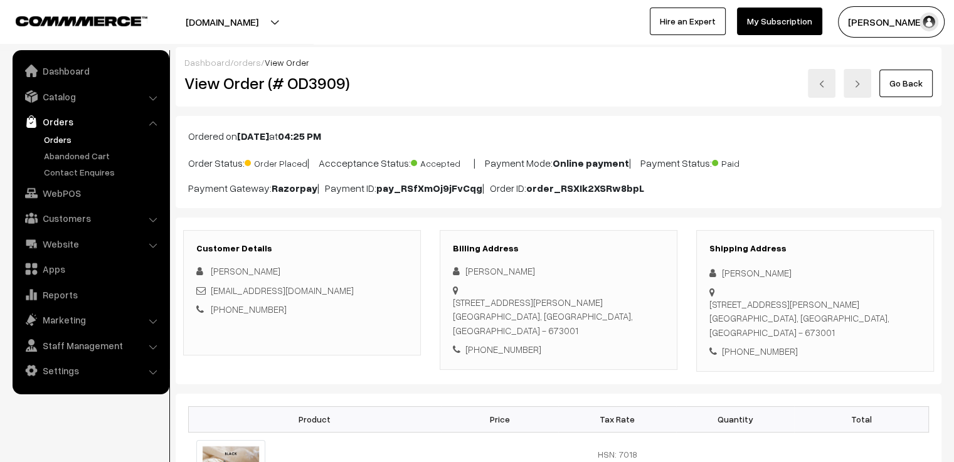
click at [858, 92] on link at bounding box center [858, 83] width 28 height 29
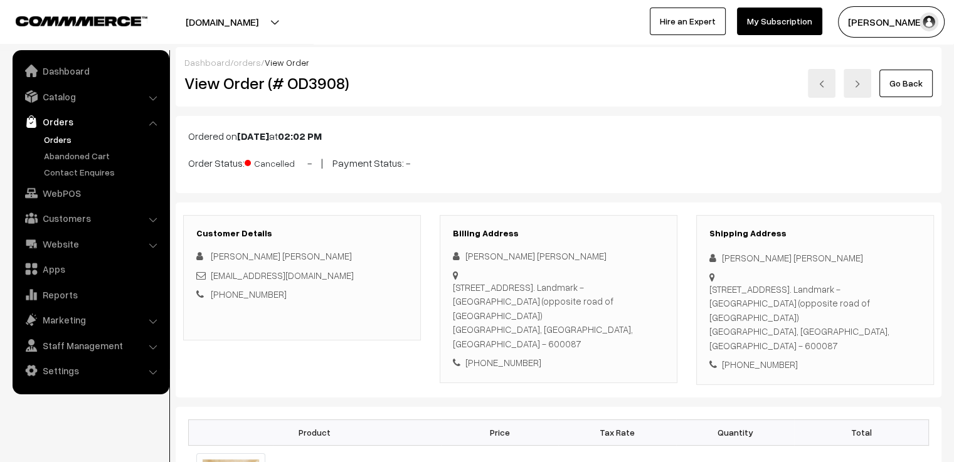
click at [858, 92] on link at bounding box center [858, 83] width 28 height 29
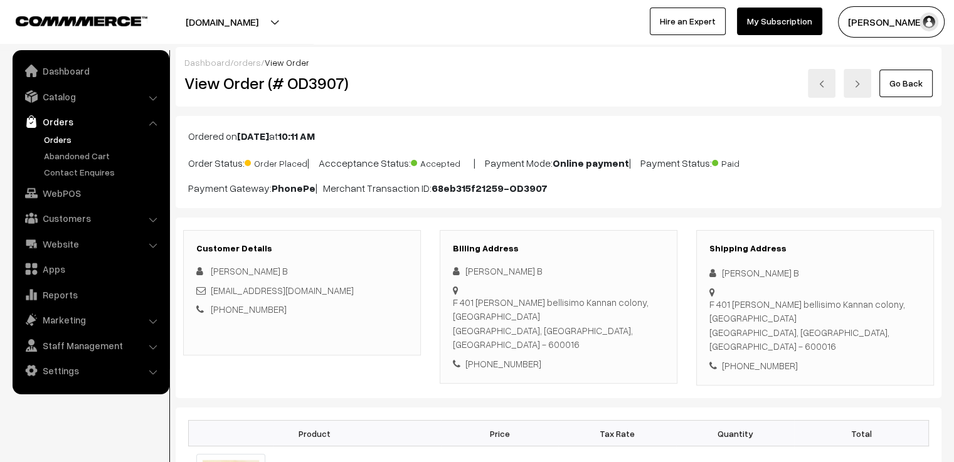
click at [240, 63] on link "orders" at bounding box center [247, 62] width 28 height 11
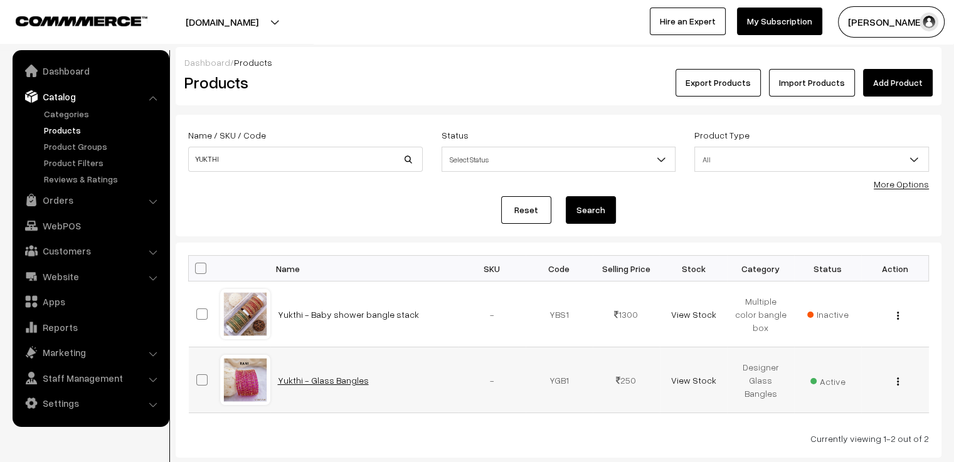
click at [318, 380] on link "Yukthi - Glass Bangles" at bounding box center [323, 380] width 91 height 11
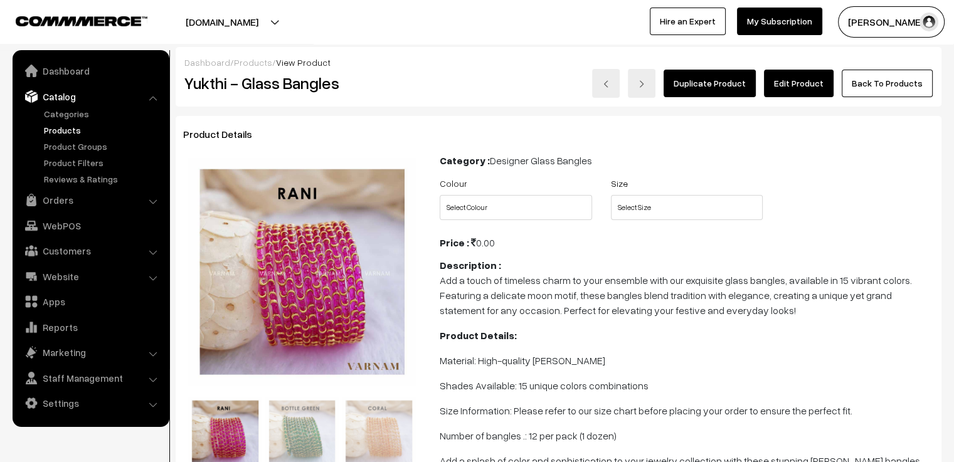
click at [799, 83] on link "Edit Product" at bounding box center [799, 84] width 70 height 28
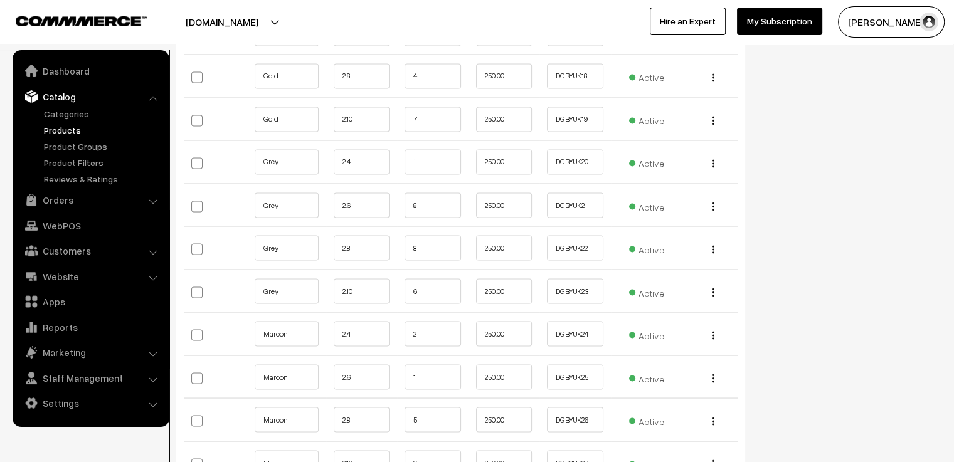
scroll to position [2321, 0]
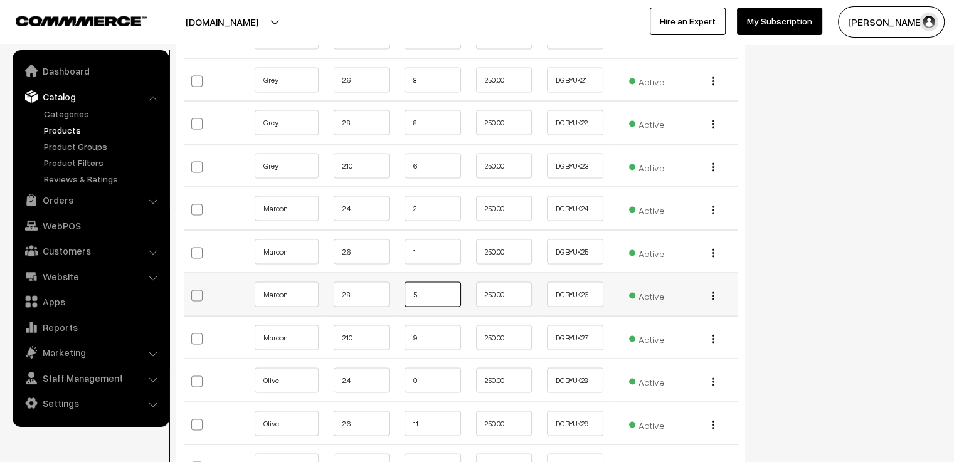
drag, startPoint x: 430, startPoint y: 282, endPoint x: 393, endPoint y: 282, distance: 37.0
click at [393, 282] on tr "Maroon 2.8 5 250.00 DGBYUK26 Edit" at bounding box center [461, 294] width 554 height 43
type input "4"
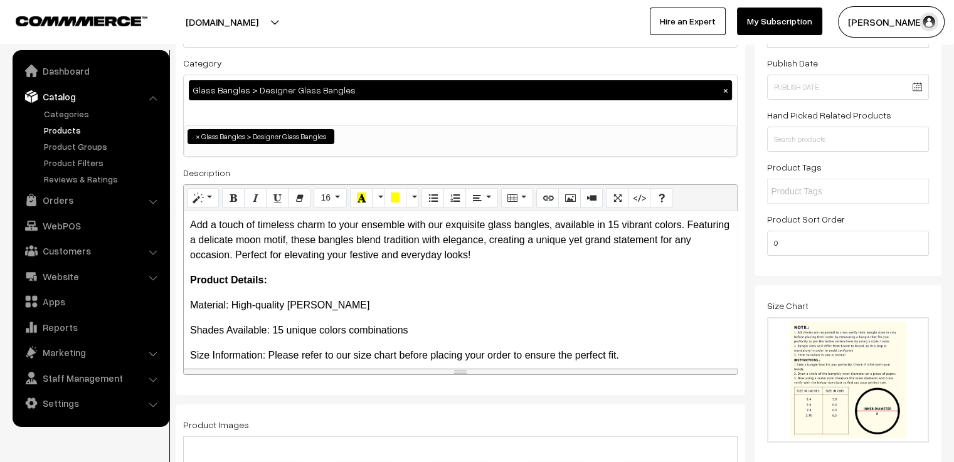
scroll to position [0, 0]
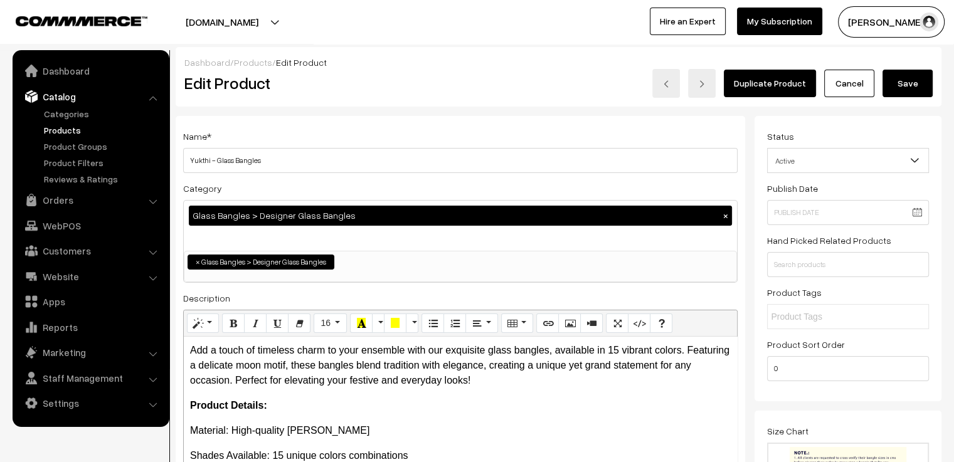
click at [905, 74] on button "Save" at bounding box center [908, 84] width 50 height 28
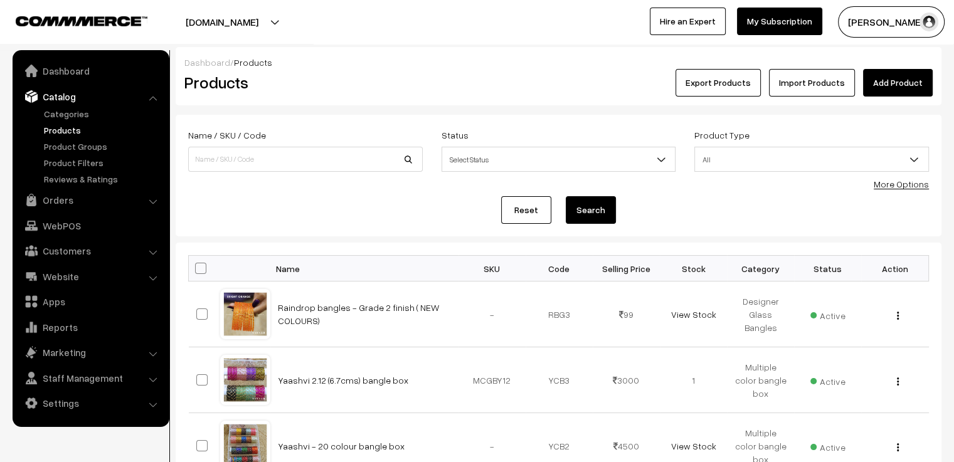
click at [481, 63] on div "Dashboard / Products" at bounding box center [558, 62] width 748 height 13
click at [392, 83] on h2 "Products" at bounding box center [302, 82] width 237 height 19
